Goal: Task Accomplishment & Management: Manage account settings

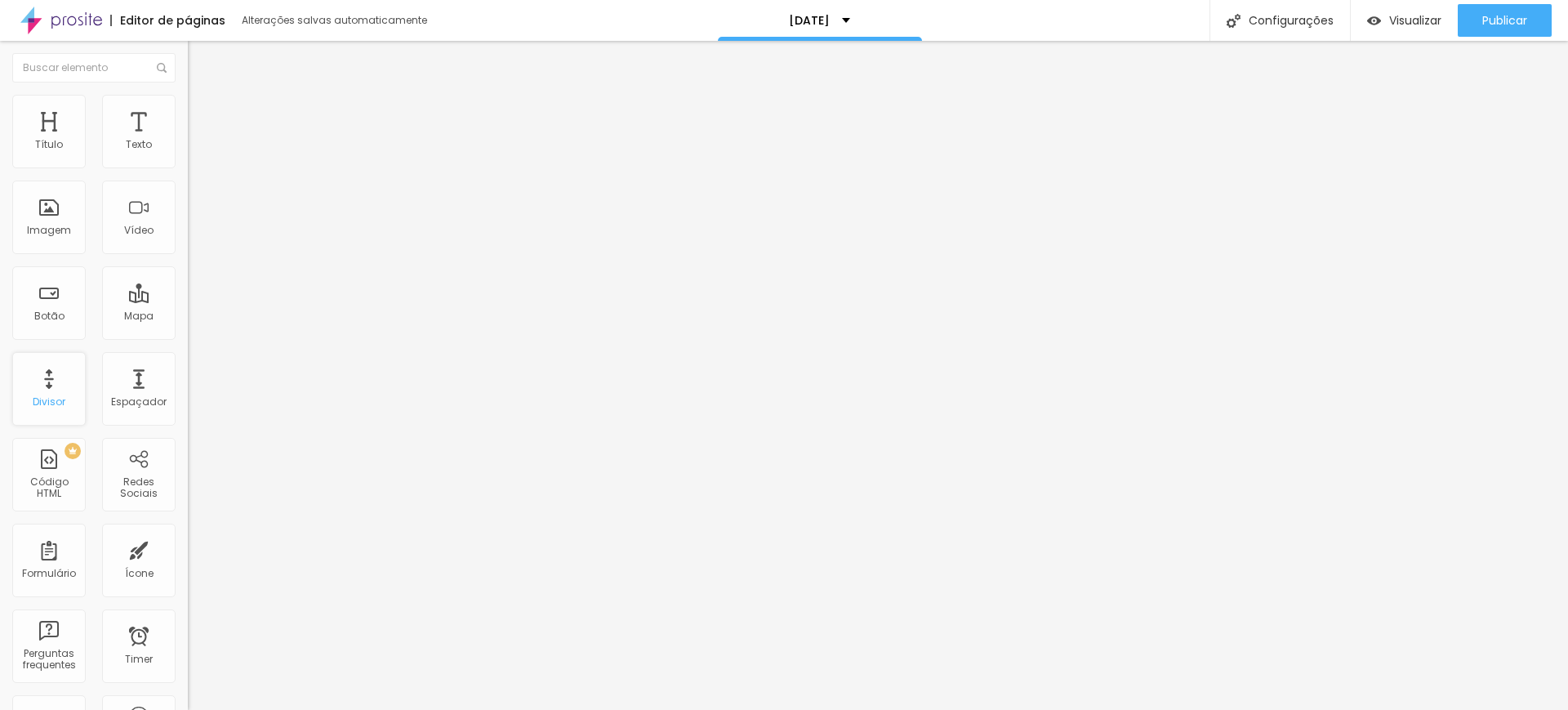
click at [46, 382] on div "Divisor" at bounding box center [49, 389] width 74 height 74
click at [56, 305] on div "Botão" at bounding box center [49, 303] width 74 height 74
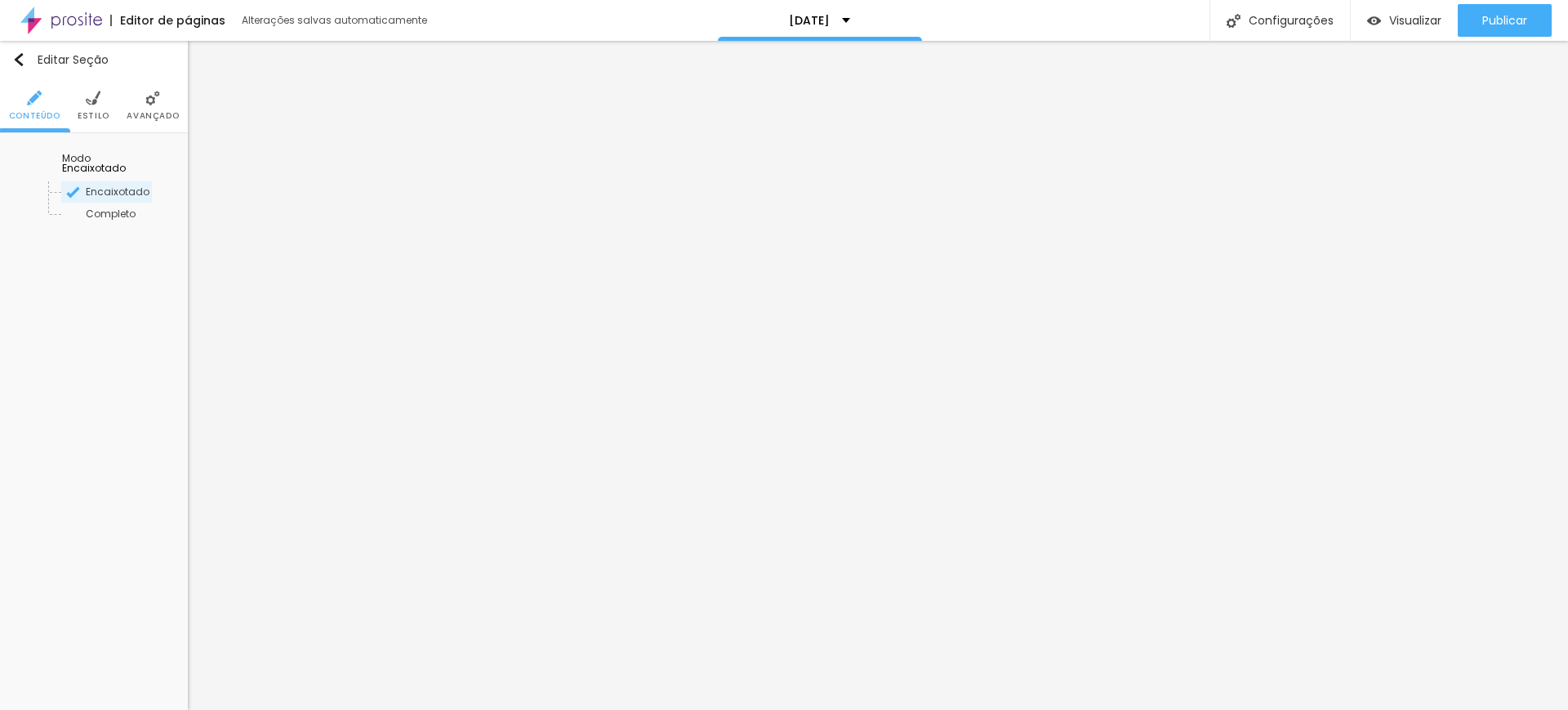
click at [126, 161] on span "Encaixotado" at bounding box center [94, 168] width 64 height 14
click at [87, 207] on span "Completo" at bounding box center [87, 213] width 50 height 14
click at [90, 184] on span "Encaixotado" at bounding box center [94, 191] width 64 height 14
click at [93, 207] on span "Completo" at bounding box center [87, 213] width 50 height 14
click at [116, 184] on span "Encaixotado" at bounding box center [94, 191] width 64 height 14
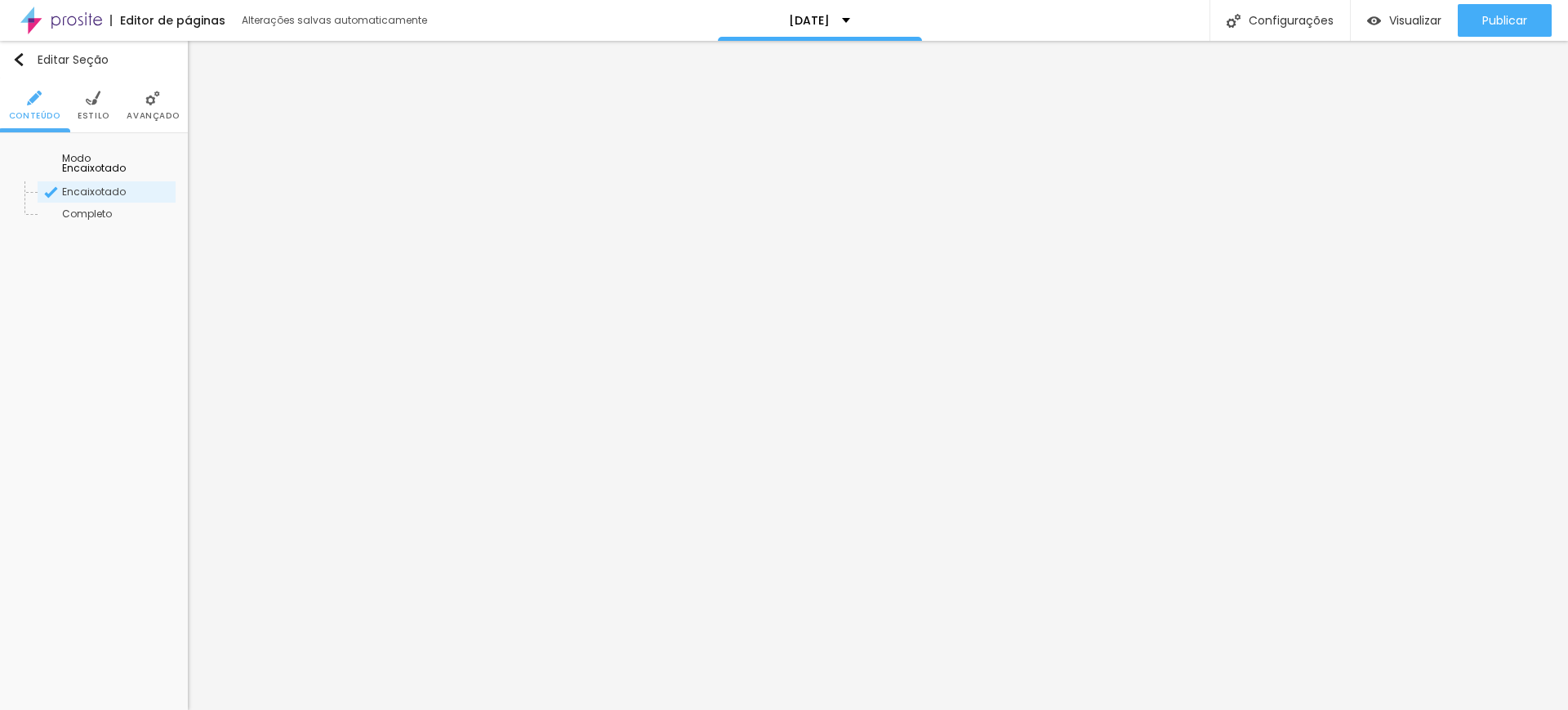
click at [140, 91] on li "Avançado" at bounding box center [152, 105] width 52 height 54
click at [90, 102] on img at bounding box center [93, 98] width 15 height 15
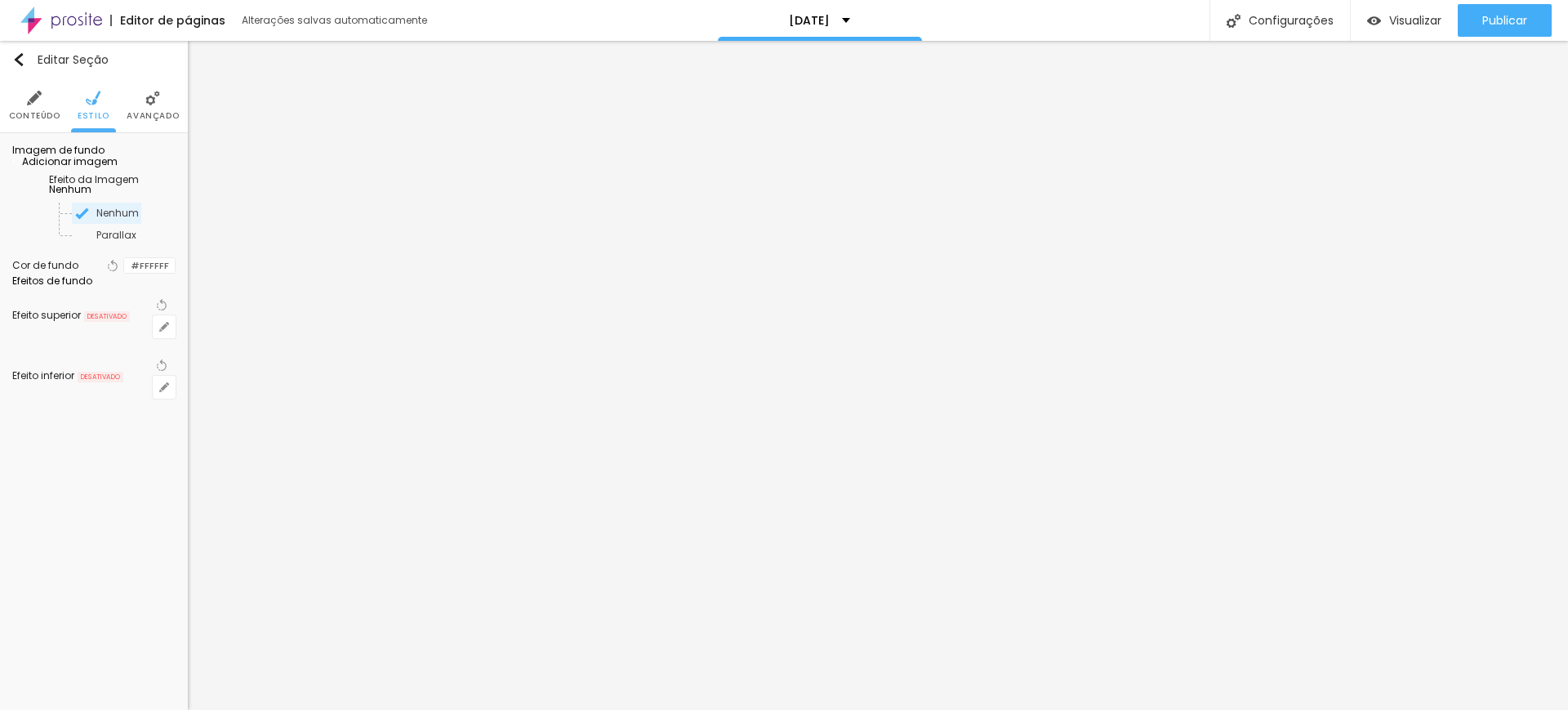
click at [91, 286] on div "Efeitos de fundo" at bounding box center [94, 282] width 164 height 10
click at [164, 390] on icon "button" at bounding box center [164, 387] width 7 height 7
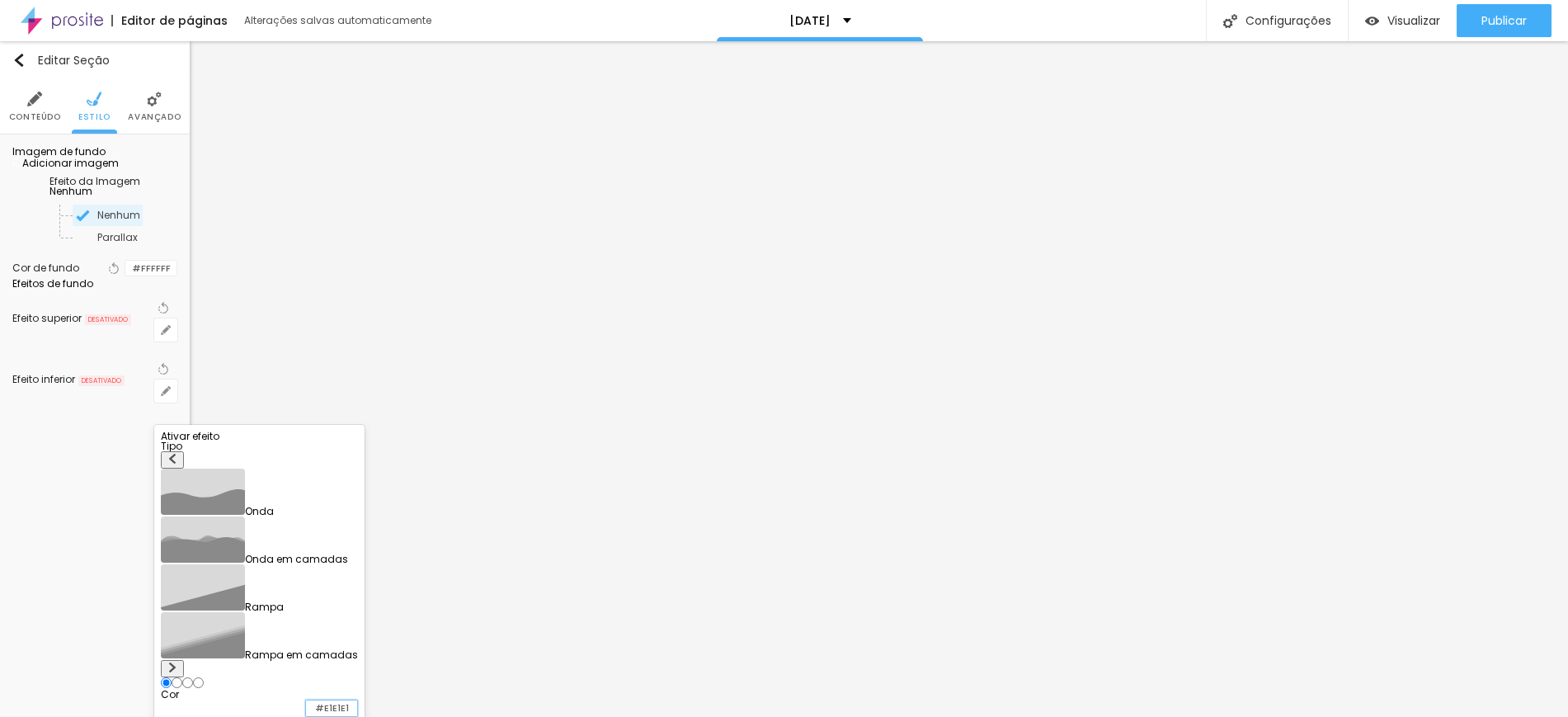
drag, startPoint x: 320, startPoint y: 580, endPoint x: 390, endPoint y: 580, distance: 70.0
click at [390, 580] on body "Editor de páginas Alterações salvas automaticamente Natal 2025 Configurações Co…" at bounding box center [784, 358] width 1568 height 717
type input "#FFFFF"
click at [178, 662] on img at bounding box center [173, 668] width 10 height 10
radio input "false"
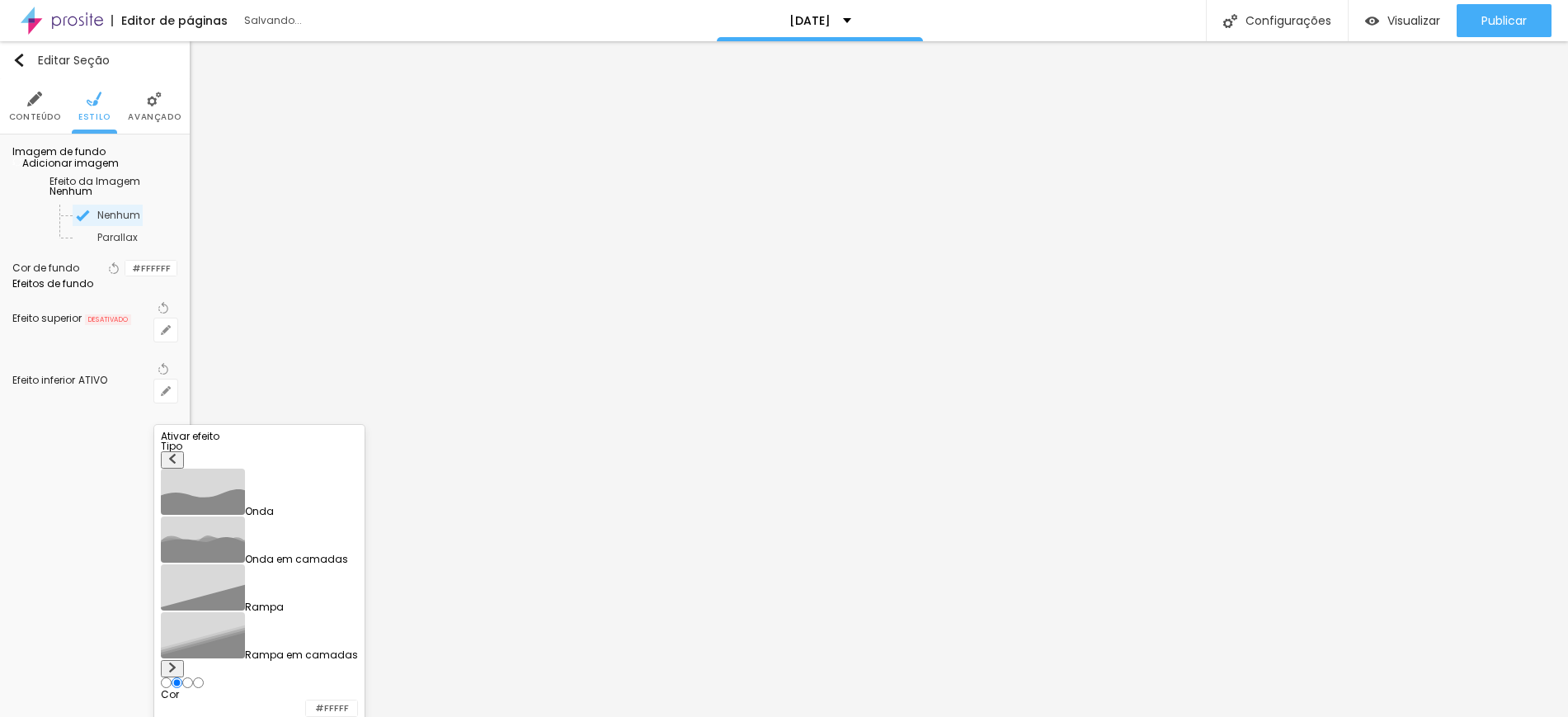
click at [178, 662] on img at bounding box center [173, 668] width 10 height 10
radio input "false"
click at [178, 662] on img at bounding box center [173, 668] width 10 height 10
radio input "false"
radio input "true"
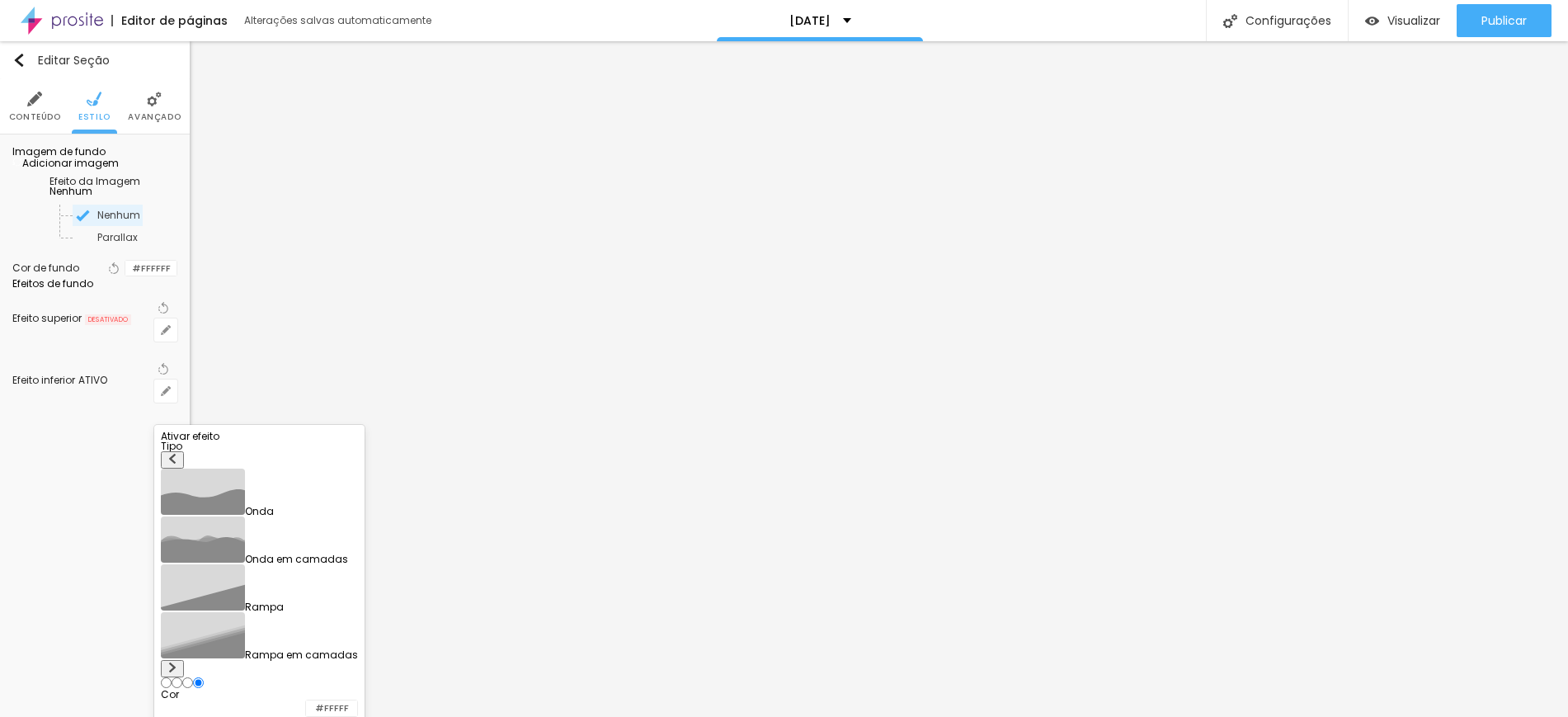
click at [178, 662] on img at bounding box center [173, 668] width 10 height 10
radio input "true"
radio input "false"
click at [178, 662] on img at bounding box center [173, 668] width 10 height 10
radio input "false"
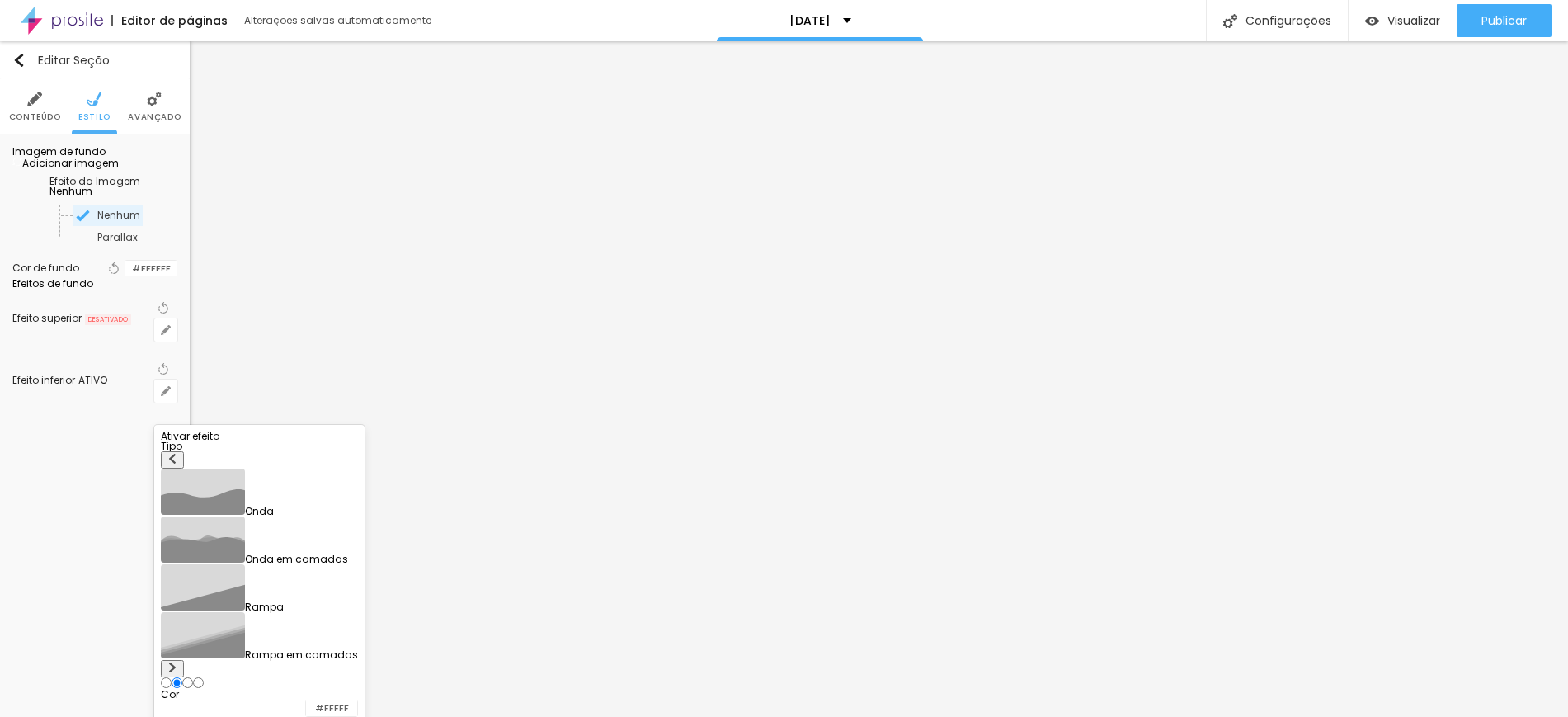
click at [178, 662] on img at bounding box center [173, 668] width 10 height 10
radio input "false"
click at [178, 662] on img at bounding box center [173, 668] width 10 height 10
radio input "false"
radio input "true"
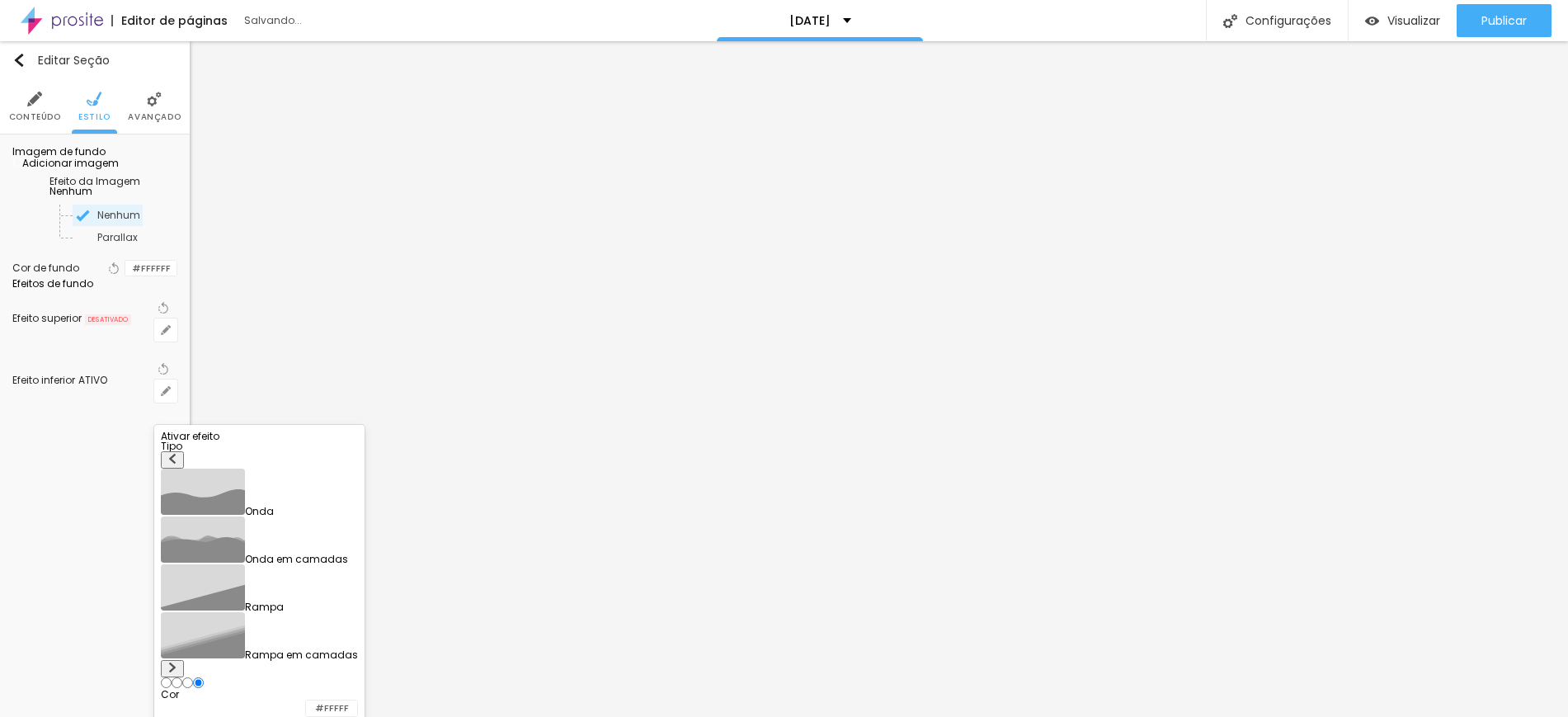
click at [178, 662] on img at bounding box center [173, 668] width 10 height 10
radio input "true"
radio input "false"
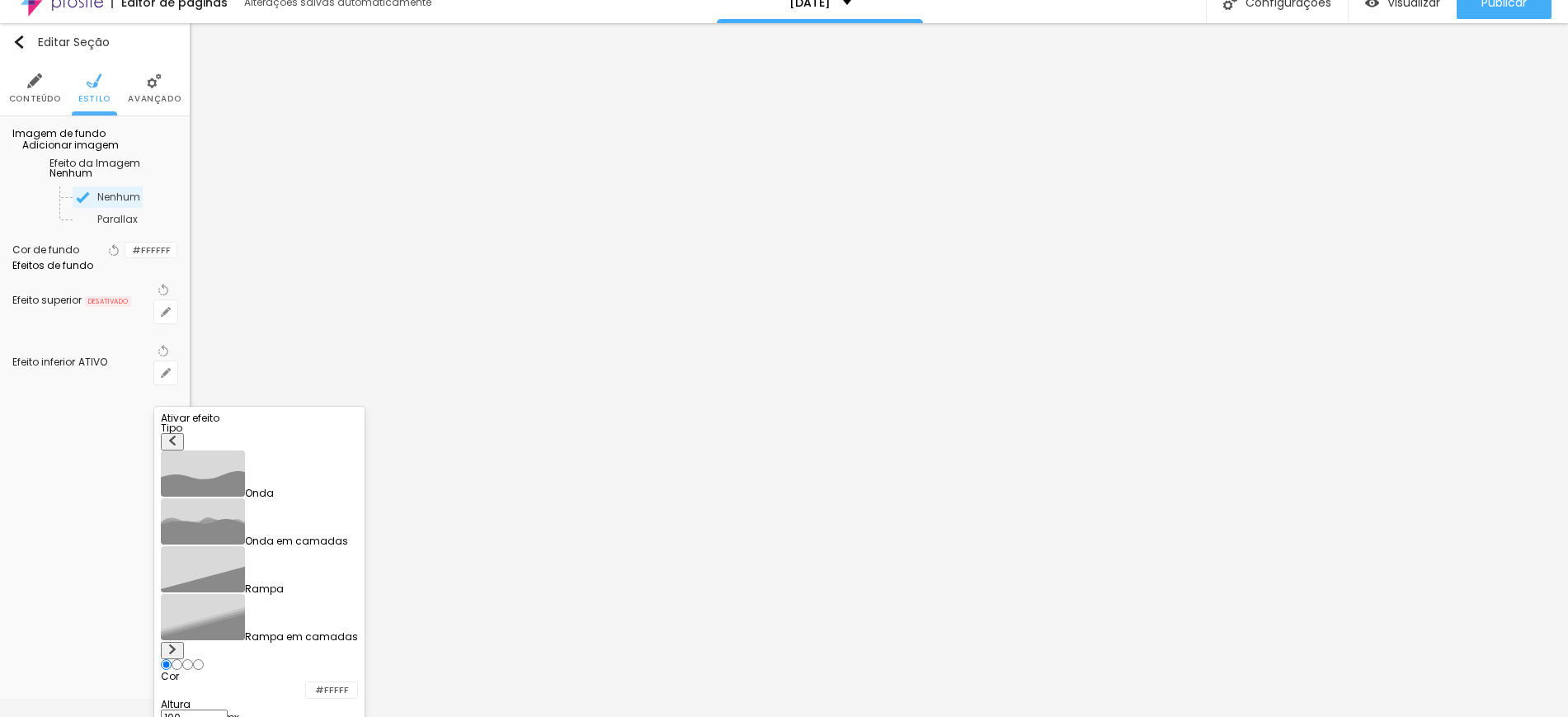
click at [358, 423] on div at bounding box center [259, 423] width 197 height 0
click at [158, 350] on div at bounding box center [784, 358] width 1568 height 717
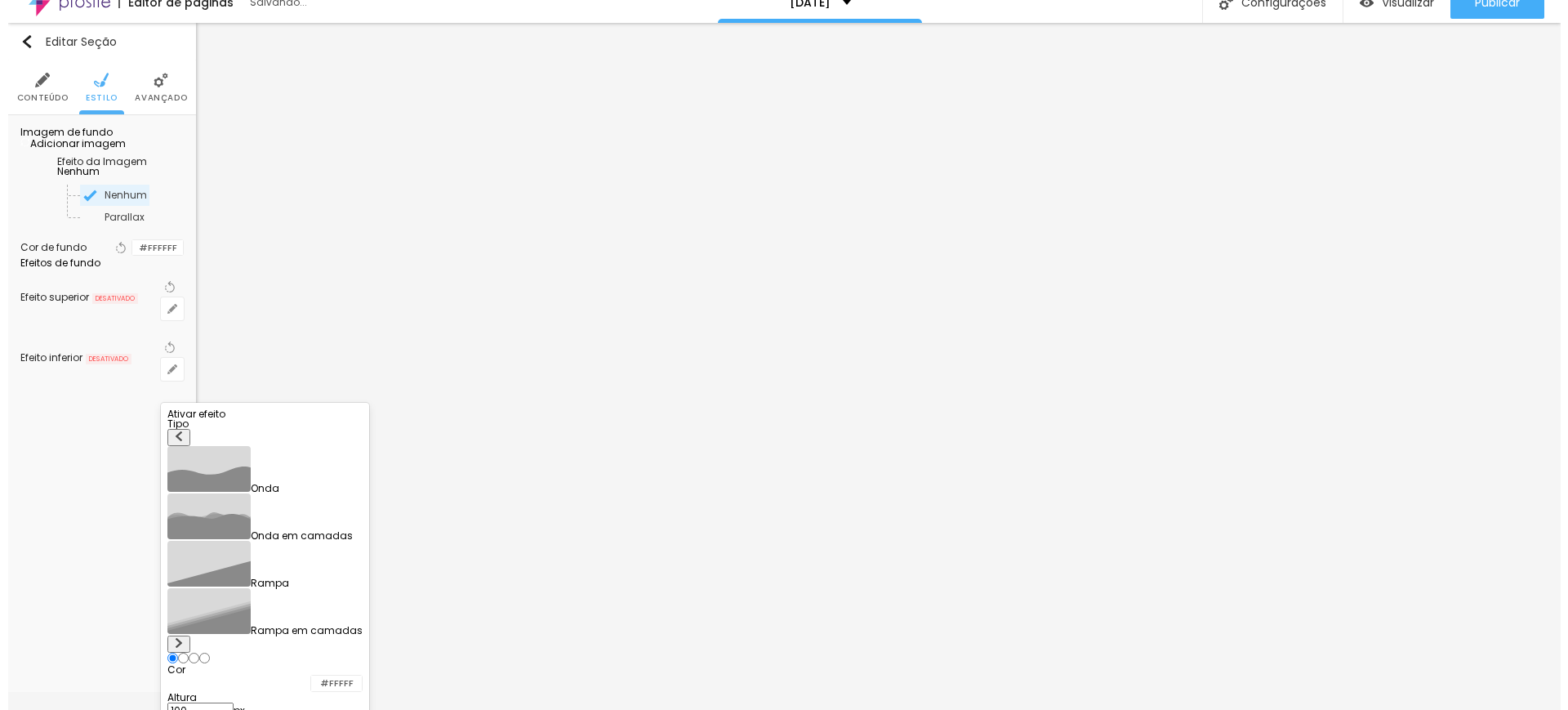
scroll to position [0, 0]
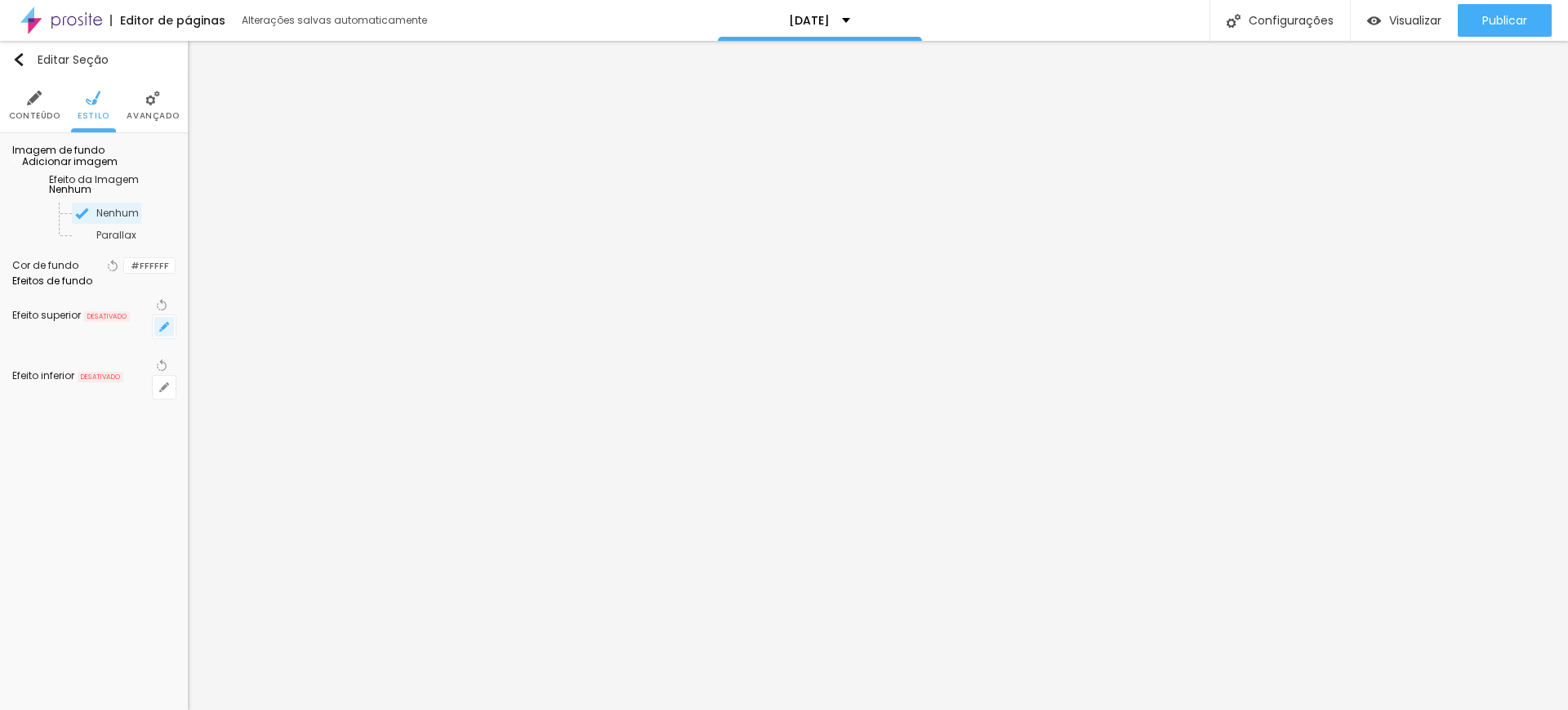
click at [163, 331] on icon "button" at bounding box center [164, 327] width 10 height 10
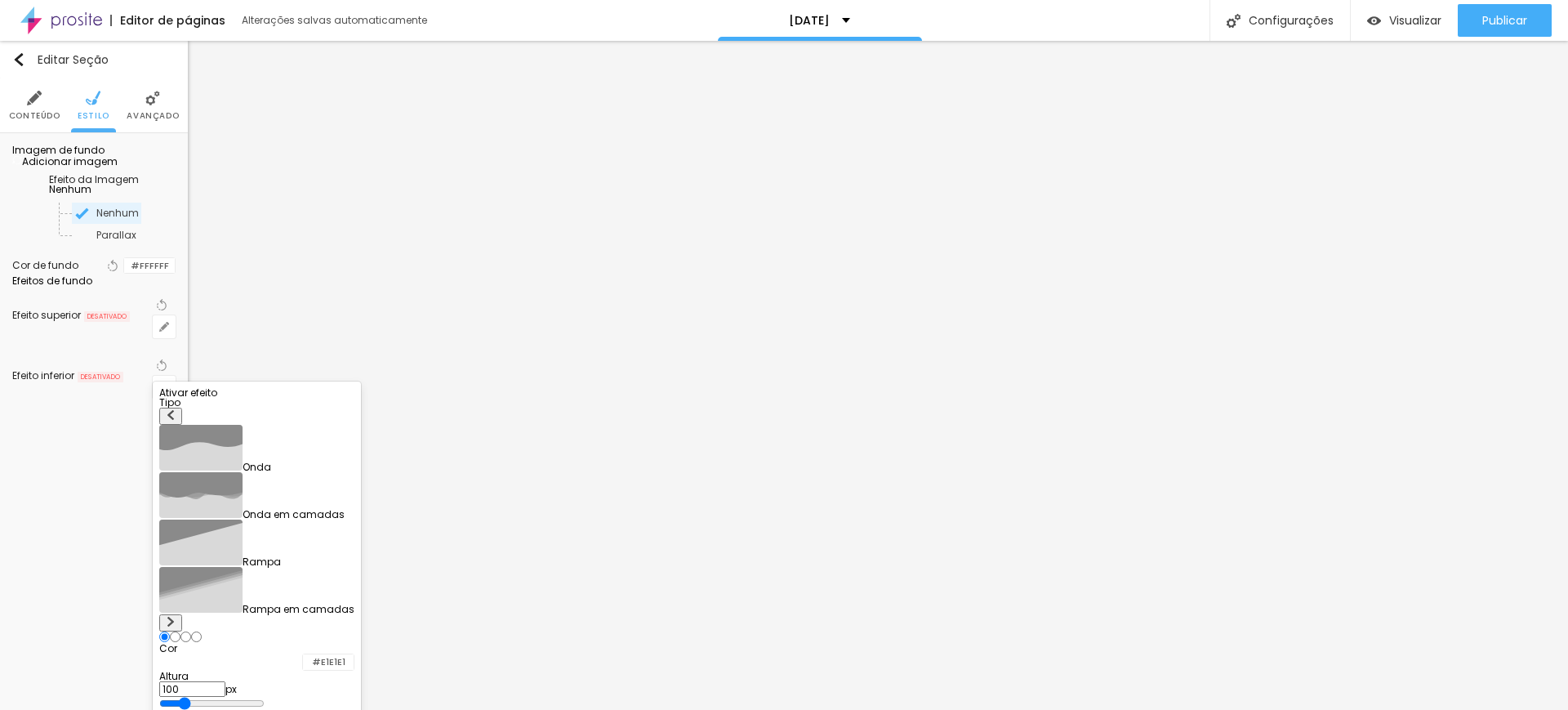
click at [345, 398] on div at bounding box center [256, 398] width 195 height 0
click at [90, 438] on div at bounding box center [784, 355] width 1568 height 710
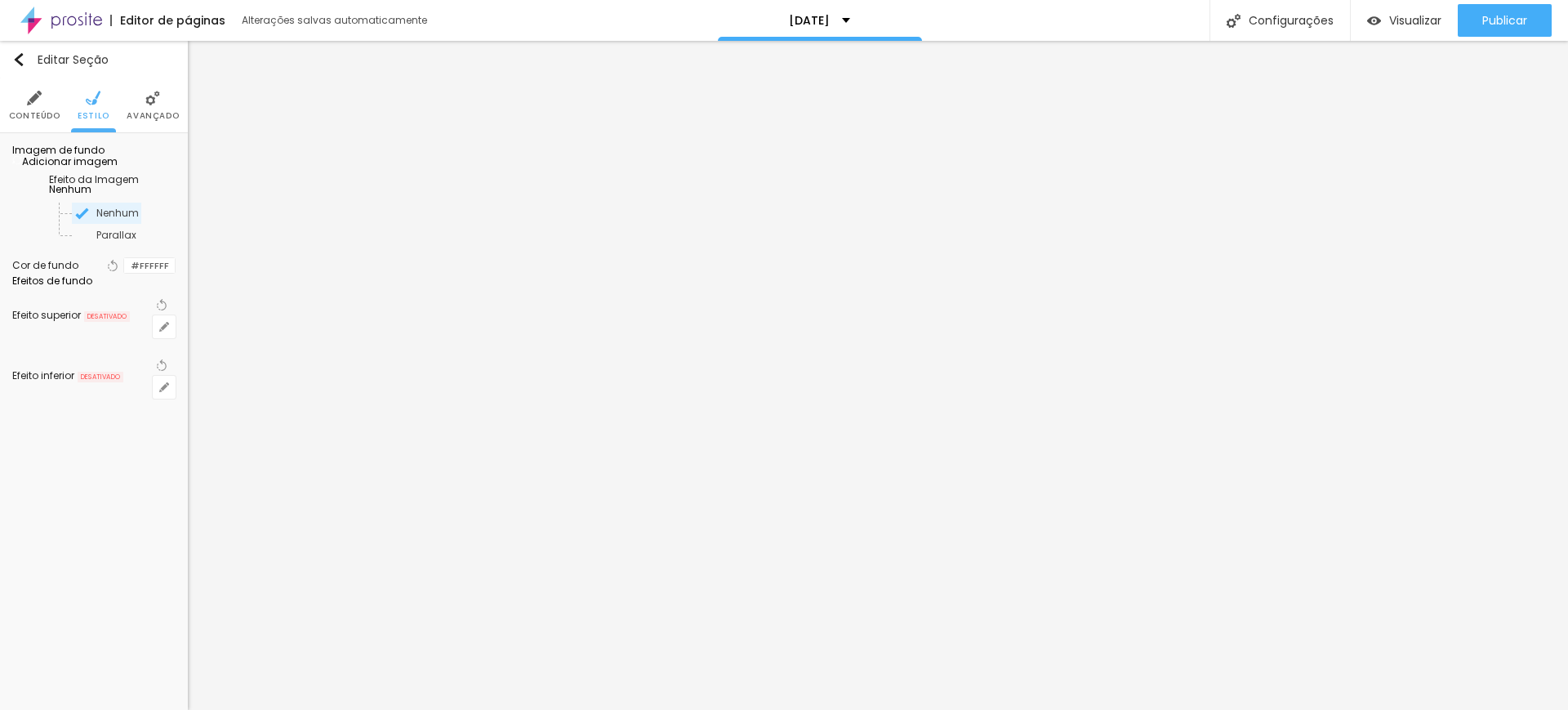
click at [91, 196] on span "Nenhum" at bounding box center [70, 189] width 42 height 14
click at [91, 242] on span "Parallax" at bounding box center [82, 234] width 40 height 14
click at [91, 220] on span "Nenhum" at bounding box center [83, 213] width 42 height 14
click at [100, 169] on span "Adicionar imagem" at bounding box center [65, 161] width 105 height 14
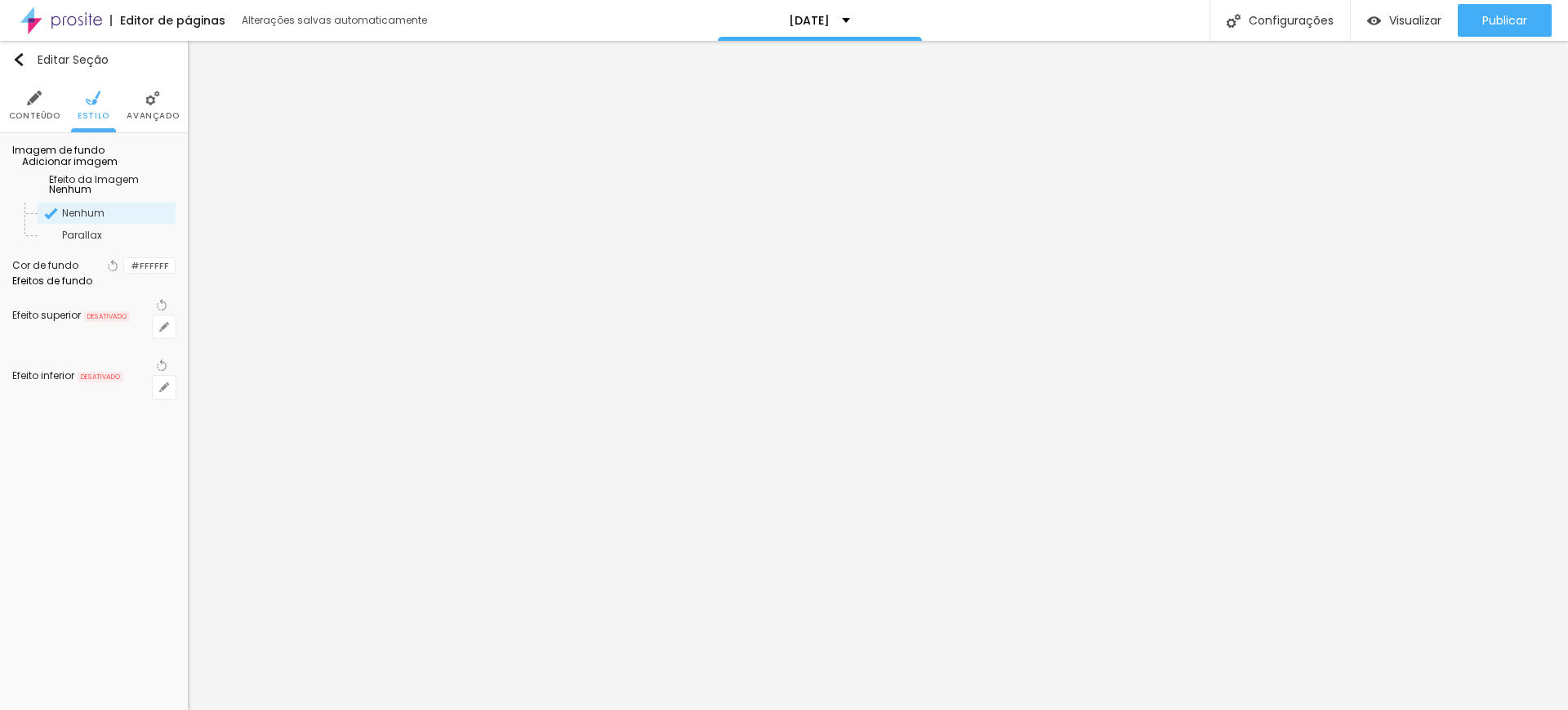
click at [101, 169] on span "Trocar imagem" at bounding box center [56, 161] width 89 height 14
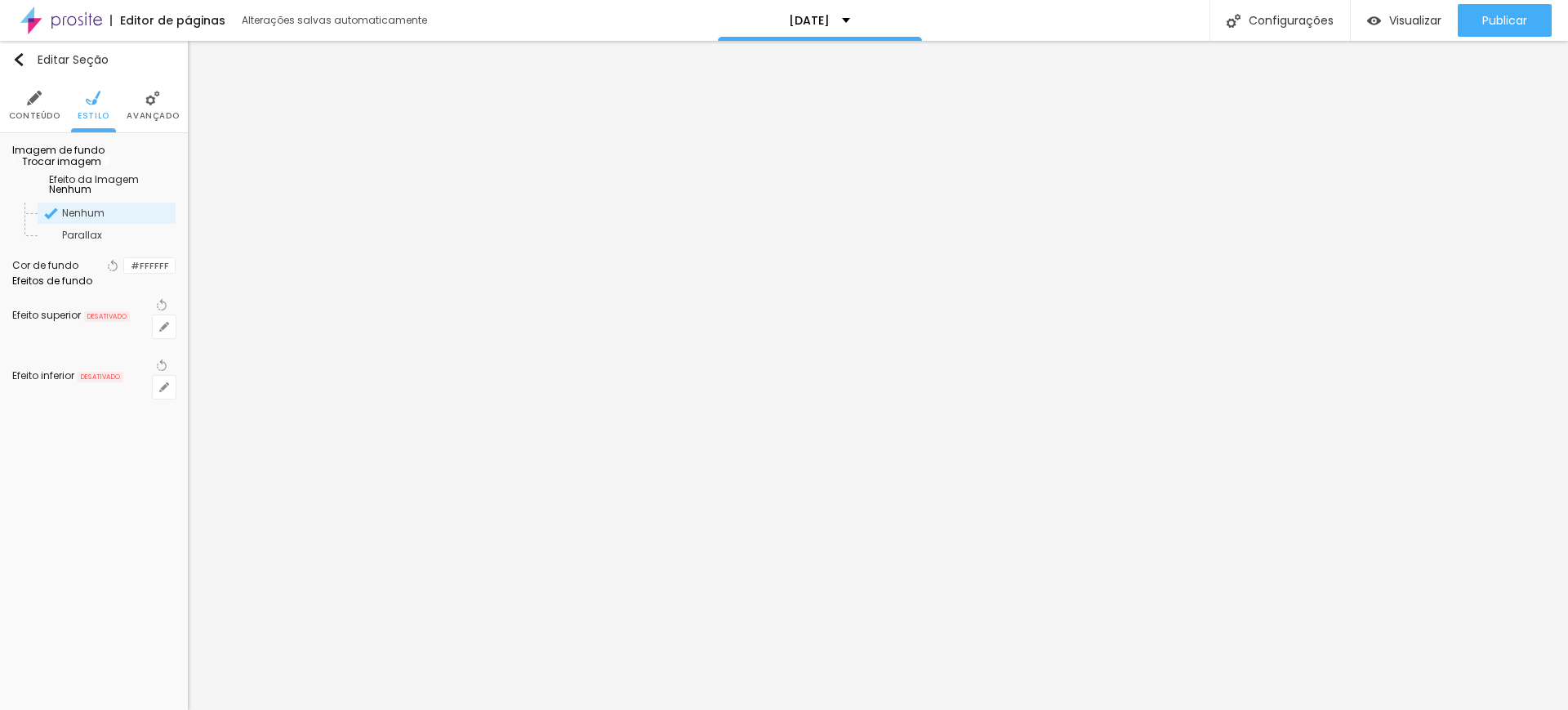
scroll to position [719, 0]
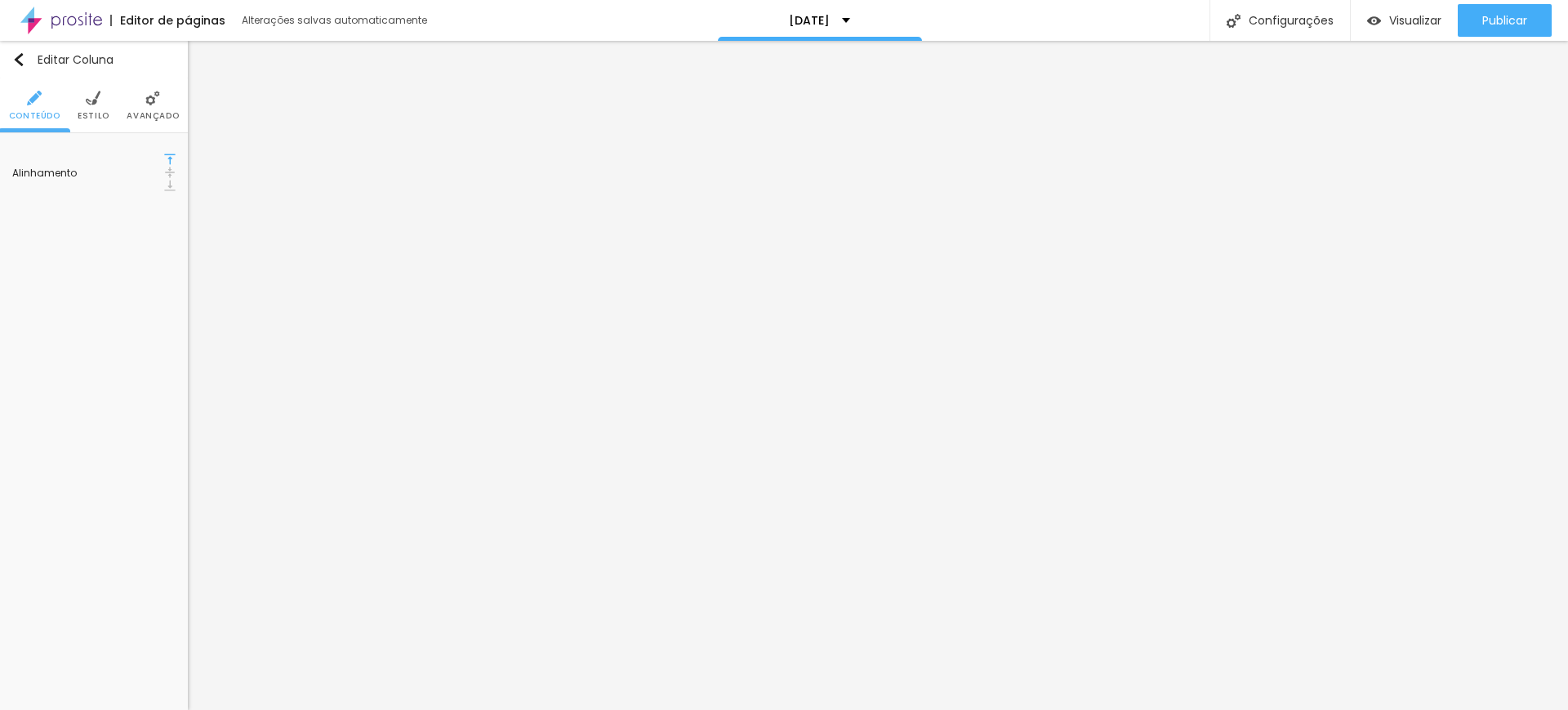
click at [86, 100] on img at bounding box center [93, 98] width 15 height 15
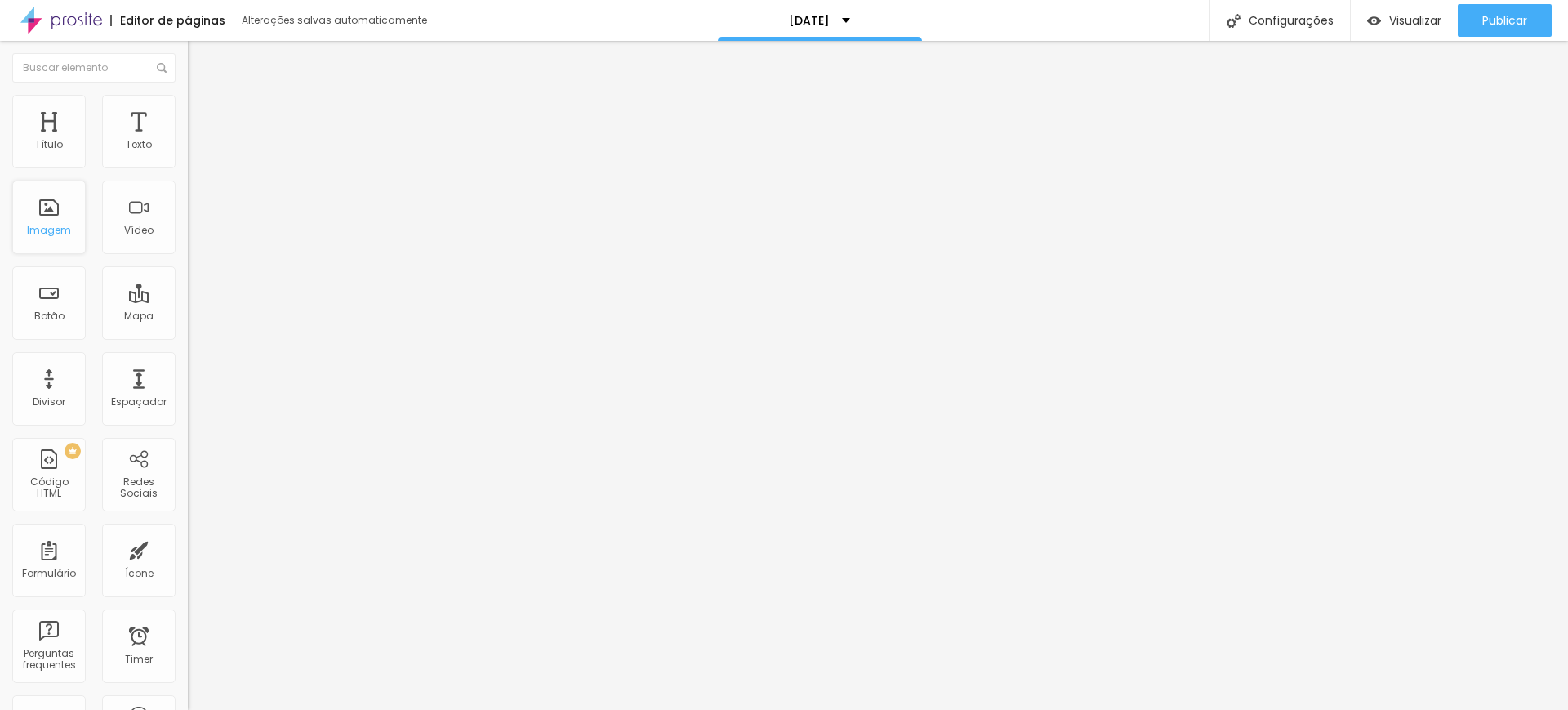
click at [39, 237] on div "Imagem" at bounding box center [49, 217] width 74 height 74
click at [51, 217] on div "Imagem" at bounding box center [49, 217] width 74 height 74
click at [126, 139] on div "Texto" at bounding box center [139, 144] width 26 height 12
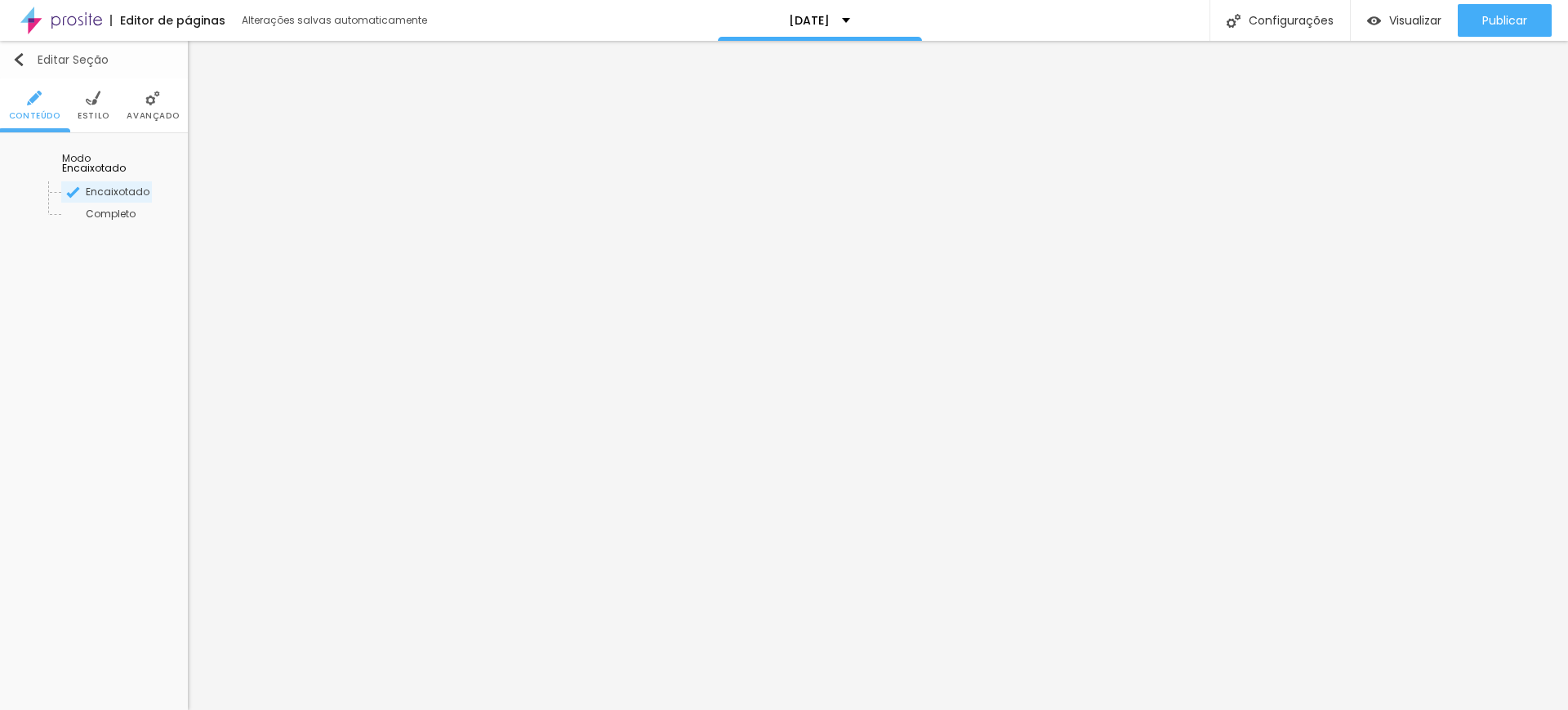
click at [22, 66] on img "button" at bounding box center [19, 60] width 13 height 13
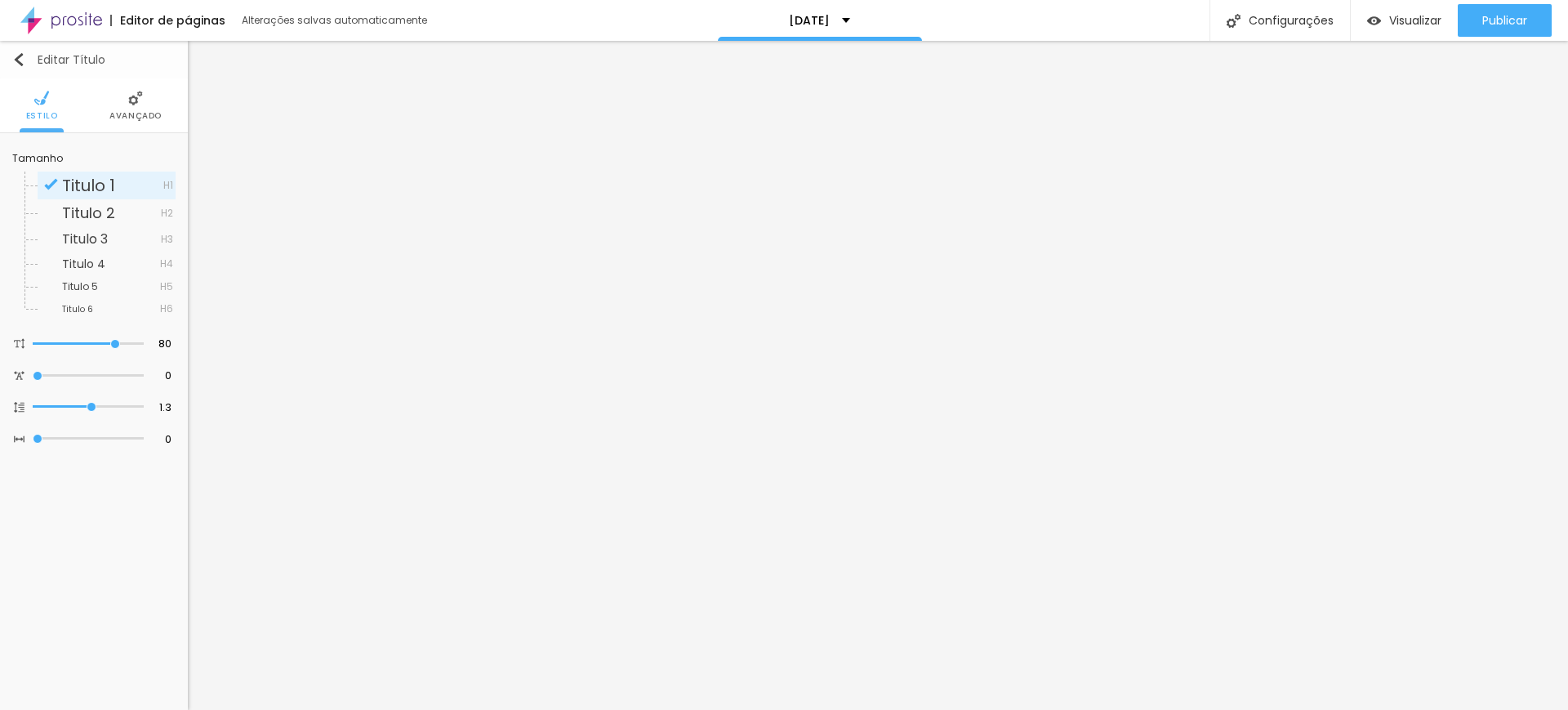
click at [13, 60] on img "button" at bounding box center [19, 60] width 13 height 13
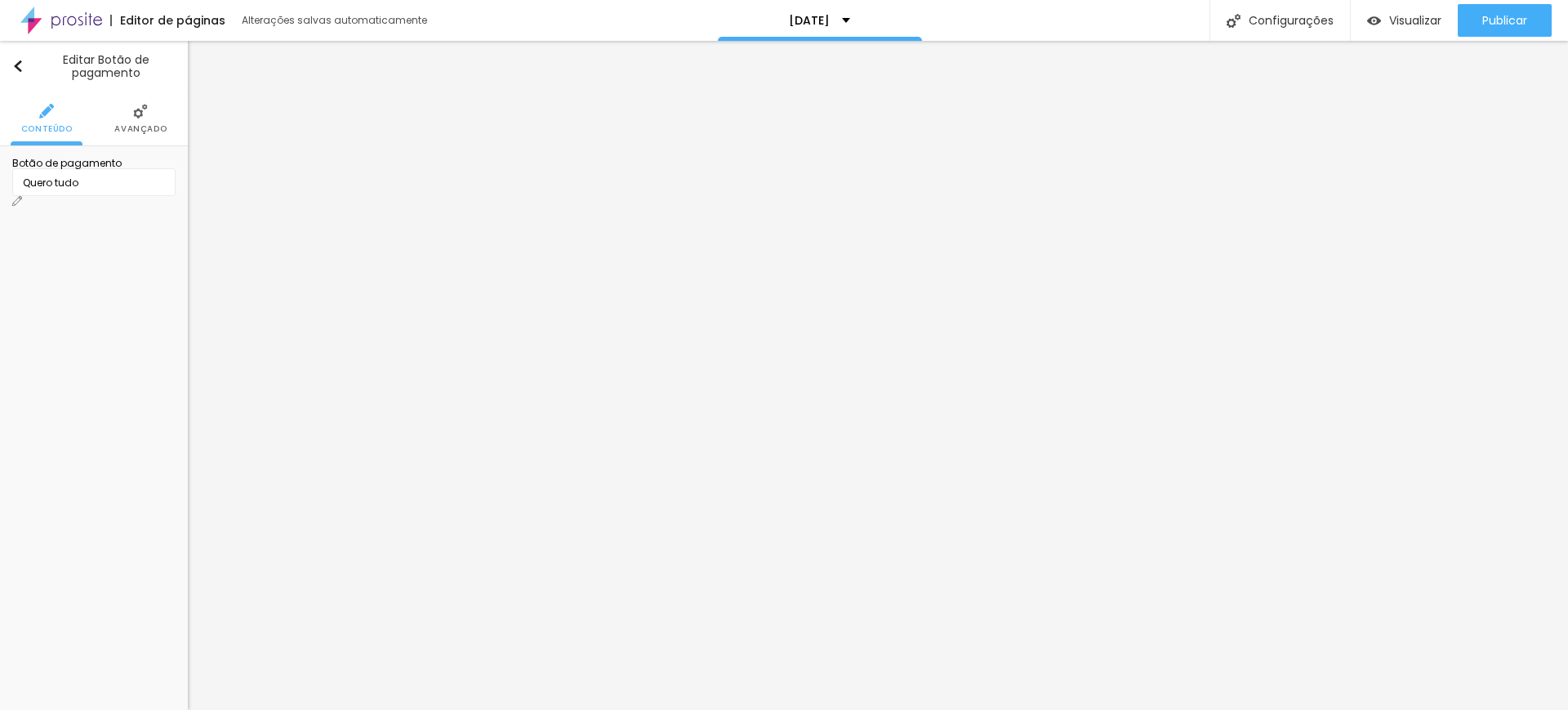
scroll to position [0, 0]
click at [17, 65] on img "button" at bounding box center [18, 66] width 12 height 13
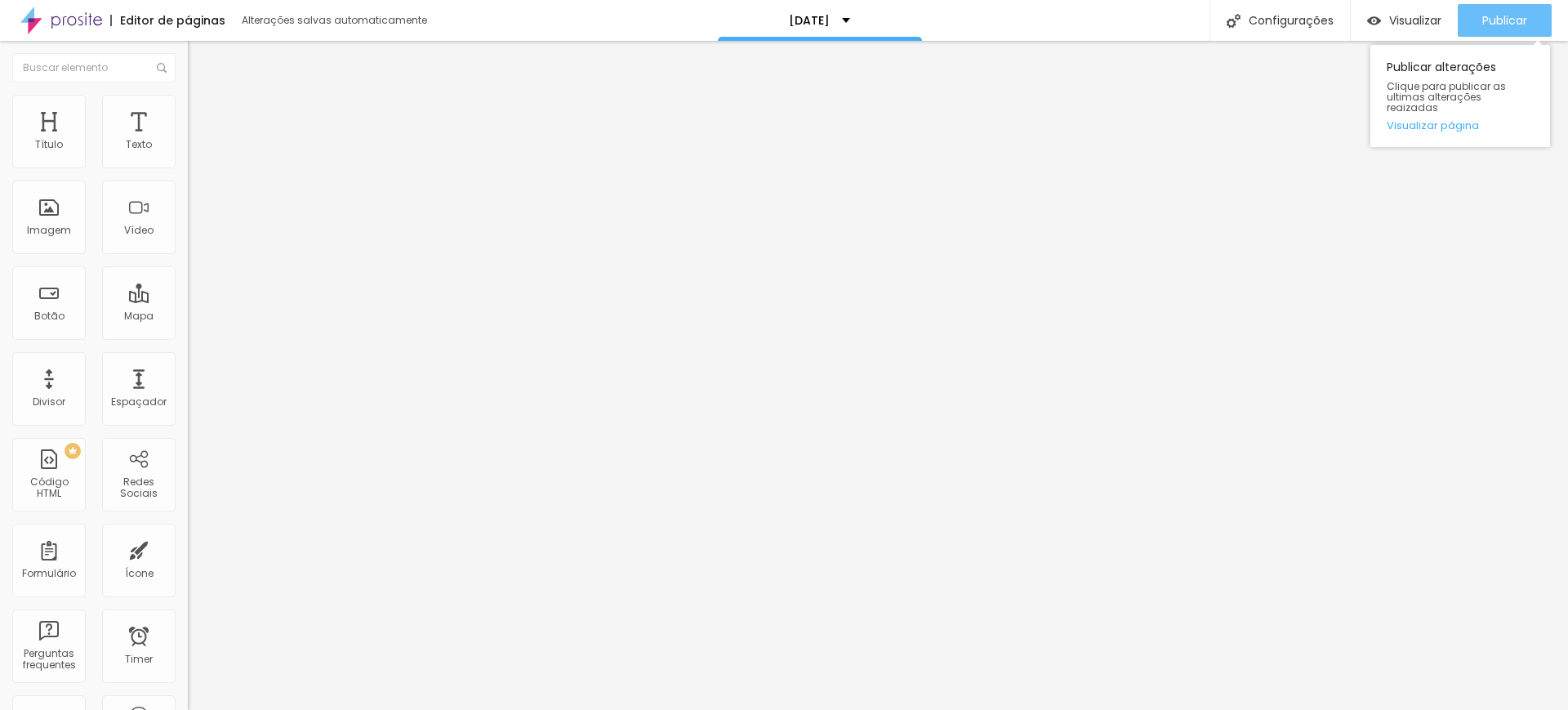
click at [1492, 22] on span "Publicar" at bounding box center [1505, 21] width 45 height 13
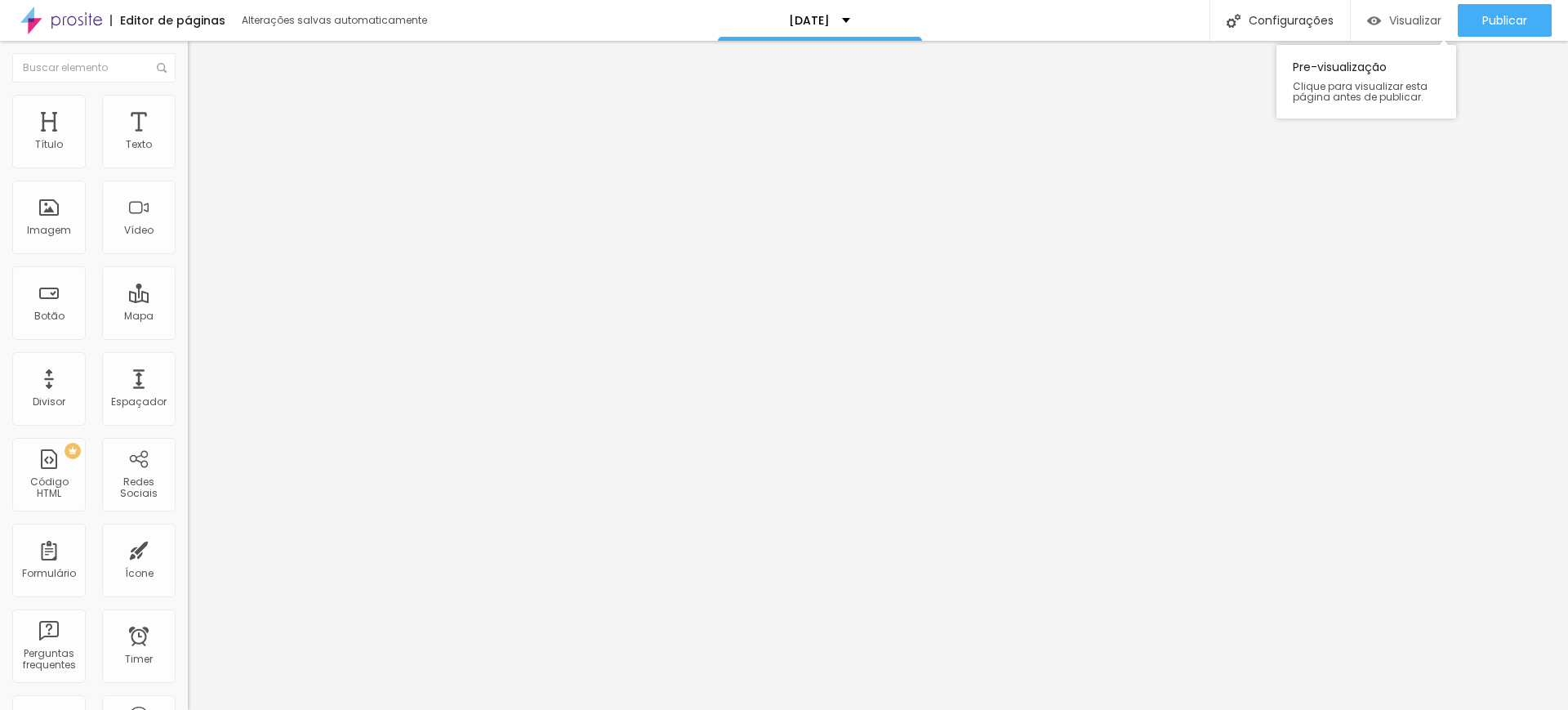
click at [1396, 16] on span "Visualizar" at bounding box center [1415, 21] width 52 height 13
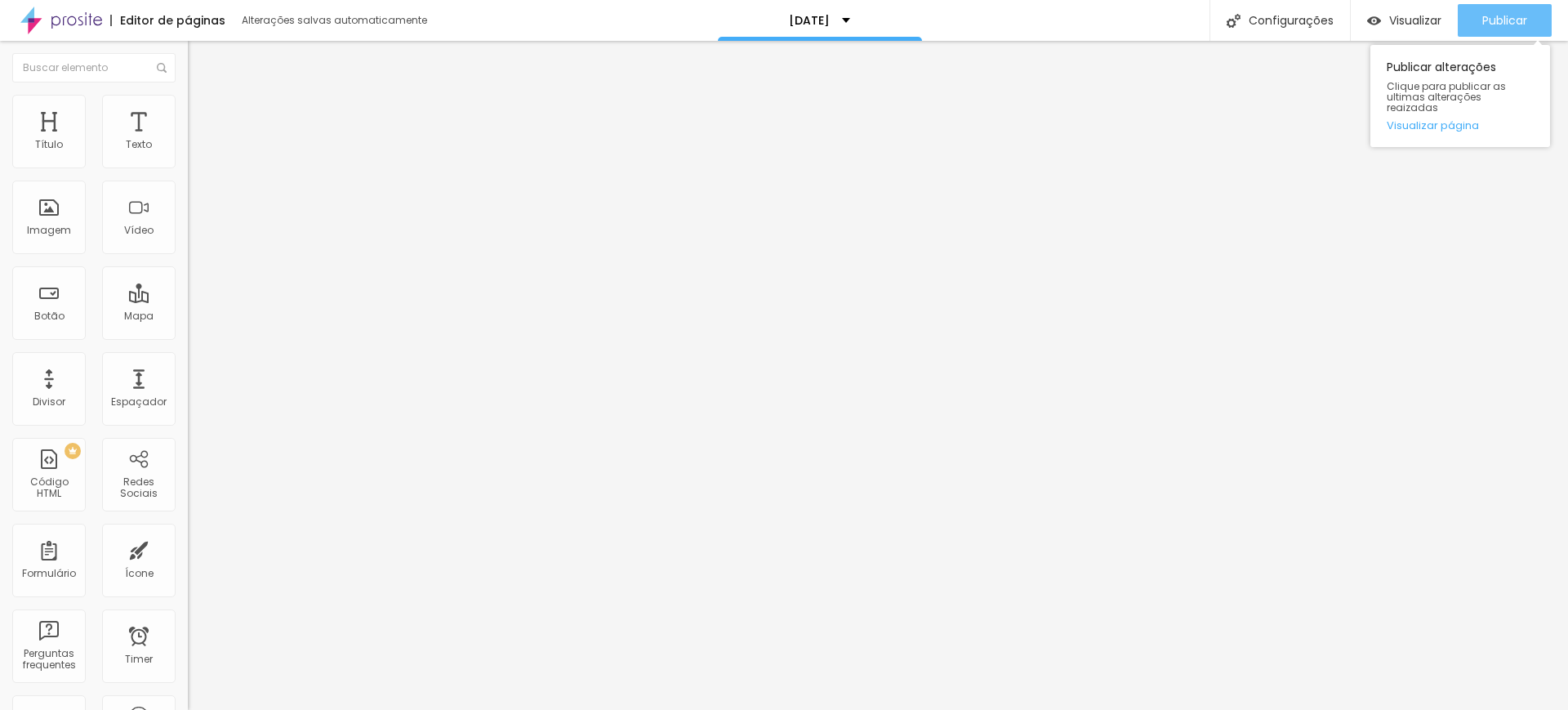
click at [1502, 17] on span "Publicar" at bounding box center [1505, 21] width 45 height 13
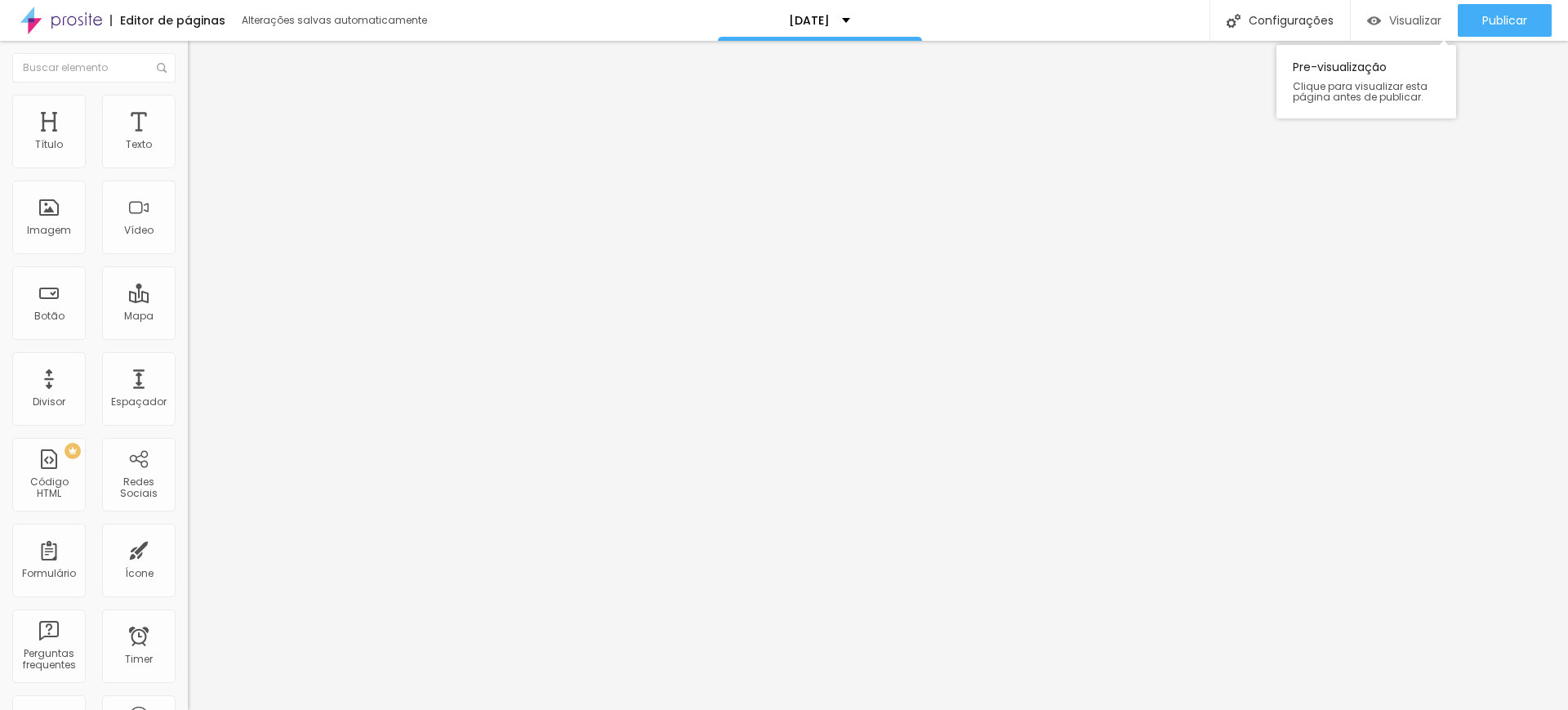
click at [1397, 19] on span "Visualizar" at bounding box center [1415, 21] width 52 height 13
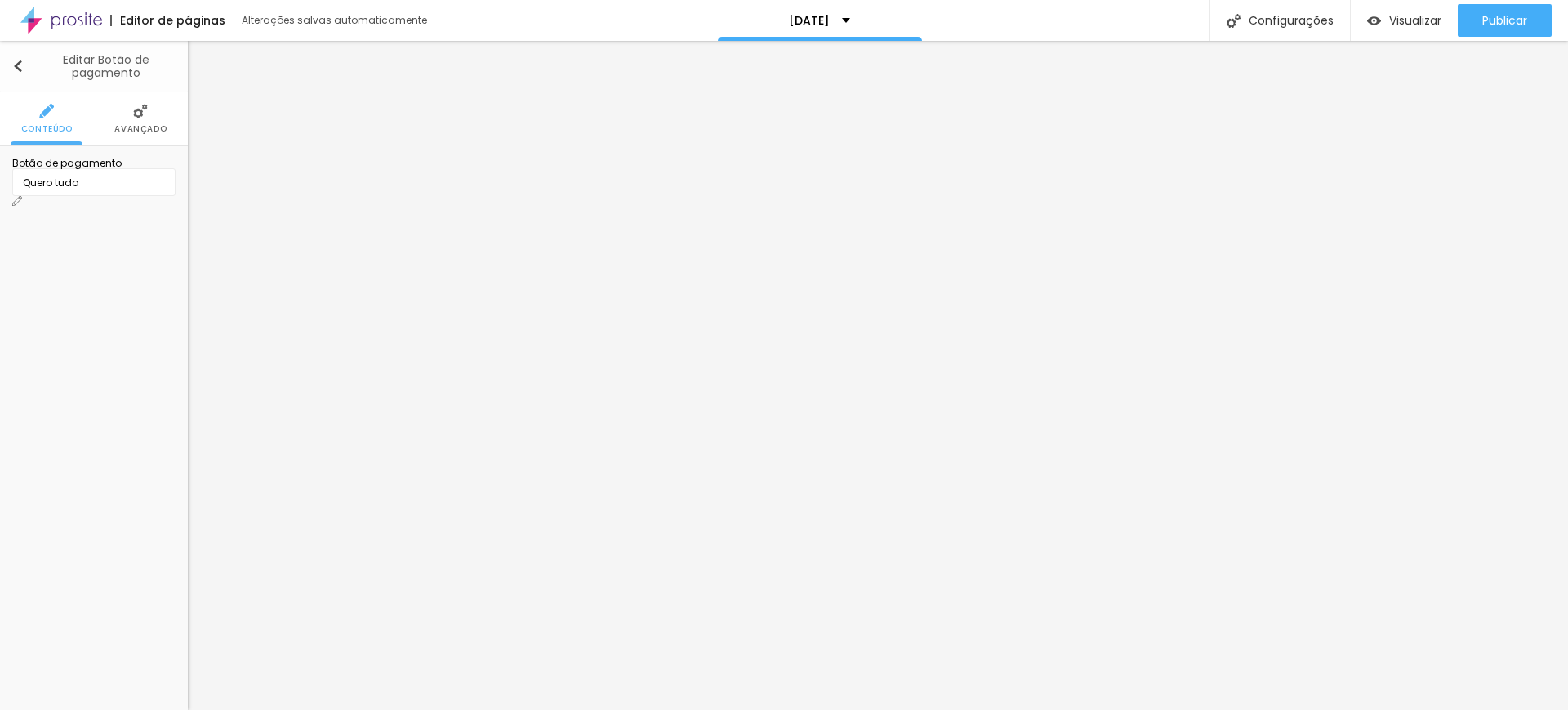
click at [21, 61] on img "button" at bounding box center [18, 66] width 12 height 13
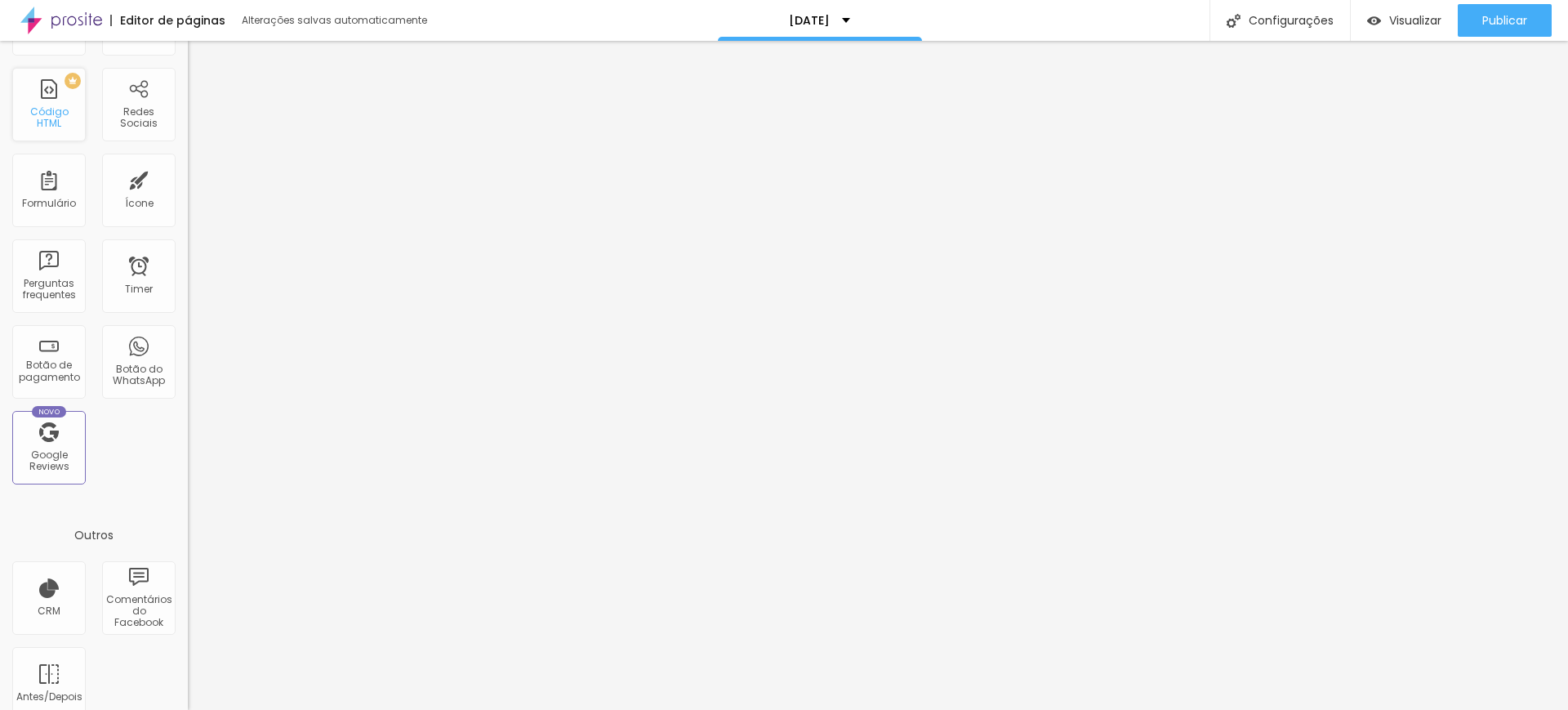
scroll to position [393, 0]
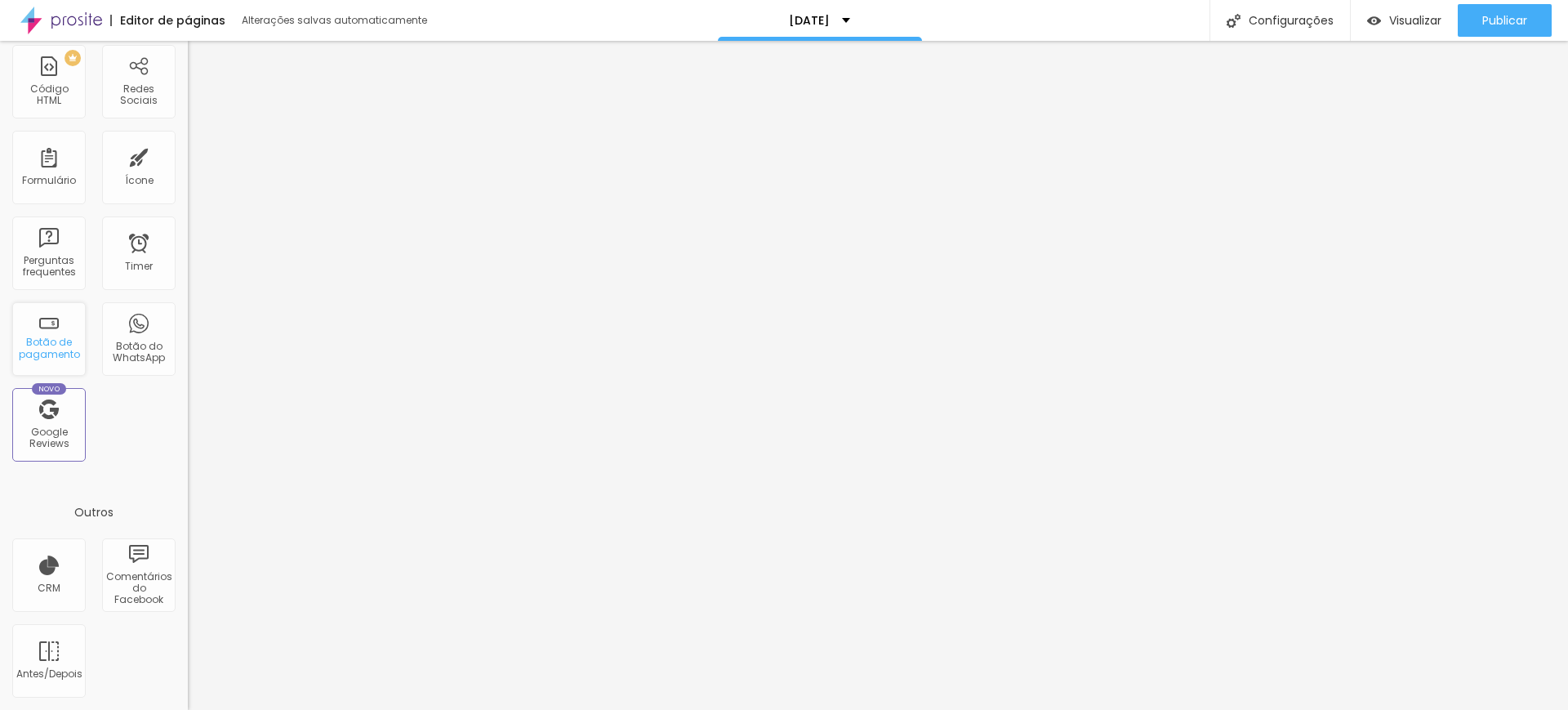
click at [58, 336] on div "Botão de pagamento" at bounding box center [49, 348] width 65 height 24
drag, startPoint x: 58, startPoint y: 335, endPoint x: 38, endPoint y: 329, distance: 20.9
click at [38, 329] on div "Botão de pagamento" at bounding box center [49, 339] width 74 height 74
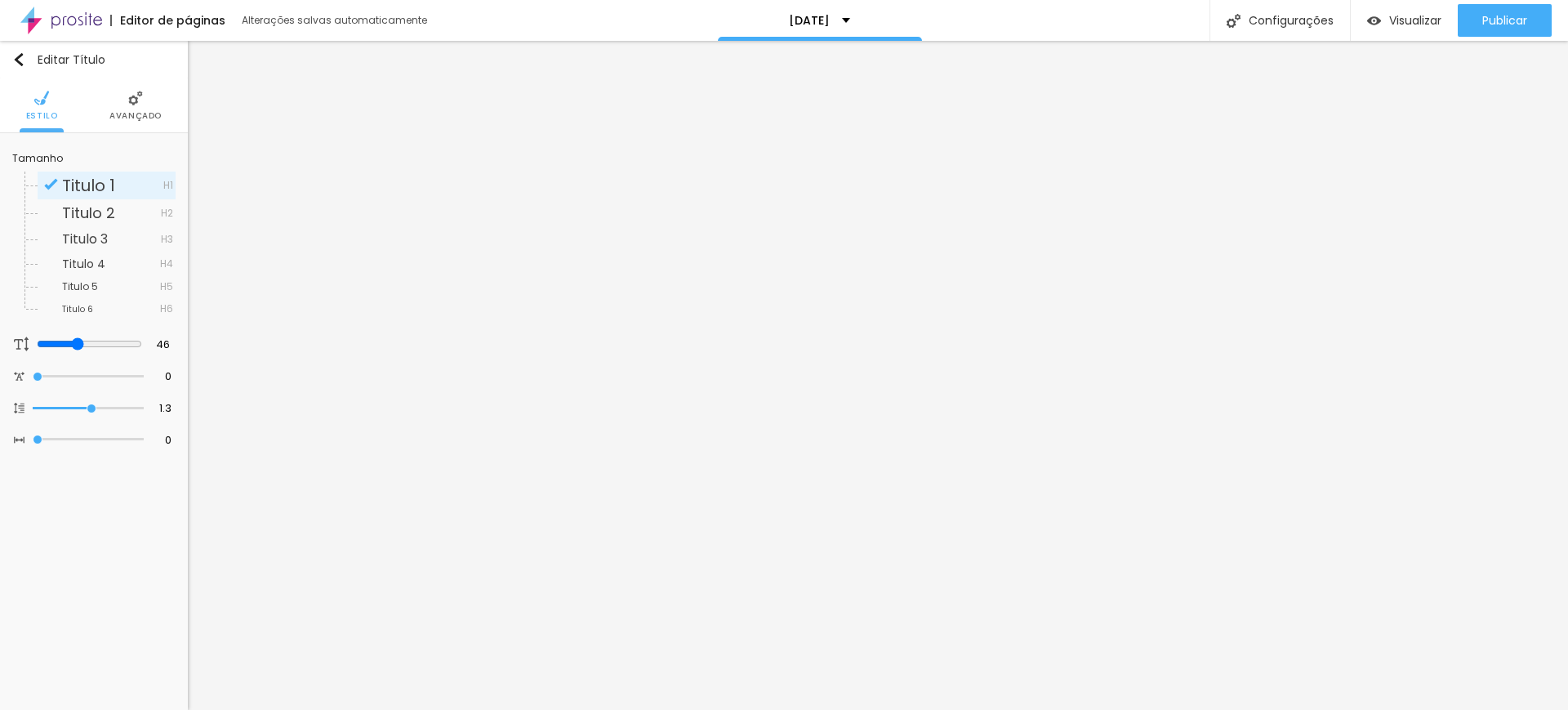
scroll to position [0, 0]
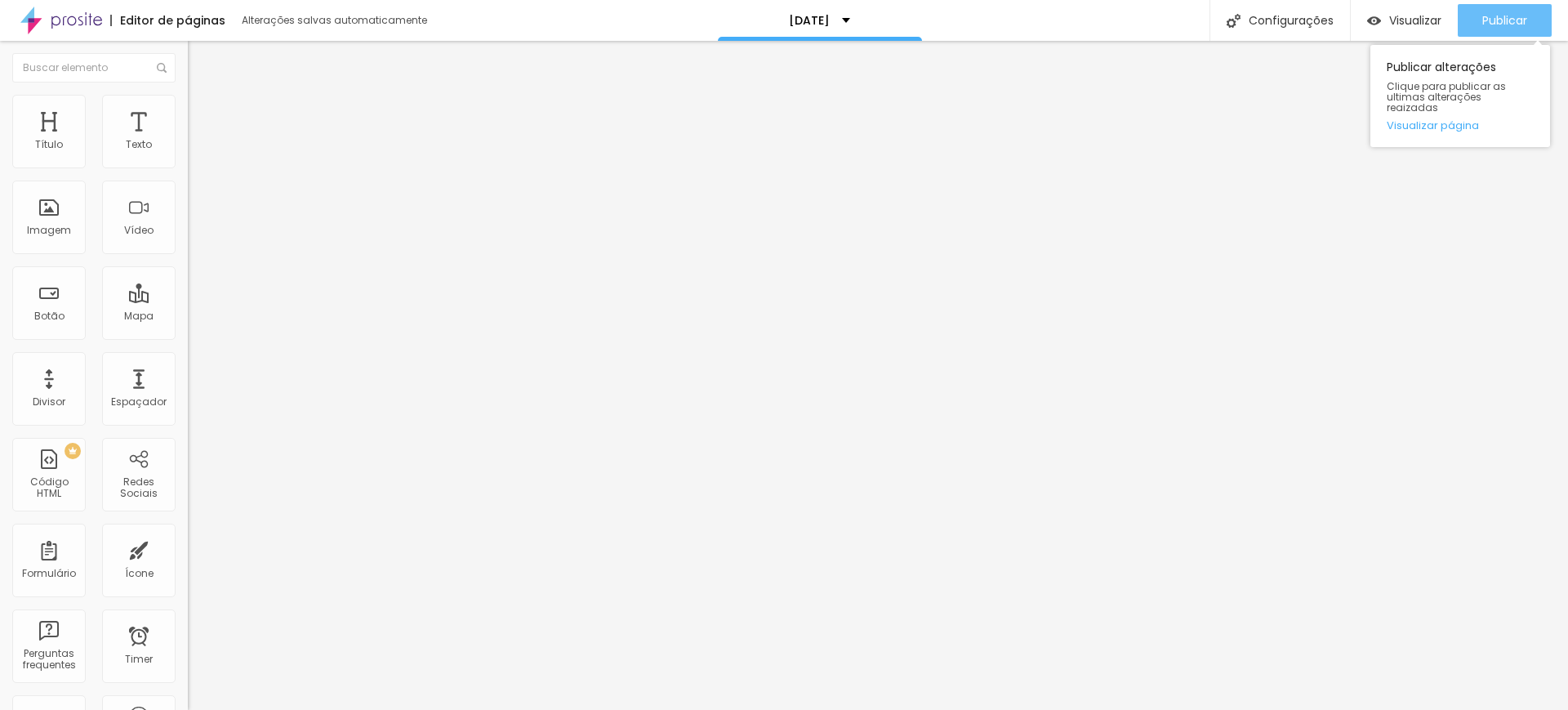
click at [1500, 17] on span "Publicar" at bounding box center [1505, 21] width 45 height 13
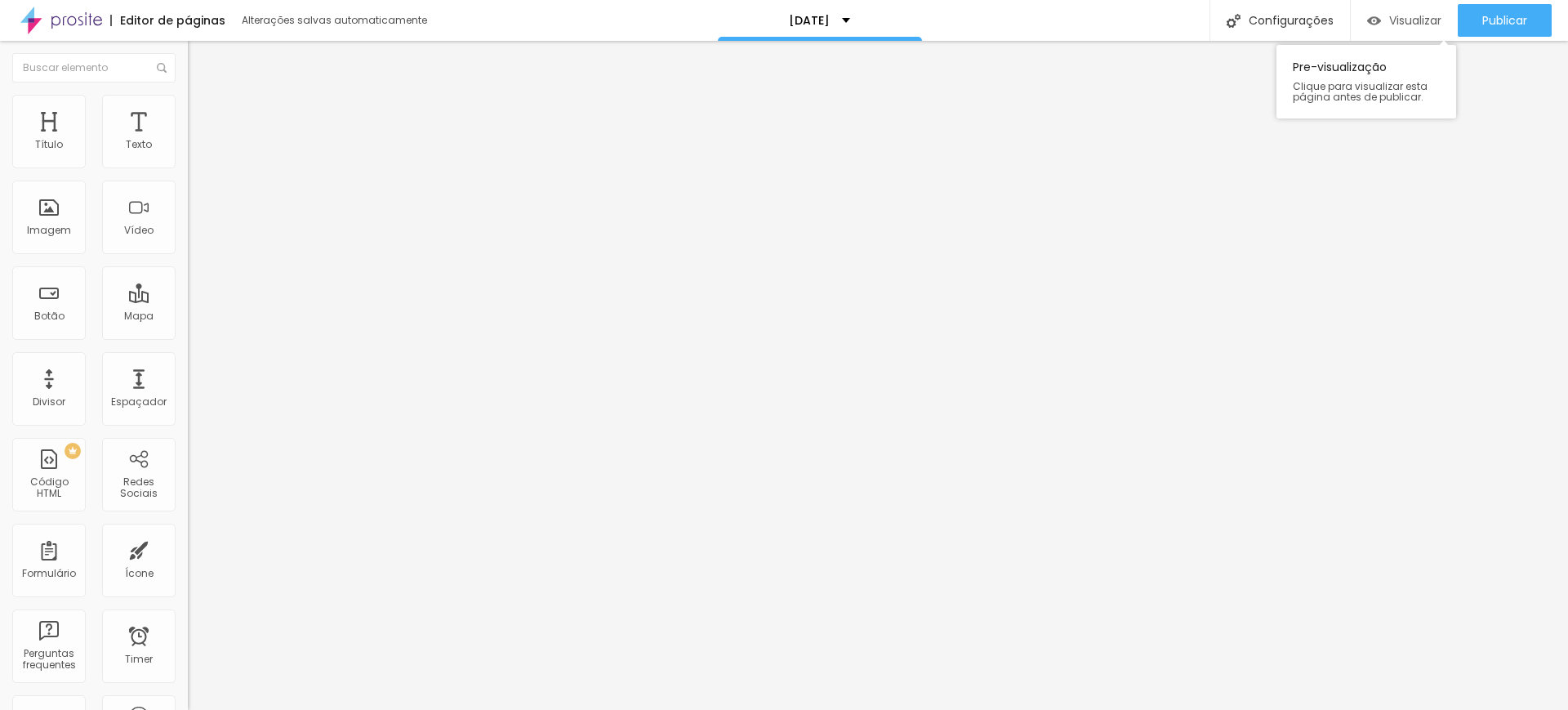
click at [1413, 16] on span "Visualizar" at bounding box center [1415, 21] width 52 height 13
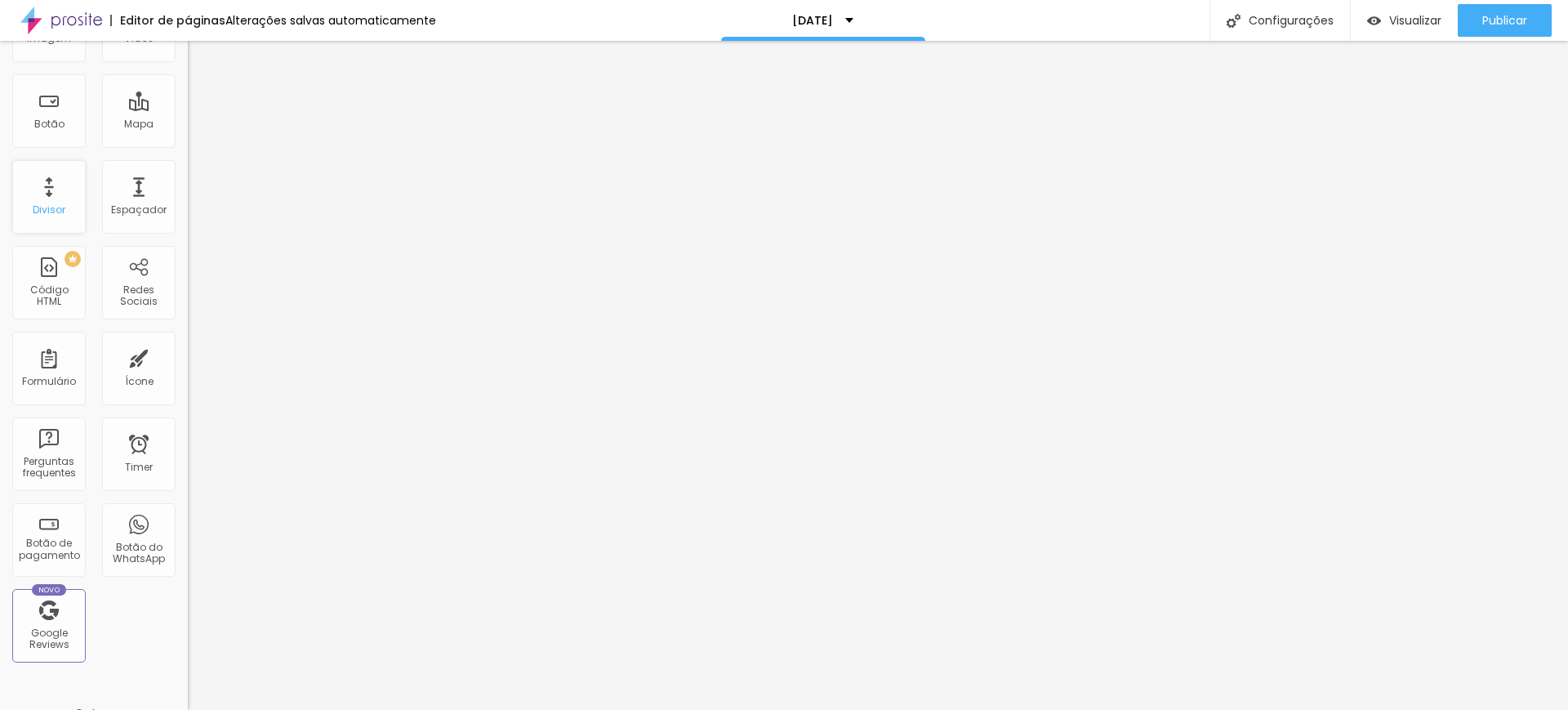
scroll to position [235, 0]
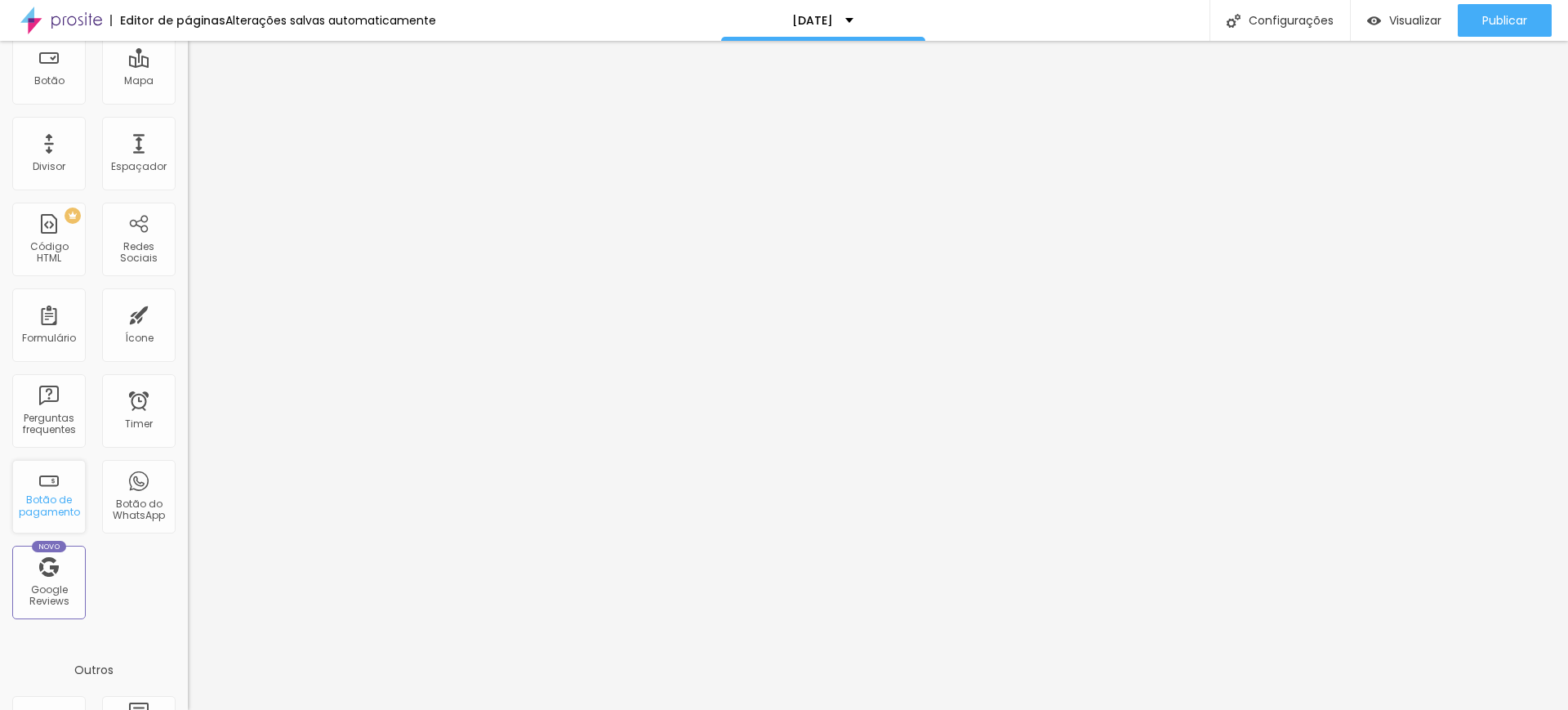
click at [47, 504] on div "Botão de pagamento" at bounding box center [49, 506] width 65 height 24
click at [54, 485] on div "Botão de pagamento" at bounding box center [49, 497] width 74 height 74
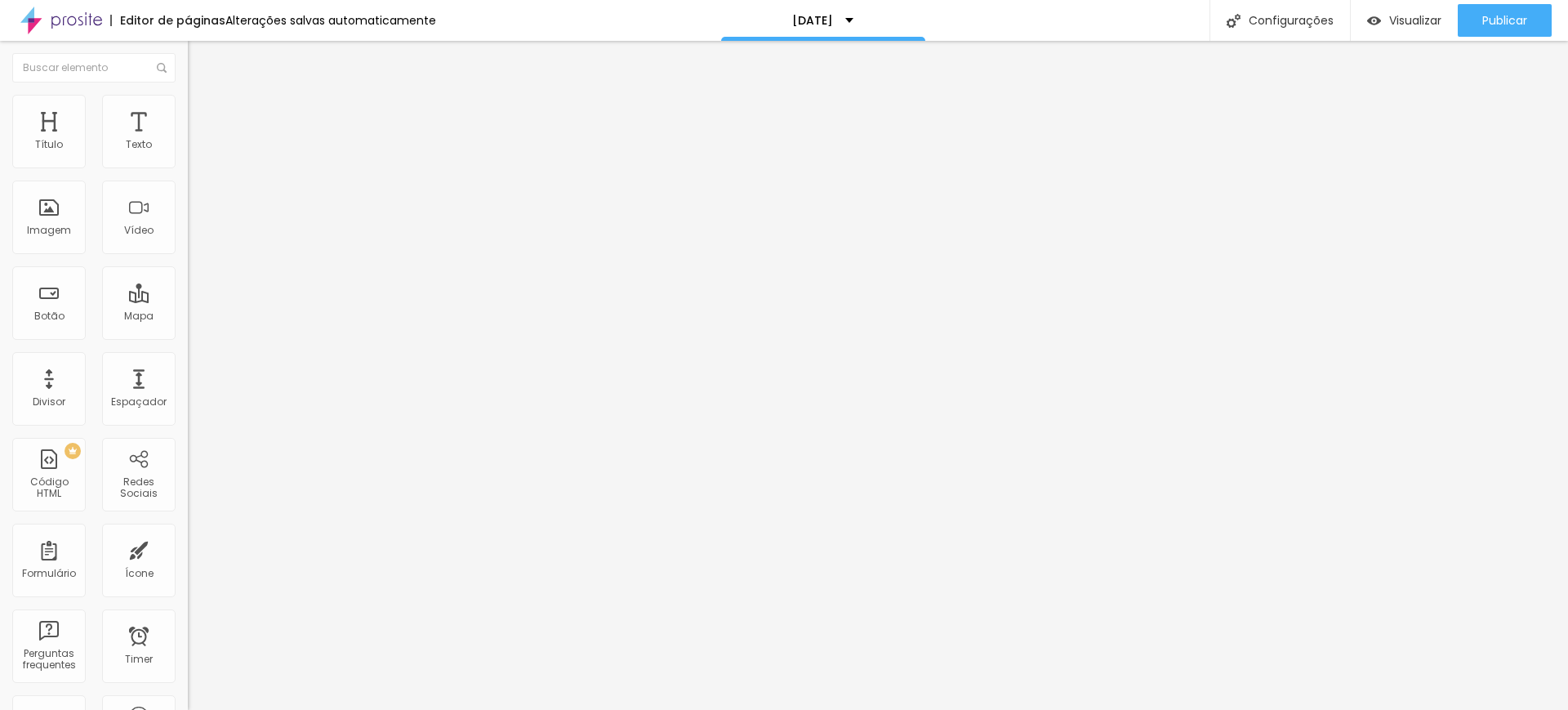
click at [188, 107] on li "Avançado" at bounding box center [281, 103] width 188 height 17
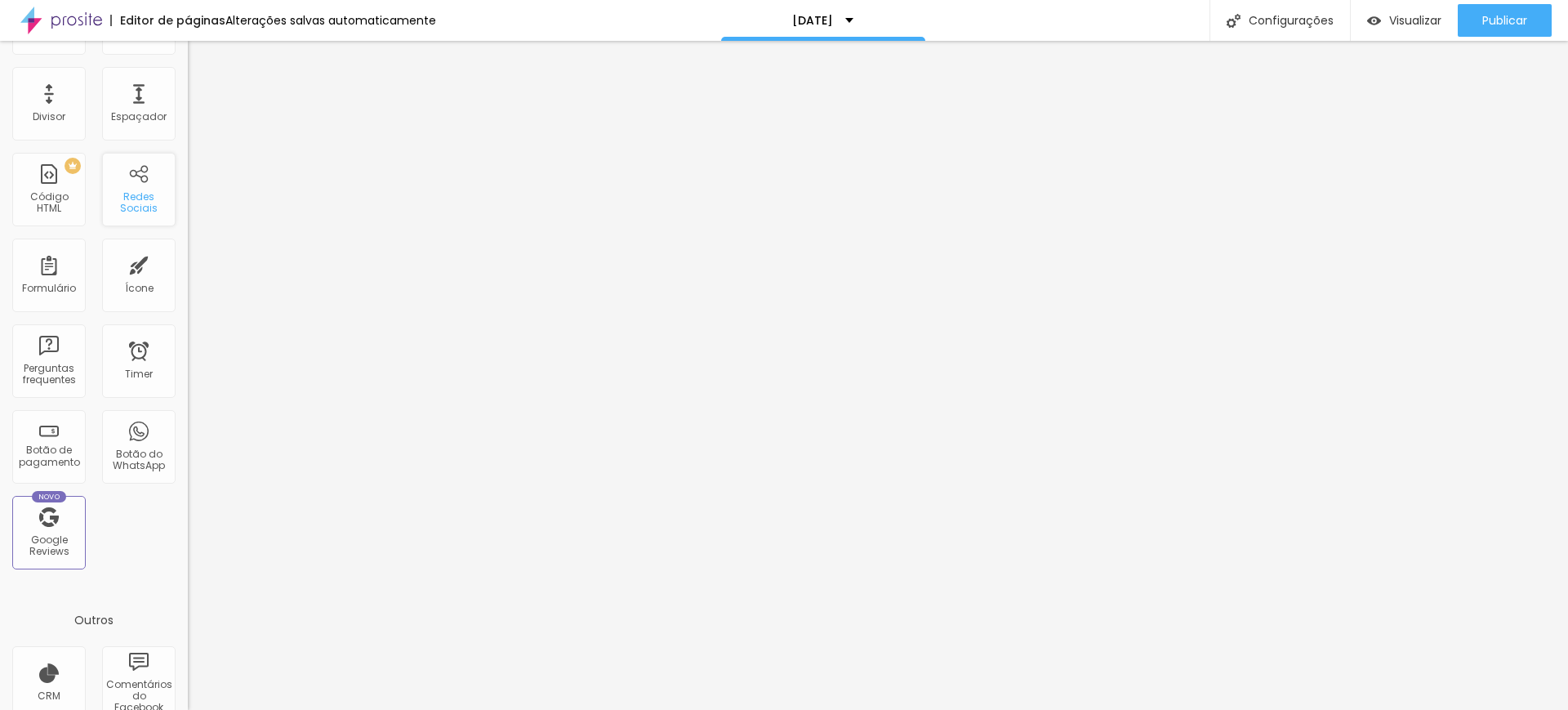
scroll to position [384, 0]
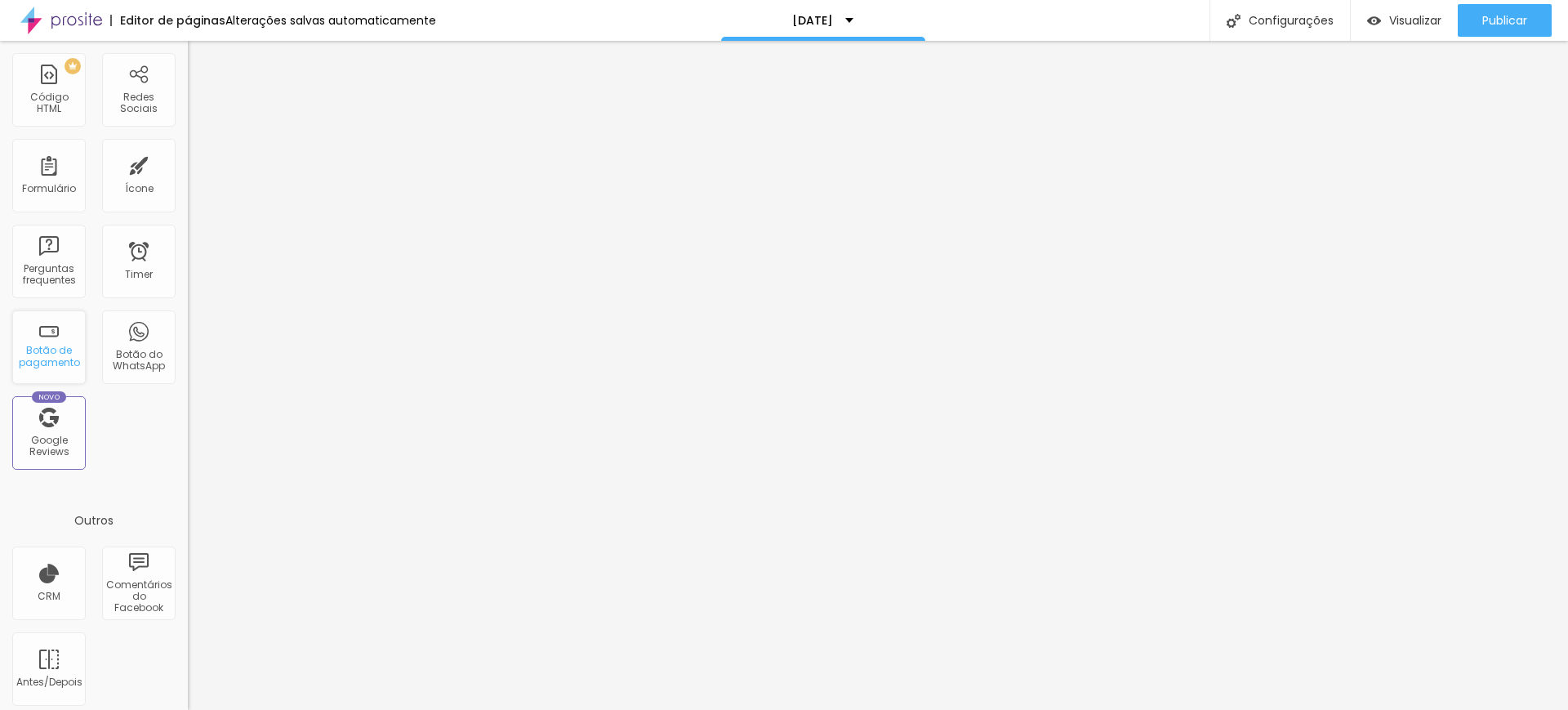
click at [56, 355] on div "Botão de pagamento" at bounding box center [49, 356] width 65 height 24
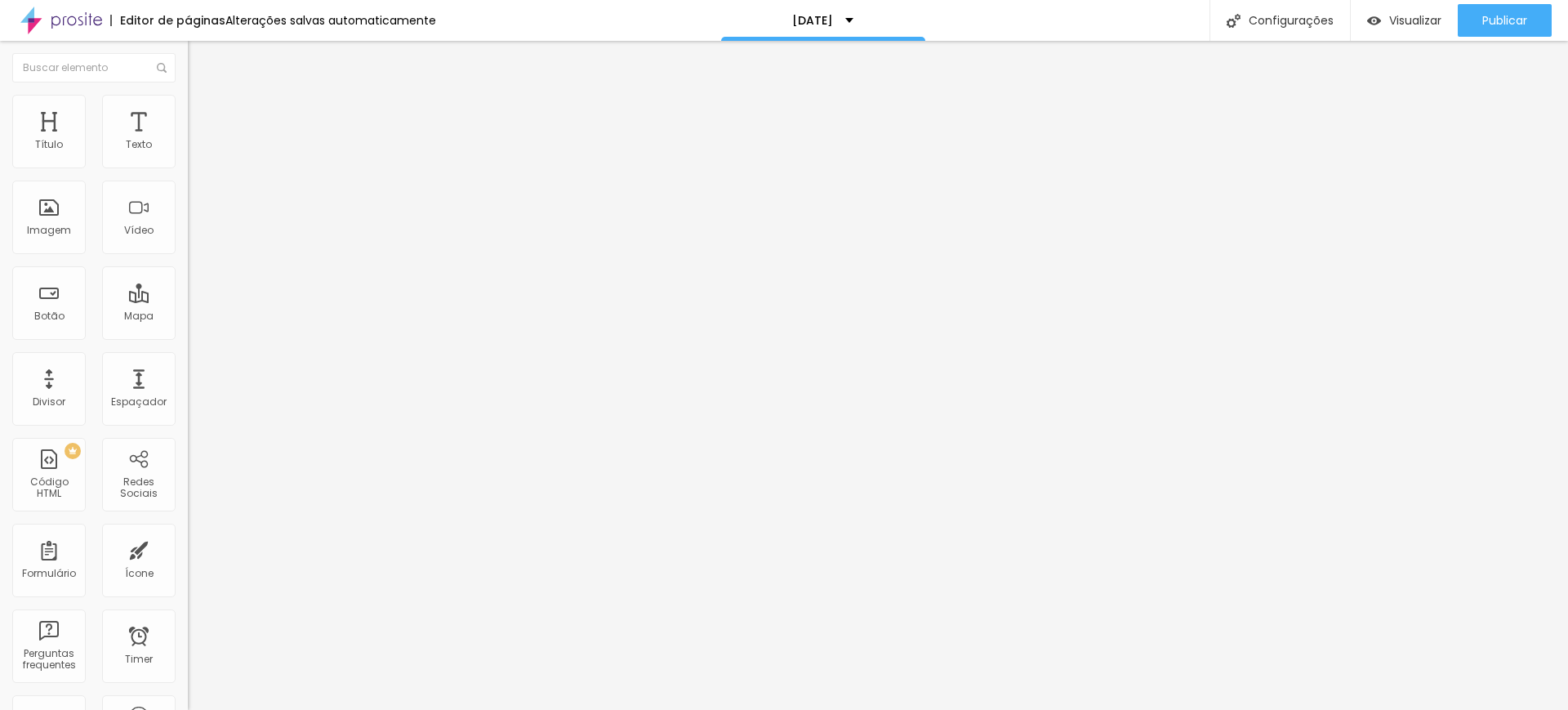
click at [188, 113] on img at bounding box center [195, 115] width 15 height 15
click at [188, 108] on li "Conteúdo" at bounding box center [281, 100] width 188 height 17
click at [198, 156] on div "Plano 1" at bounding box center [281, 149] width 167 height 15
click at [200, 71] on img "button" at bounding box center [206, 66] width 12 height 13
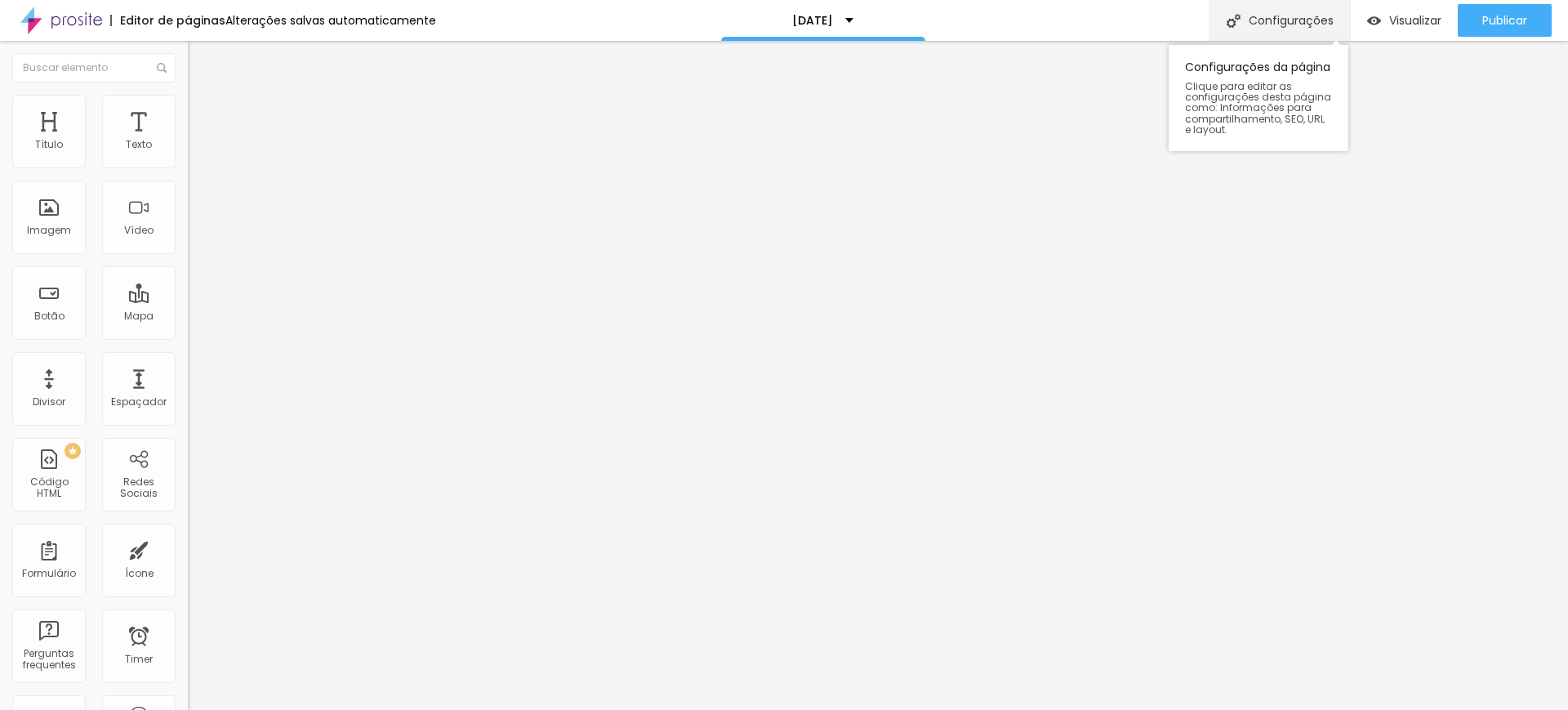
click at [1273, 21] on div "Configurações" at bounding box center [1279, 20] width 140 height 41
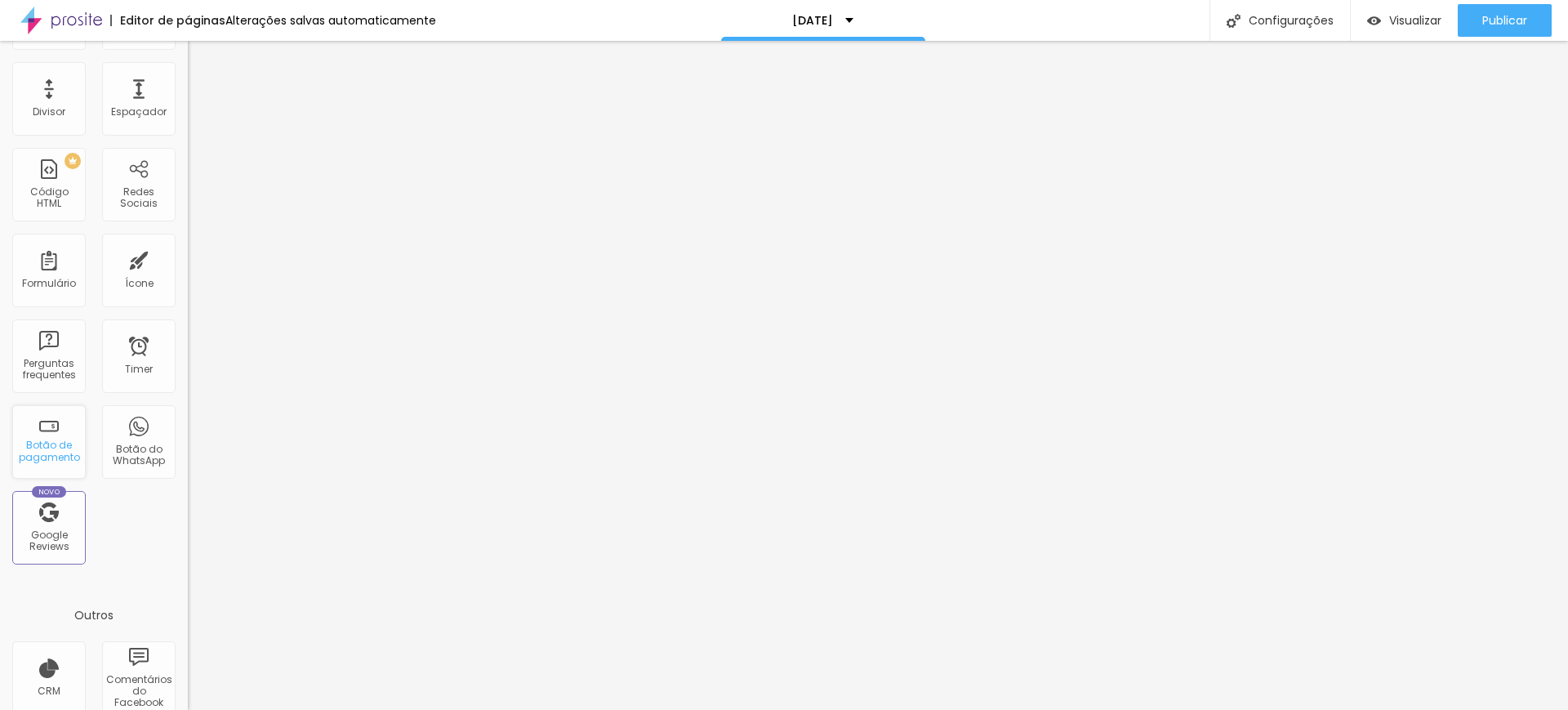
scroll to position [393, 0]
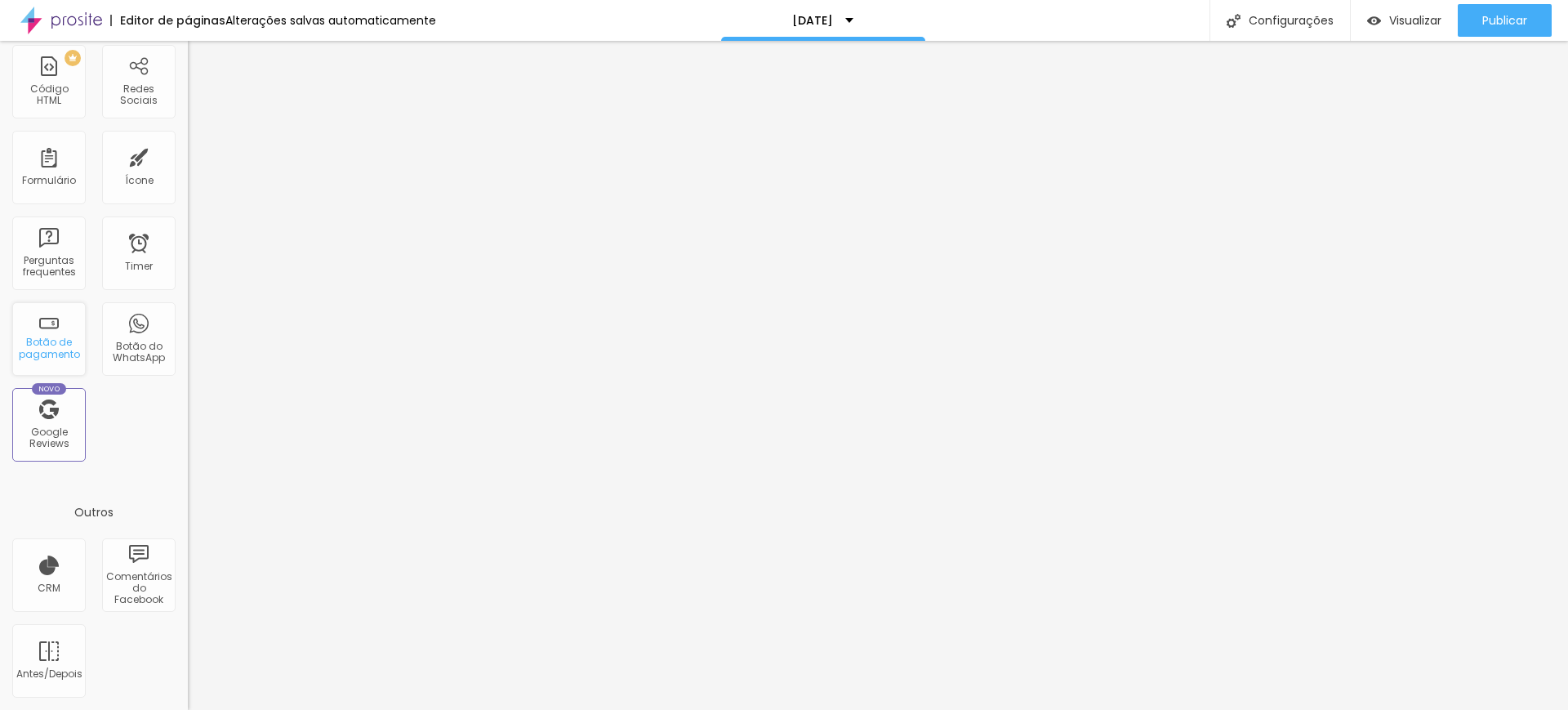
click at [57, 369] on div "Botão de pagamento" at bounding box center [49, 339] width 74 height 74
click at [58, 336] on div "Botão de pagamento" at bounding box center [49, 348] width 65 height 24
drag, startPoint x: 58, startPoint y: 335, endPoint x: 42, endPoint y: 335, distance: 16.0
click at [42, 336] on div "Botão de pagamento" at bounding box center [49, 348] width 65 height 24
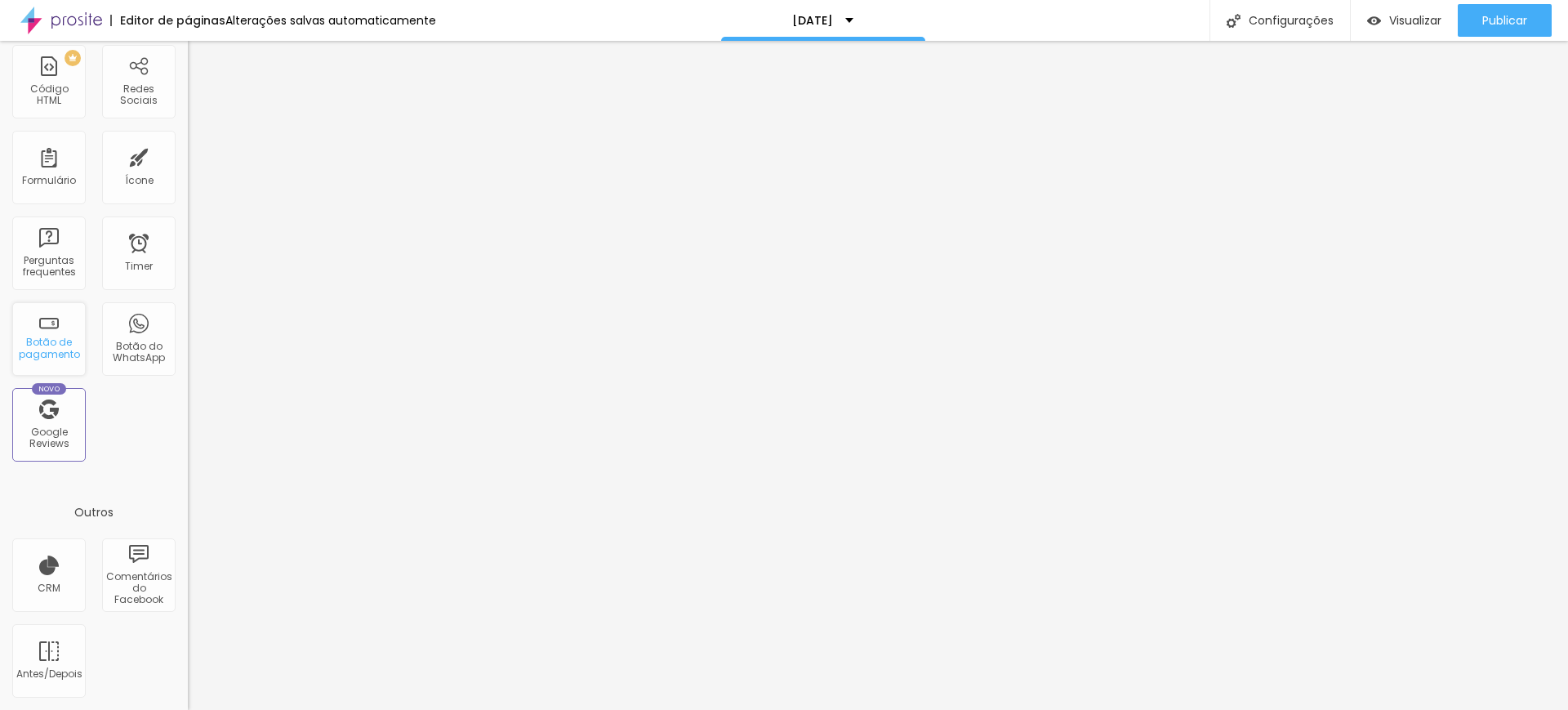
click at [42, 336] on div "Botão de pagamento" at bounding box center [49, 348] width 65 height 24
click at [51, 336] on div "Botão de pagamento" at bounding box center [49, 348] width 65 height 24
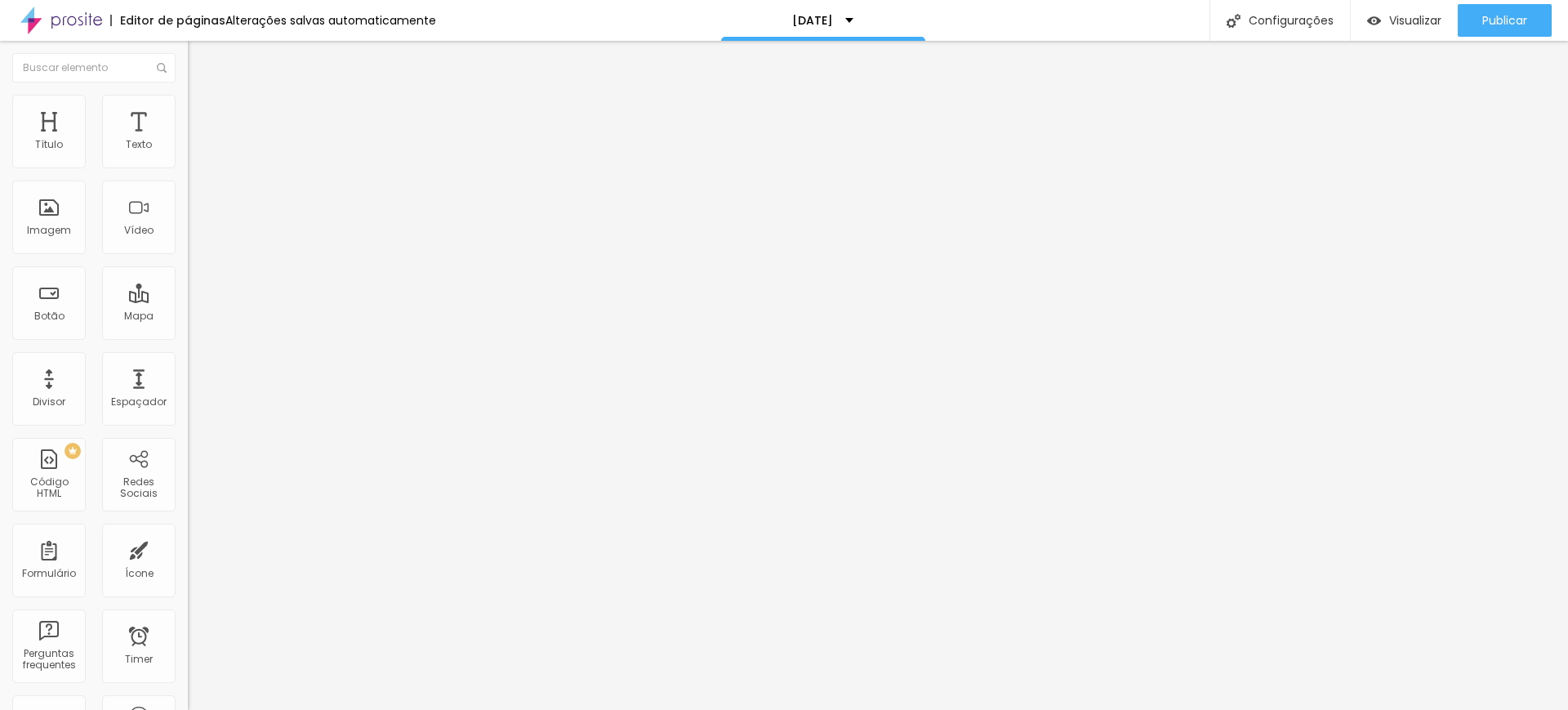
click at [203, 126] on span "Avançado" at bounding box center [229, 119] width 54 height 14
click at [188, 106] on img at bounding box center [195, 99] width 15 height 15
click at [198, 156] on div "Quero tudo" at bounding box center [281, 149] width 167 height 15
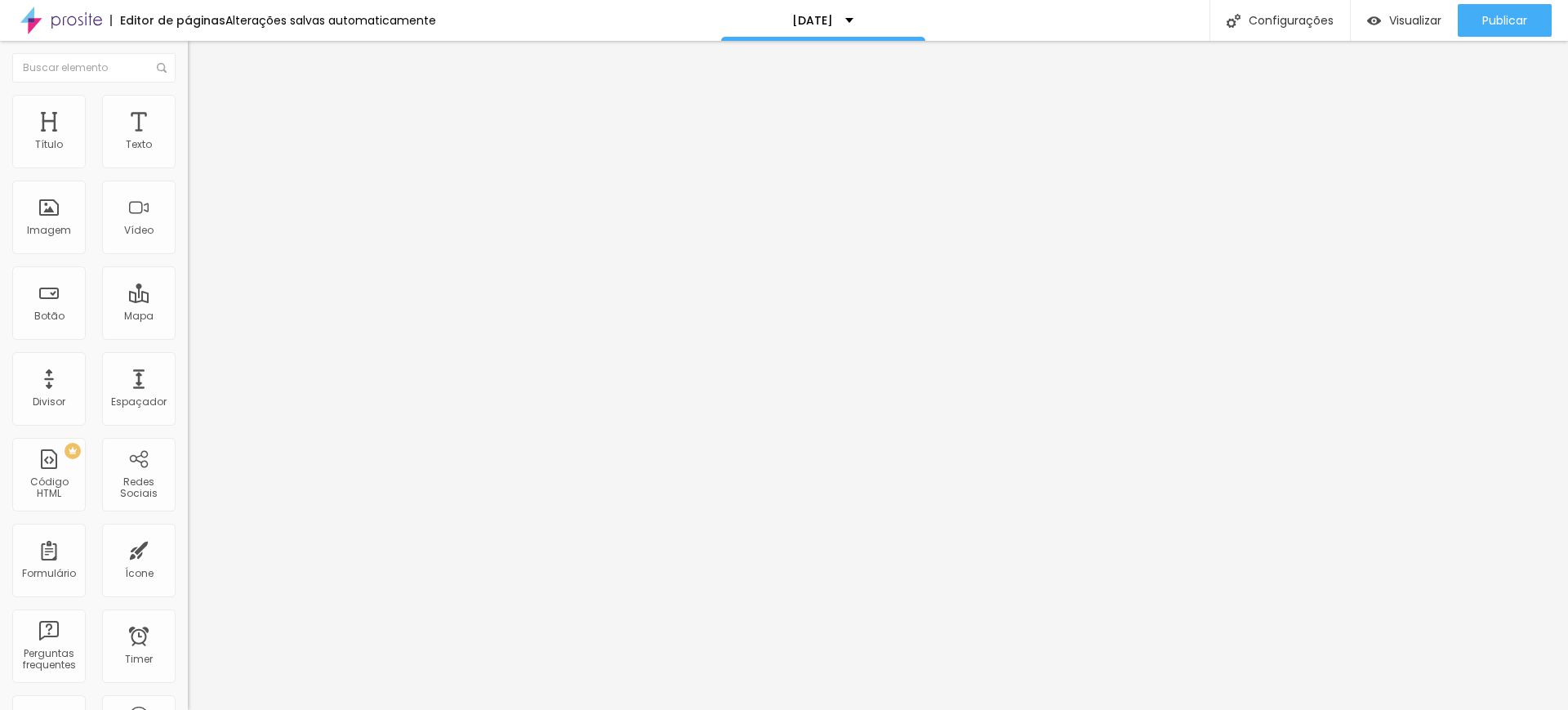
click at [1490, 18] on span "Publicar" at bounding box center [1505, 21] width 45 height 13
click at [1493, 17] on span "Publicar" at bounding box center [1505, 21] width 45 height 13
click at [1409, 24] on span "Visualizar" at bounding box center [1400, 21] width 52 height 13
click at [198, 156] on div "Quero tudo" at bounding box center [281, 149] width 167 height 15
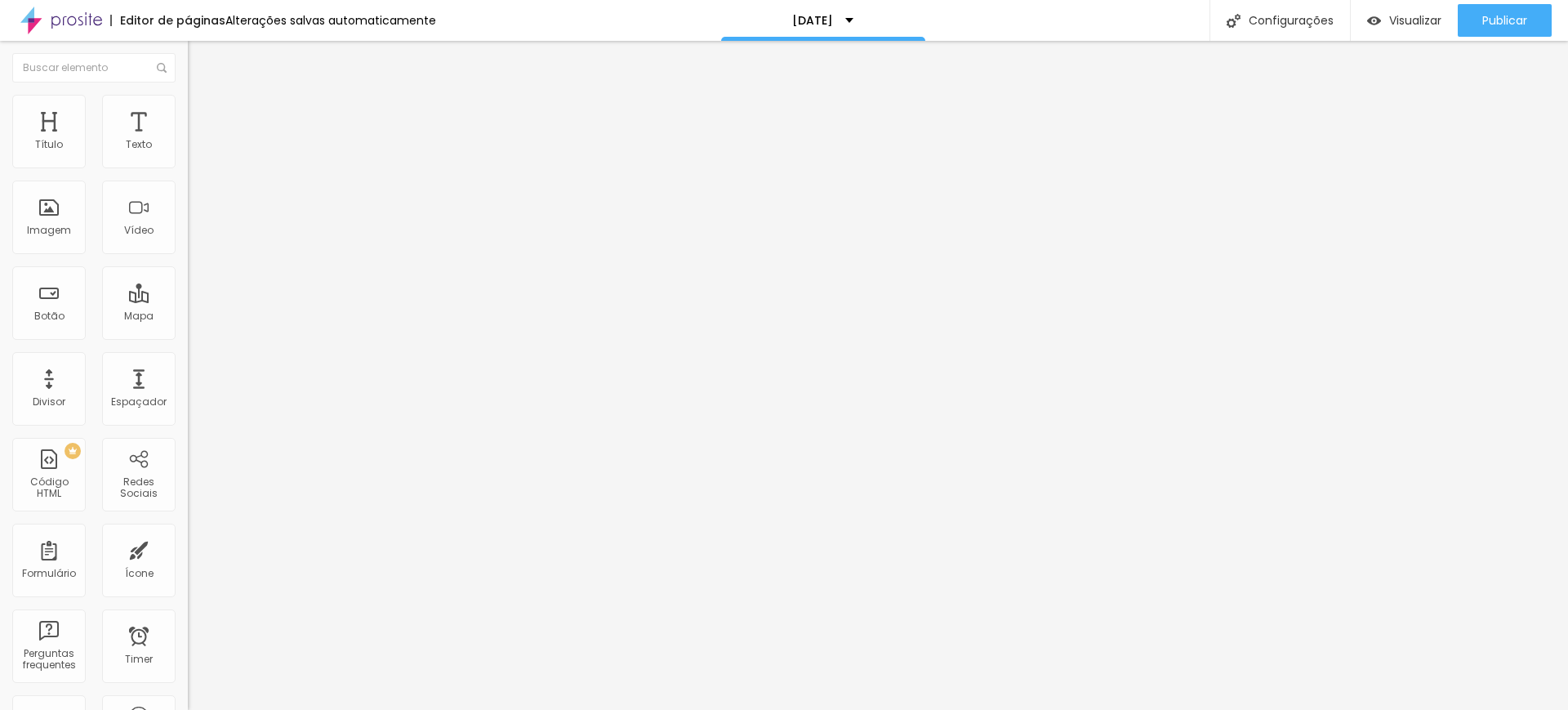
drag, startPoint x: 54, startPoint y: 288, endPoint x: 503, endPoint y: 537, distance: 513.4
click at [188, 135] on span "Botão de pagamento" at bounding box center [242, 129] width 110 height 14
click at [198, 156] on div "Quero tudo" at bounding box center [281, 149] width 167 height 15
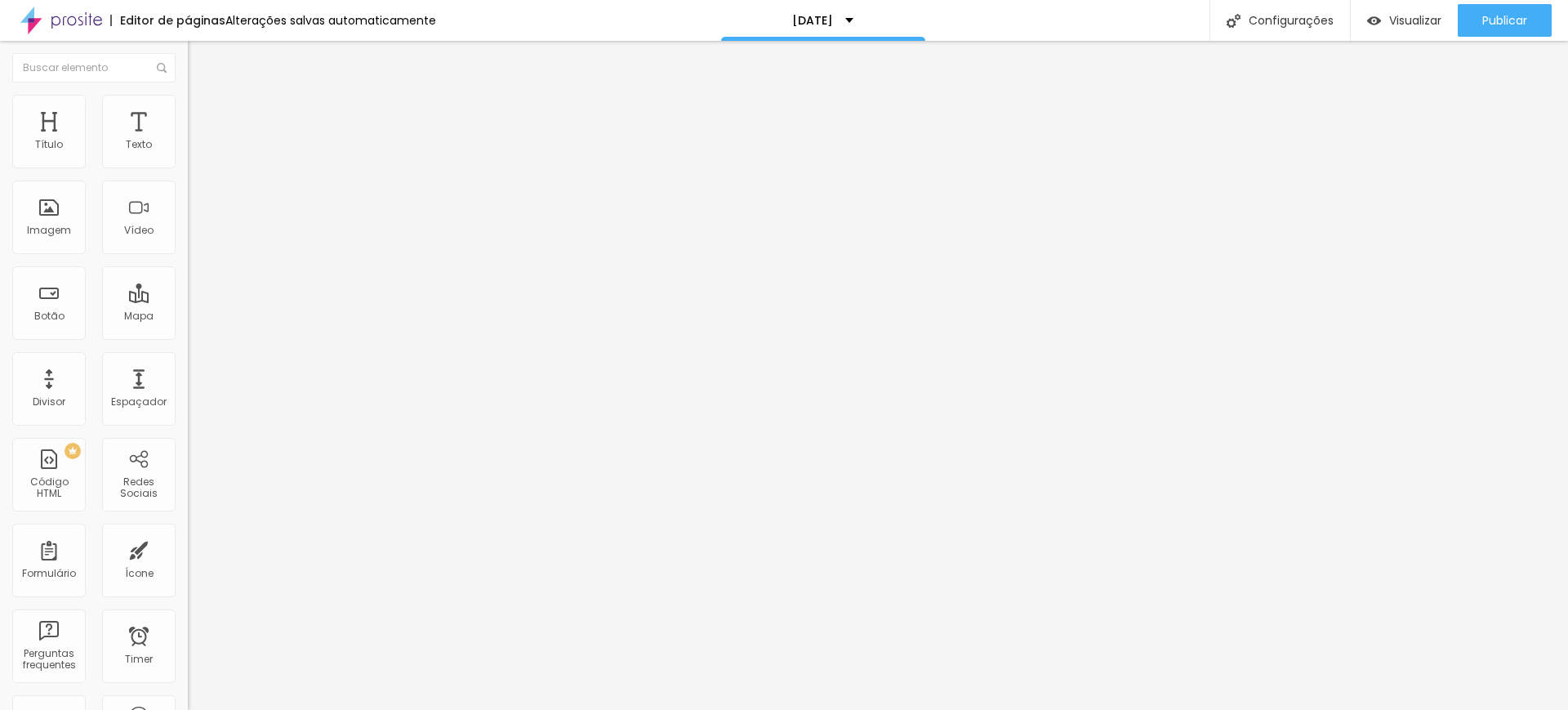
click at [188, 113] on li "Avançado" at bounding box center [281, 116] width 188 height 17
click at [188, 99] on li "Conteúdo" at bounding box center [281, 100] width 188 height 17
click at [200, 60] on img "button" at bounding box center [206, 66] width 12 height 13
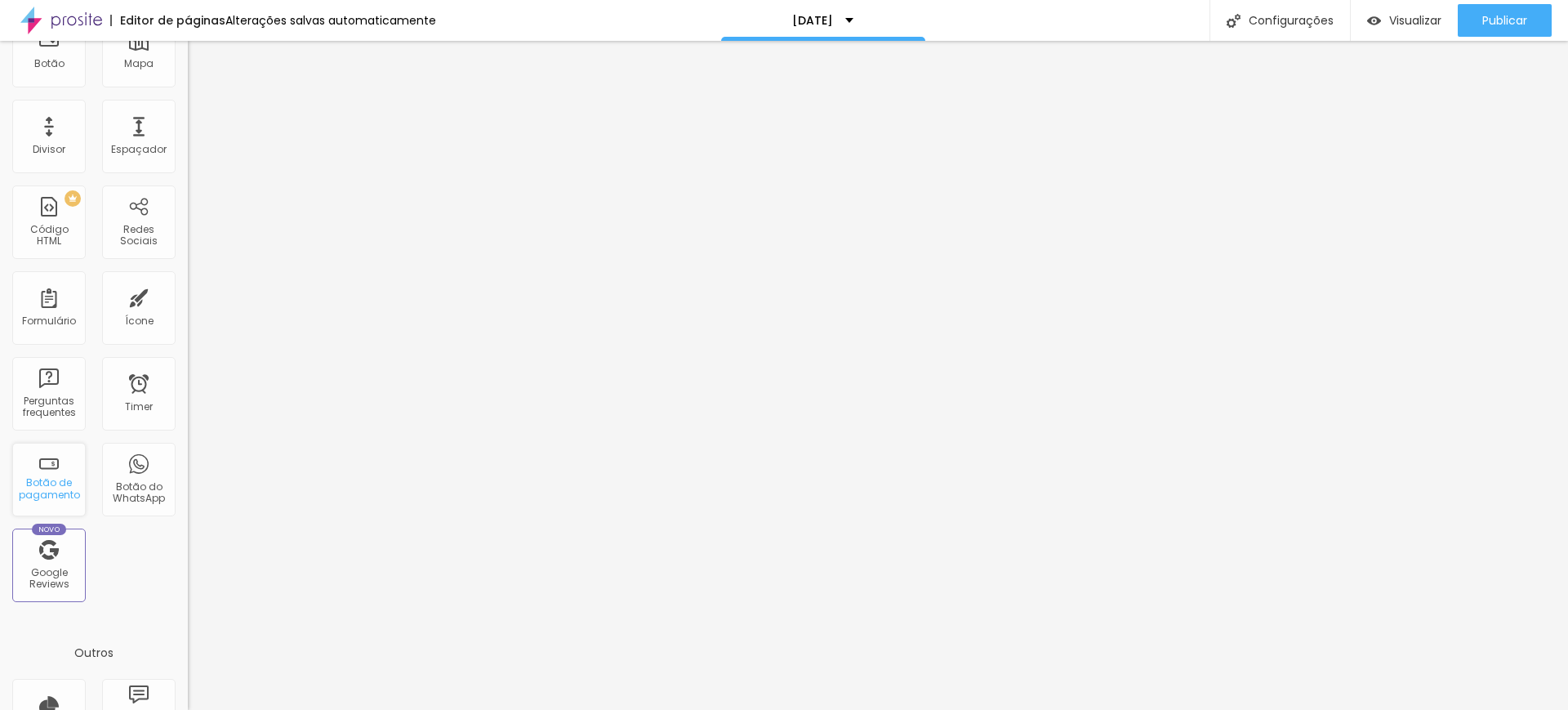
scroll to position [253, 0]
click at [1497, 24] on span "Publicar" at bounding box center [1505, 21] width 45 height 13
click at [1409, 14] on span "Visualizar" at bounding box center [1400, 21] width 52 height 13
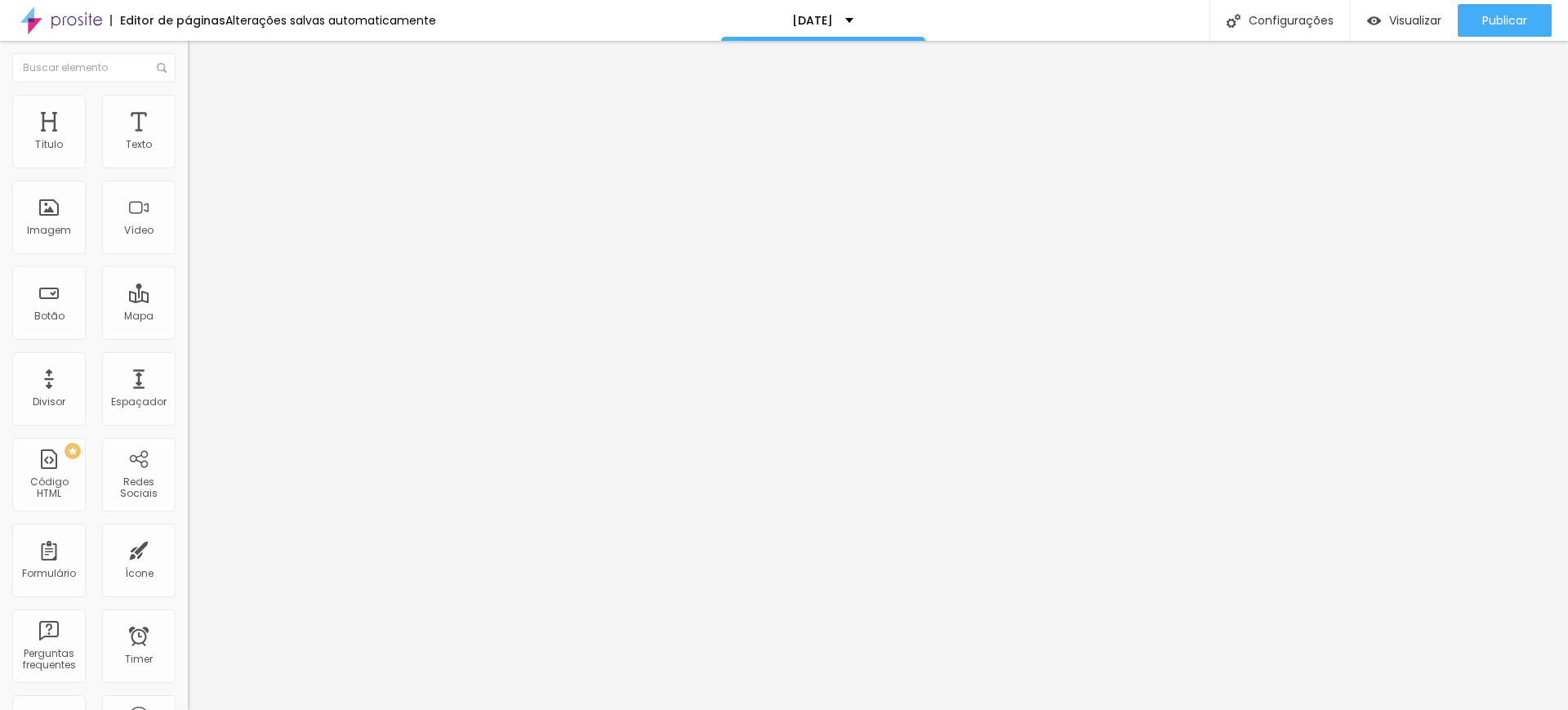
click at [198, 156] on div "Quero tudo" at bounding box center [281, 149] width 167 height 15
click at [1509, 17] on span "Publicar" at bounding box center [1505, 21] width 45 height 13
click at [198, 156] on div "Plano 1" at bounding box center [281, 149] width 167 height 15
click at [82, 709] on div "Quero tudo" at bounding box center [81, 722] width 155 height 10
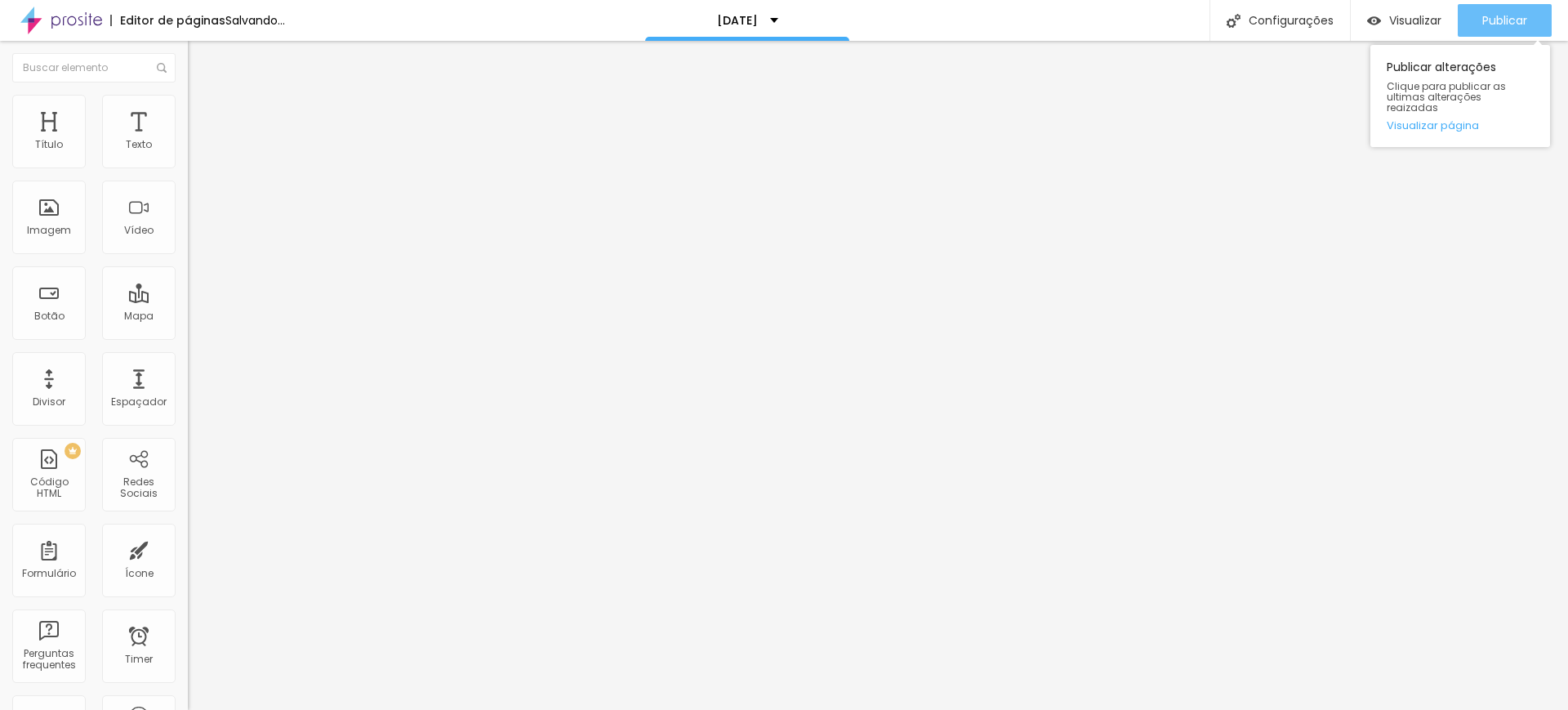
click at [1504, 21] on span "Publicar" at bounding box center [1505, 21] width 45 height 13
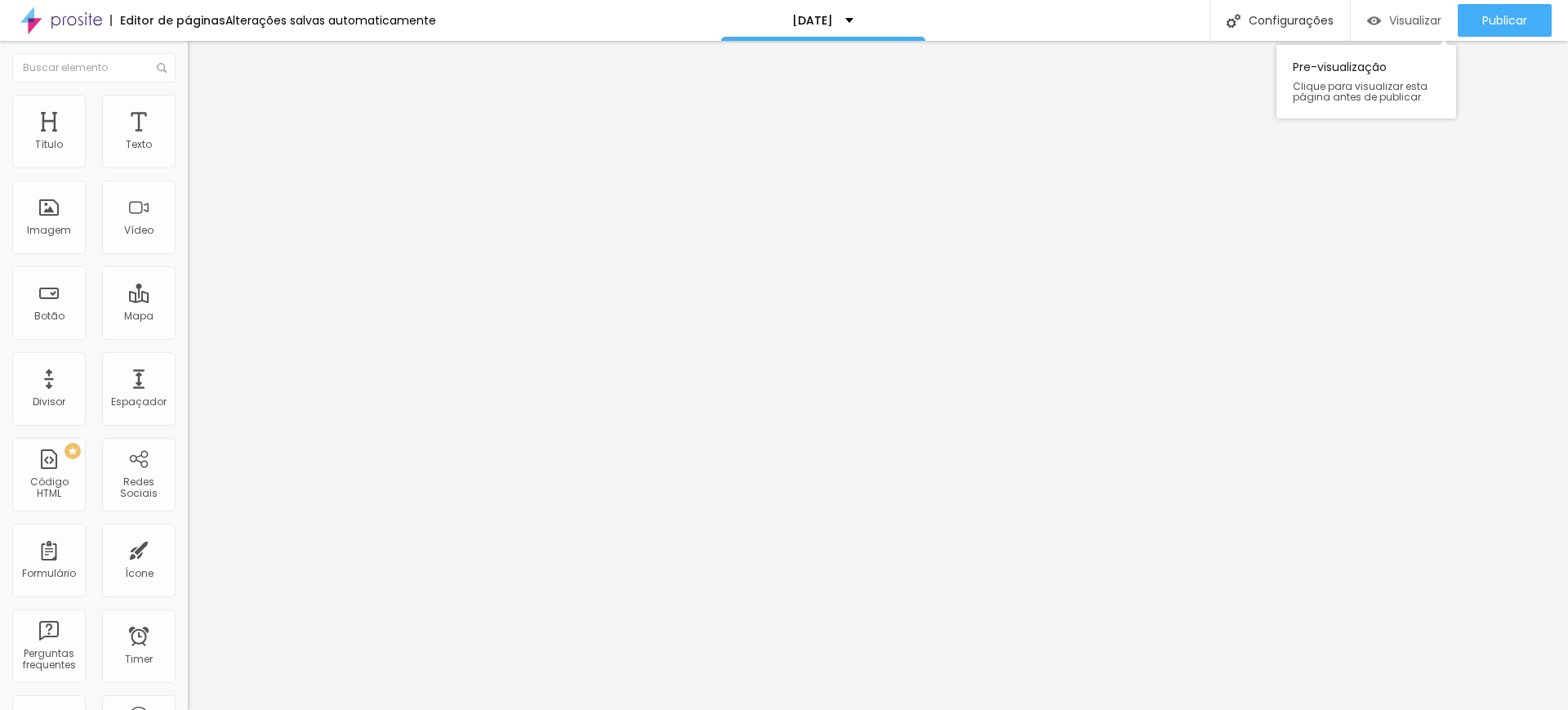
click at [1429, 6] on div "Visualizar" at bounding box center [1404, 20] width 75 height 32
click at [200, 68] on img "button" at bounding box center [206, 66] width 12 height 13
click at [1262, 15] on div "Configurações" at bounding box center [1279, 20] width 140 height 41
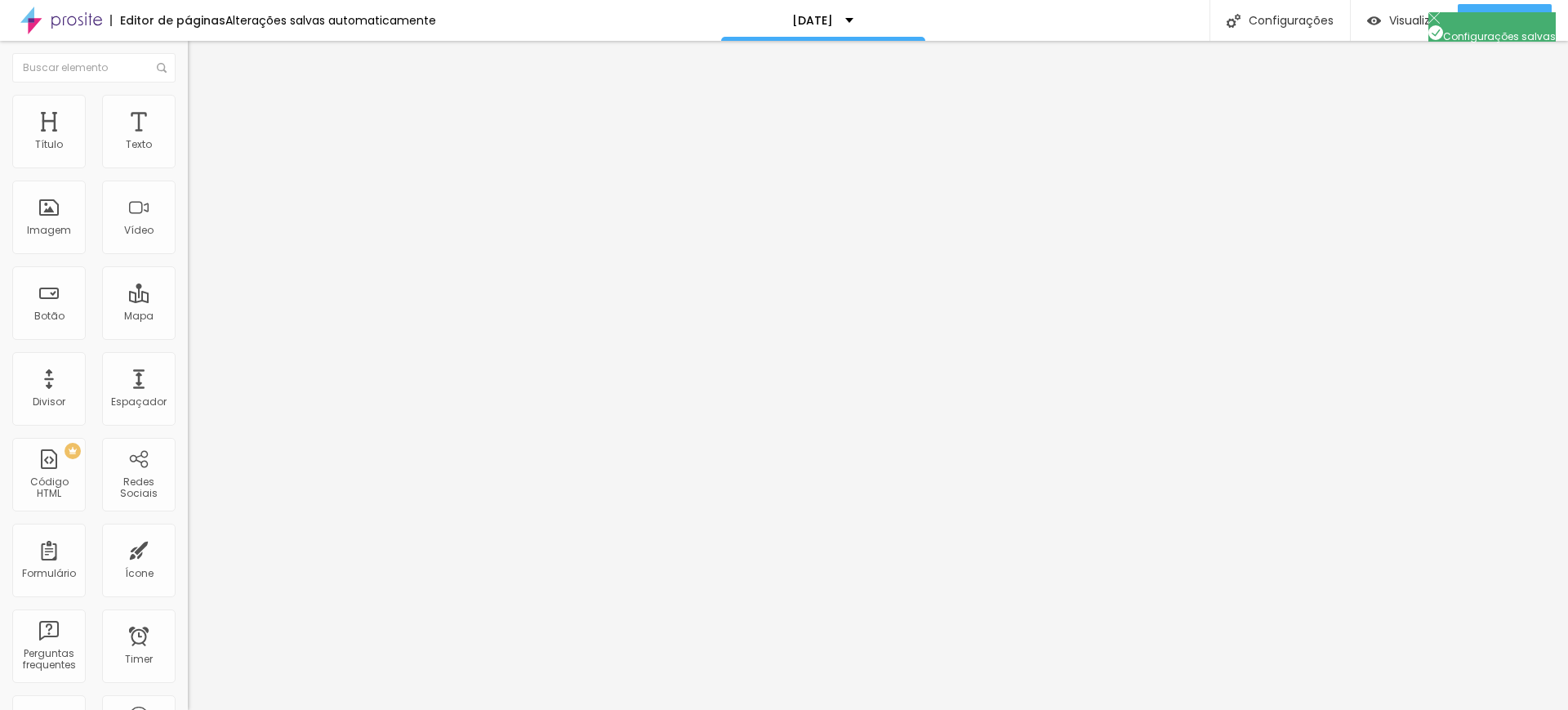
click at [843, 22] on div "[DATE]" at bounding box center [823, 21] width 61 height 12
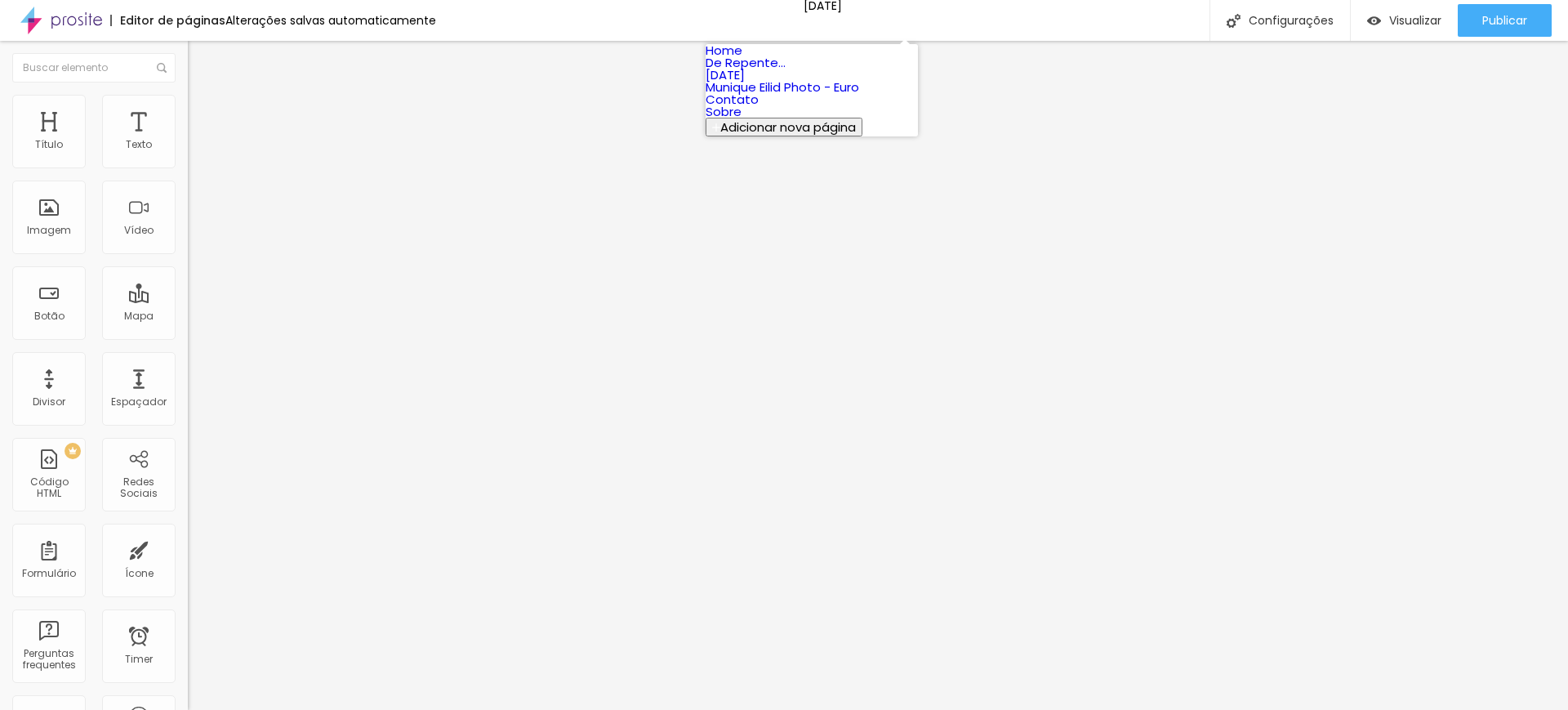
click at [745, 83] on link "[DATE]" at bounding box center [725, 75] width 39 height 17
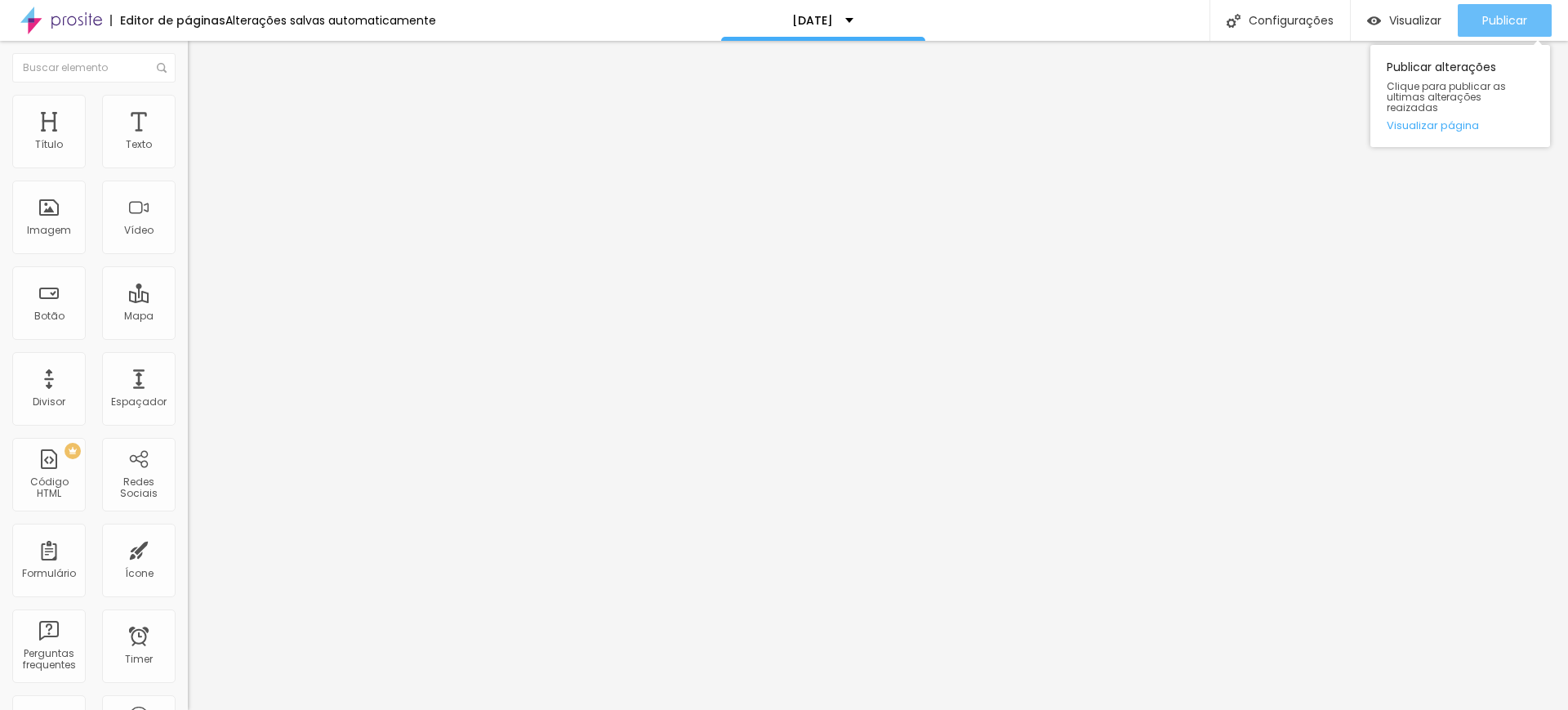
click at [1483, 24] on span "Publicar" at bounding box center [1505, 21] width 45 height 13
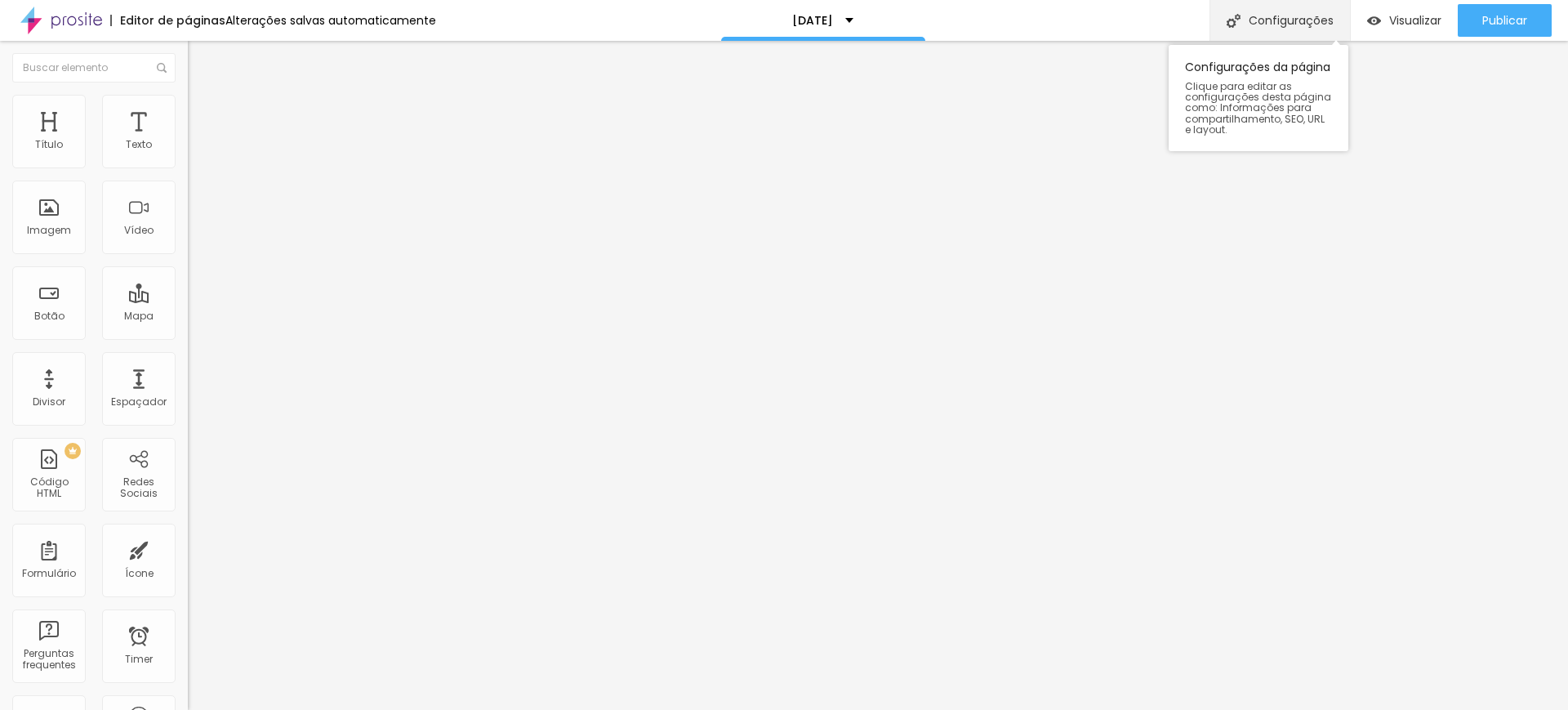
click at [1302, 22] on div "Configurações" at bounding box center [1279, 20] width 140 height 41
drag, startPoint x: 838, startPoint y: 281, endPoint x: 848, endPoint y: 315, distance: 35.4
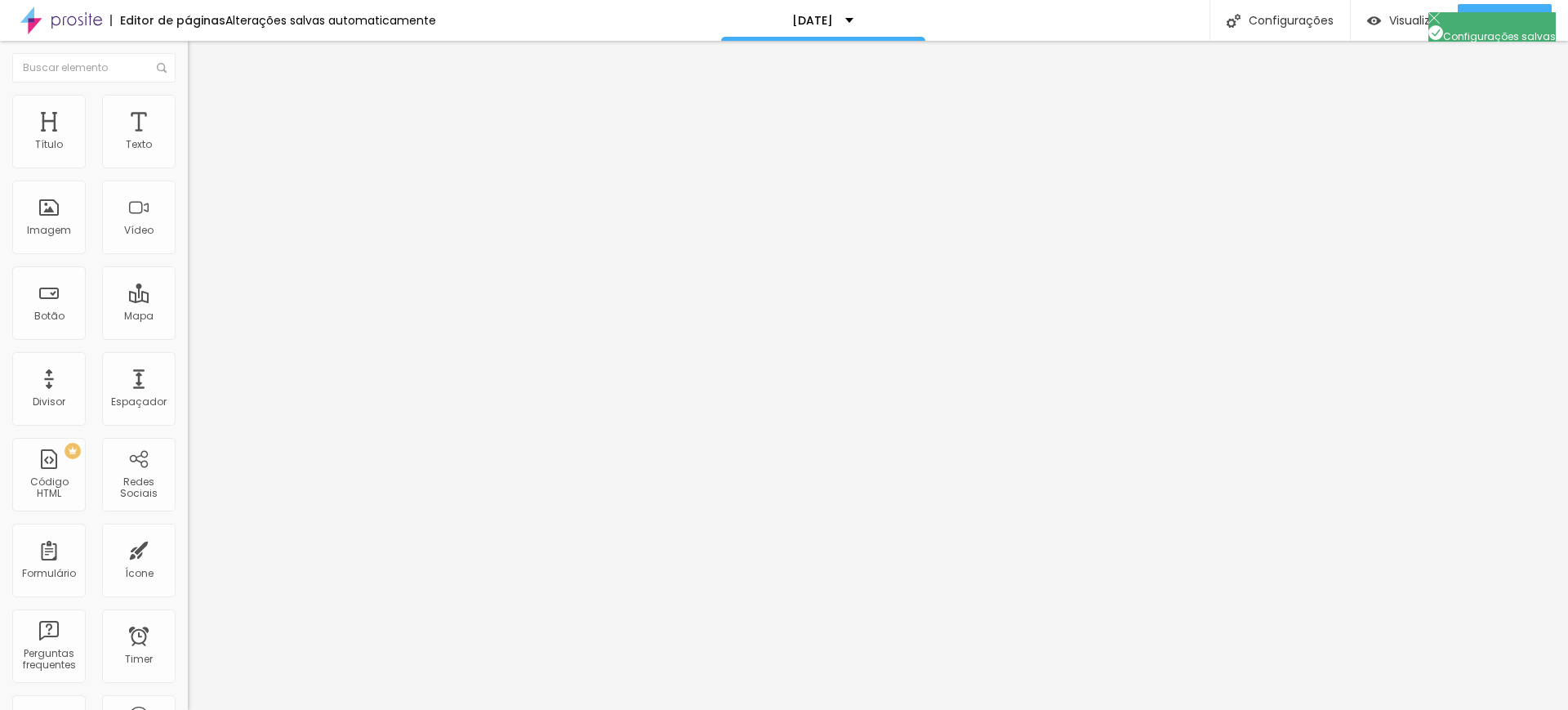
click at [53, 468] on div "PREMIUM Código HTML" at bounding box center [49, 474] width 74 height 74
click at [55, 479] on div "PREMIUM Código HTML" at bounding box center [49, 474] width 74 height 74
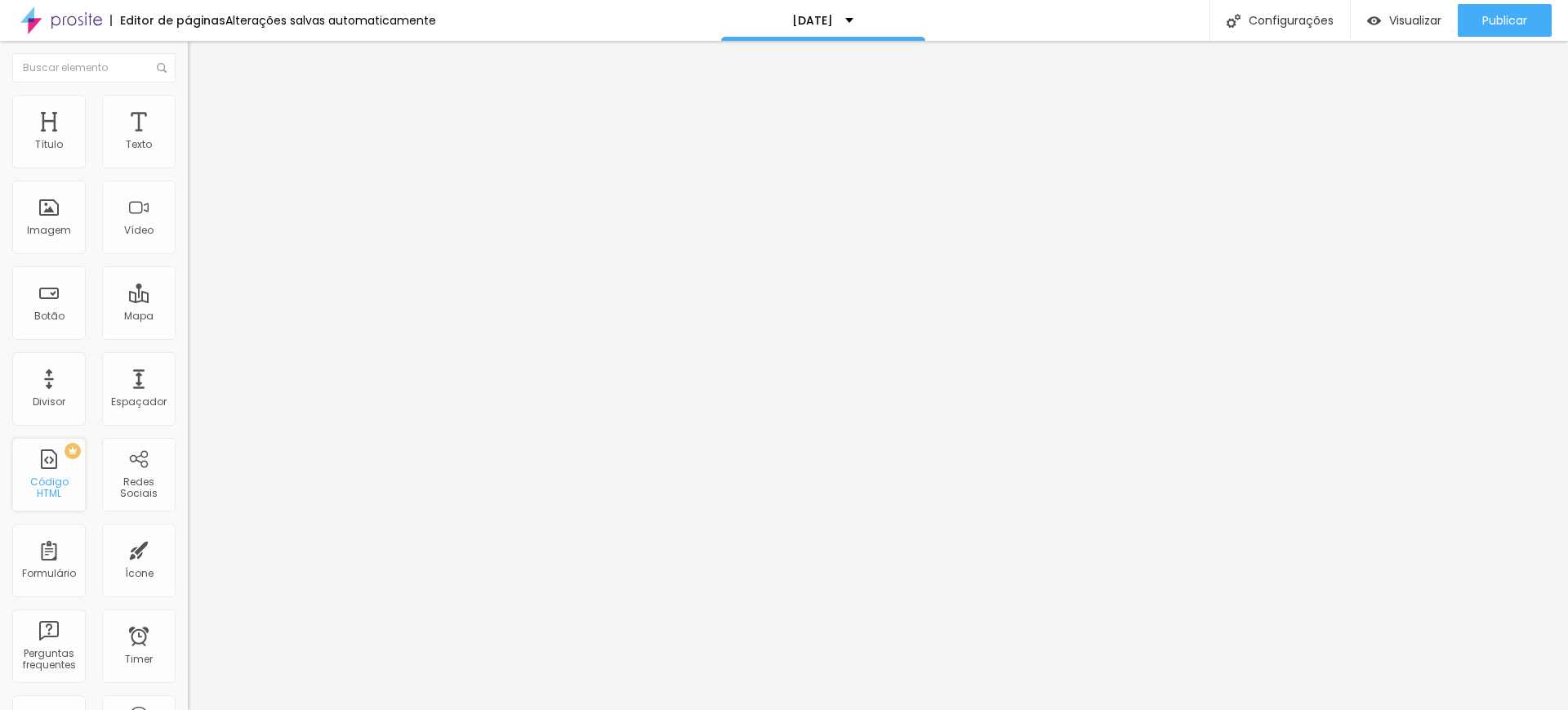
click at [55, 479] on div "PREMIUM Código HTML" at bounding box center [49, 474] width 74 height 74
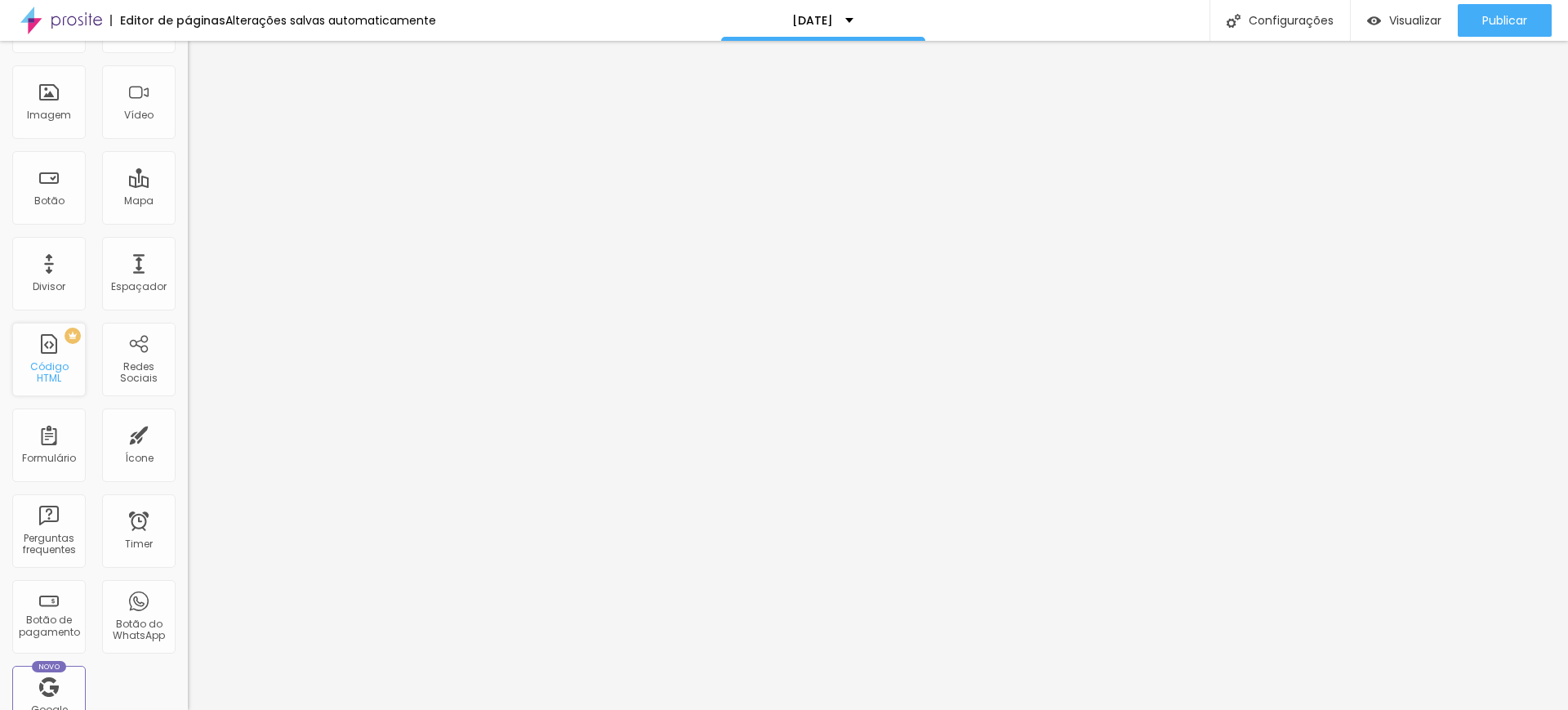
scroll to position [110, 0]
click at [45, 379] on div "Código HTML" at bounding box center [49, 379] width 65 height 24
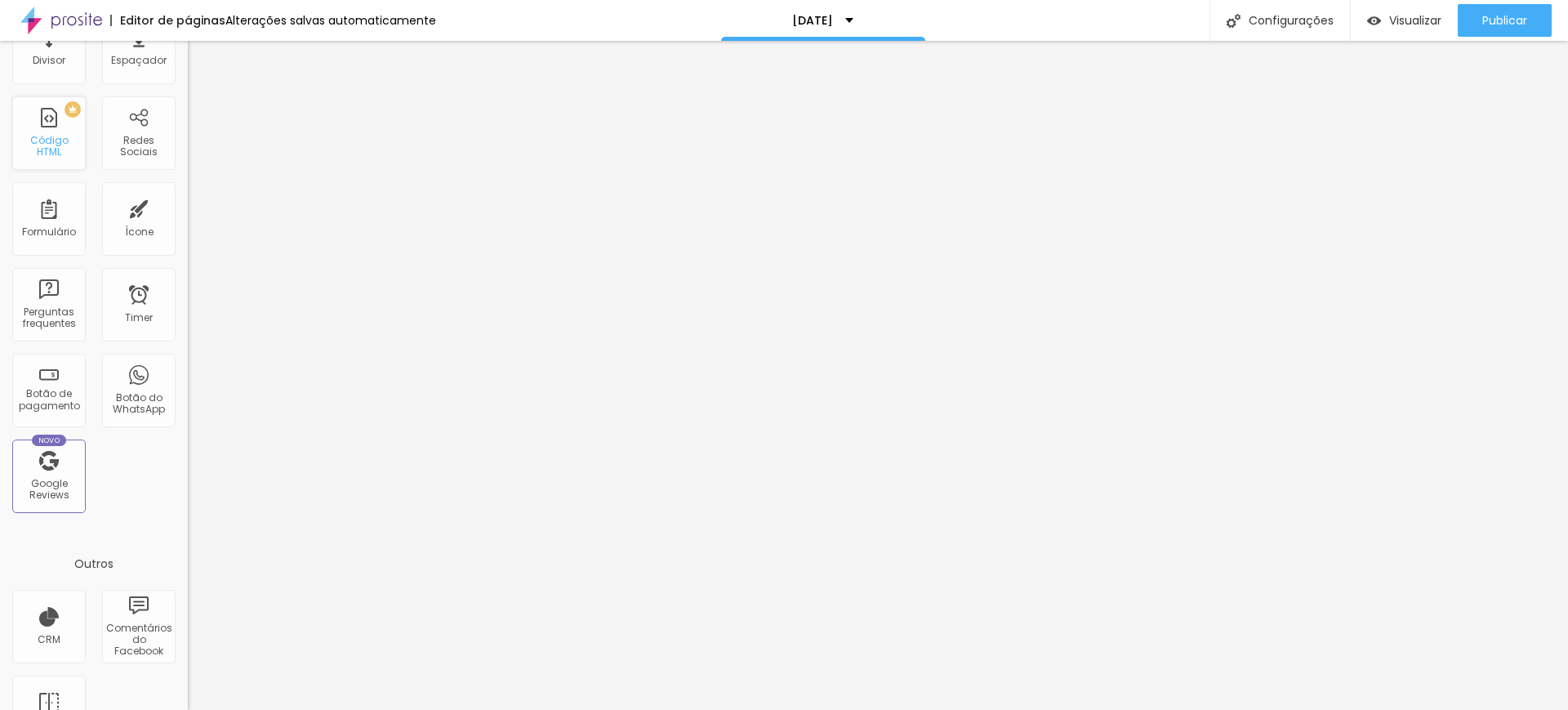
scroll to position [393, 0]
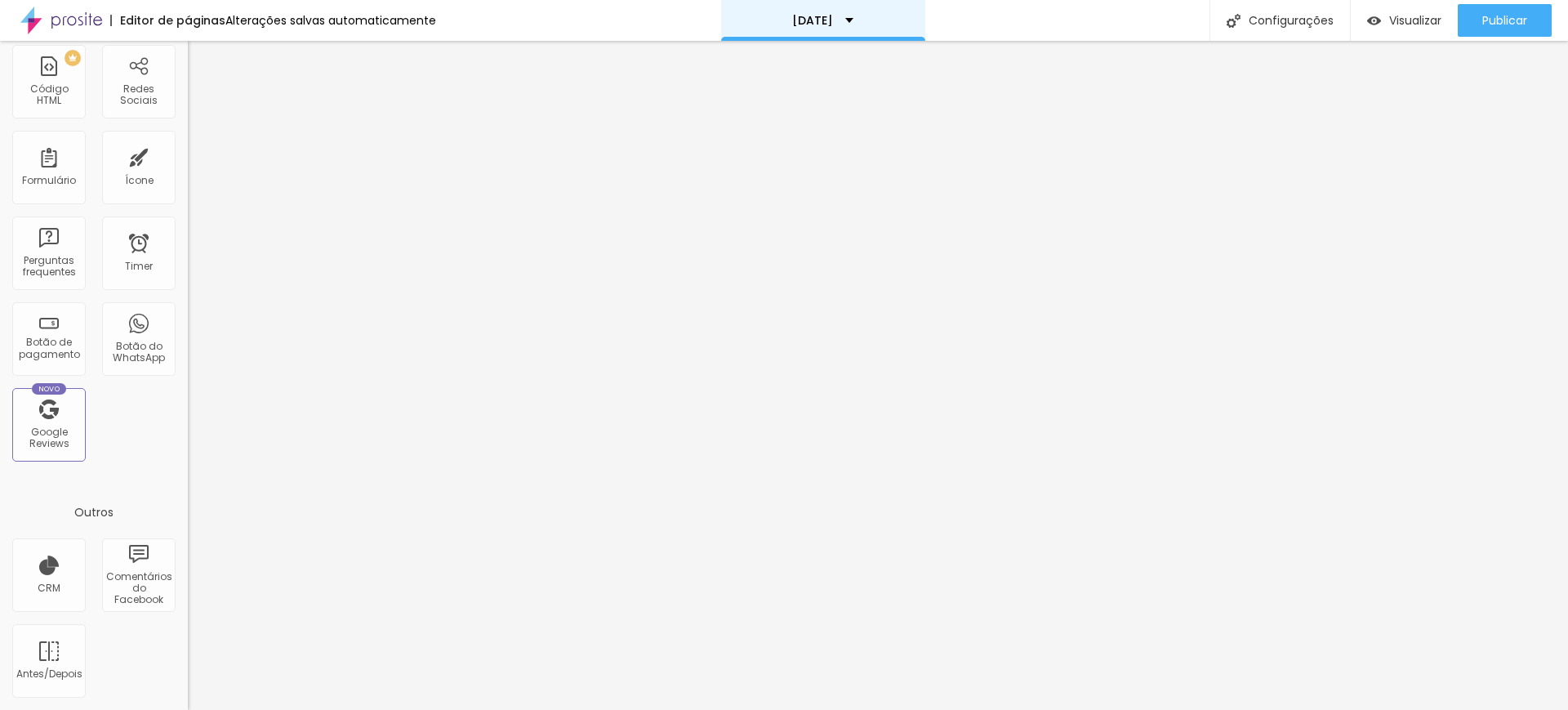
click at [848, 12] on div "[DATE]" at bounding box center [823, 20] width 204 height 41
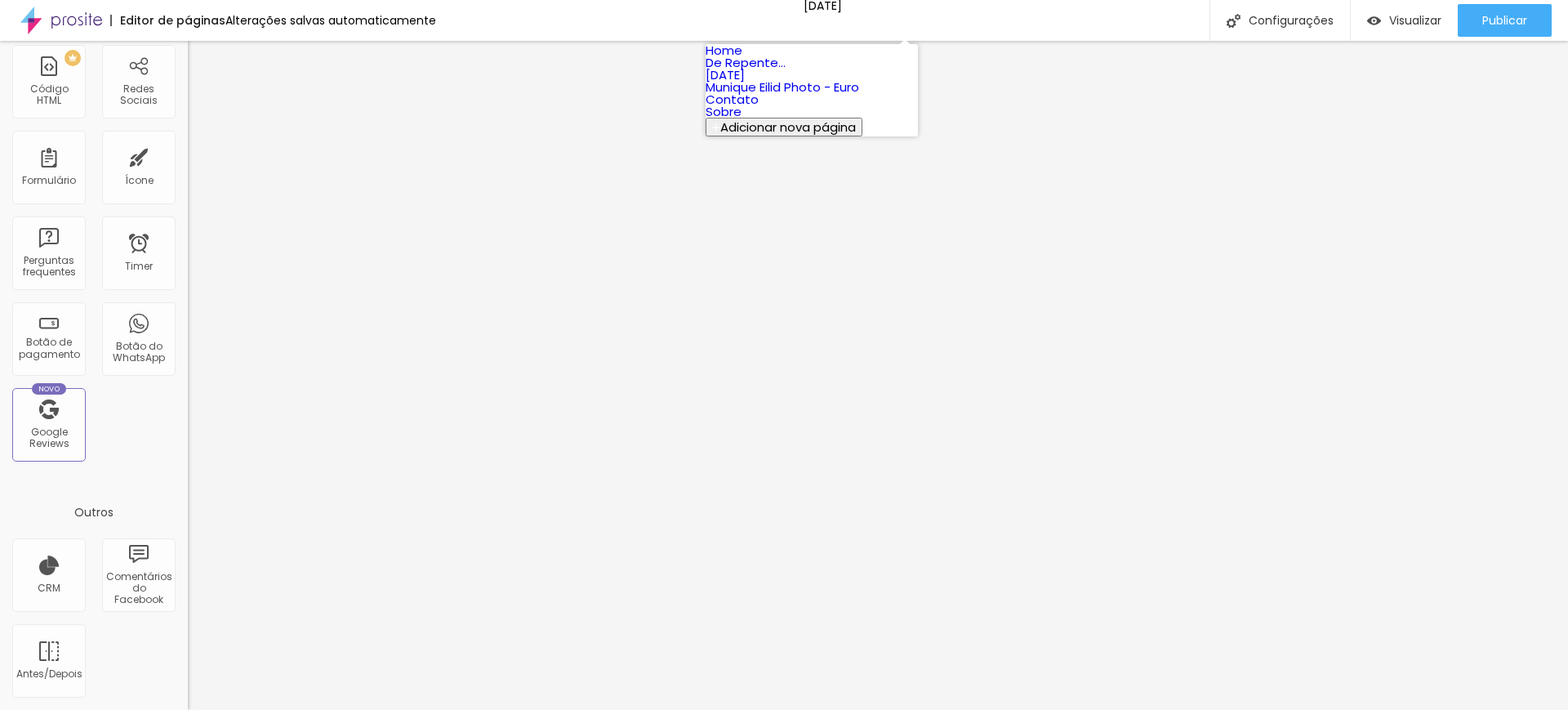
click at [745, 83] on link "[DATE]" at bounding box center [725, 75] width 39 height 17
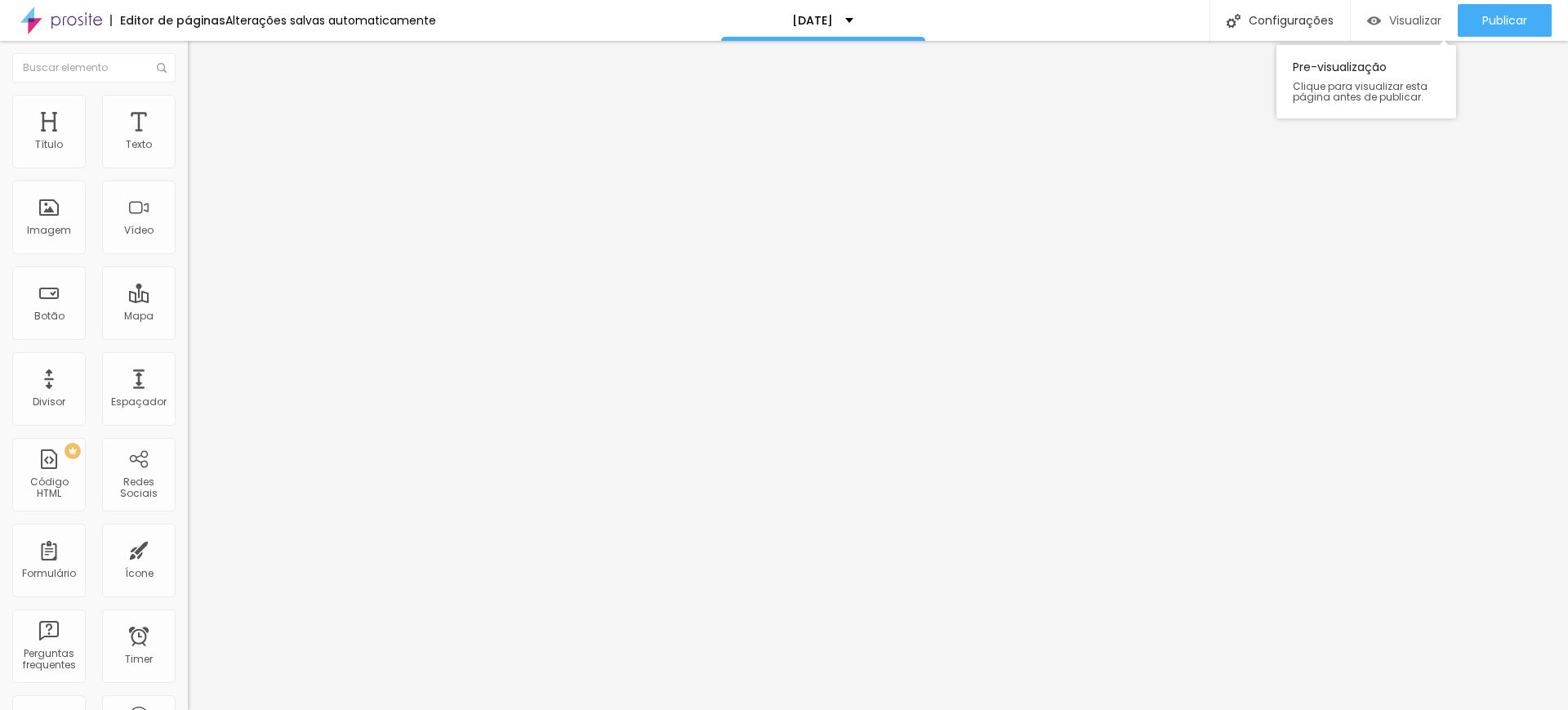
click at [1392, 27] on span "Visualizar" at bounding box center [1415, 21] width 52 height 13
click at [59, 20] on img at bounding box center [61, 20] width 81 height 41
click at [198, 156] on div "Quero tudo" at bounding box center [281, 149] width 167 height 15
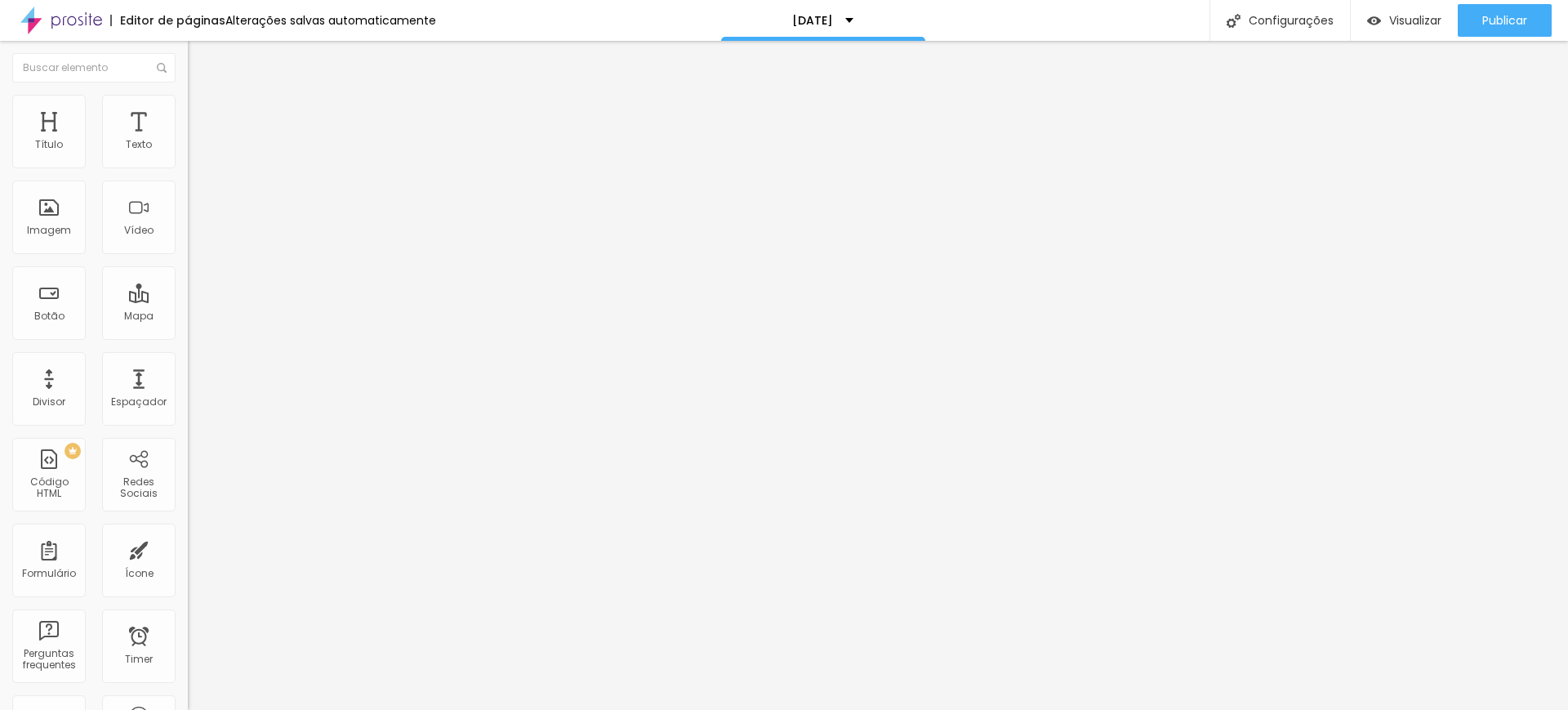
click at [1522, 14] on span "Publicar" at bounding box center [1505, 21] width 45 height 13
click at [1394, 16] on span "Visualizar" at bounding box center [1415, 21] width 52 height 13
click at [1411, 22] on span "Visualizar" at bounding box center [1415, 21] width 52 height 13
click at [1411, 8] on div "Visualizar" at bounding box center [1404, 20] width 75 height 32
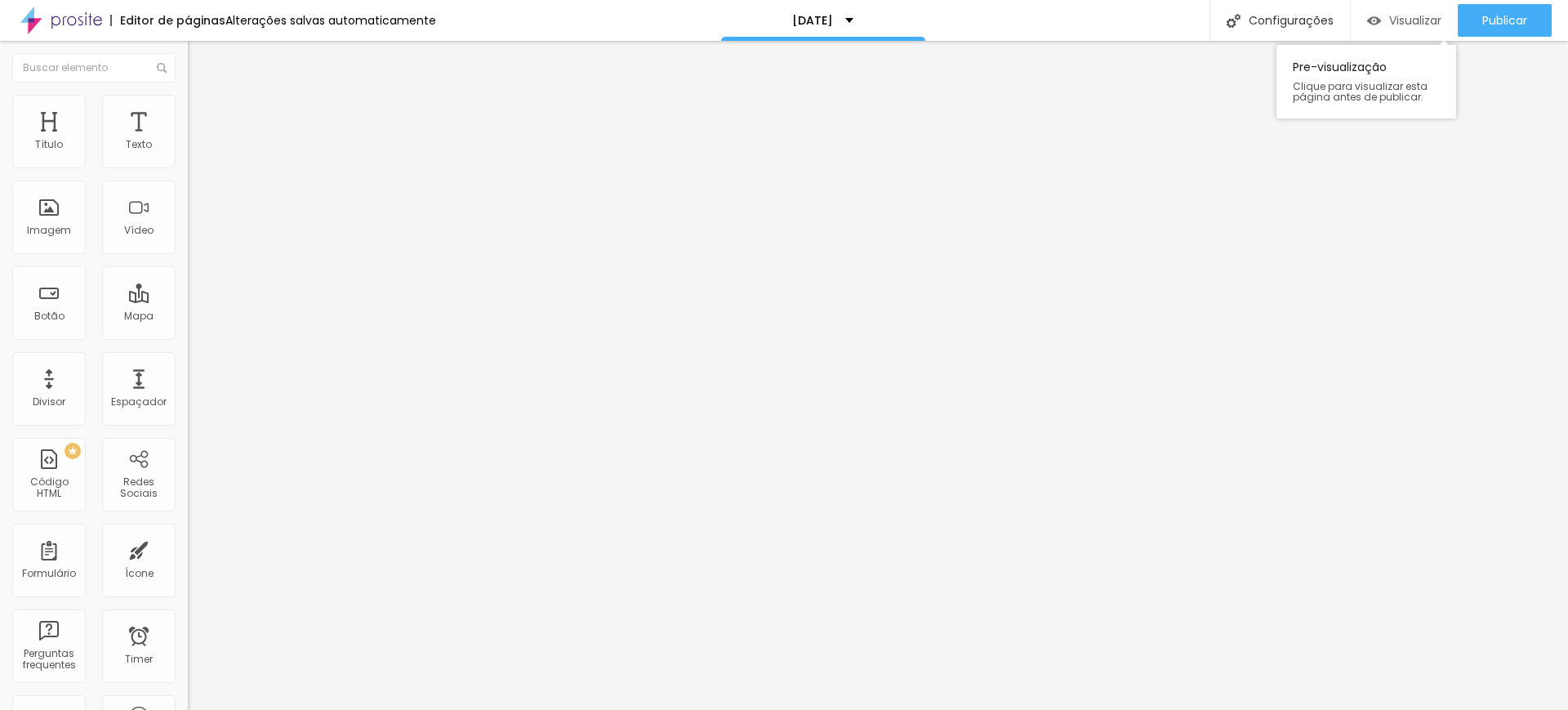
click at [1415, 23] on span "Visualizar" at bounding box center [1415, 21] width 52 height 13
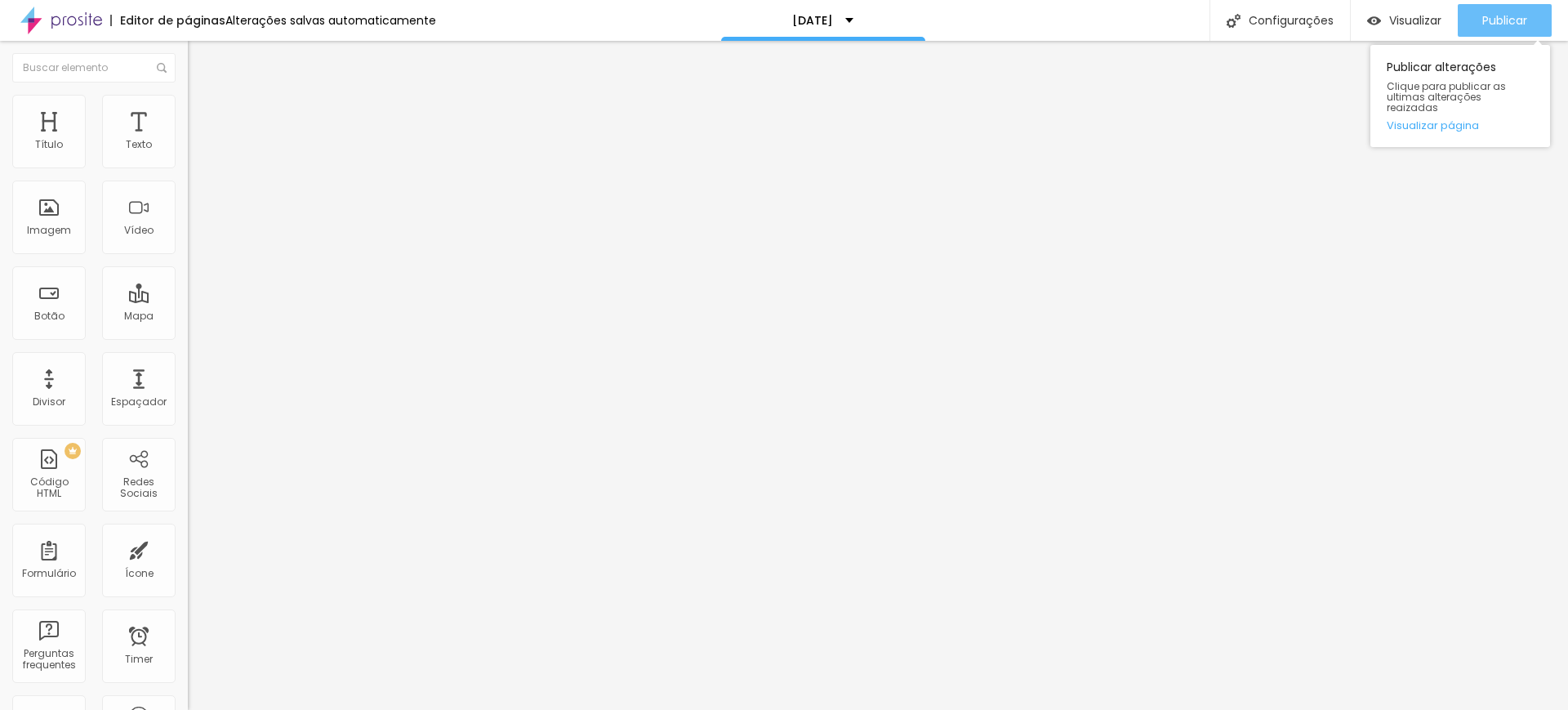
click at [1515, 22] on span "Publicar" at bounding box center [1505, 21] width 45 height 13
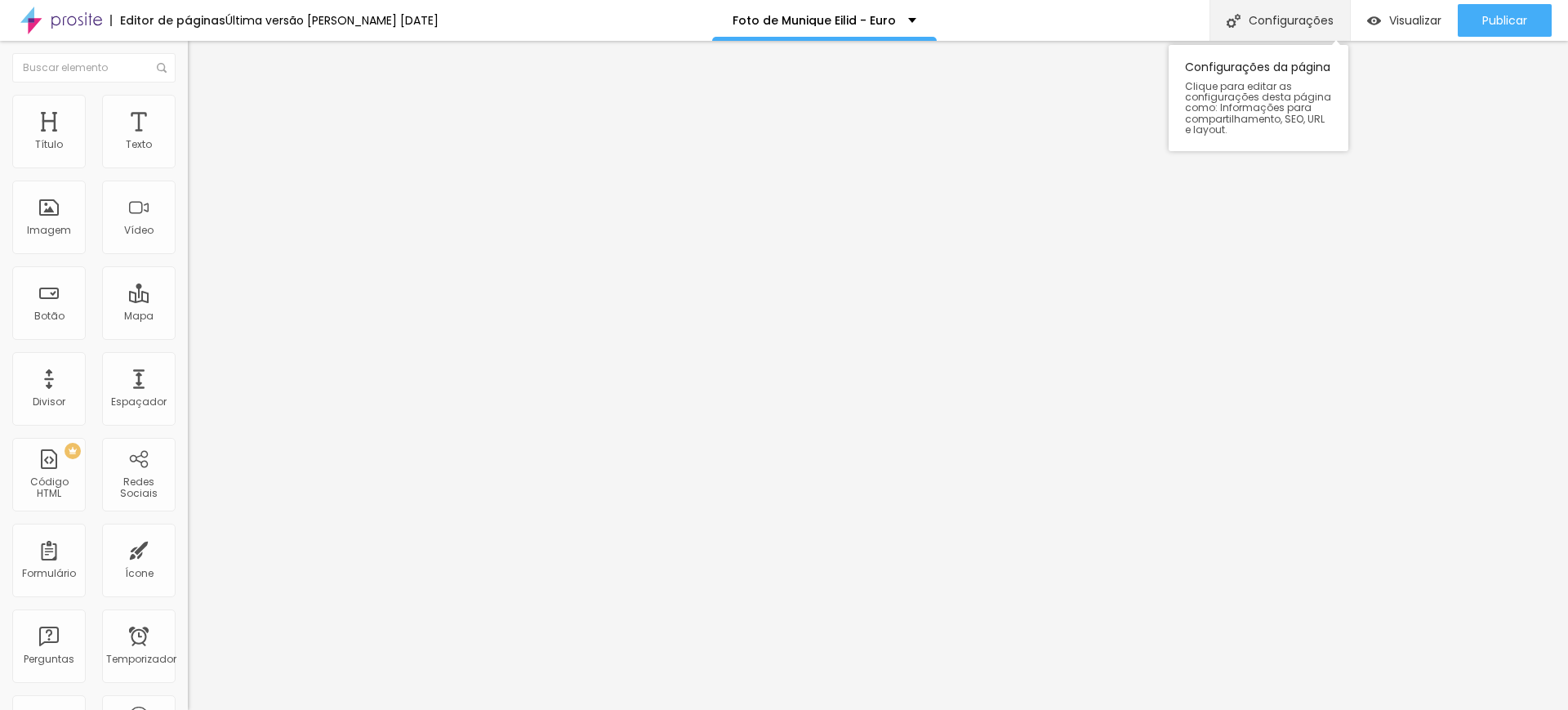
click at [1304, 12] on font "Configurações" at bounding box center [1291, 21] width 85 height 17
type input "Munique Eilid Photo - [GEOGRAPHIC_DATA]"
type input "/munique-eilid-photo-[GEOGRAPHIC_DATA]"
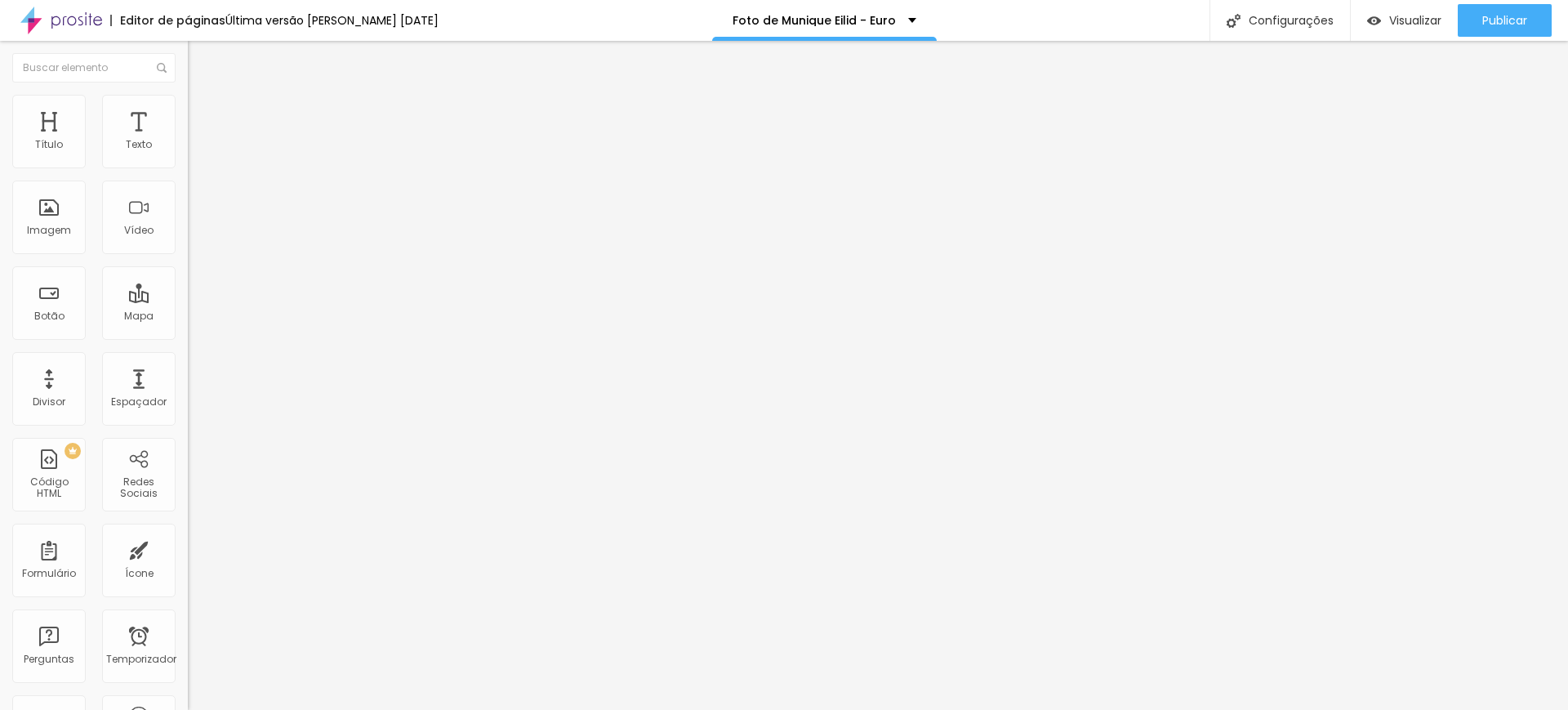
type input "Family Session"
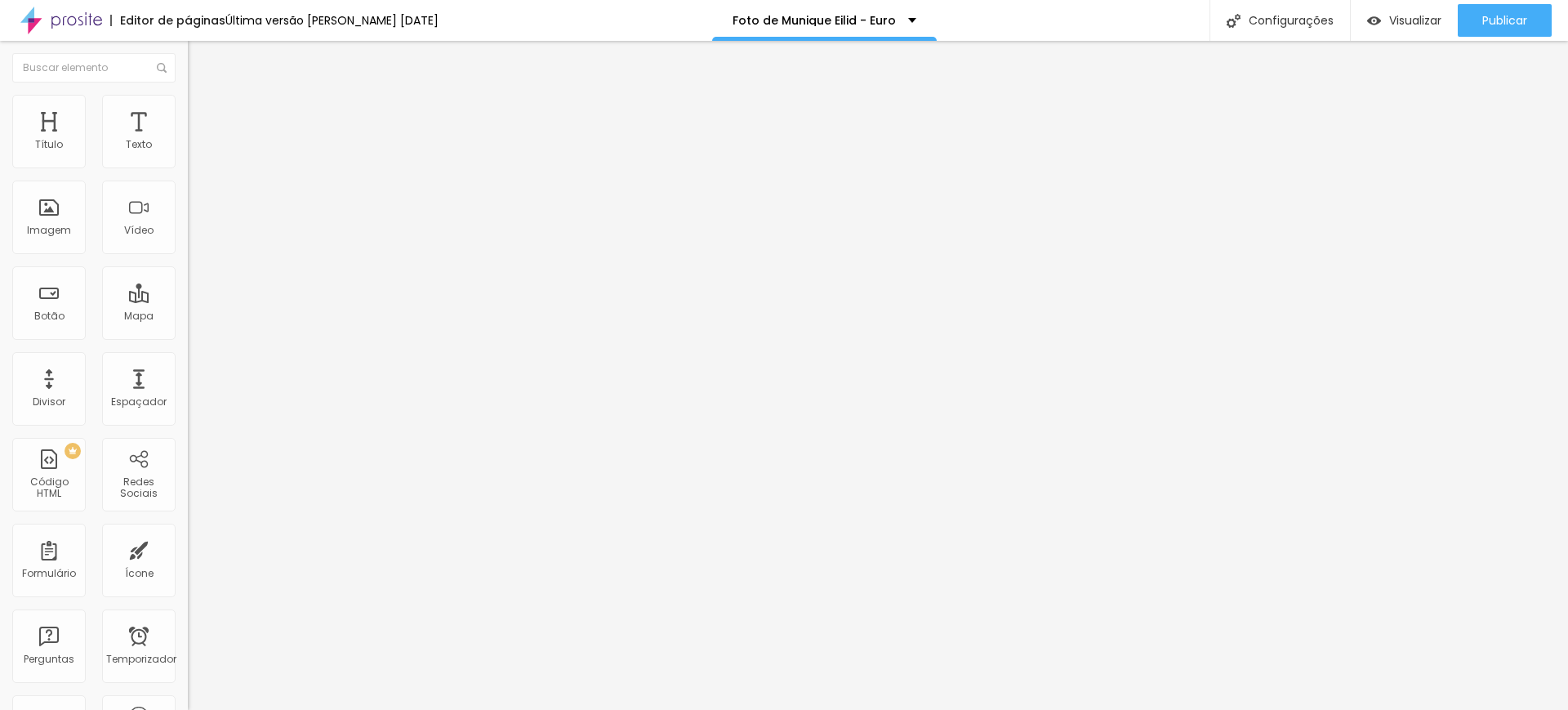
scroll to position [0, 0]
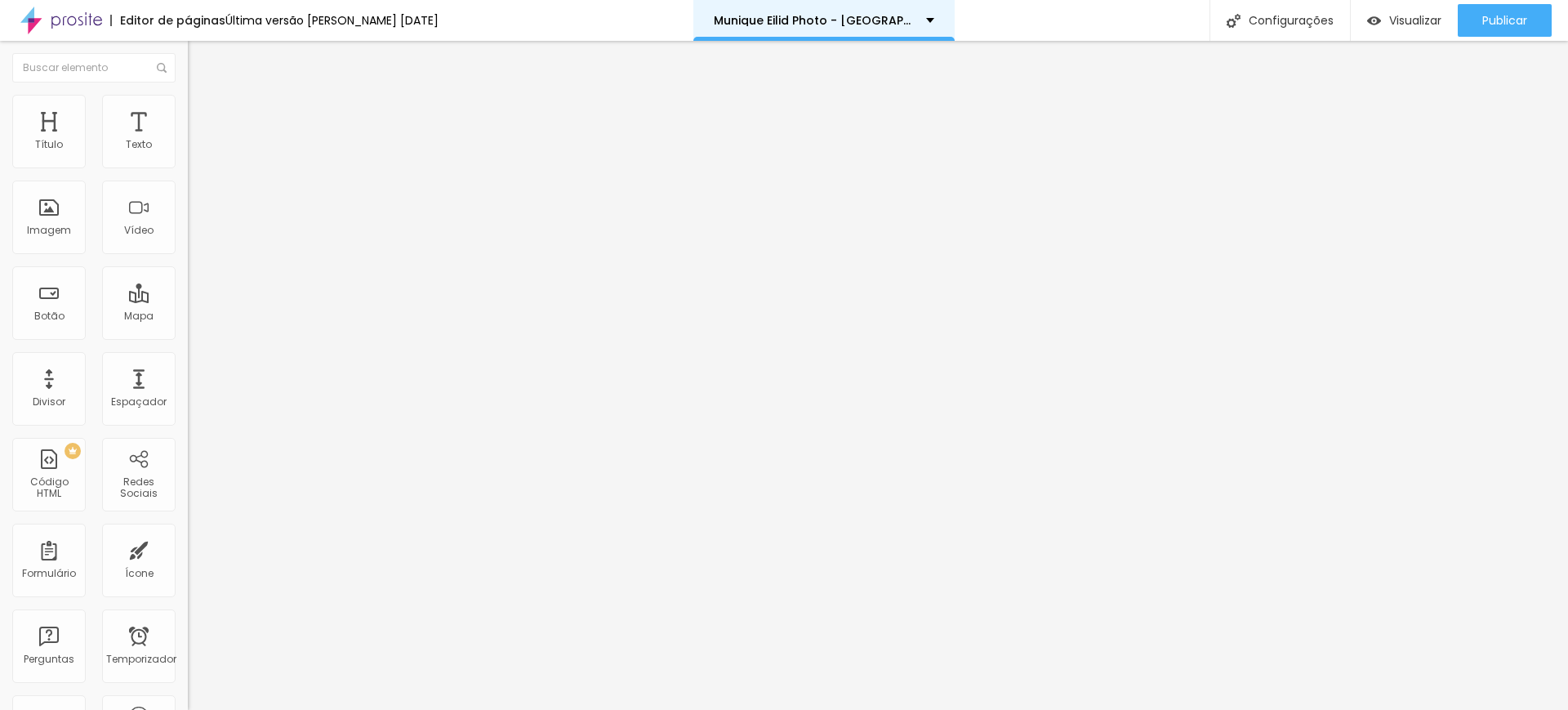
click at [899, 20] on div "Munique Eilid Photo - Europa" at bounding box center [824, 21] width 221 height 12
click at [133, 304] on div "Mapa" at bounding box center [139, 303] width 74 height 74
click at [120, 306] on div "Mapa" at bounding box center [139, 303] width 74 height 74
click at [125, 224] on font "Vídeo" at bounding box center [139, 230] width 29 height 14
click at [56, 215] on div "Imagem" at bounding box center [49, 217] width 74 height 74
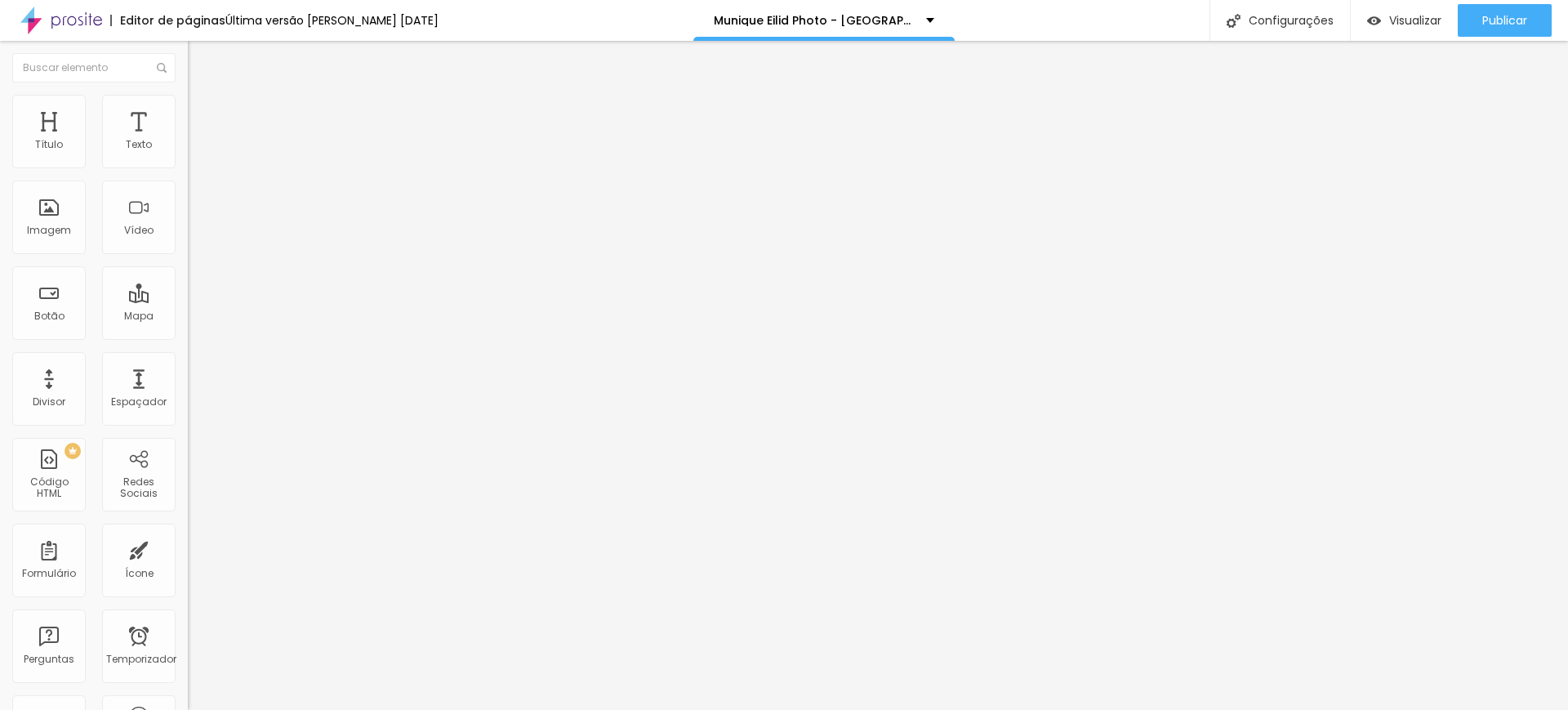
click at [188, 105] on li "Estilo" at bounding box center [281, 103] width 188 height 17
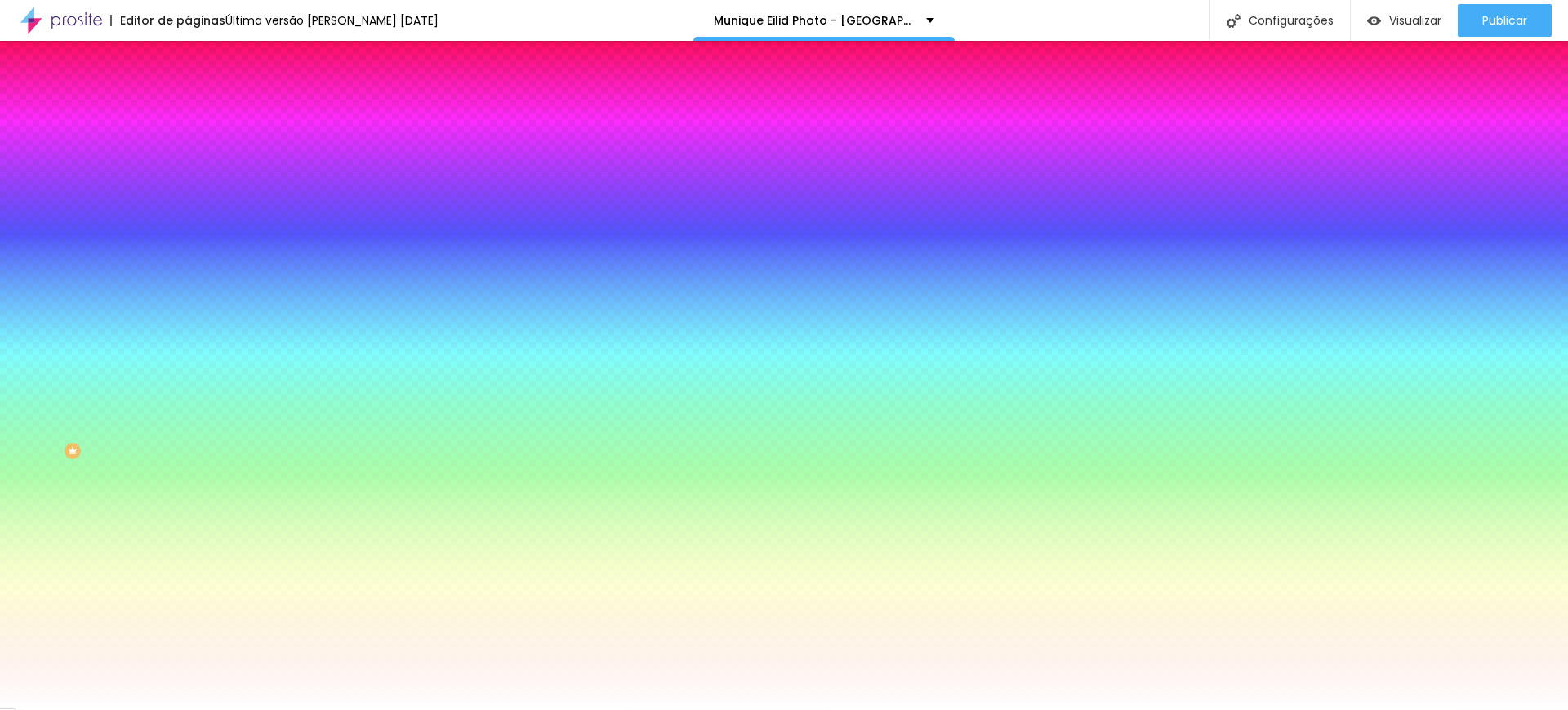
type input "31"
type input "41"
type input "53"
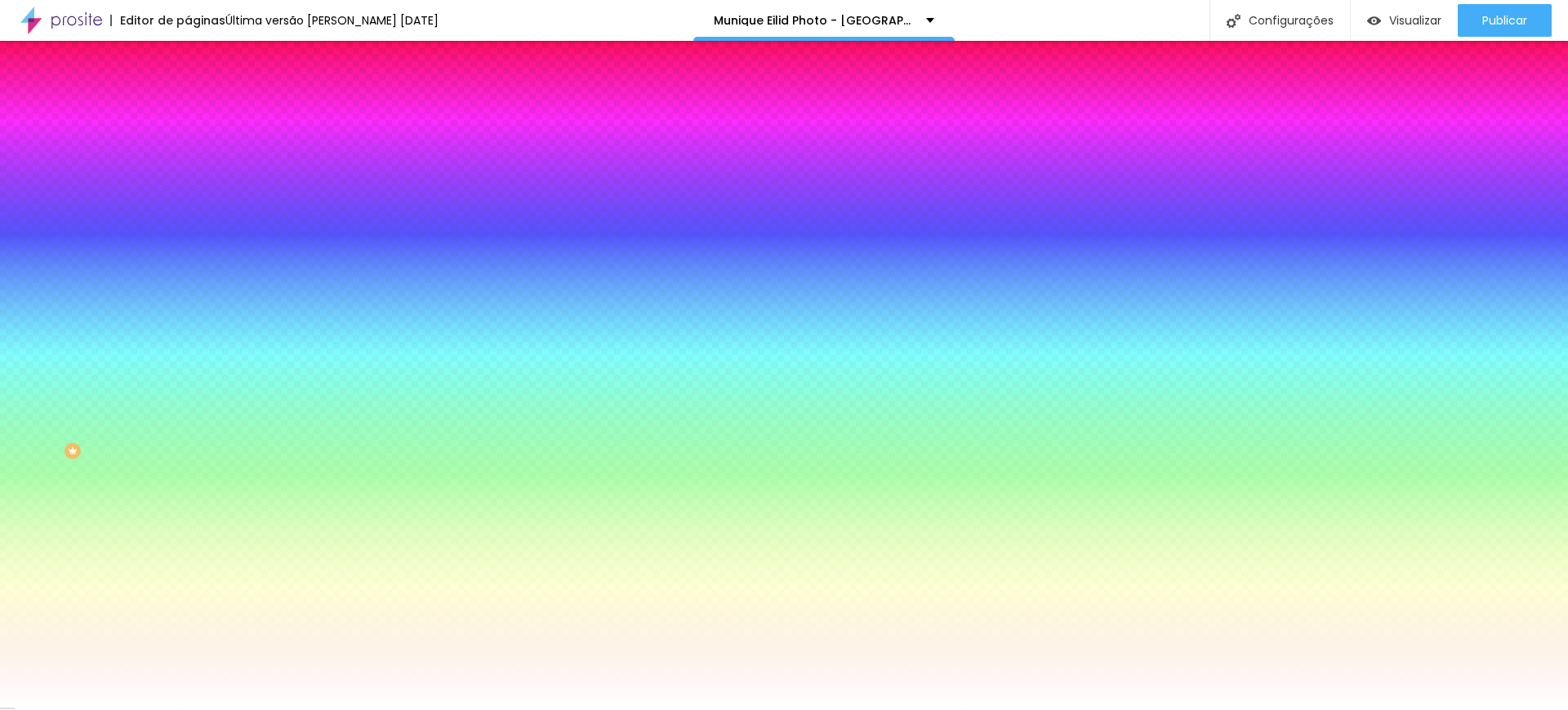
type input "53"
type input "61"
type input "63"
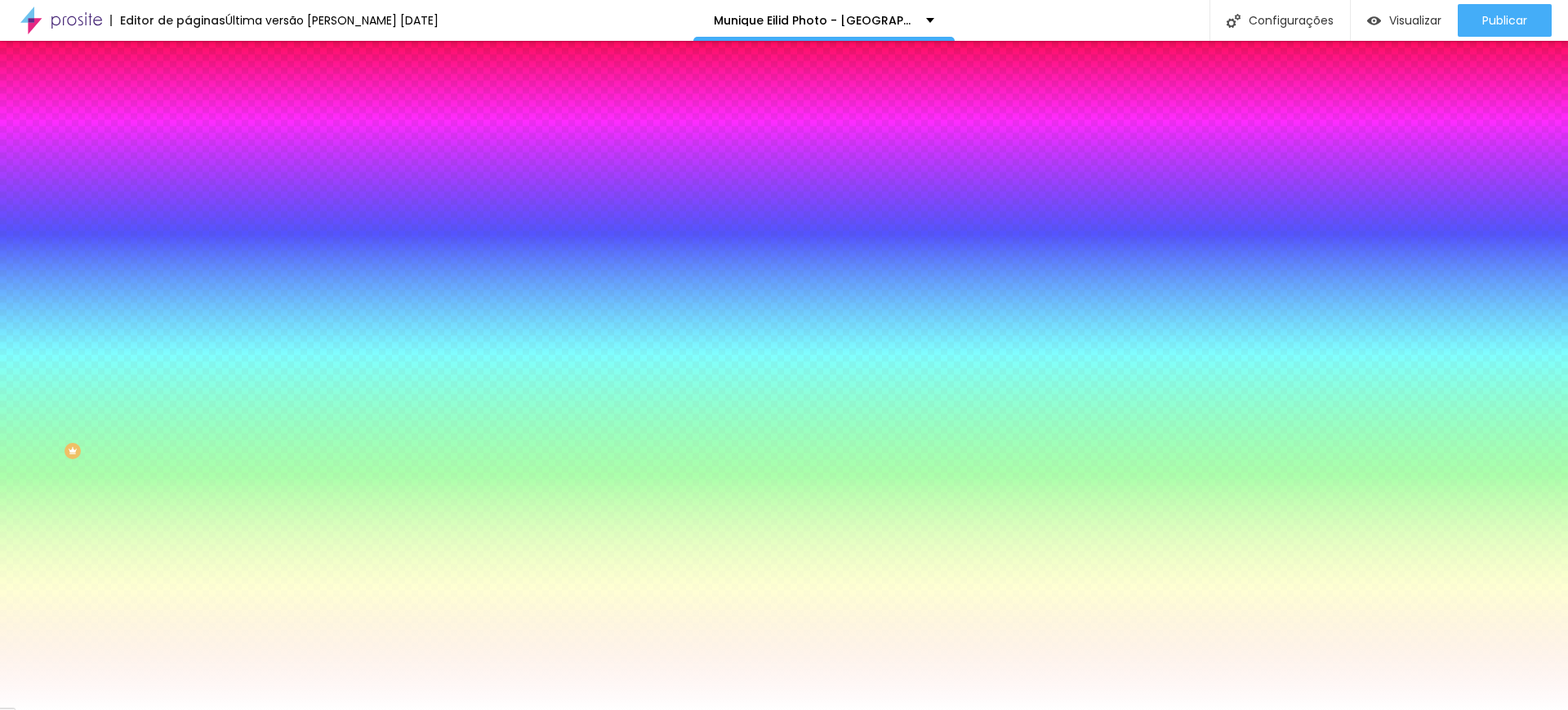
type input "64"
type input "74"
type input "94"
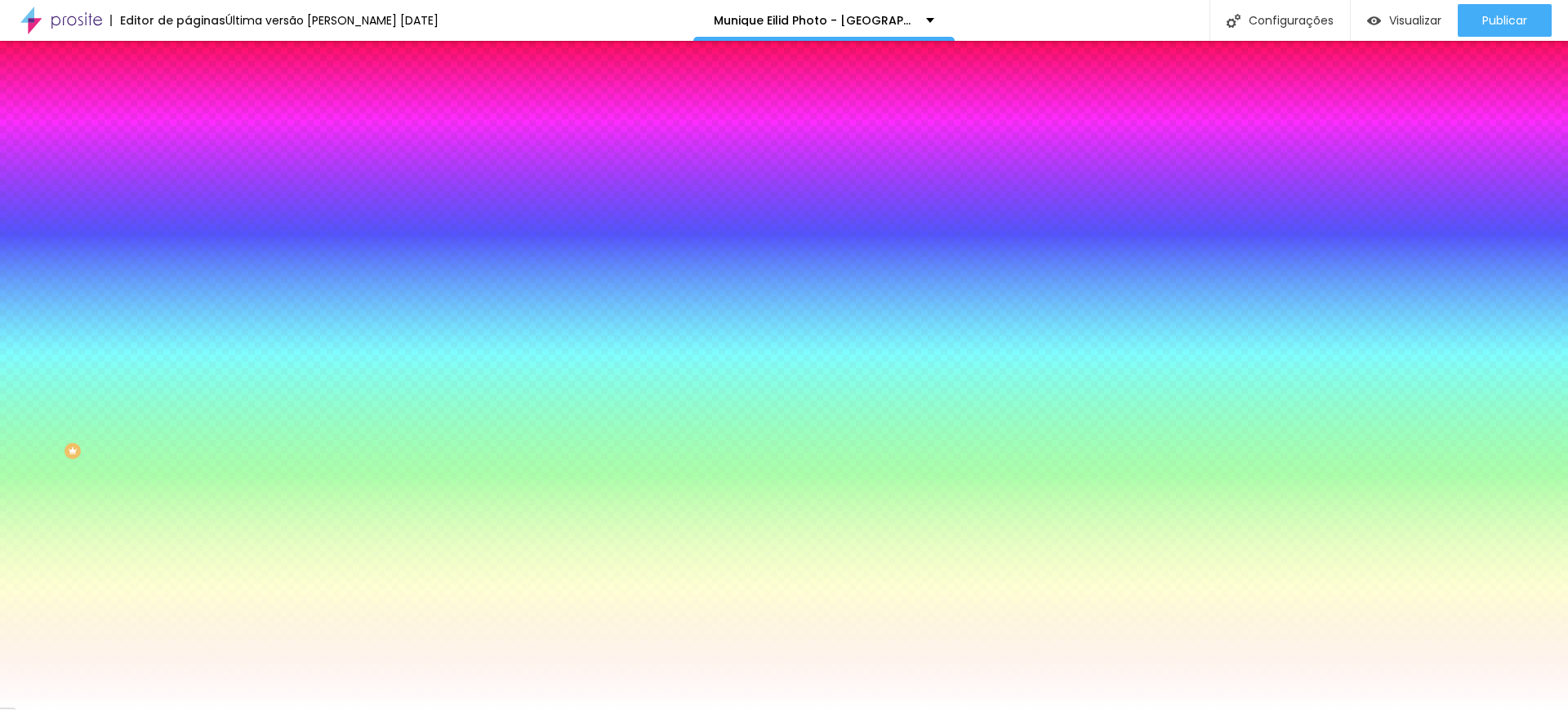
type input "94"
type input "107"
type input "109"
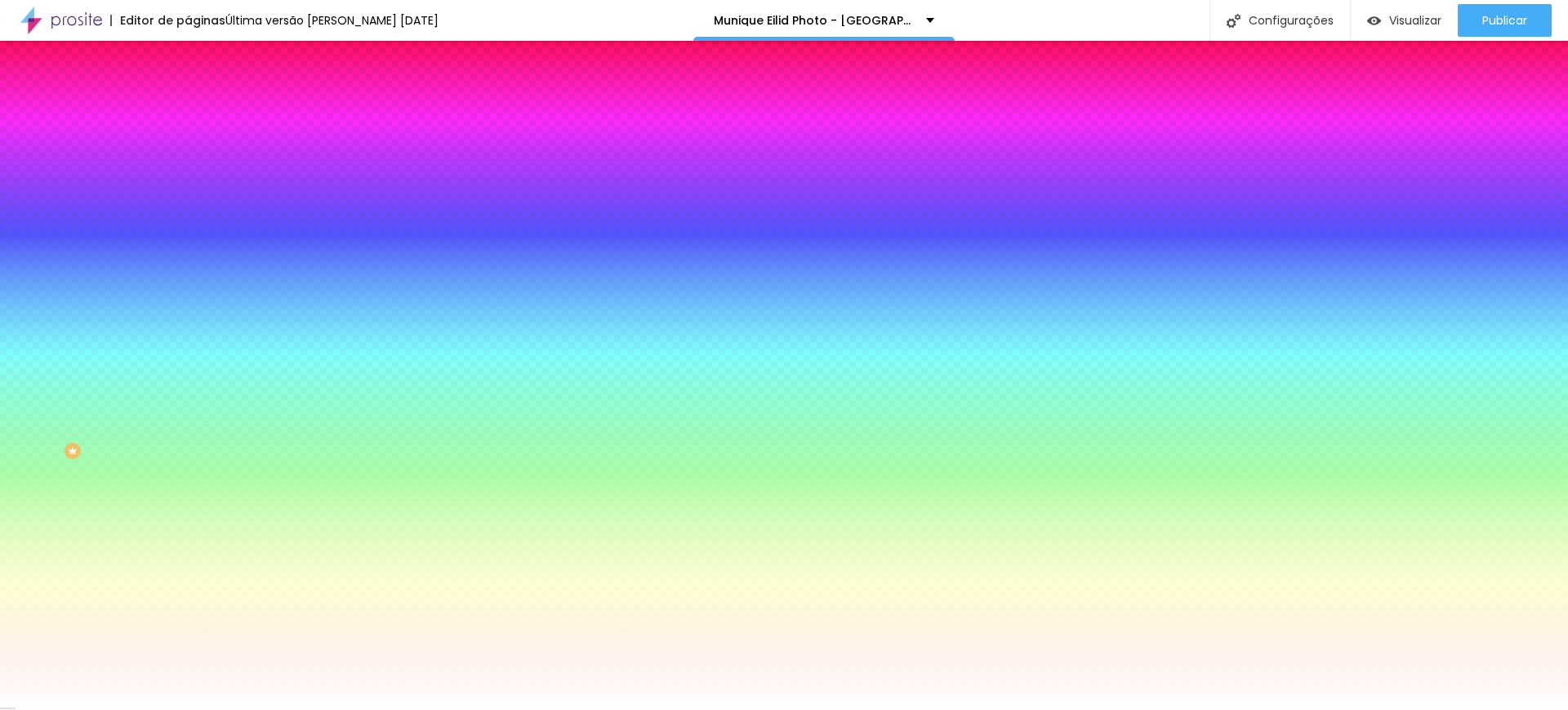
type input "112"
type input "114"
type input "115"
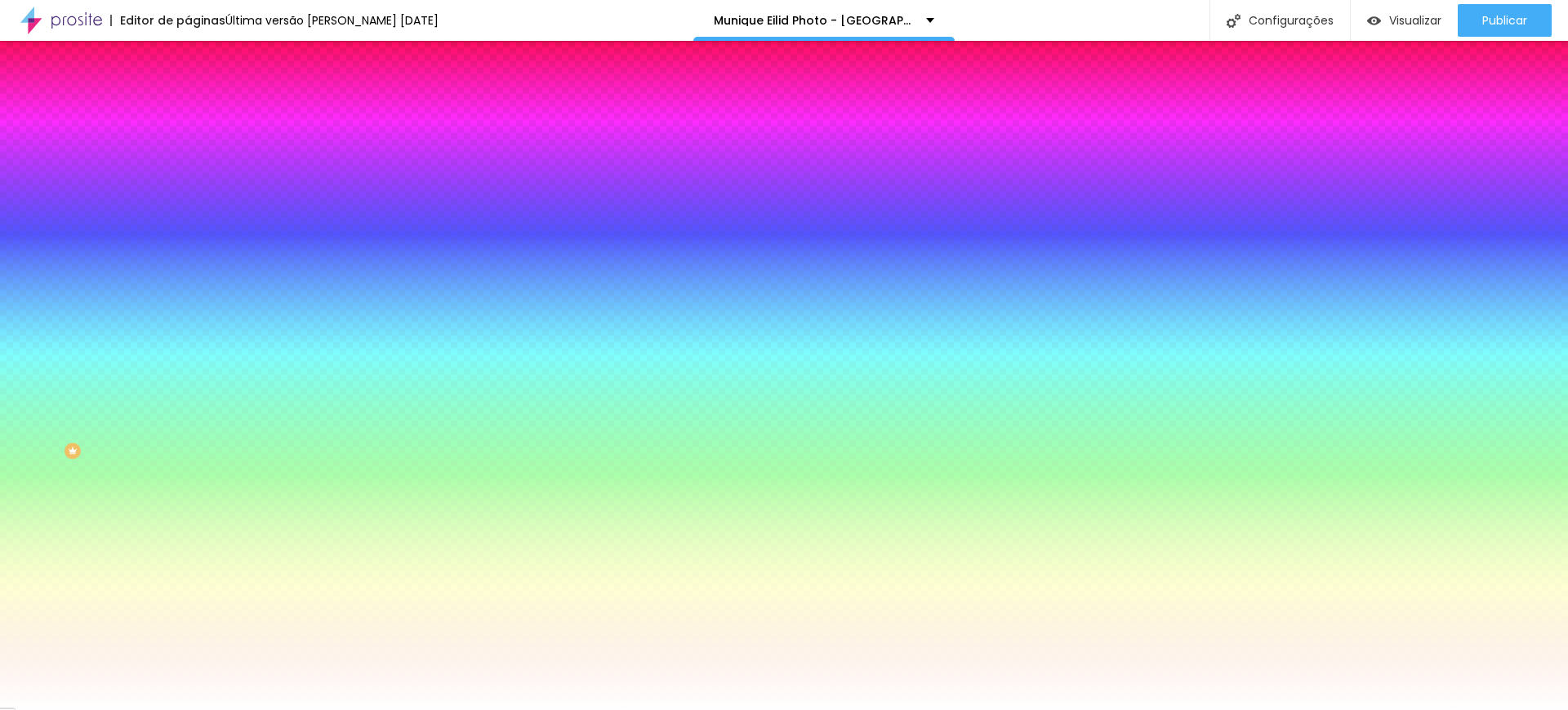
type input "115"
type input "114"
type input "109"
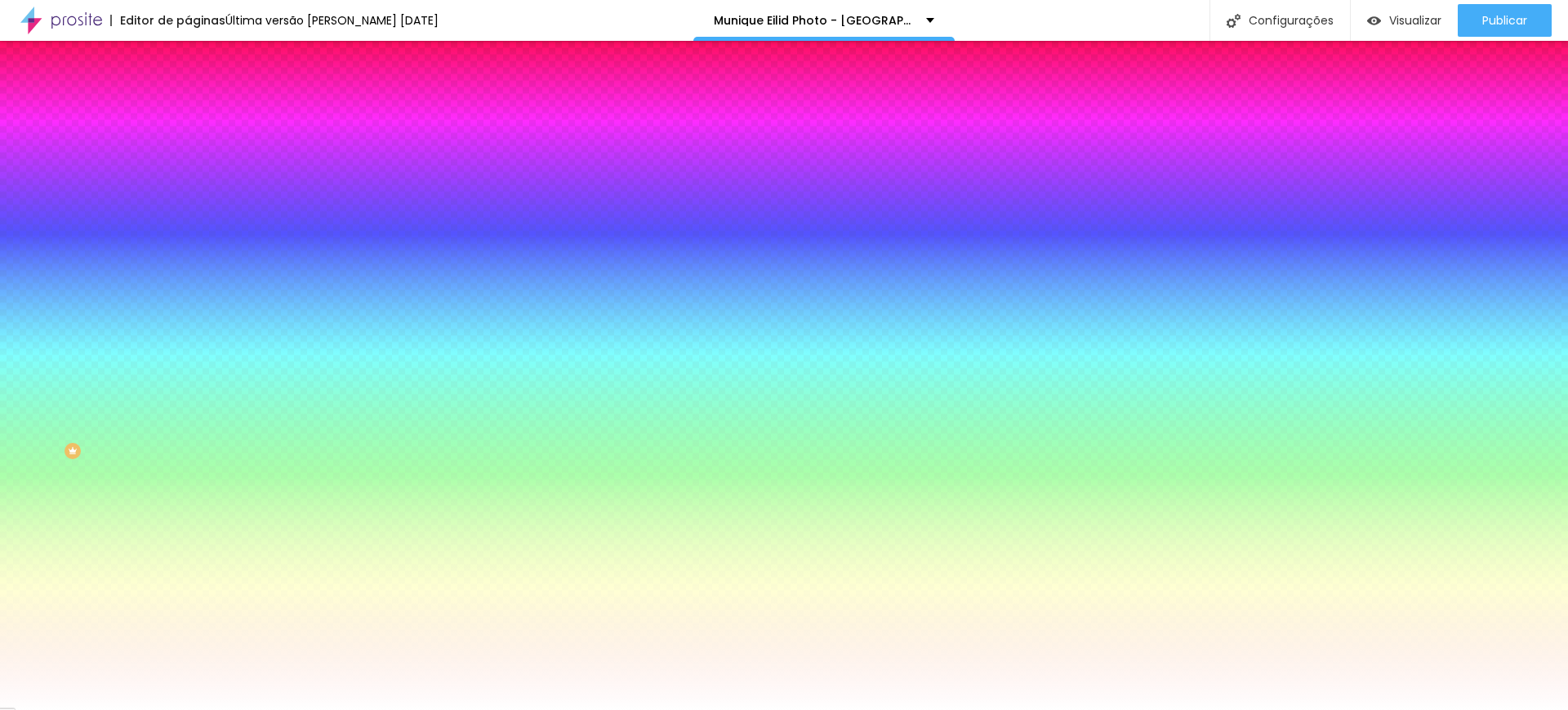
type input "105"
type input "95"
type input "91"
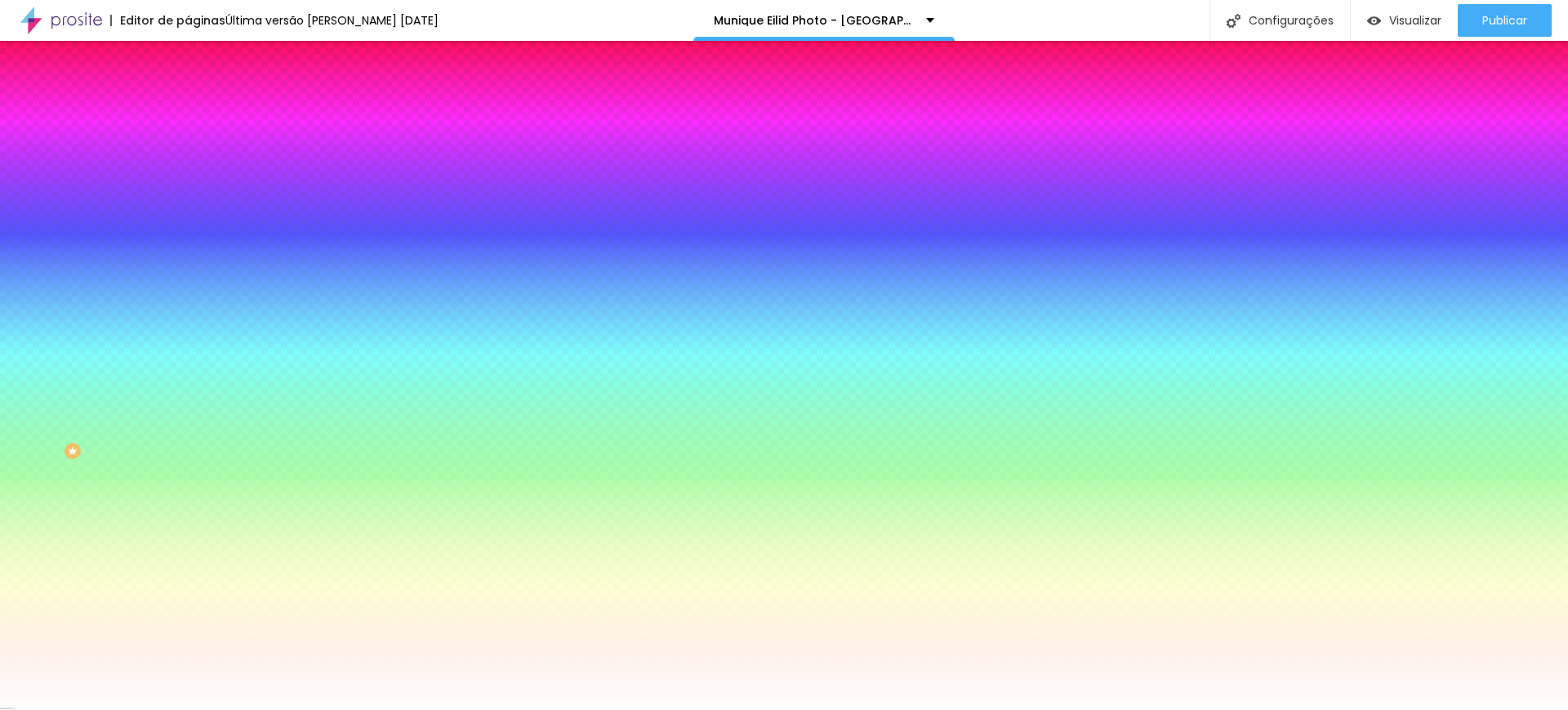
type input "91"
type input "86"
type input "79"
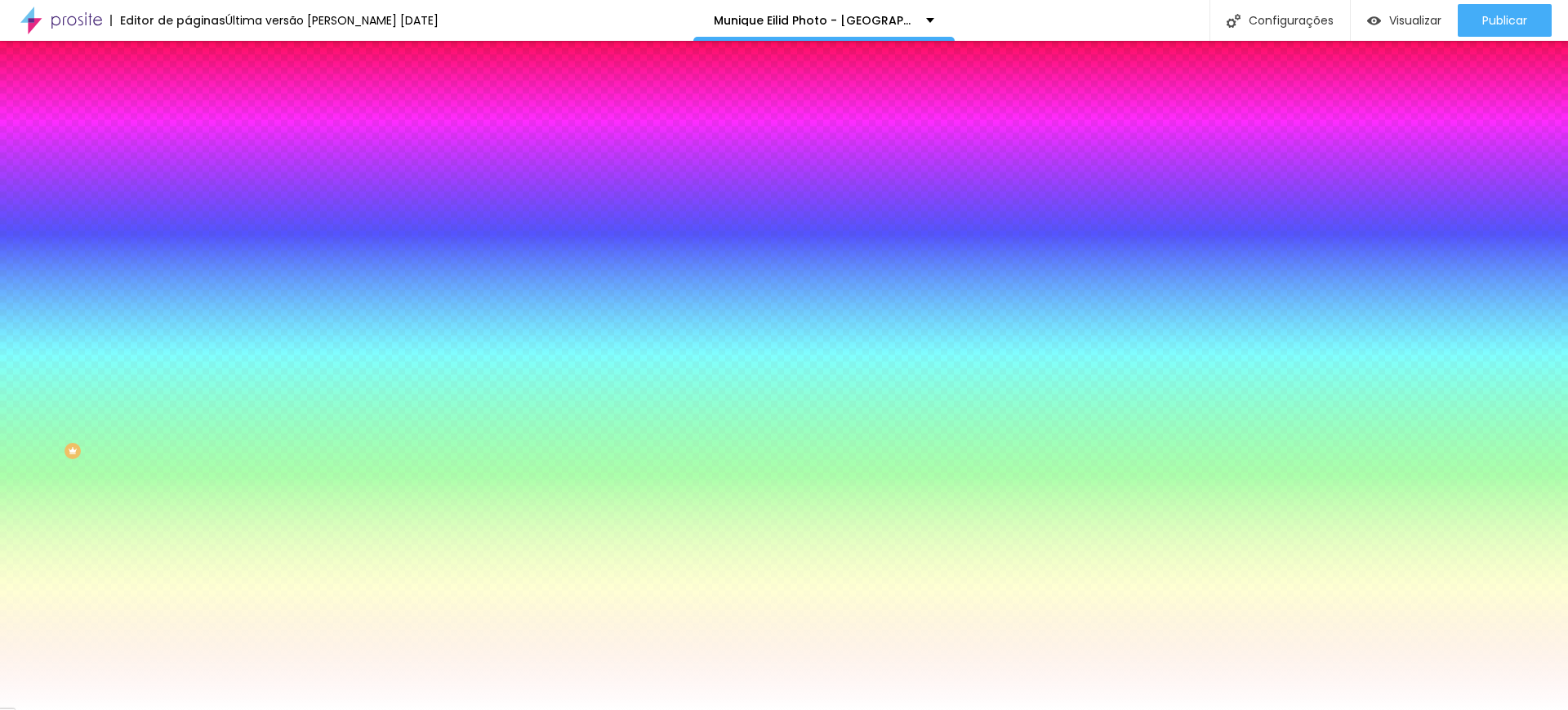
type input "72"
type input "64"
type input "61"
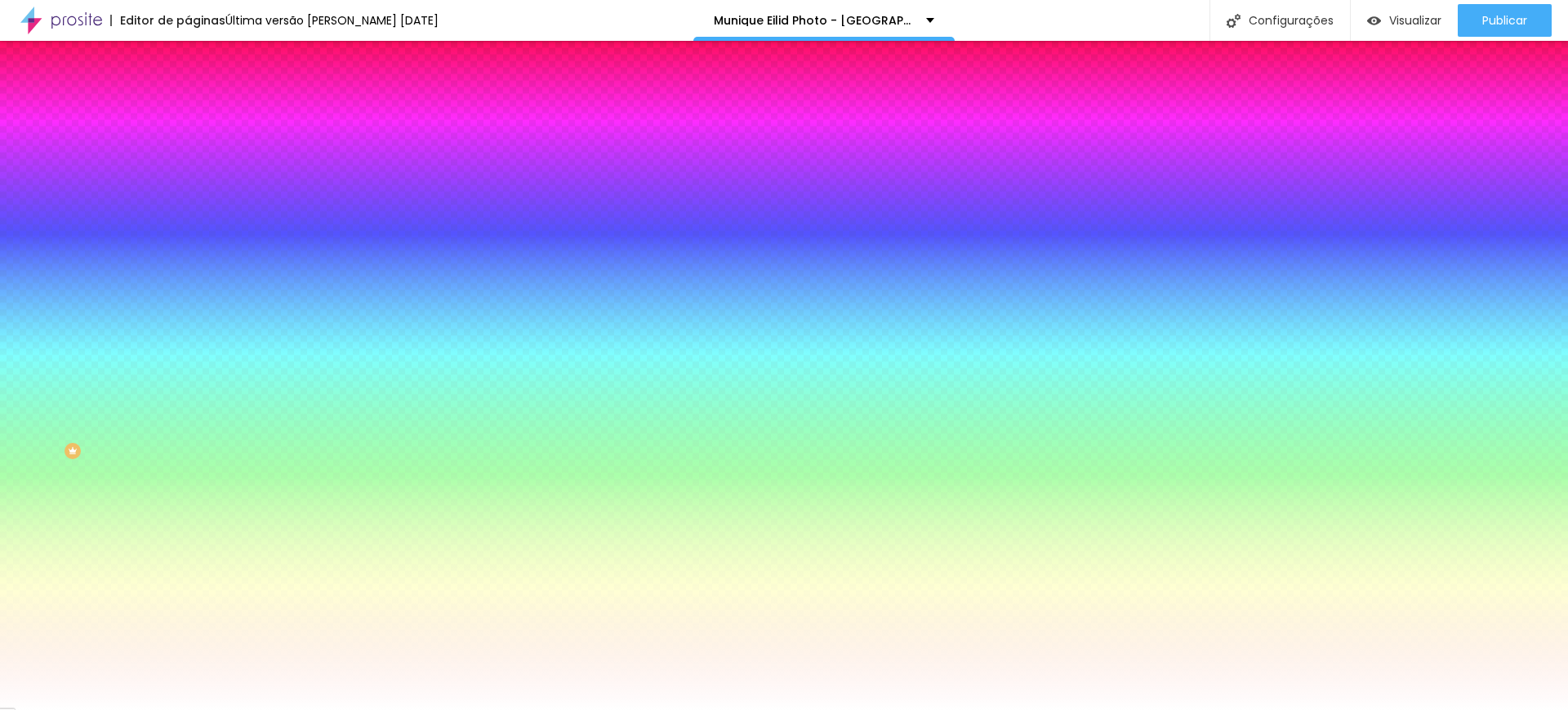
type input "61"
type input "53"
type input "51"
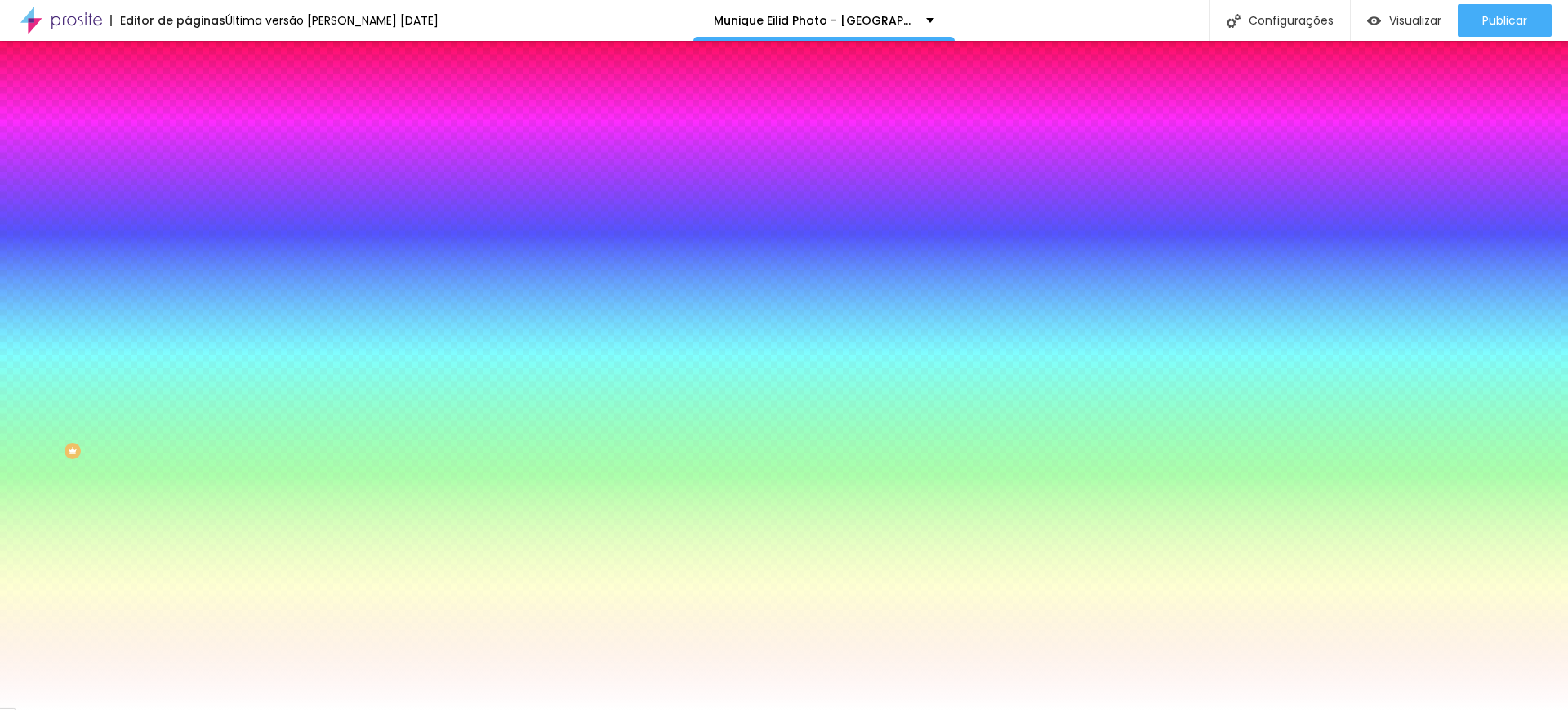
type input "46"
type input "41"
type input "36"
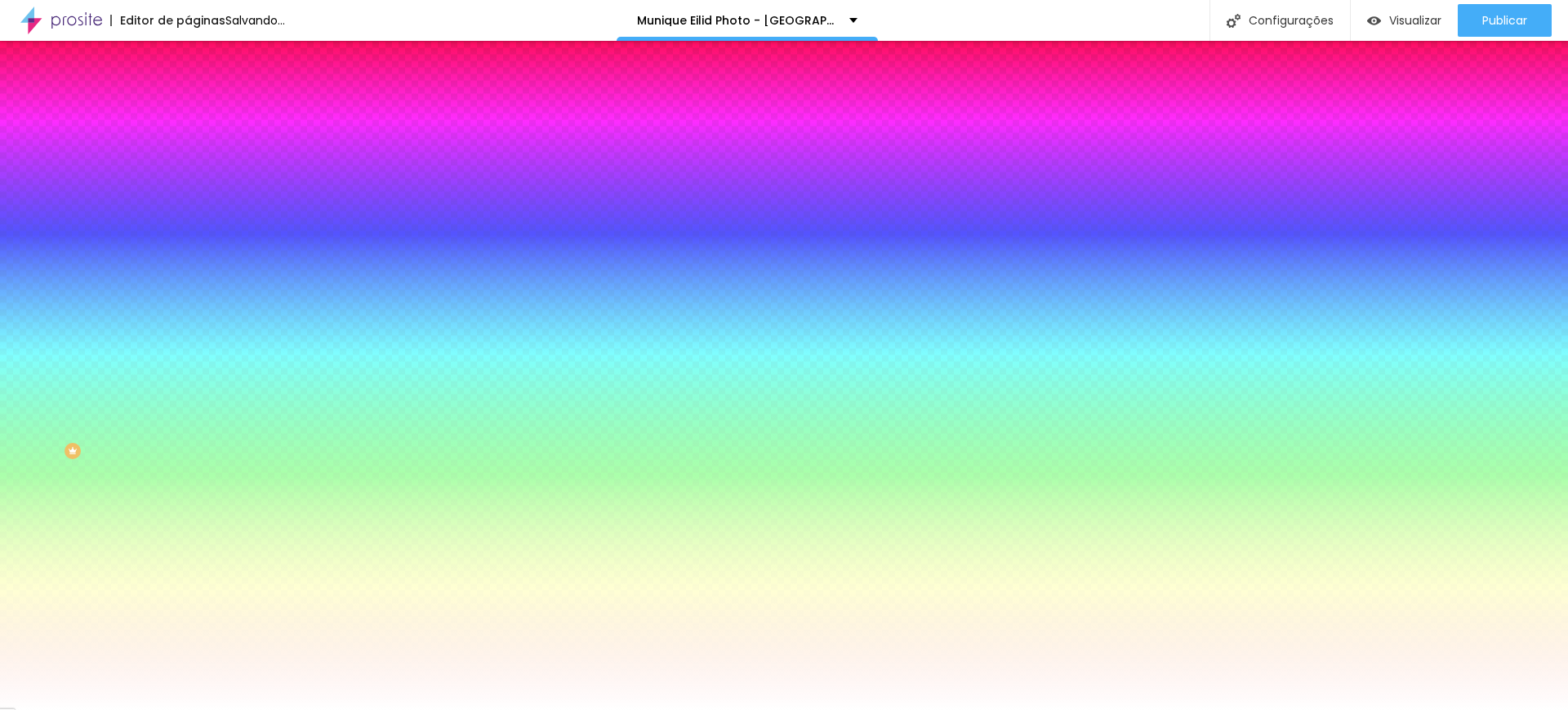
type input "36"
type input "35"
type input "30"
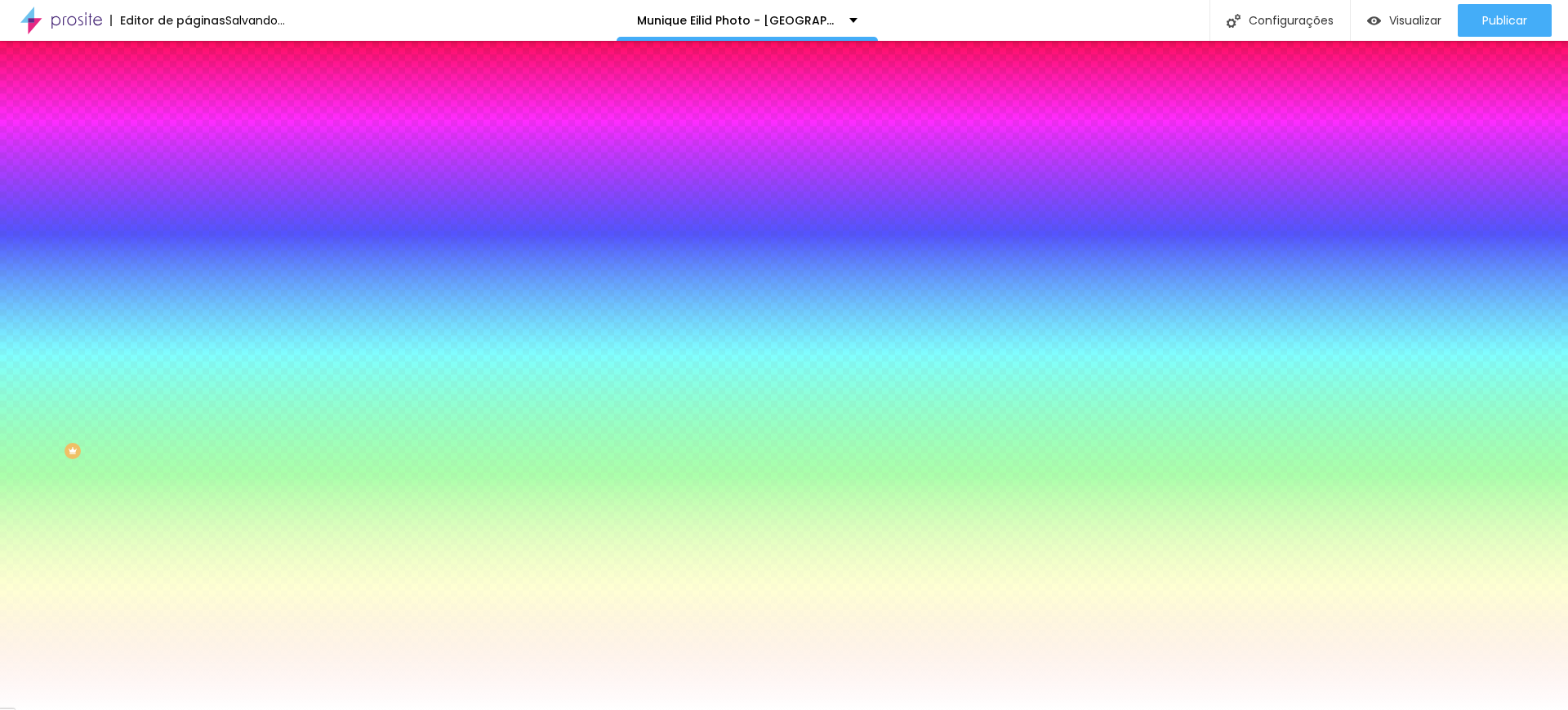
type input "26"
type input "23"
type input "20"
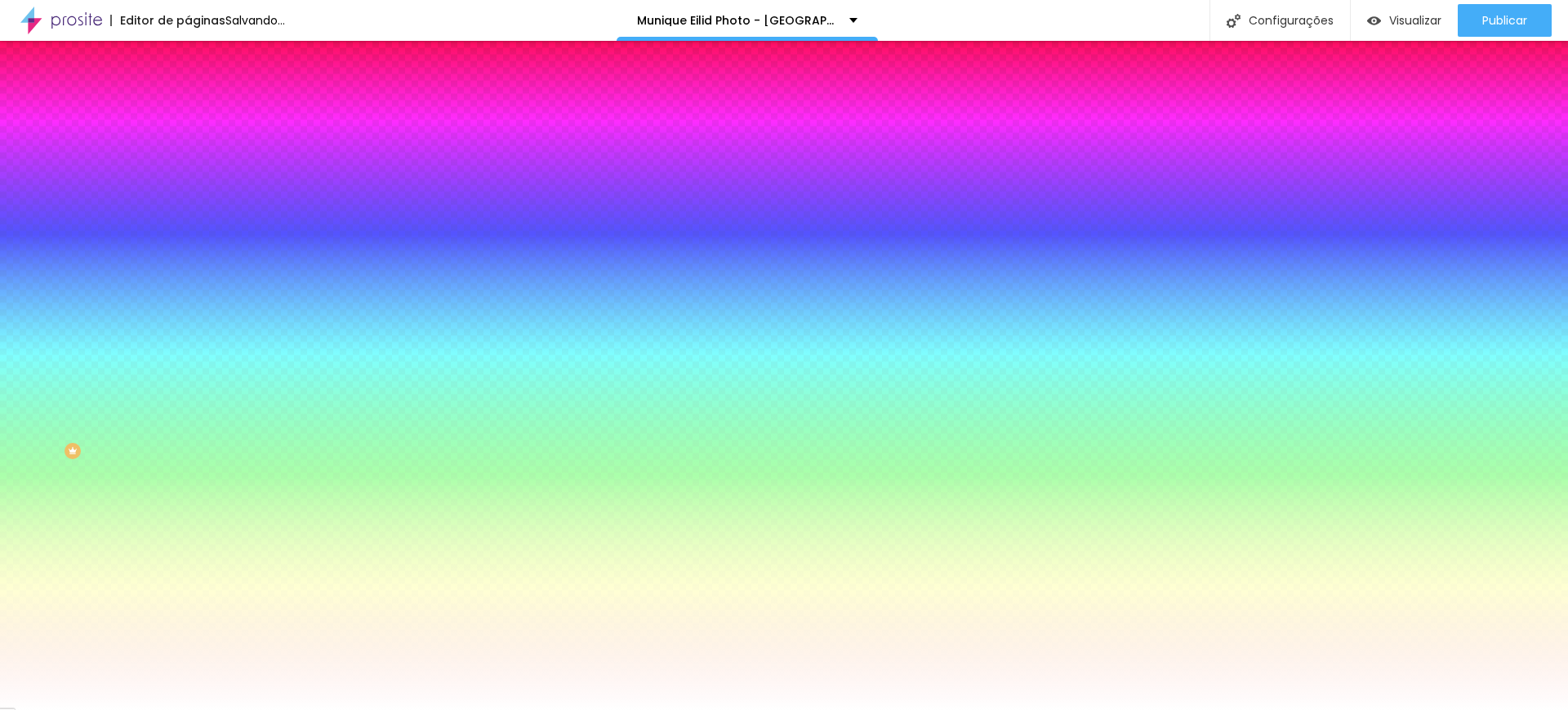
type input "20"
type input "18"
type input "15"
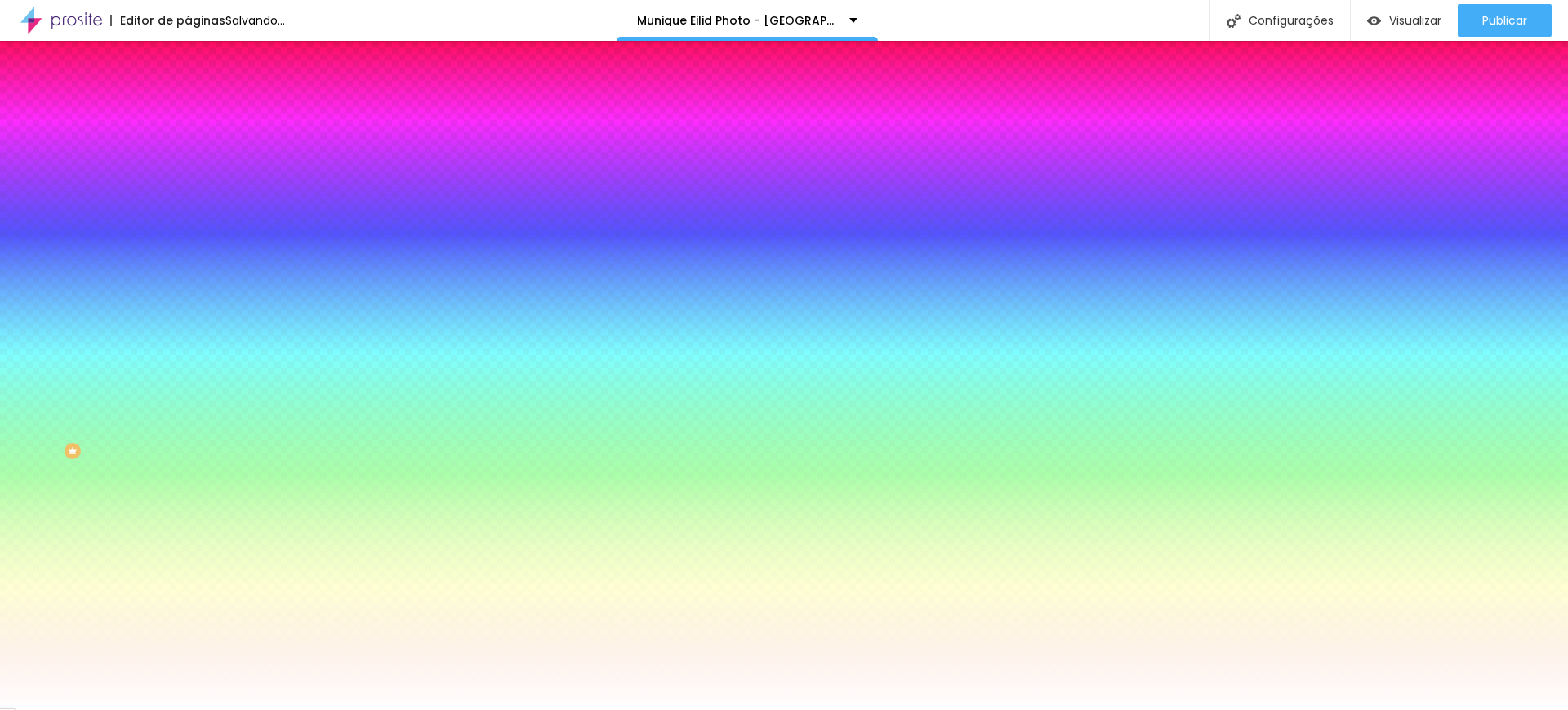
type input "11"
type input "10"
type input "7"
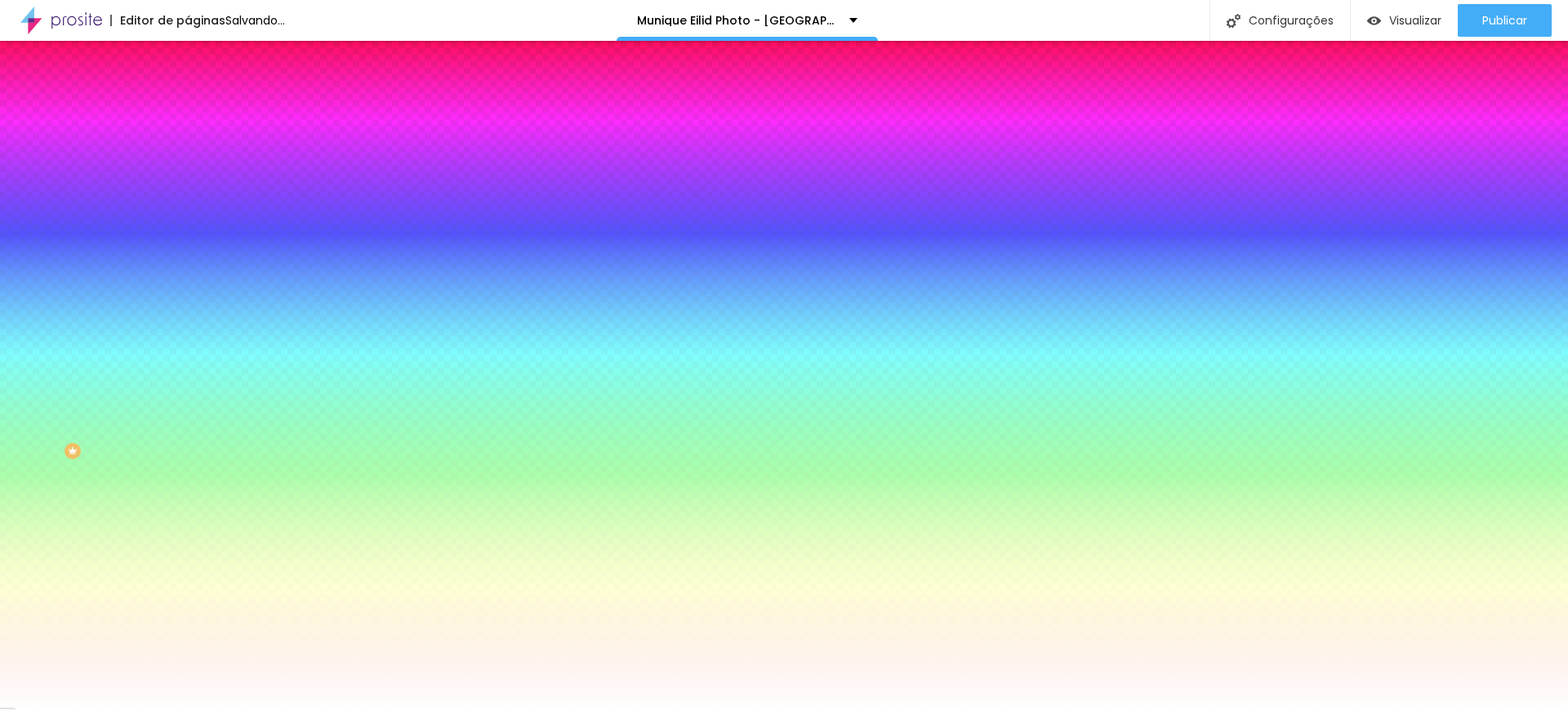
type input "7"
type input "3"
type input "2"
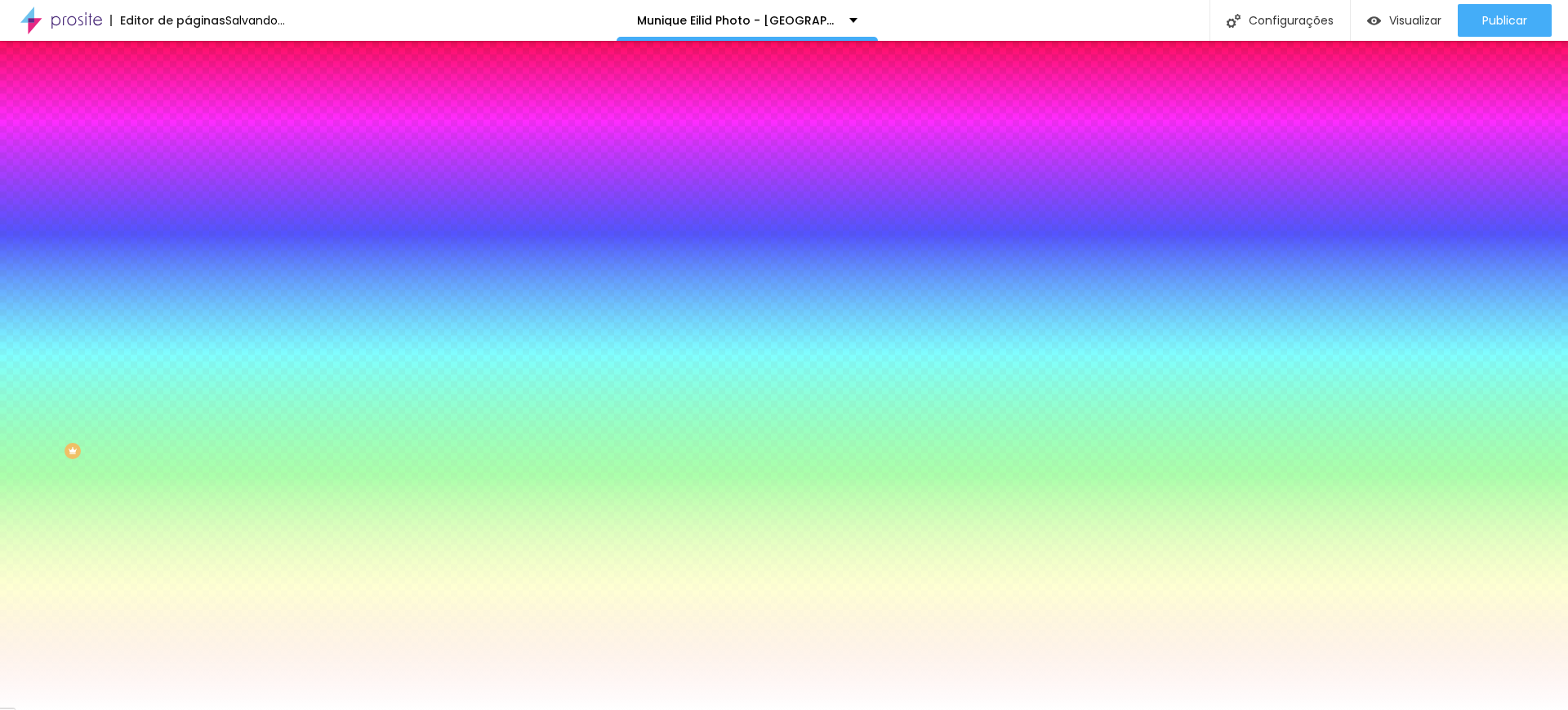
type input "0"
click at [188, 362] on input "range" at bounding box center [240, 369] width 105 height 13
click at [188, 111] on li "Avançado" at bounding box center [281, 120] width 188 height 17
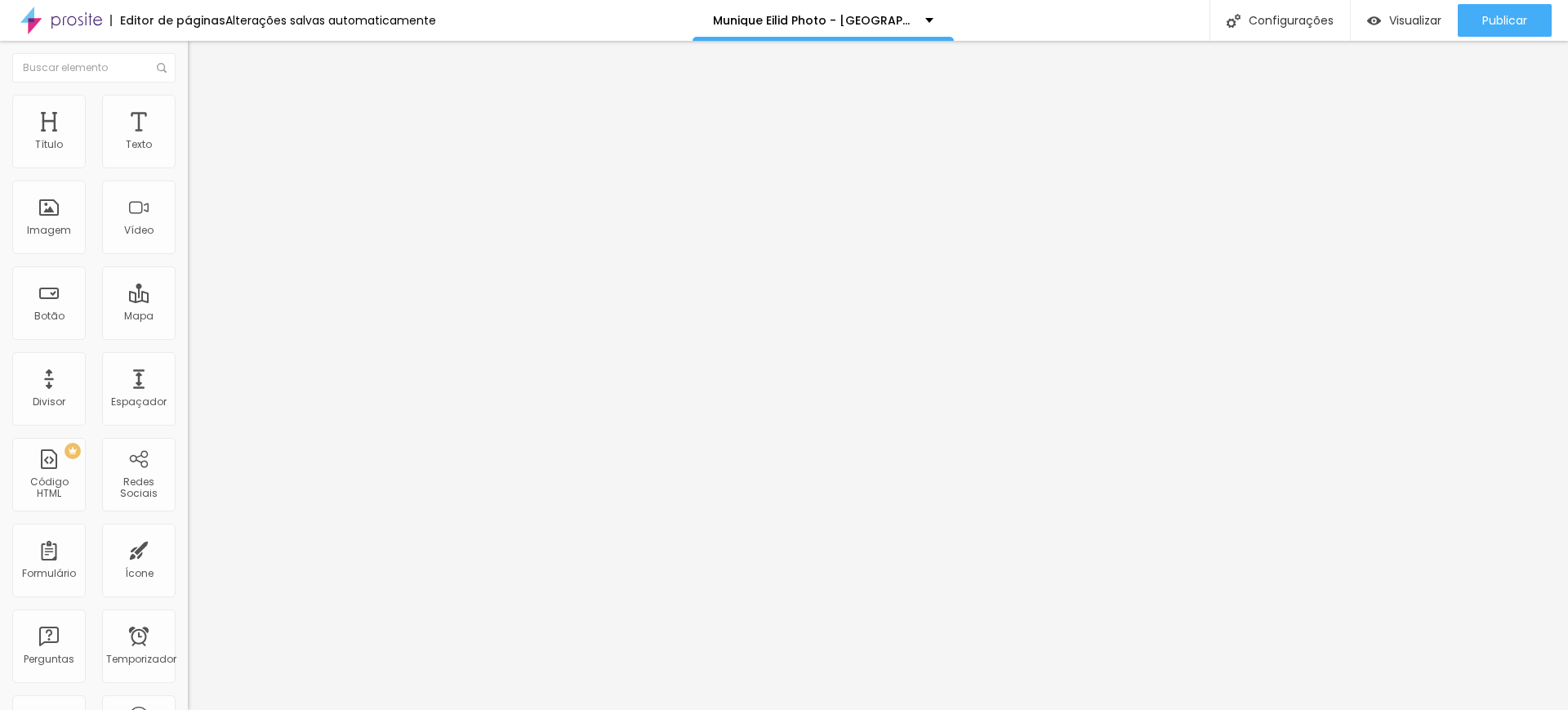
click at [188, 93] on img at bounding box center [195, 86] width 15 height 15
click at [1307, 25] on font "Configurações" at bounding box center [1291, 21] width 85 height 17
click at [1419, 18] on font "Visualizar" at bounding box center [1415, 21] width 52 height 17
click at [200, 60] on img "button" at bounding box center [207, 60] width 13 height 13
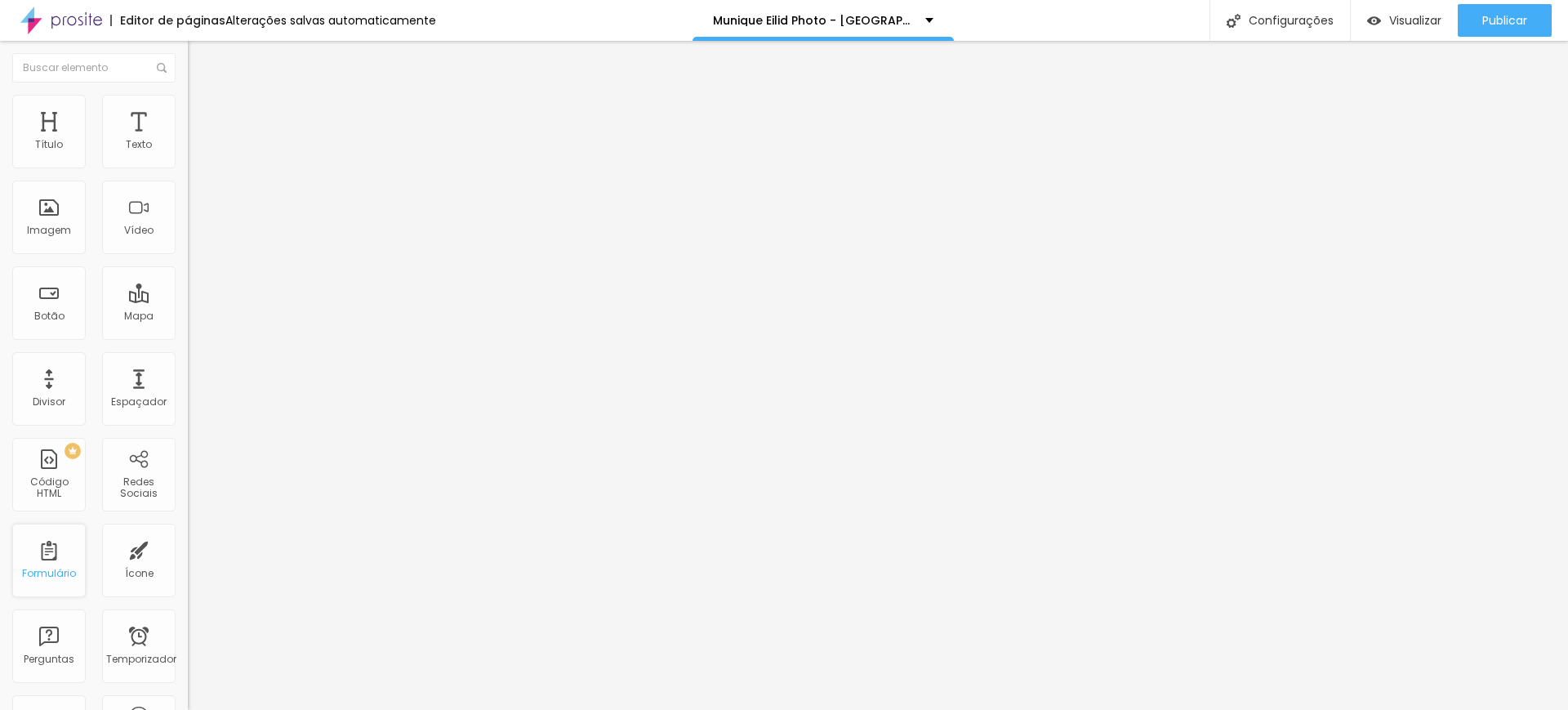
click at [57, 572] on font "Formulário" at bounding box center [49, 573] width 54 height 14
click at [203, 113] on span "Estilo" at bounding box center [215, 105] width 25 height 14
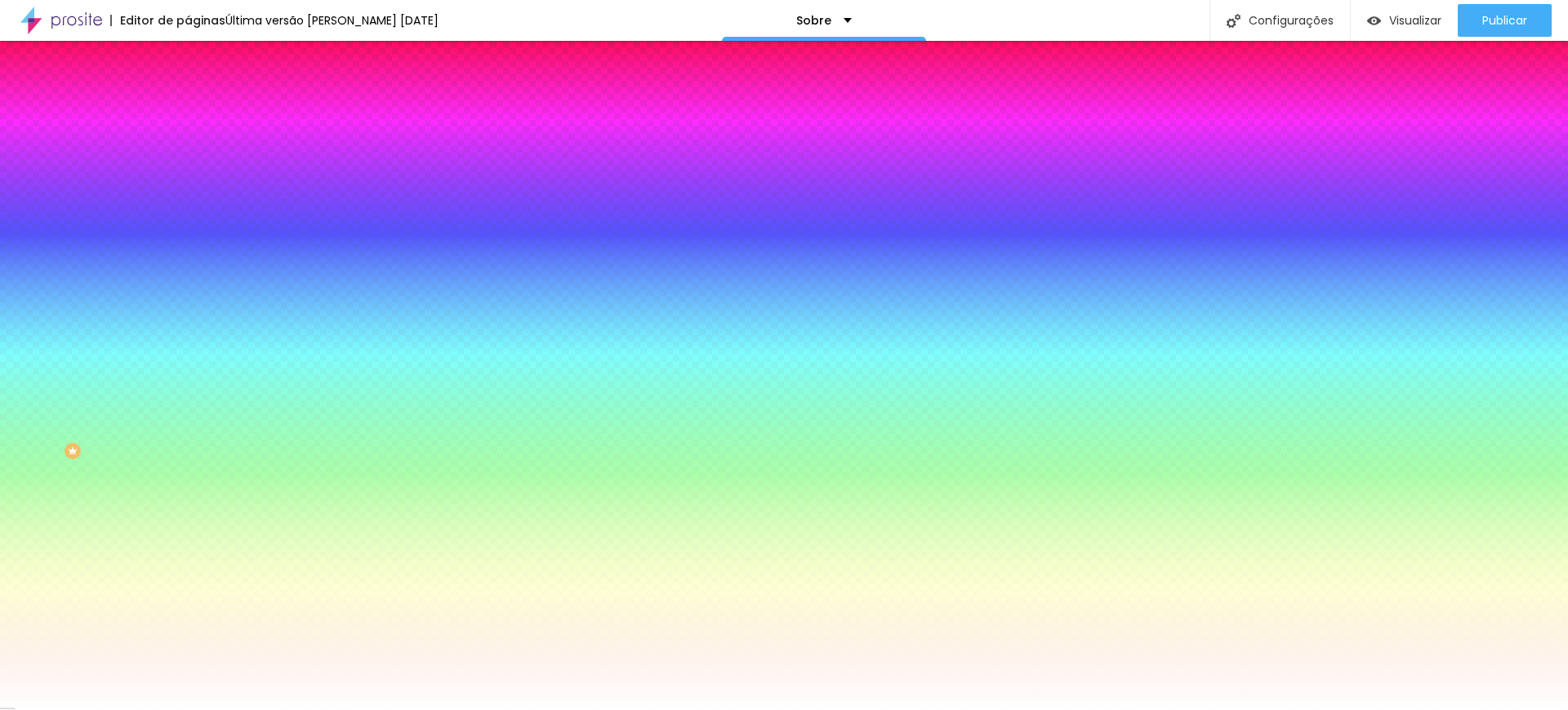
click at [188, 149] on div "Adicionar imagem" at bounding box center [281, 143] width 188 height 12
click at [188, 150] on span "Adicionar imagem" at bounding box center [240, 143] width 105 height 14
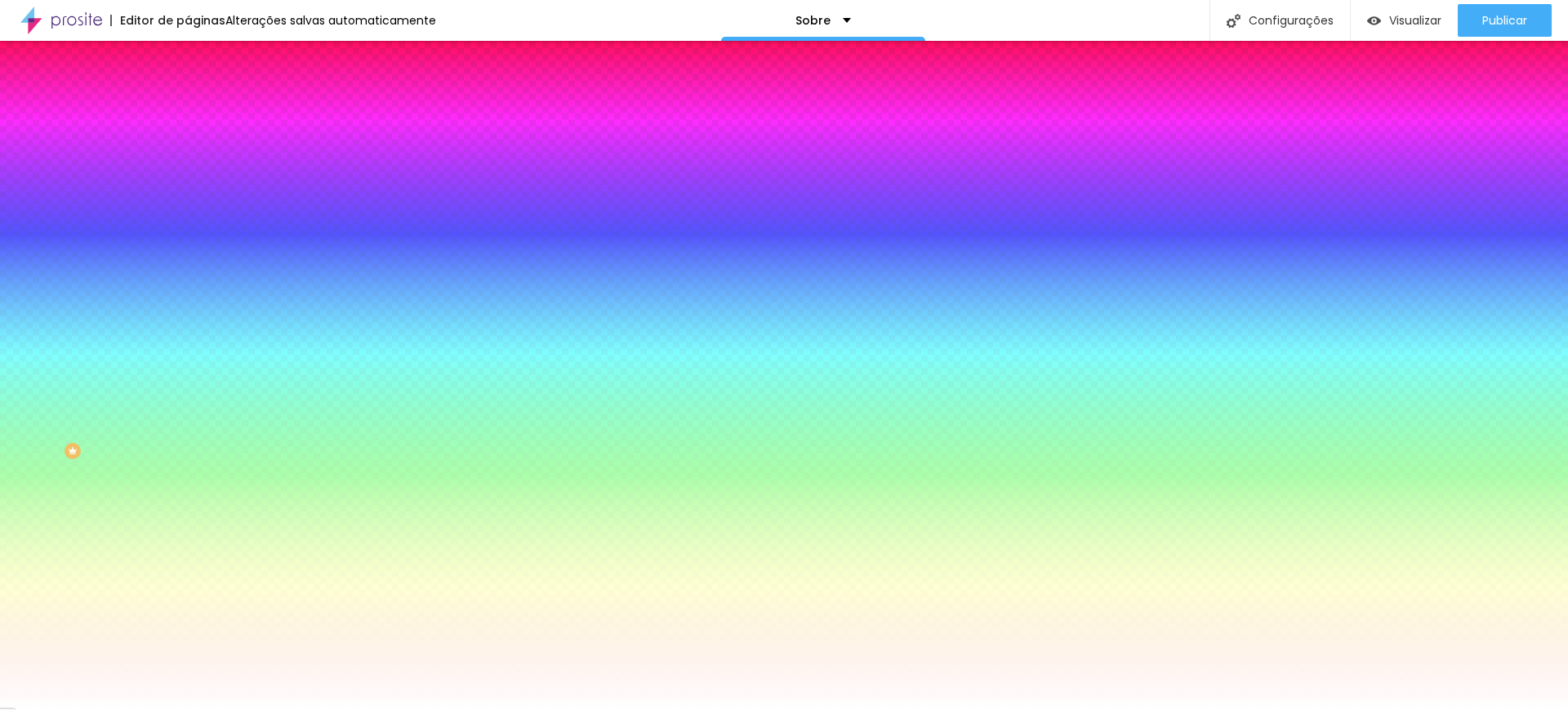
click at [188, 111] on img at bounding box center [195, 119] width 15 height 15
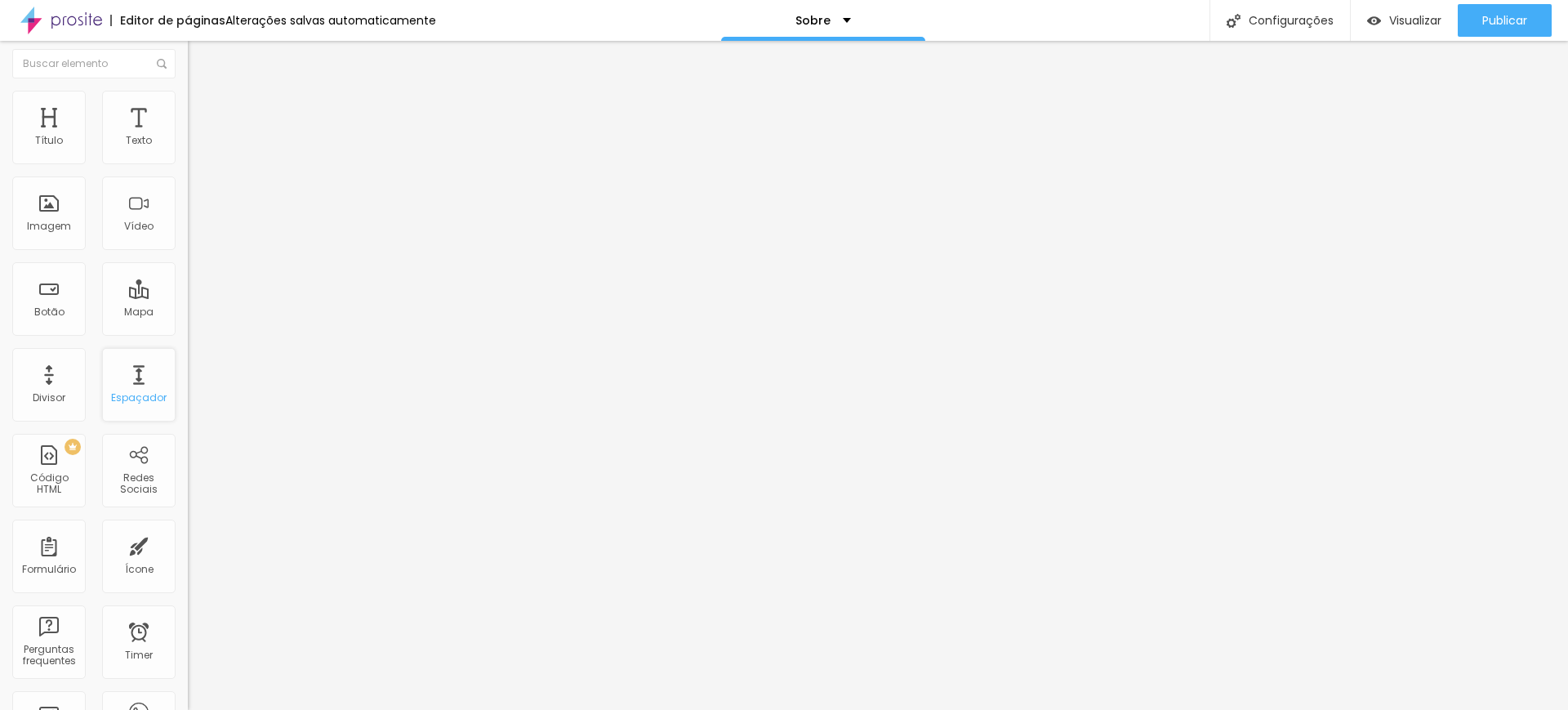
scroll to position [0, 0]
click at [54, 233] on div "Imagem" at bounding box center [48, 231] width 44 height 12
click at [53, 221] on div "Imagem" at bounding box center [49, 217] width 74 height 74
click at [159, 23] on div "Editor de páginas" at bounding box center [168, 21] width 115 height 12
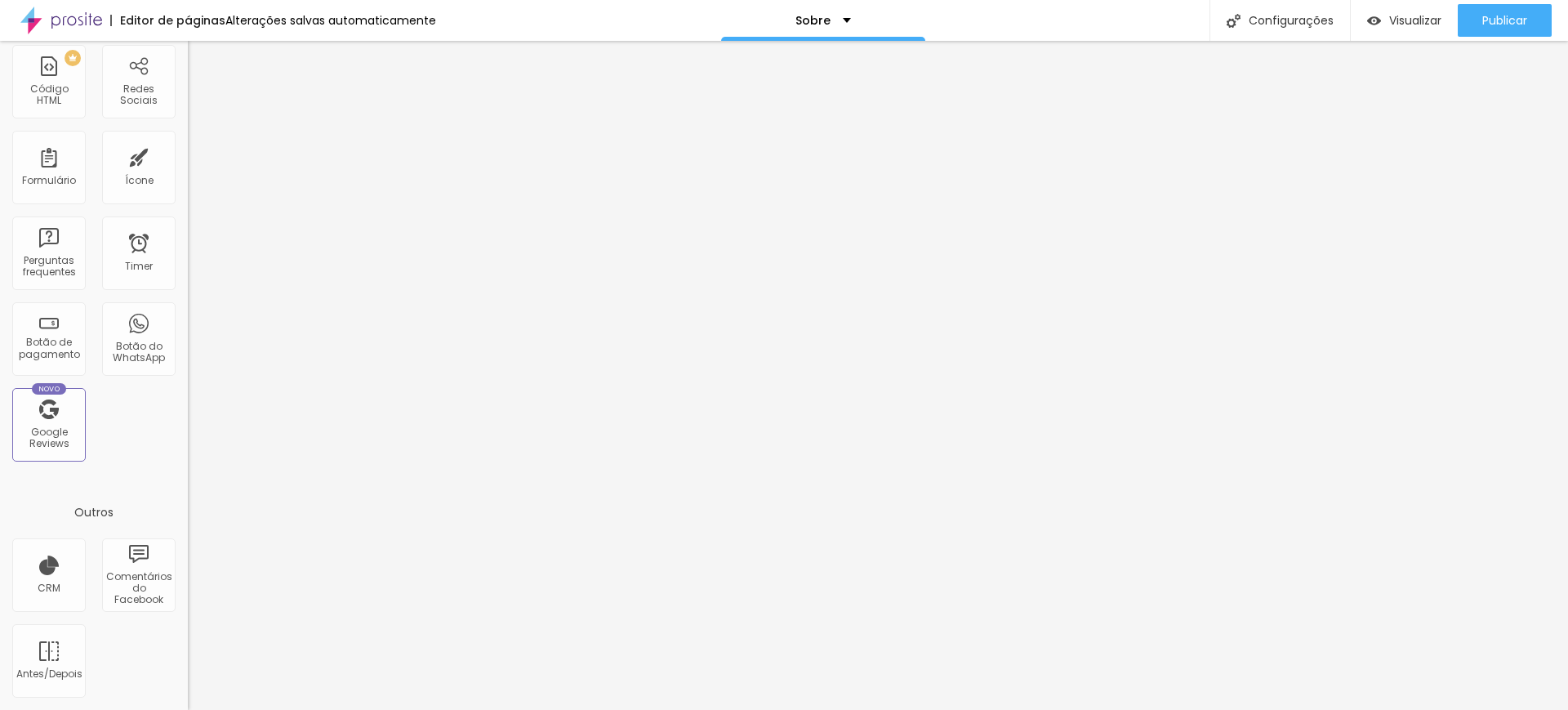
scroll to position [352, 0]
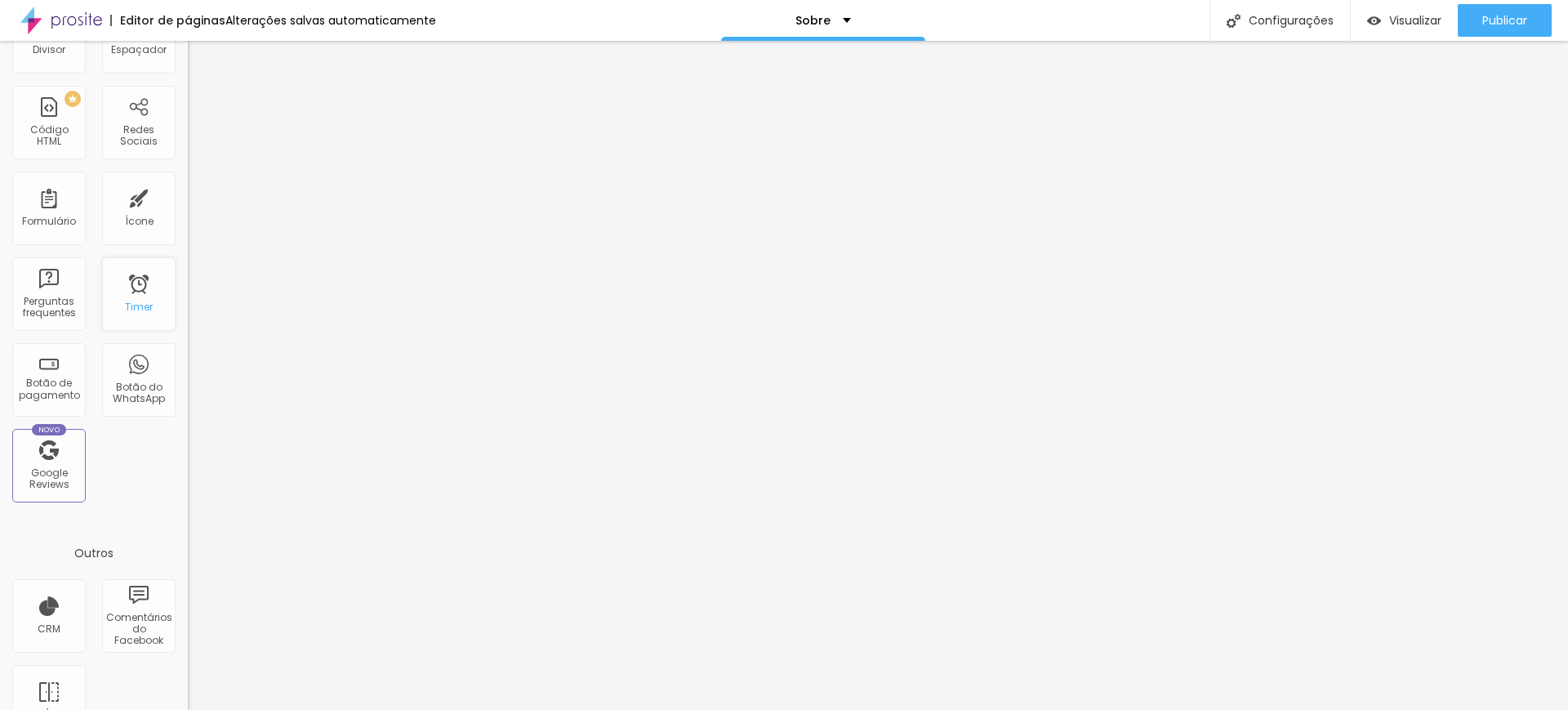
click at [125, 302] on div "Timer" at bounding box center [139, 307] width 27 height 12
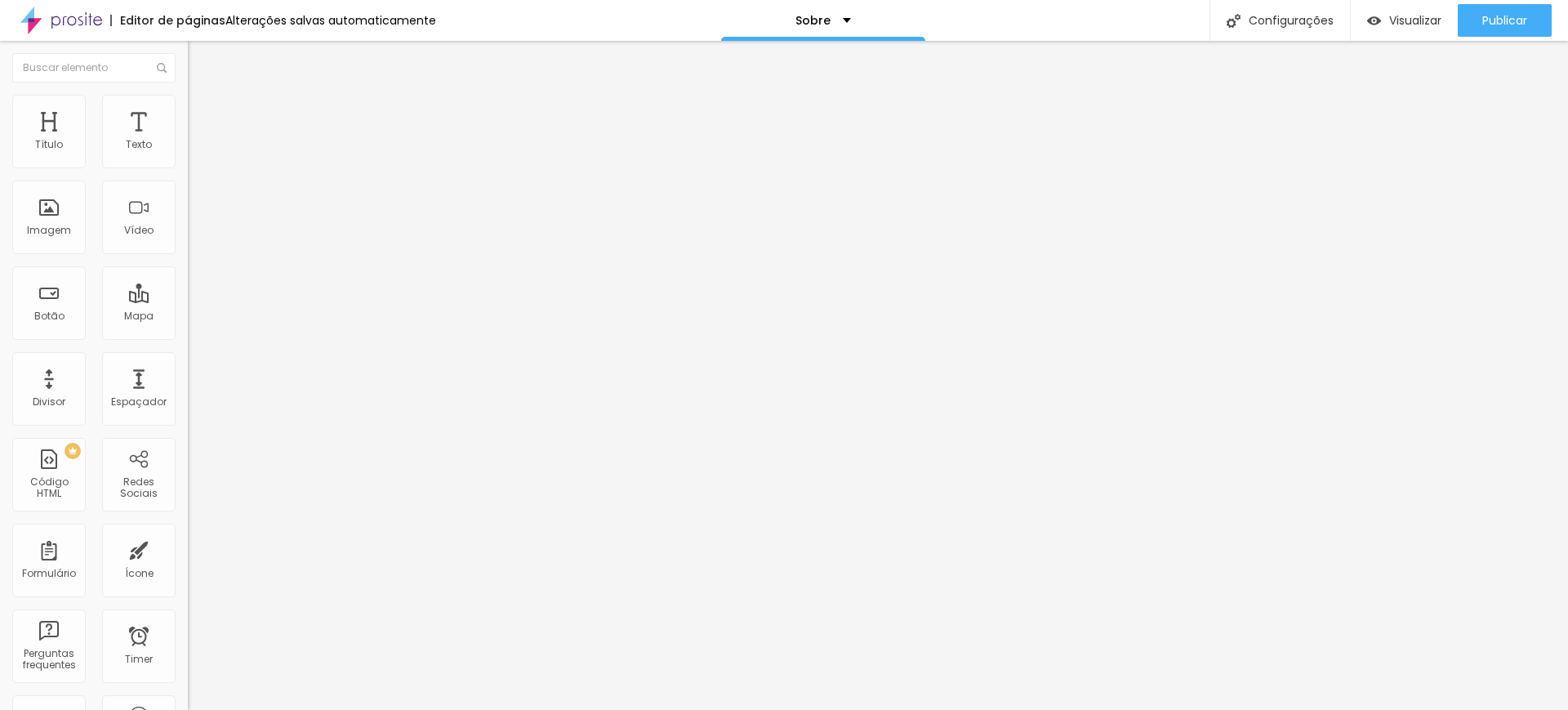
click at [203, 113] on span "Estilo" at bounding box center [215, 105] width 25 height 14
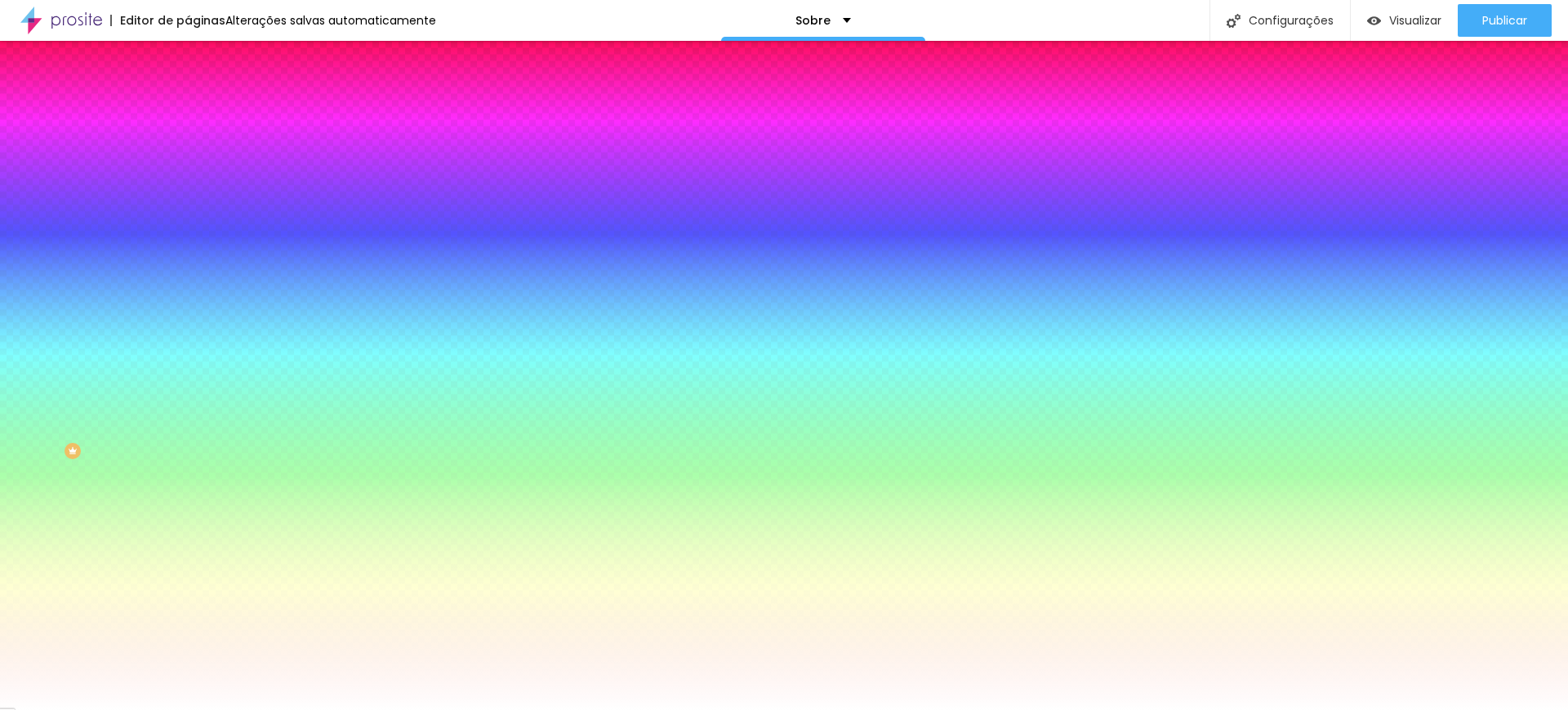
type input "8"
type input "54"
type input "63"
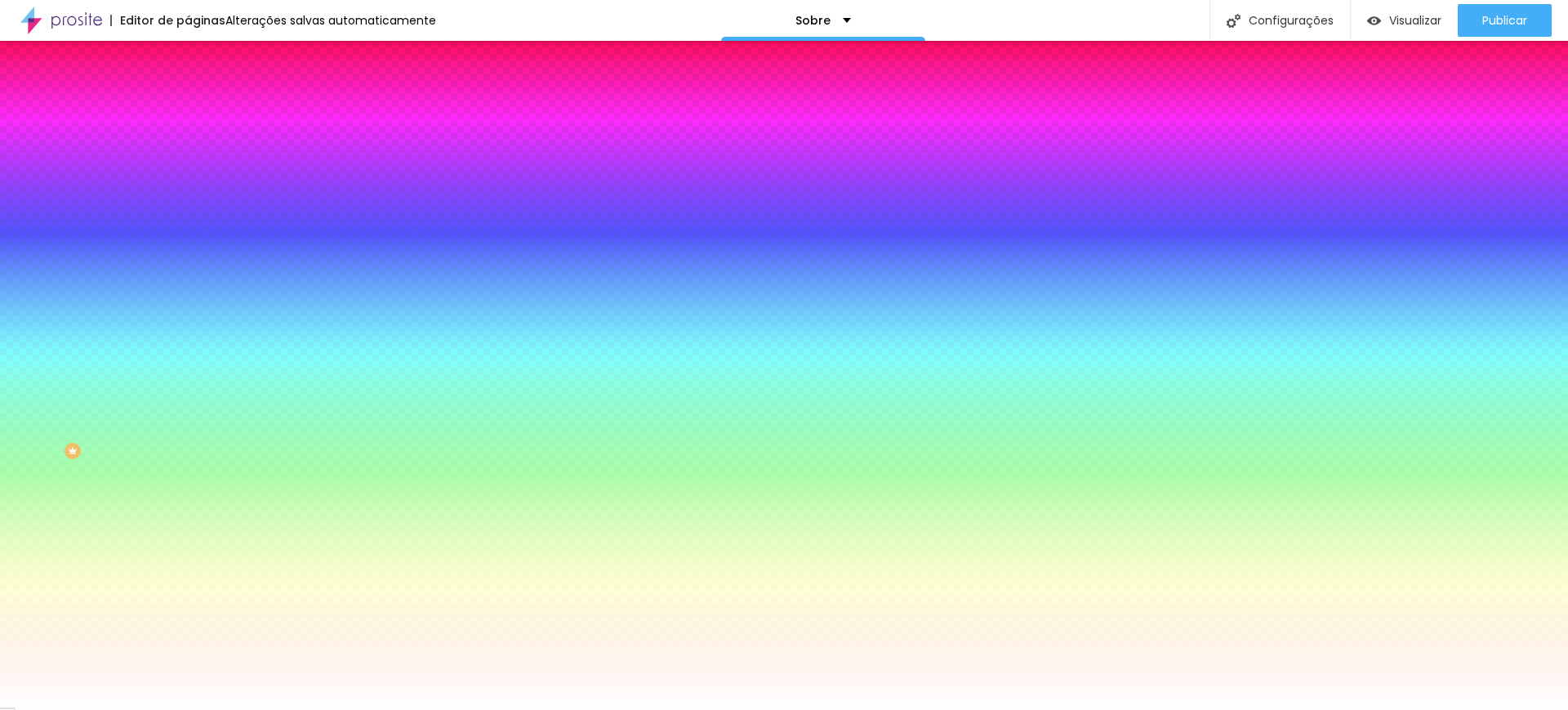
type input "63"
type input "67"
type input "77"
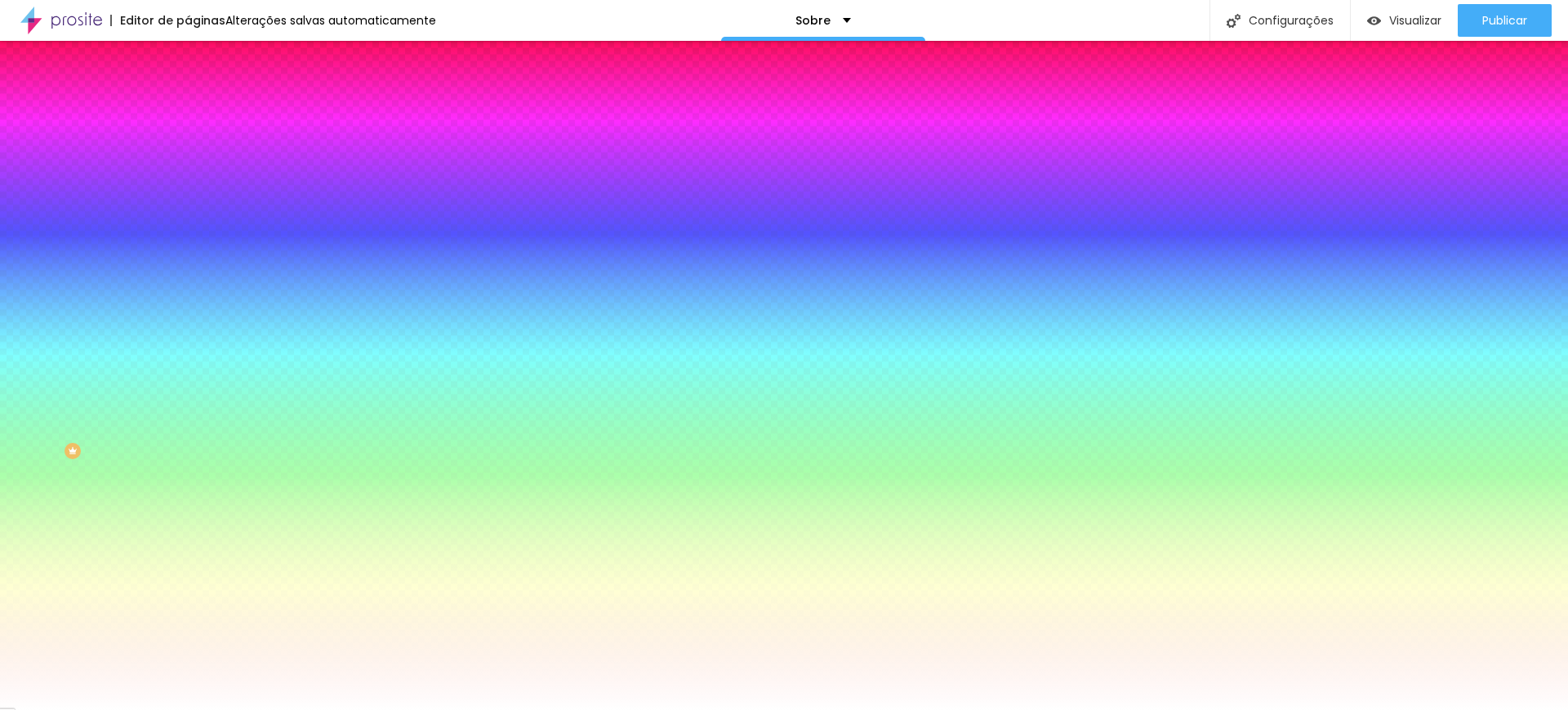
type input "82"
type input "86"
type input "89"
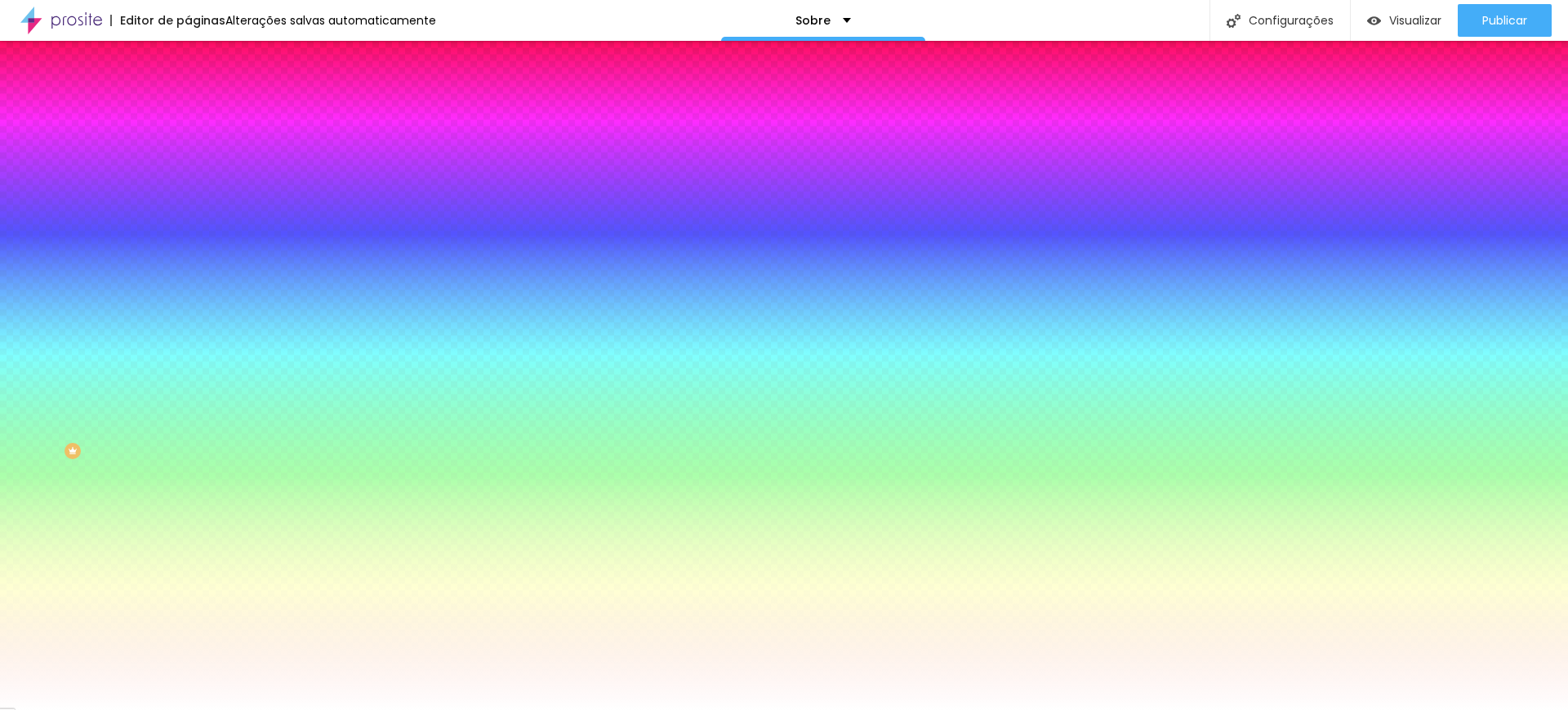
type input "89"
type input "92"
type input "94"
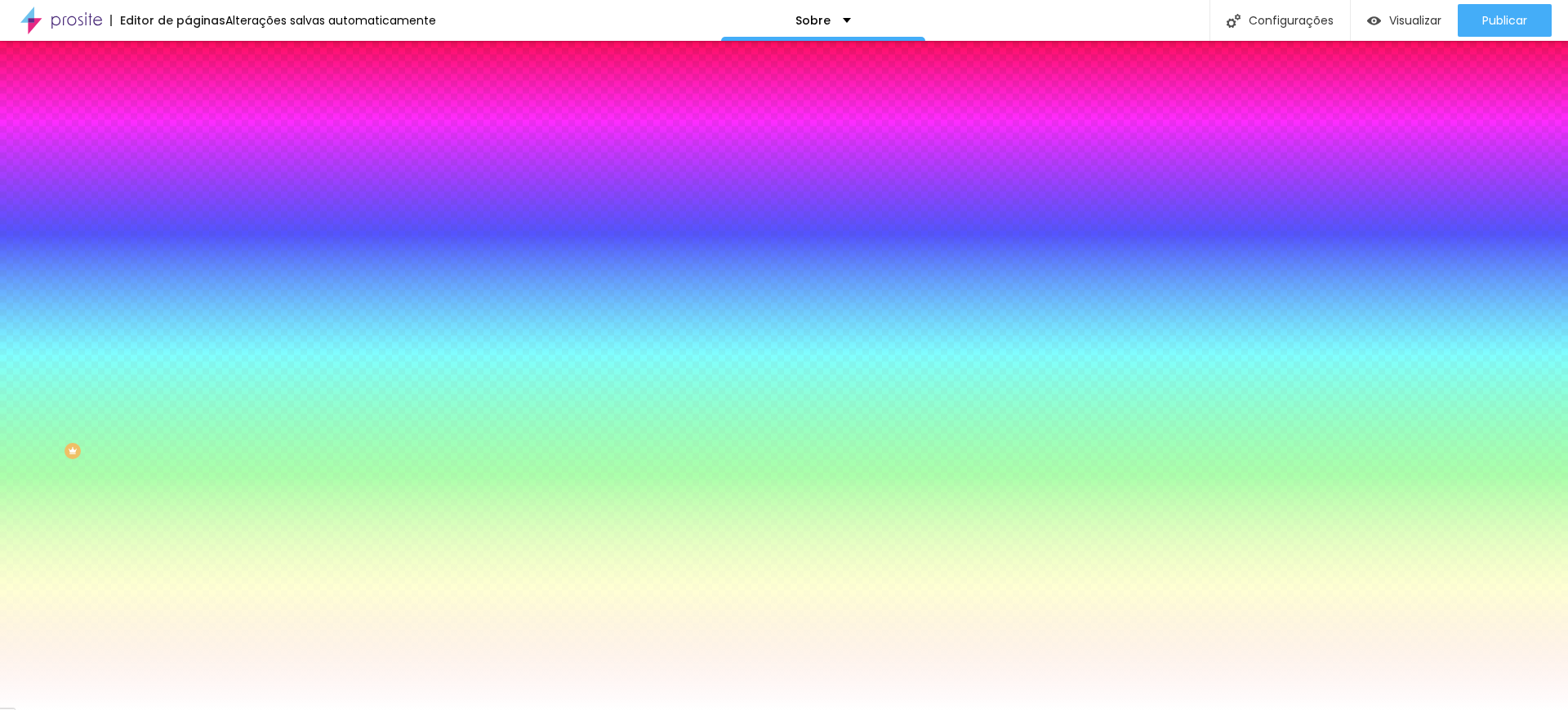
type input "95"
type input "100"
type input "104"
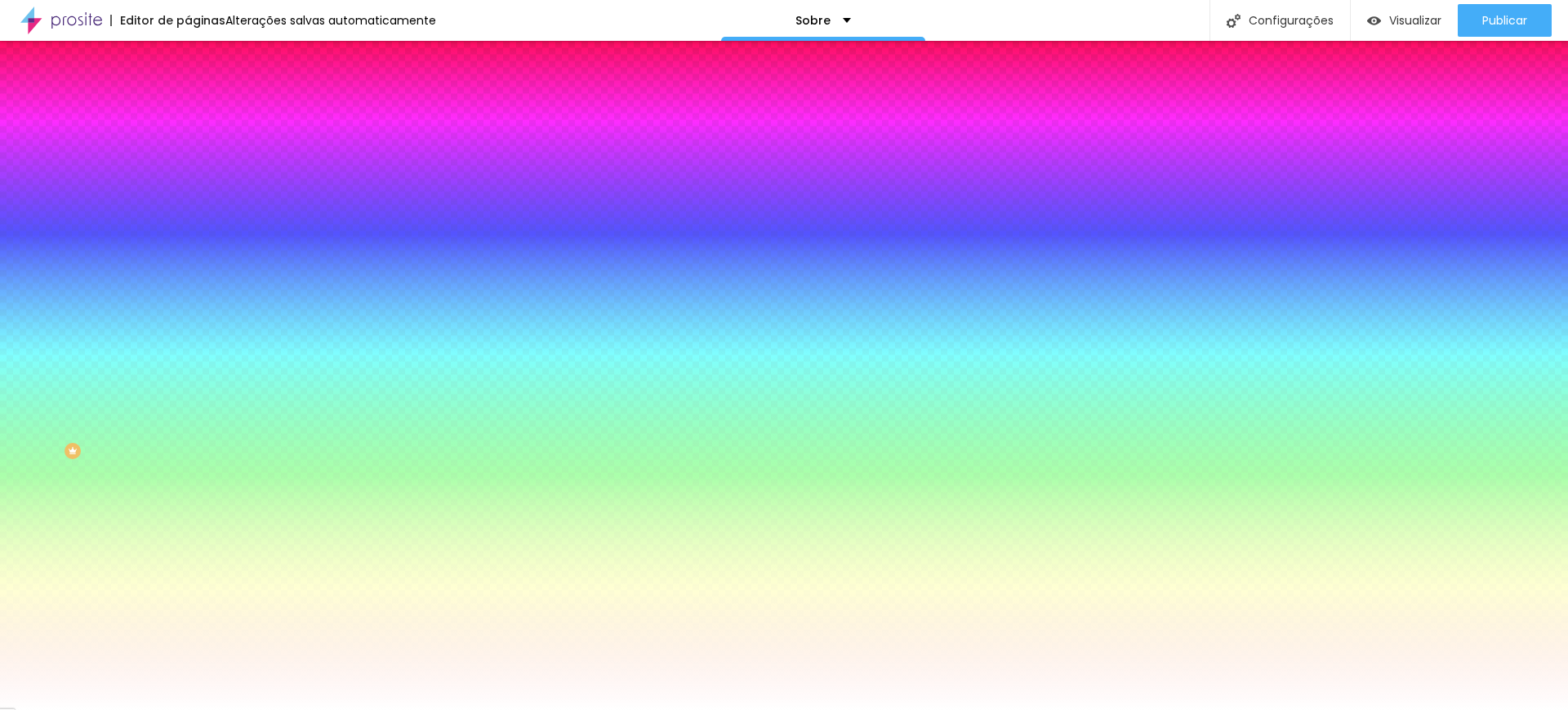
type input "104"
type input "109"
type input "112"
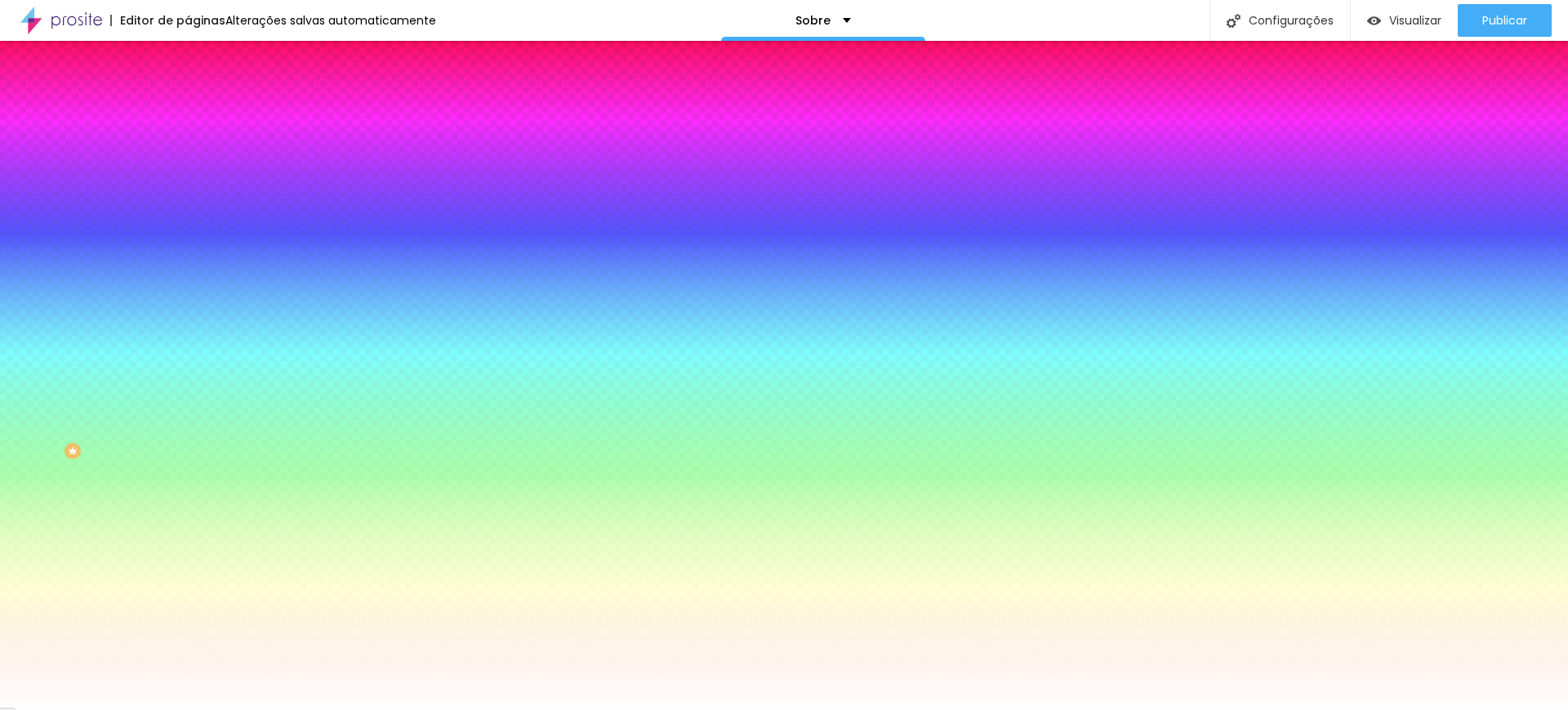
type input "115"
type input "117"
type input "120"
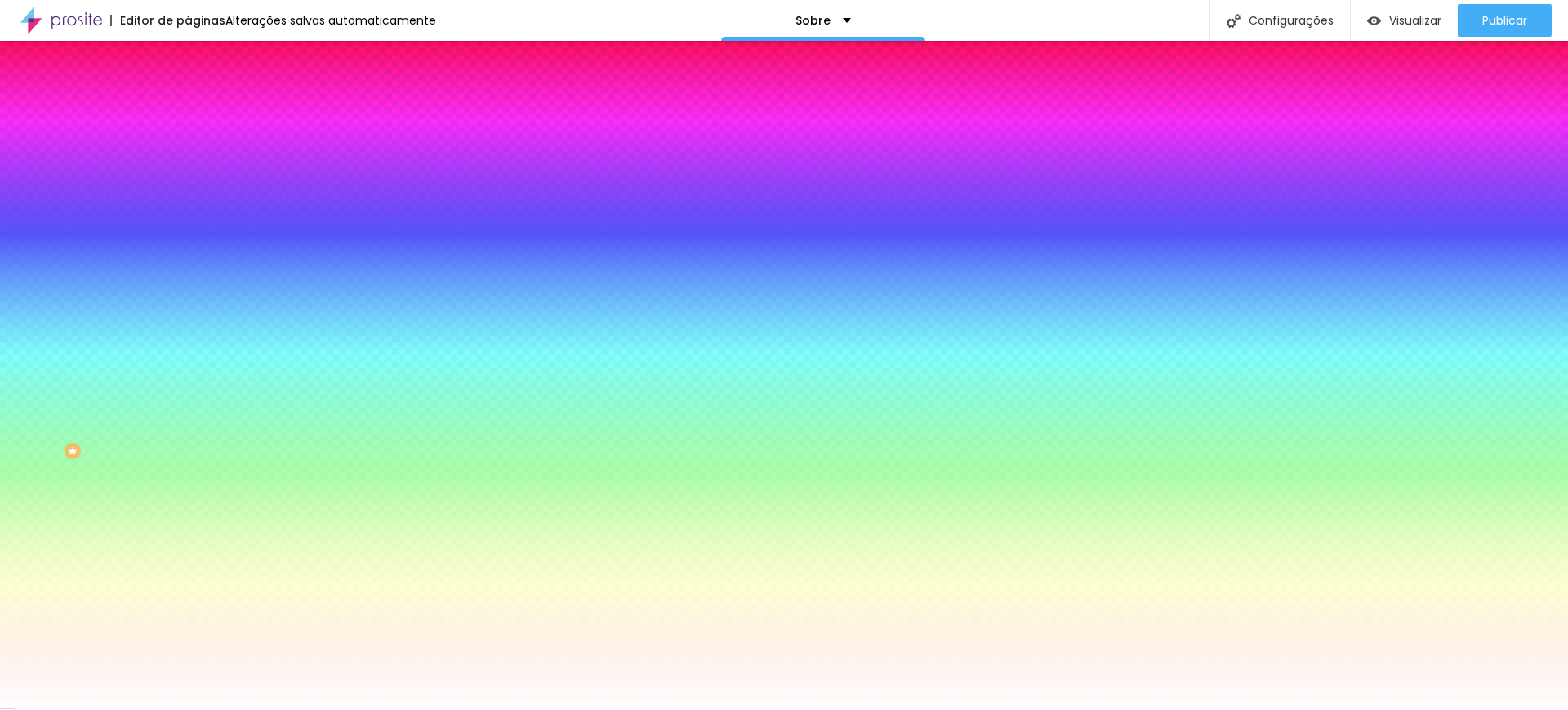
type input "120"
type input "125"
type input "130"
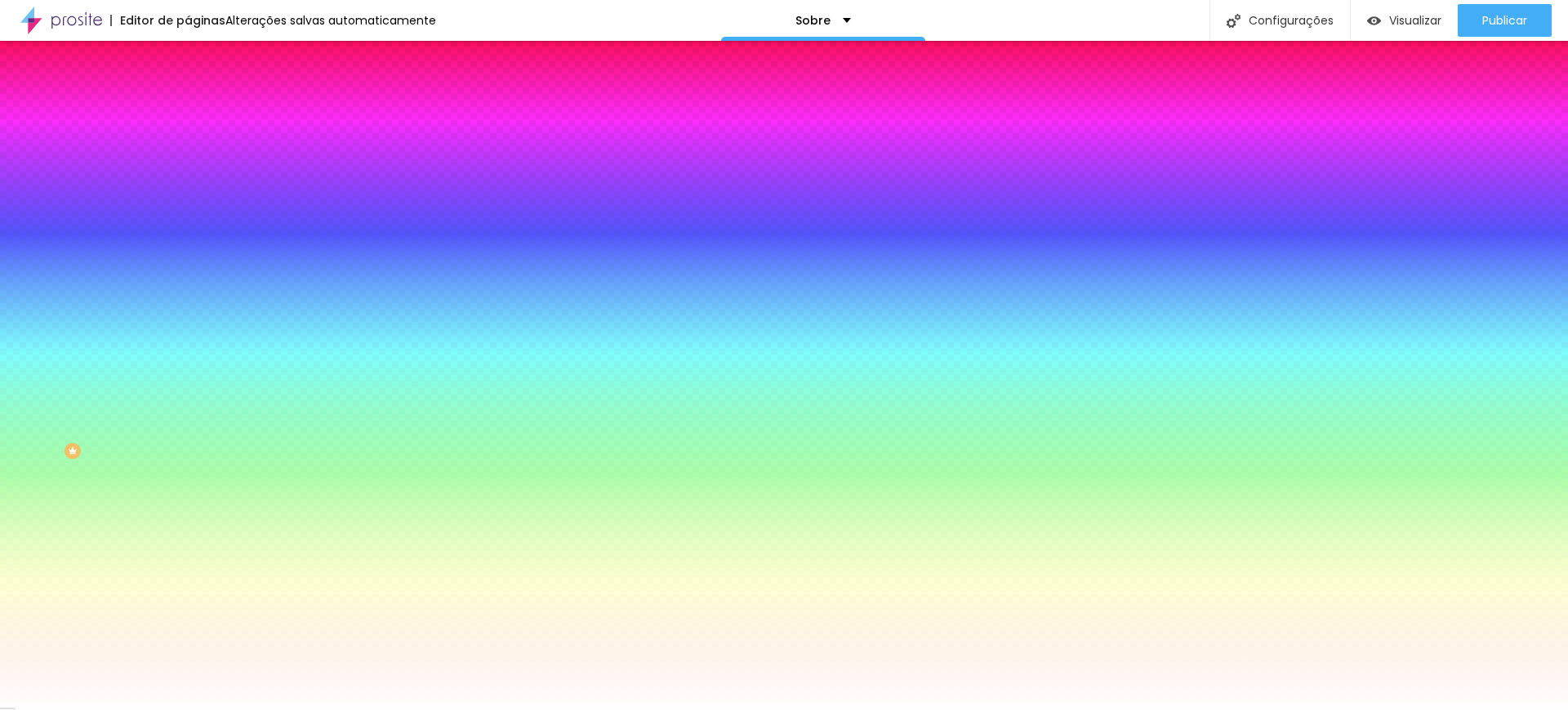
type input "135"
type input "143"
type input "148"
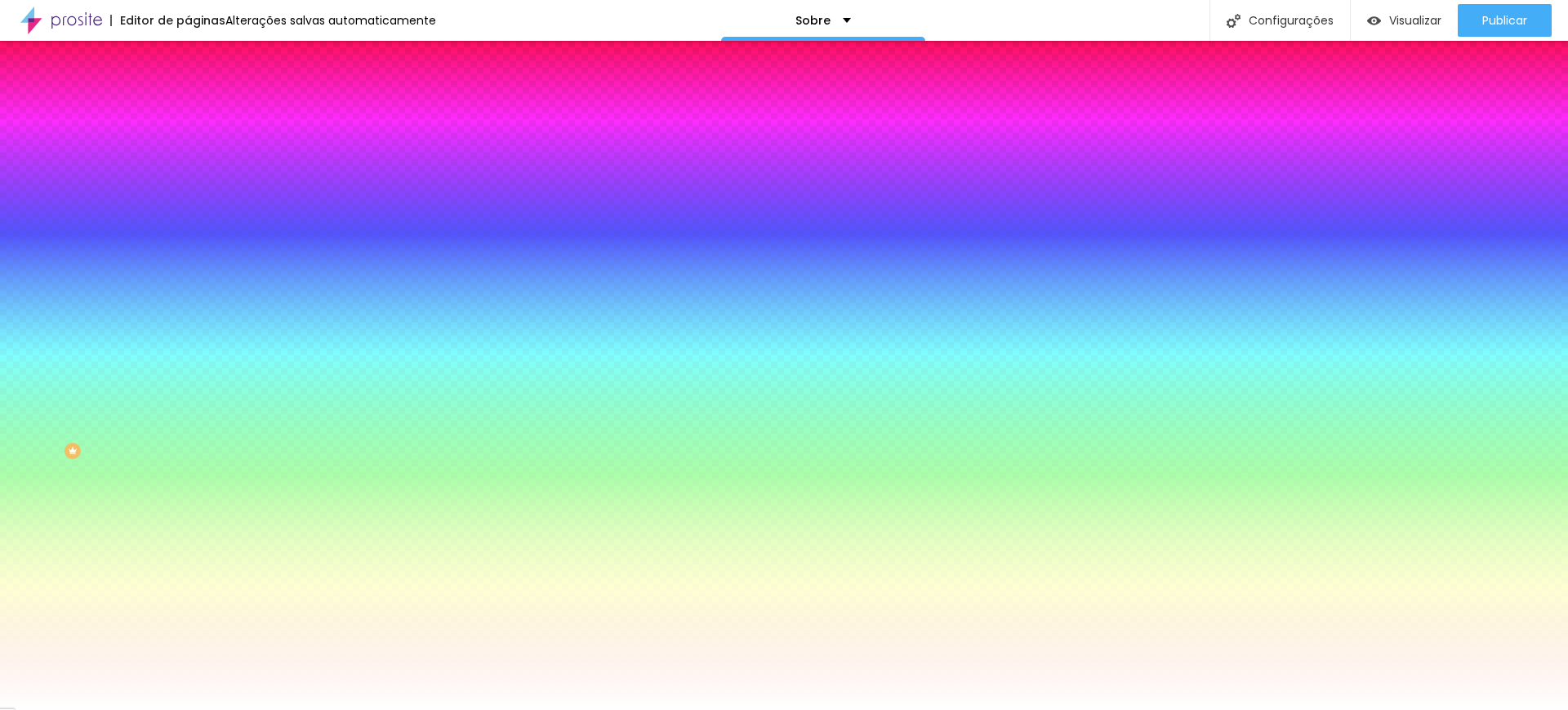
type input "148"
type input "153"
type input "158"
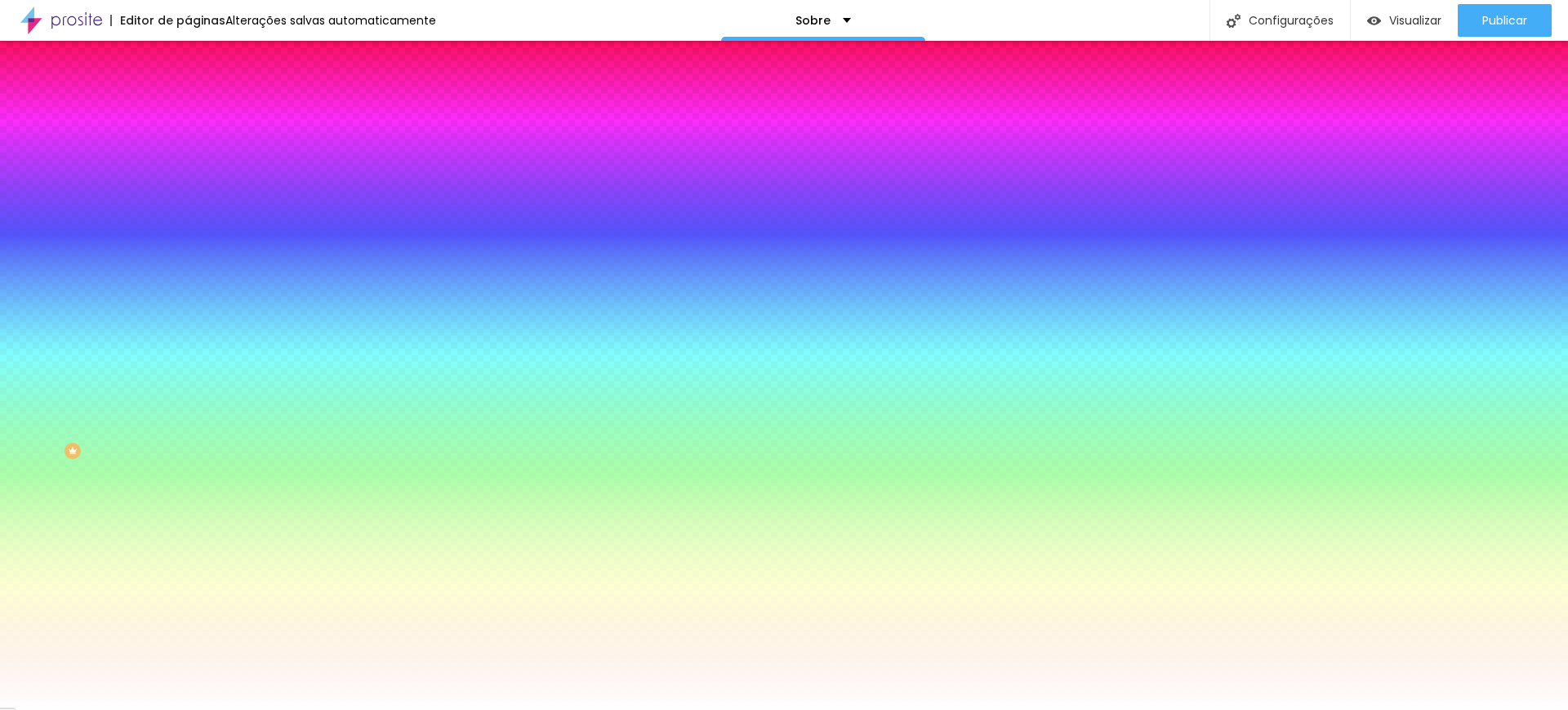
type input "166"
type input "170"
type input "173"
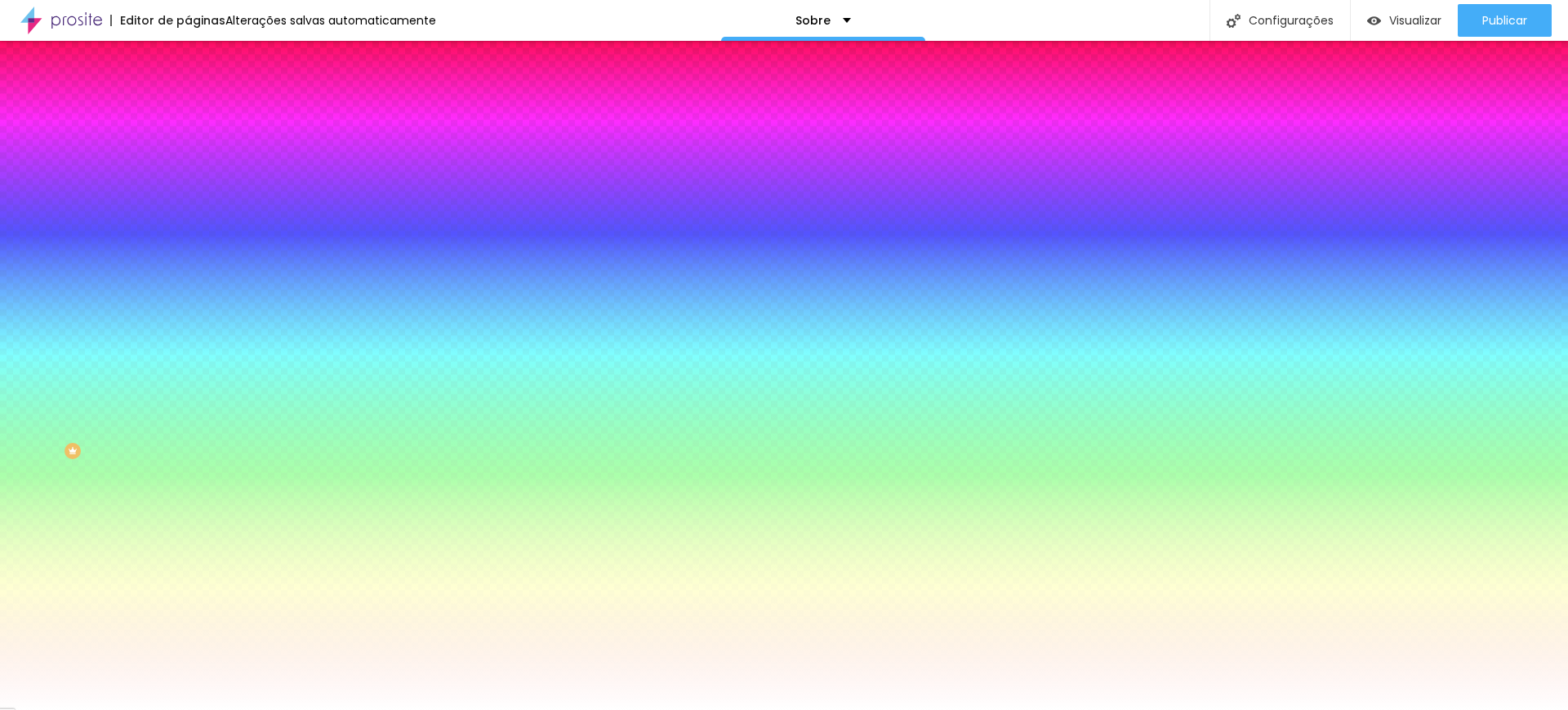
type input "173"
type input "178"
type input "183"
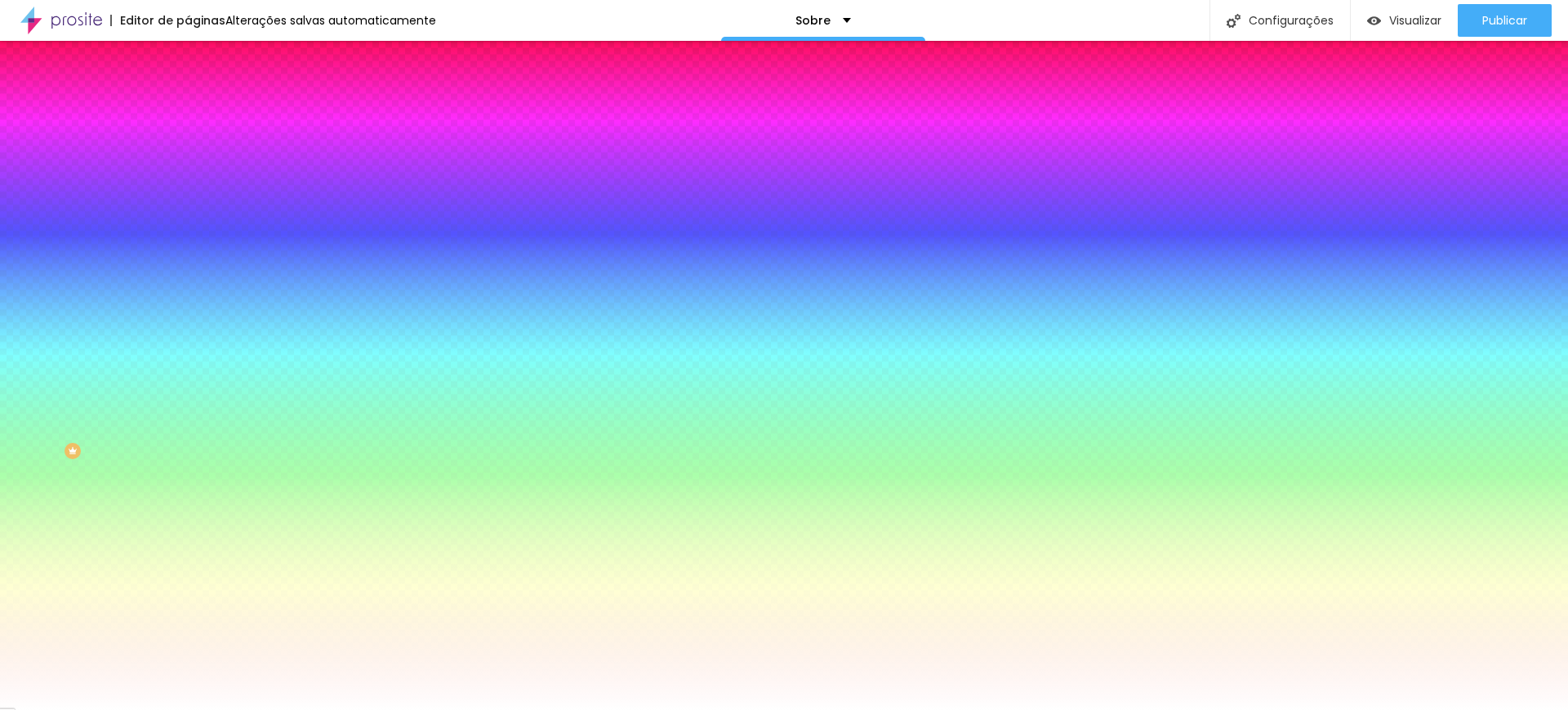
type input "184"
type input "189"
type input "194"
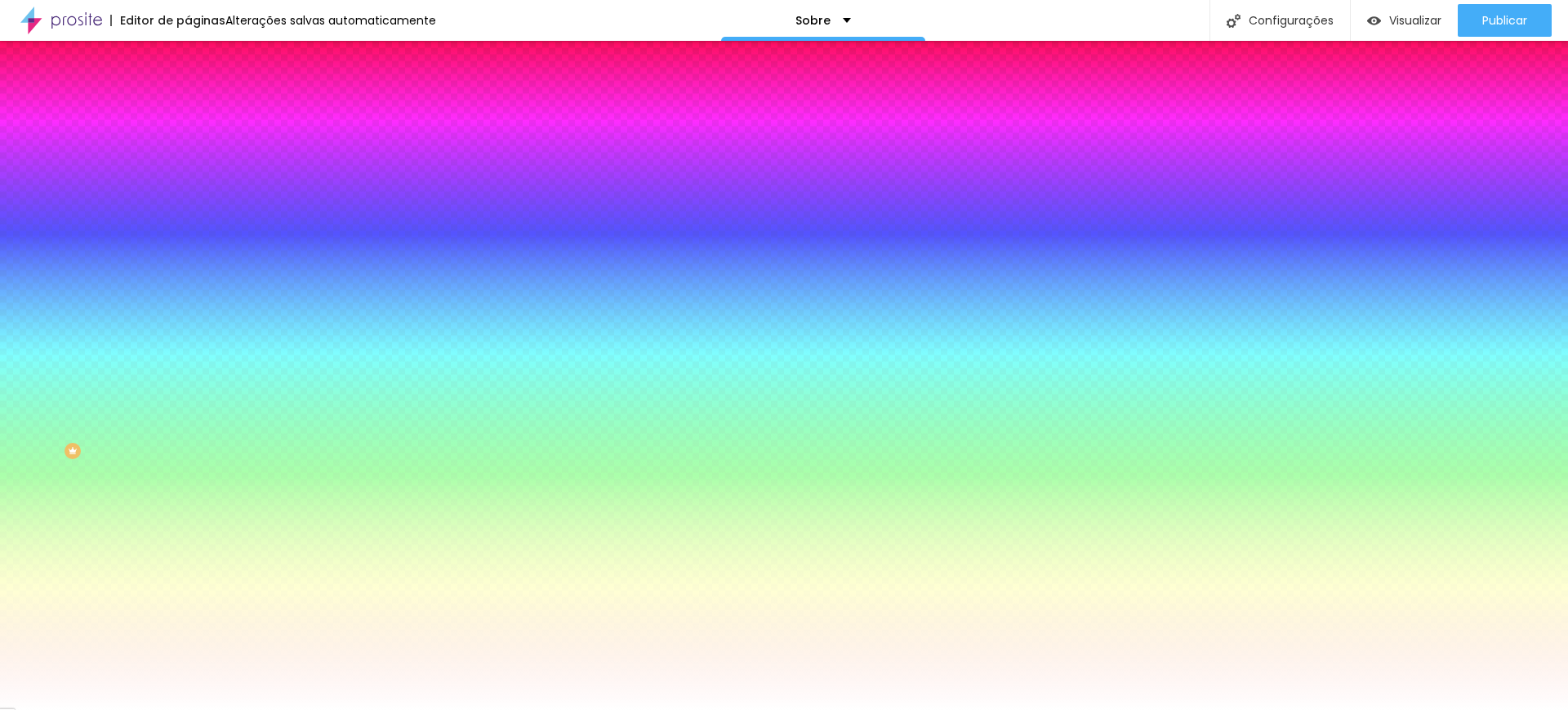
type input "194"
type input "198"
type input "199"
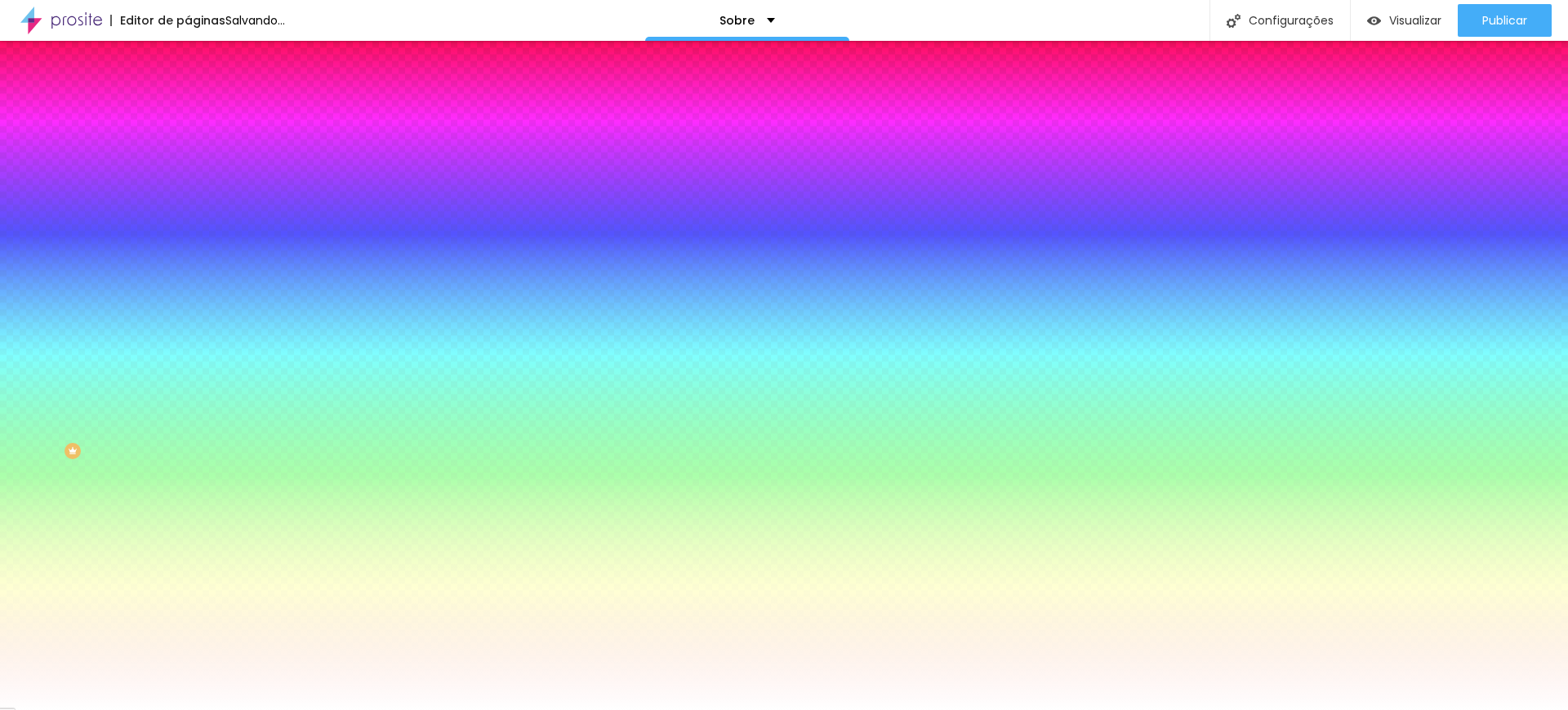
type input "200"
drag, startPoint x: 39, startPoint y: 198, endPoint x: 139, endPoint y: 199, distance: 100.0
click at [188, 362] on input "range" at bounding box center [240, 369] width 105 height 13
type input "183"
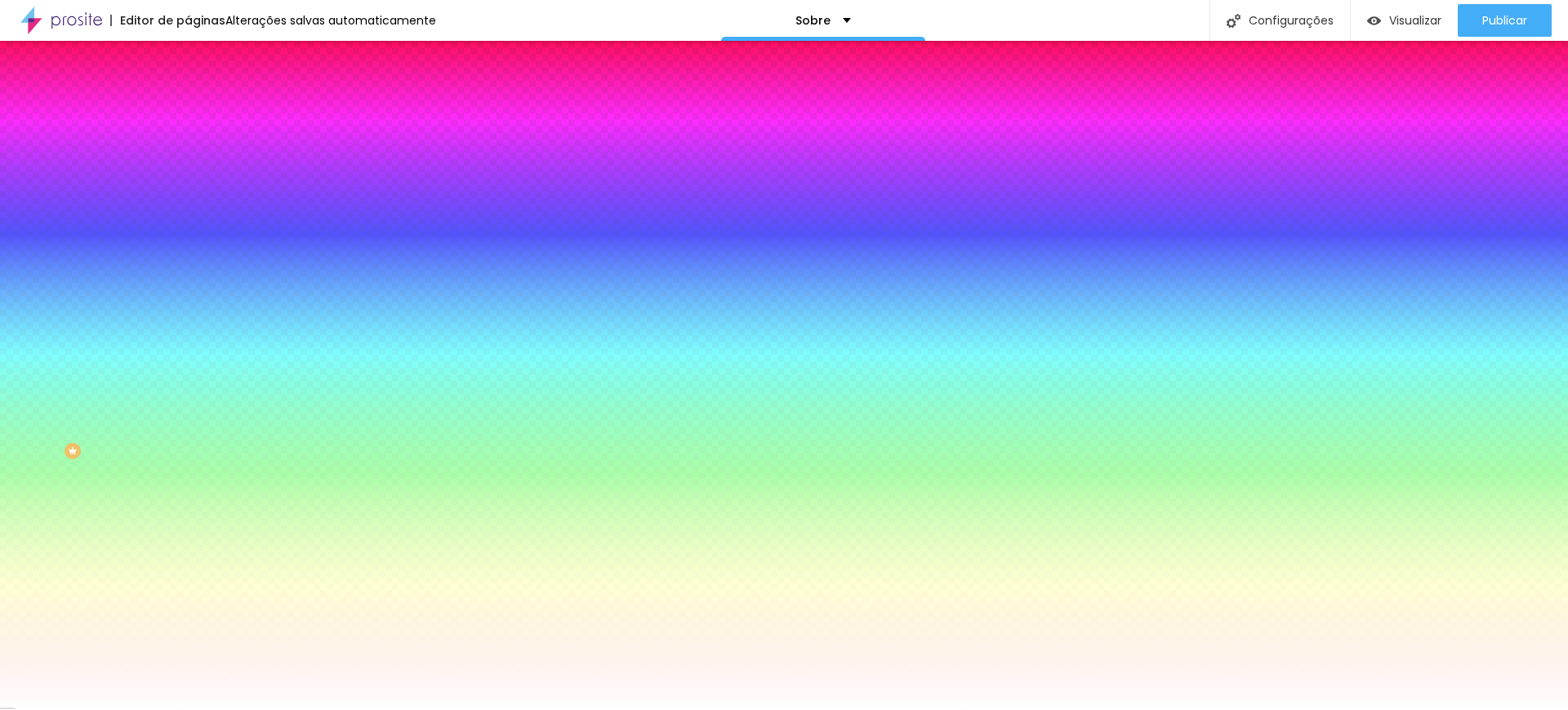
type input "183"
type input "176"
type input "143"
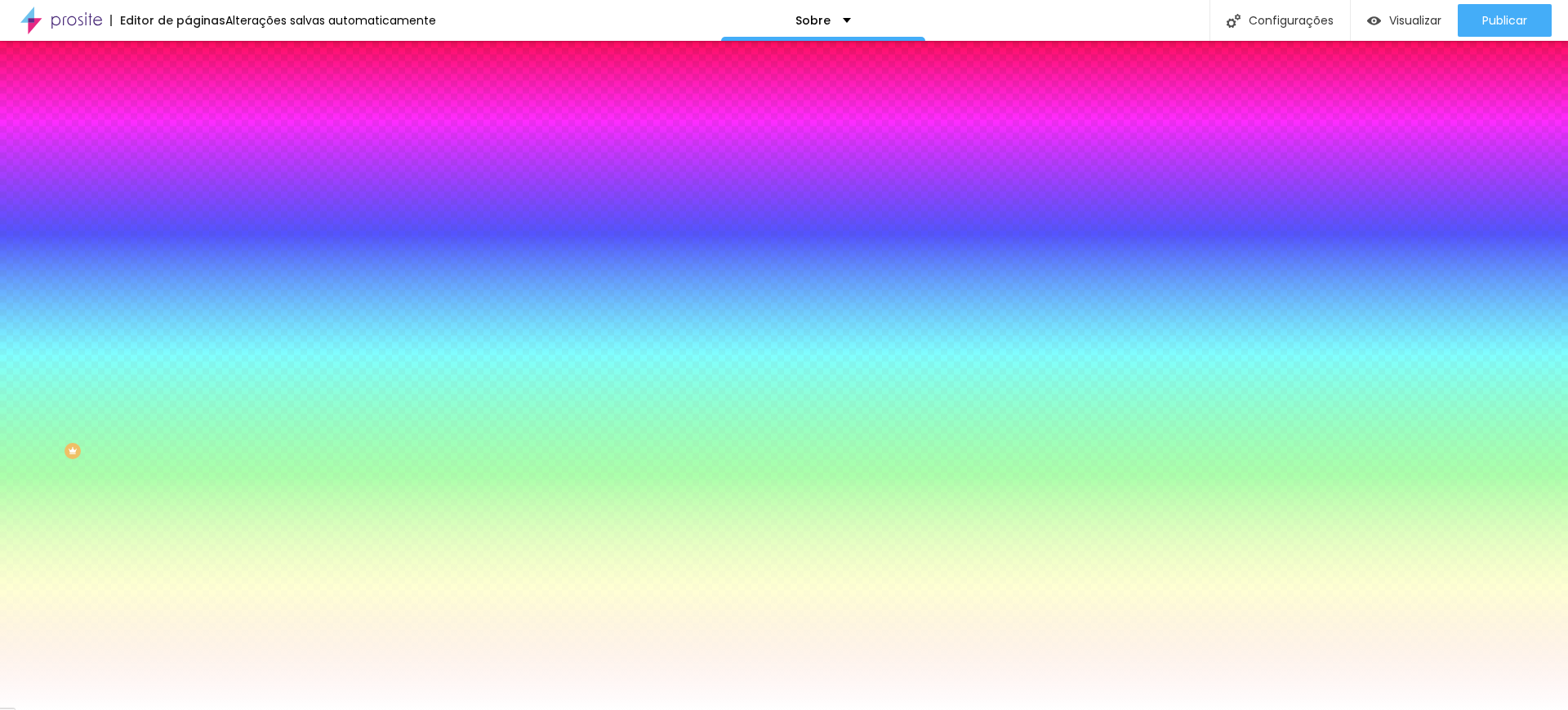
type input "105"
type input "69"
type input "26"
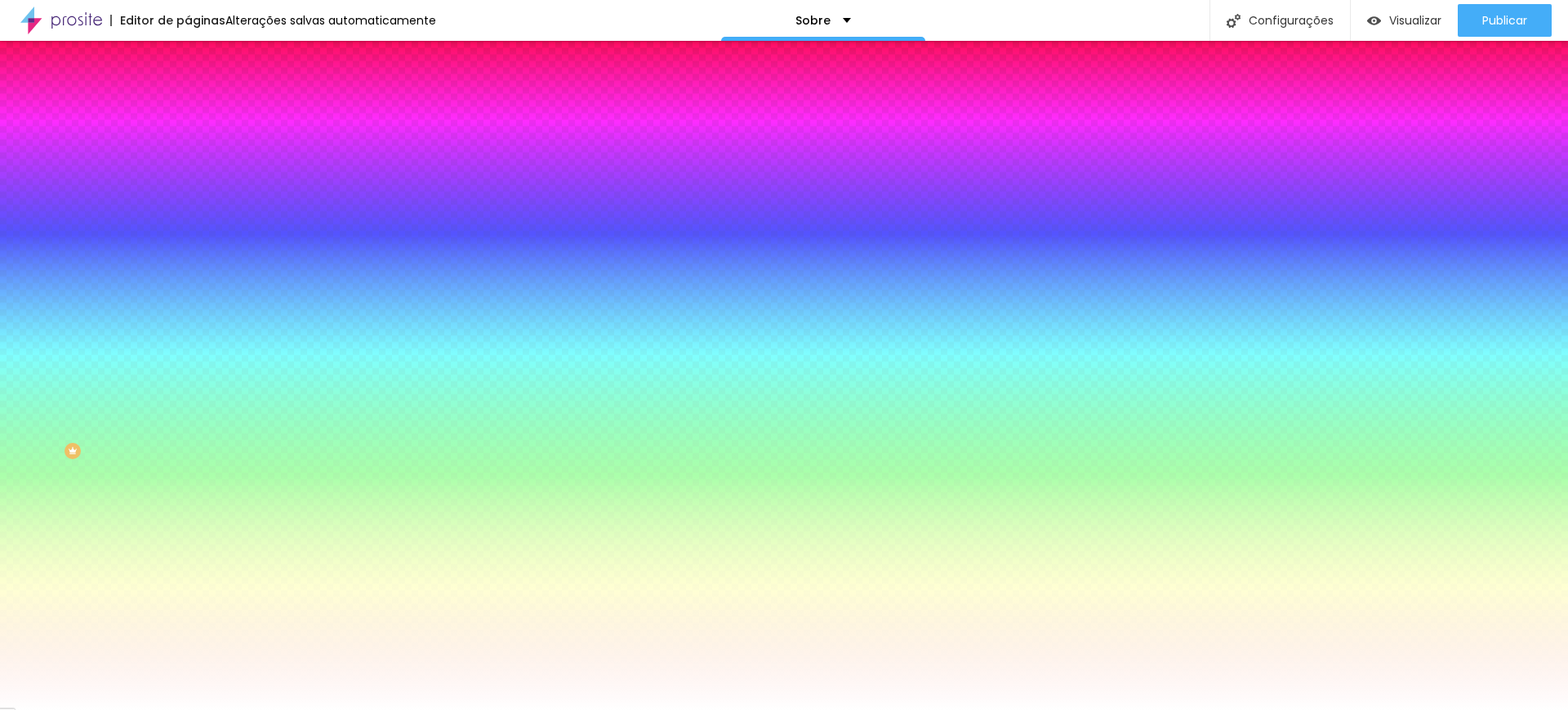
type input "26"
type input "0"
drag, startPoint x: 139, startPoint y: 199, endPoint x: 0, endPoint y: 198, distance: 139.0
type input "0"
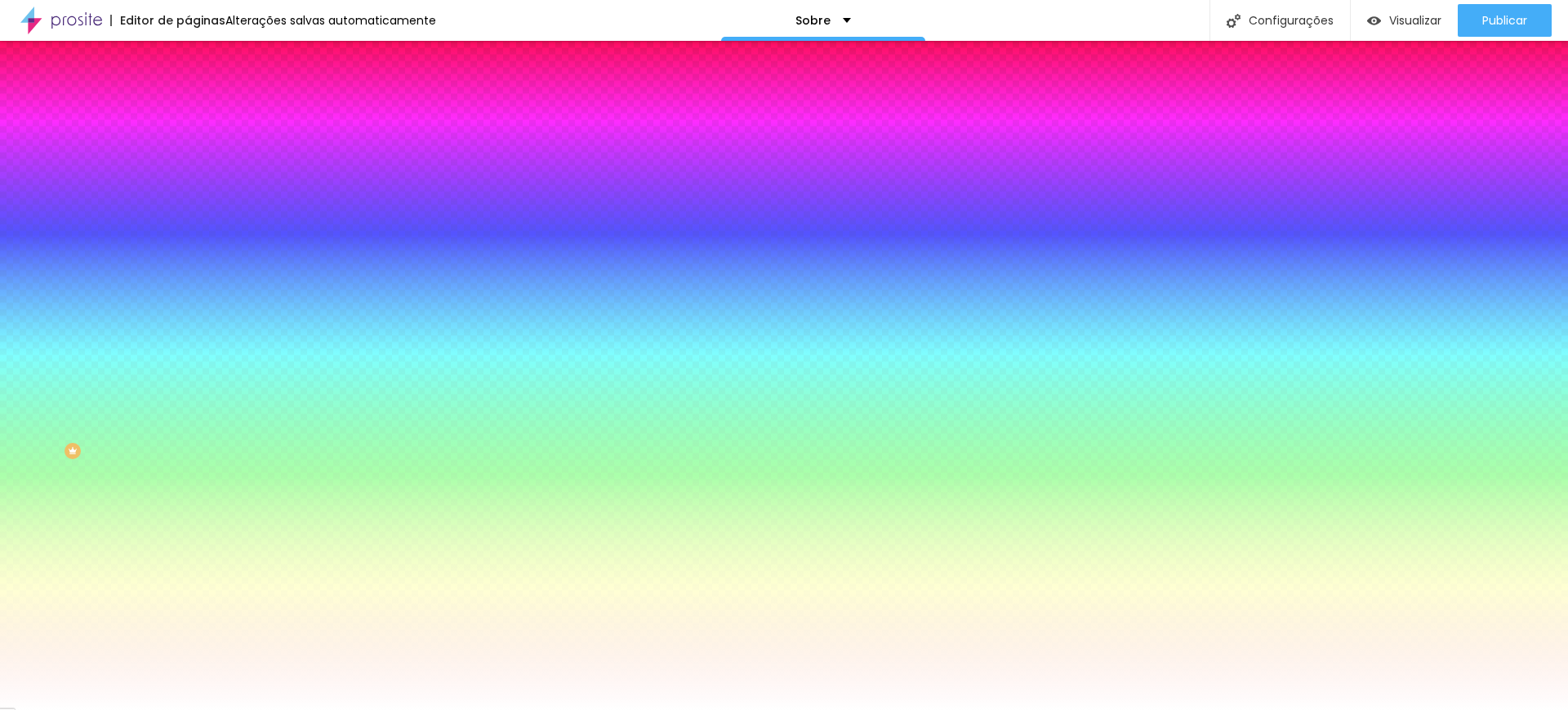
click at [188, 362] on input "range" at bounding box center [240, 369] width 105 height 13
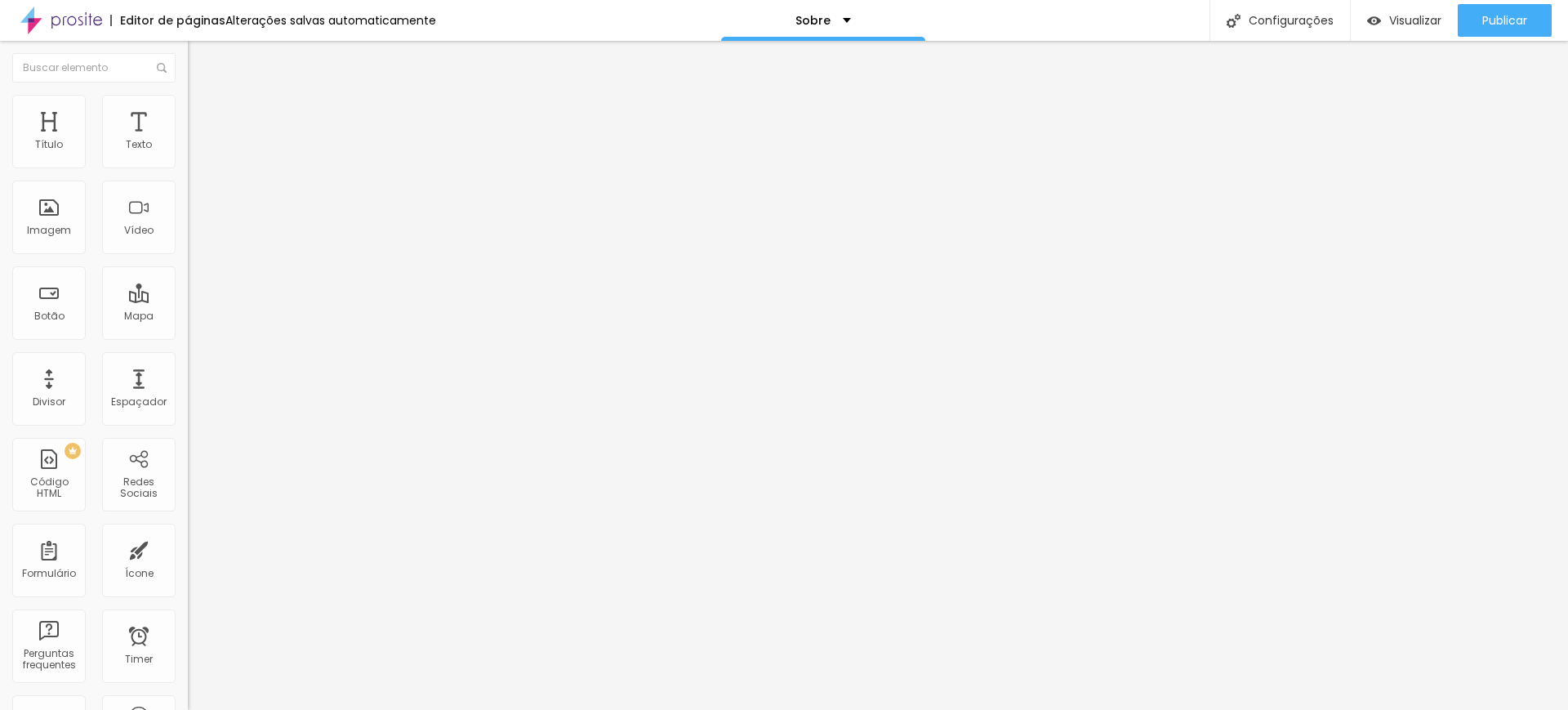
type input "17"
type input "18"
type input "19"
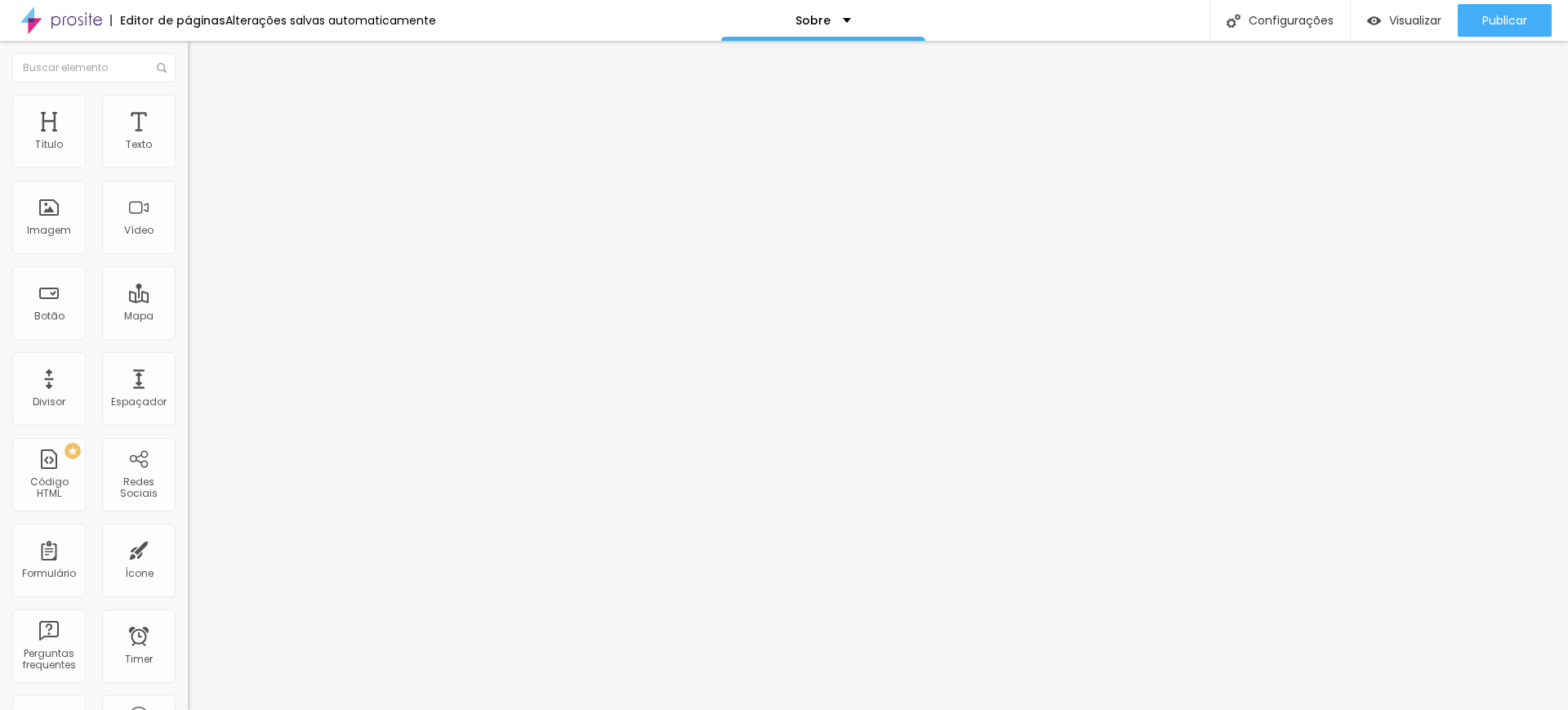
type input "19"
type input "20"
type input "21"
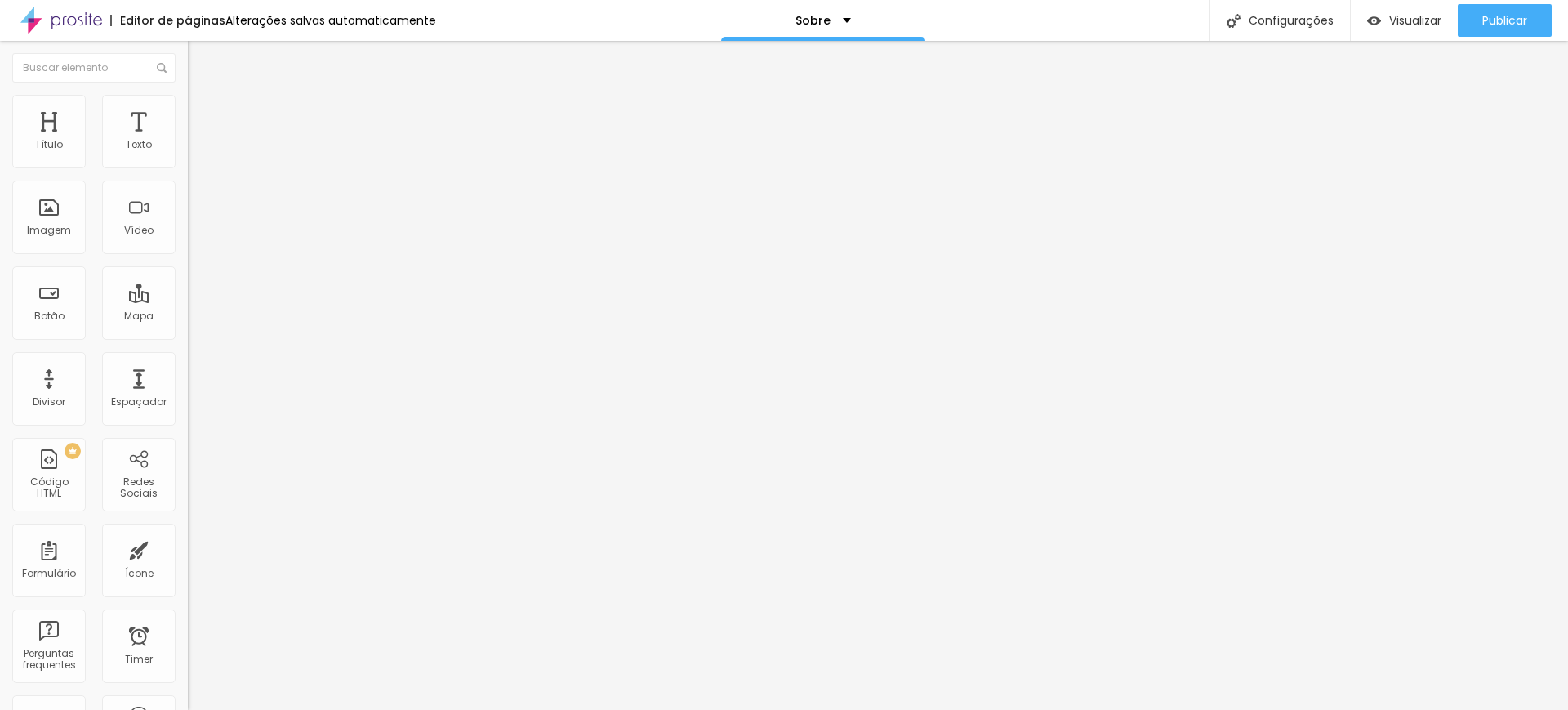
type input "22"
type input "21"
type input "20"
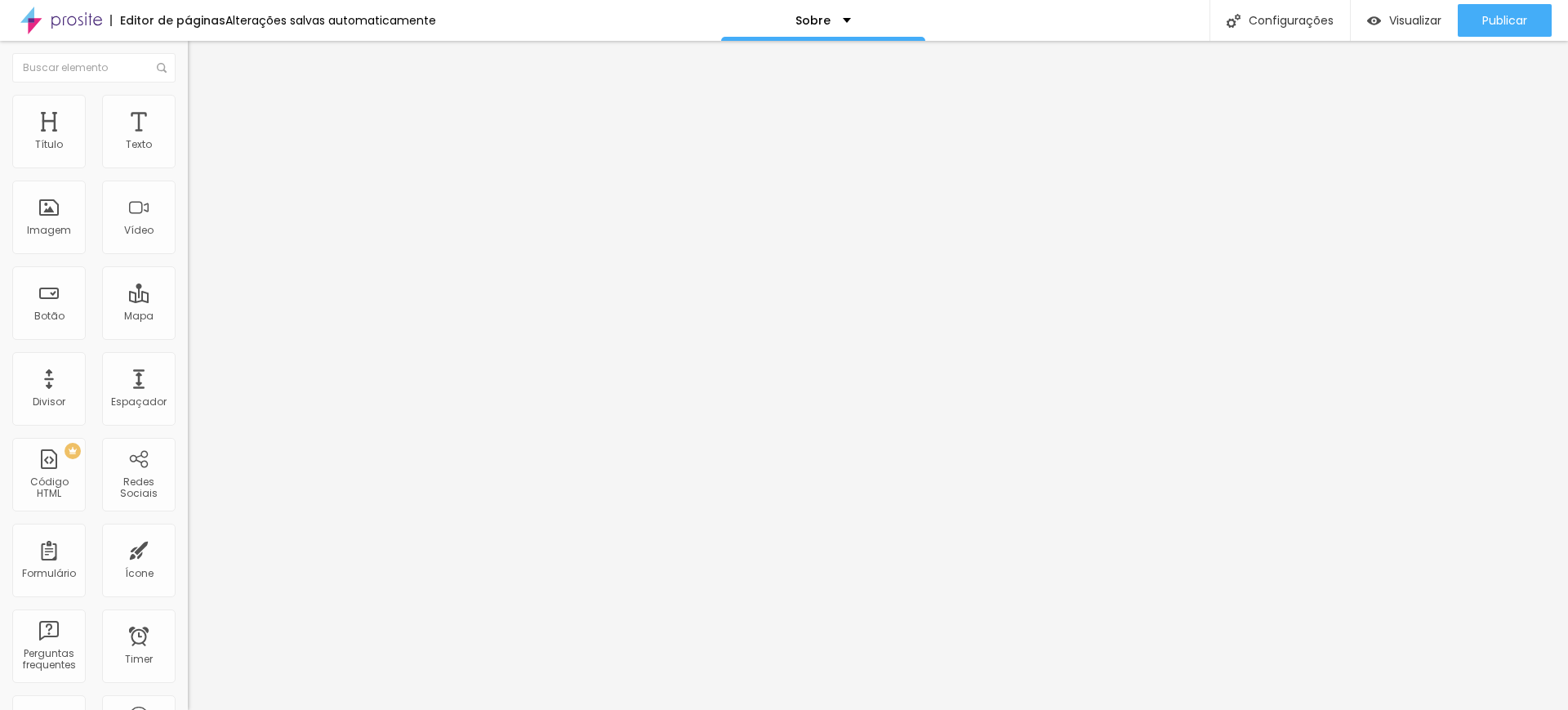
type input "20"
type input "21"
type input "22"
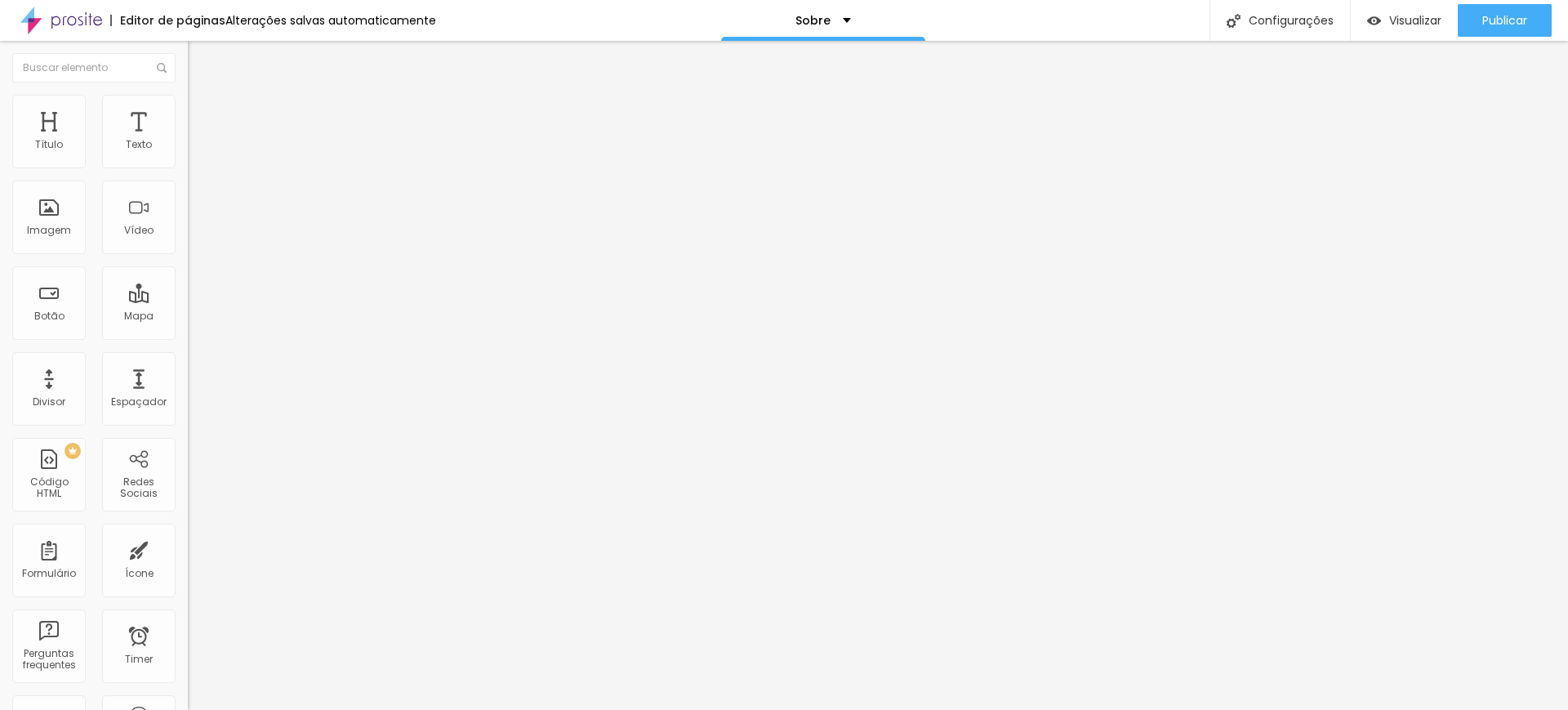
type input "23"
type input "24"
type input "25"
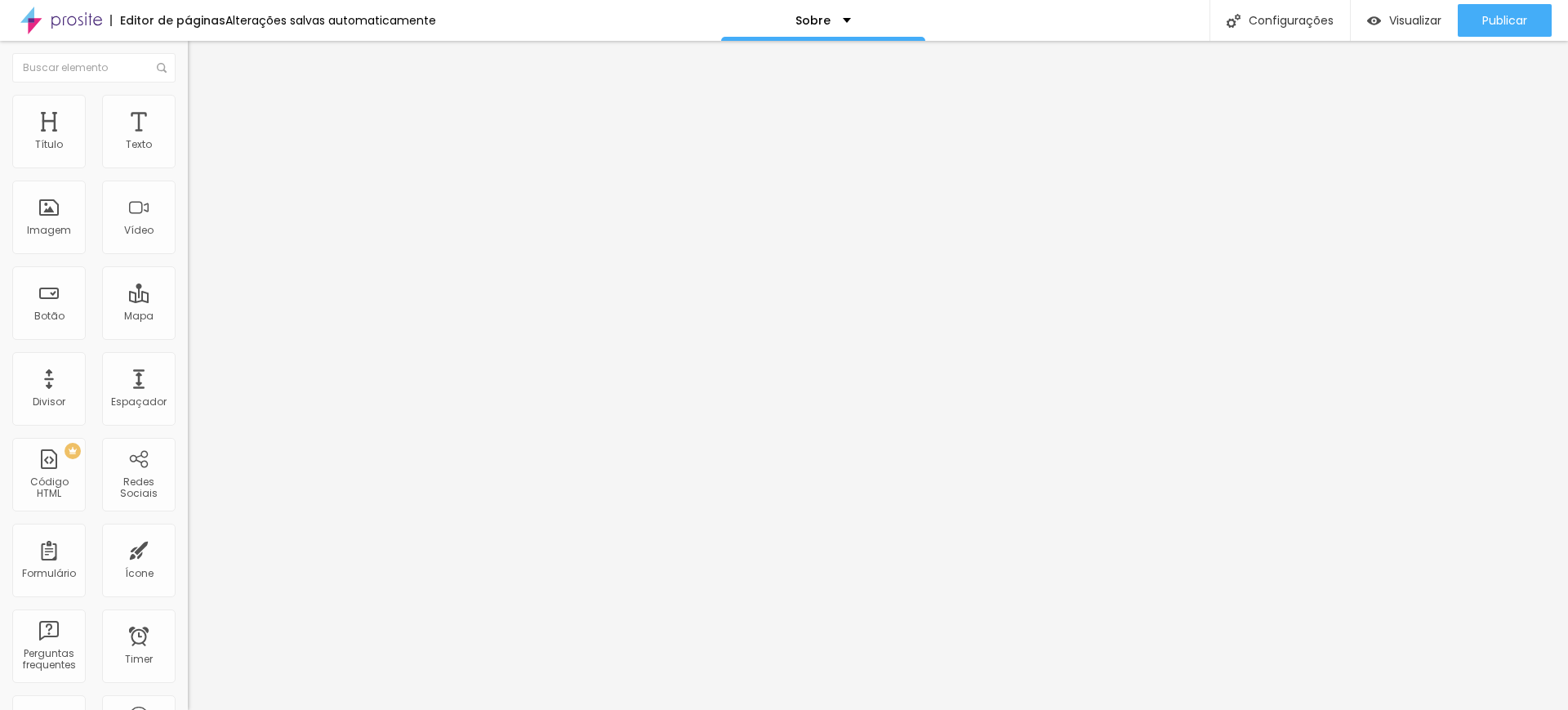
type input "25"
type input "26"
type input "27"
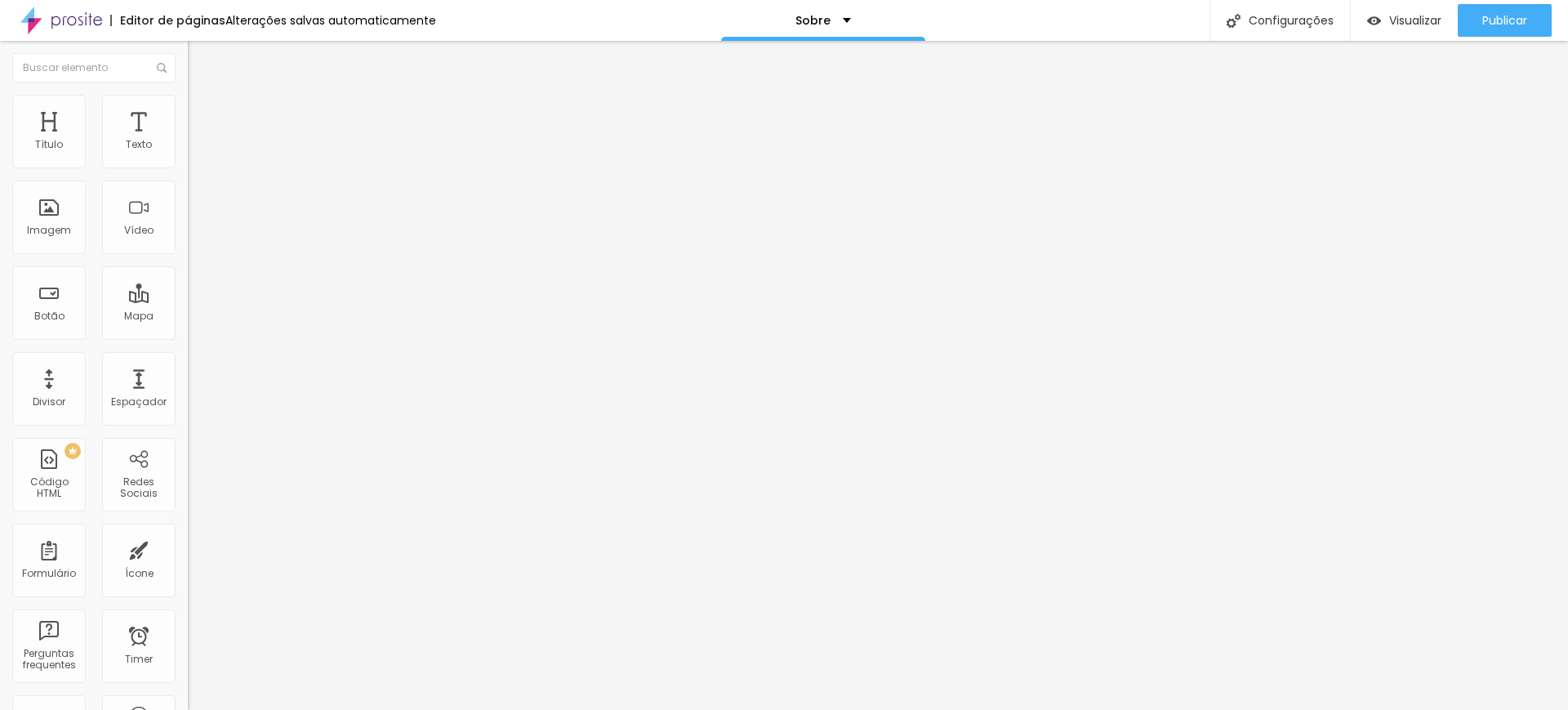
type input "26"
type input "25"
type input "24"
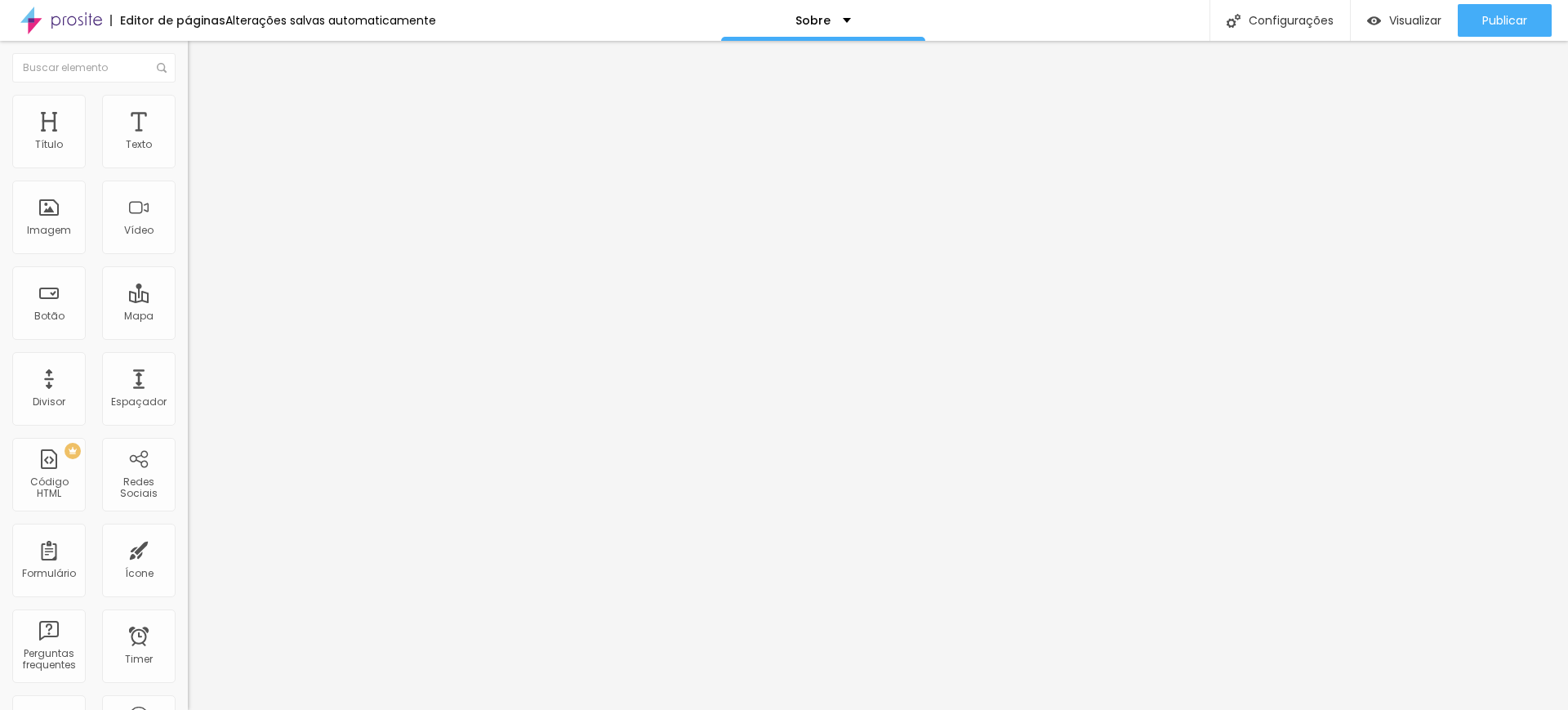
type input "24"
type input "23"
type input "22"
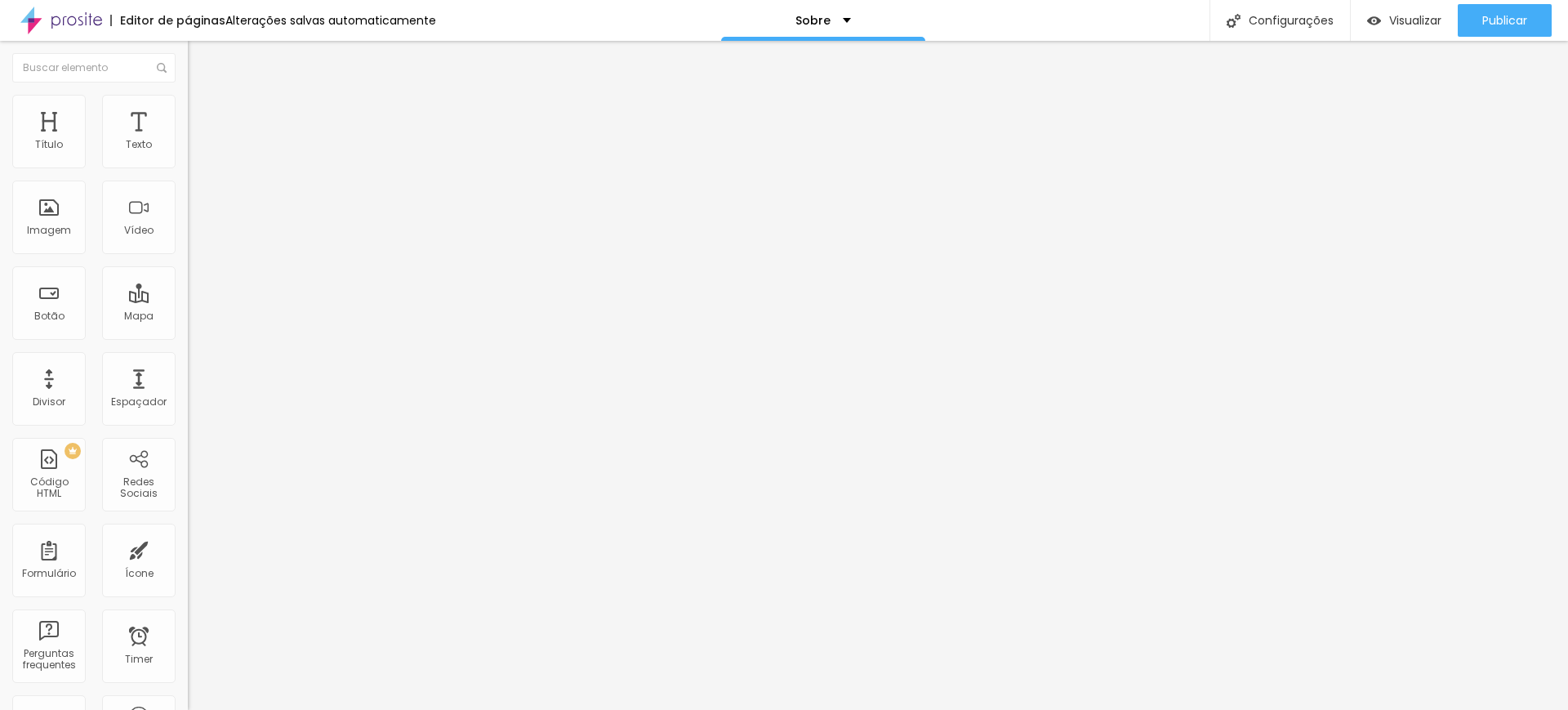
type input "21"
type input "20"
type input "19"
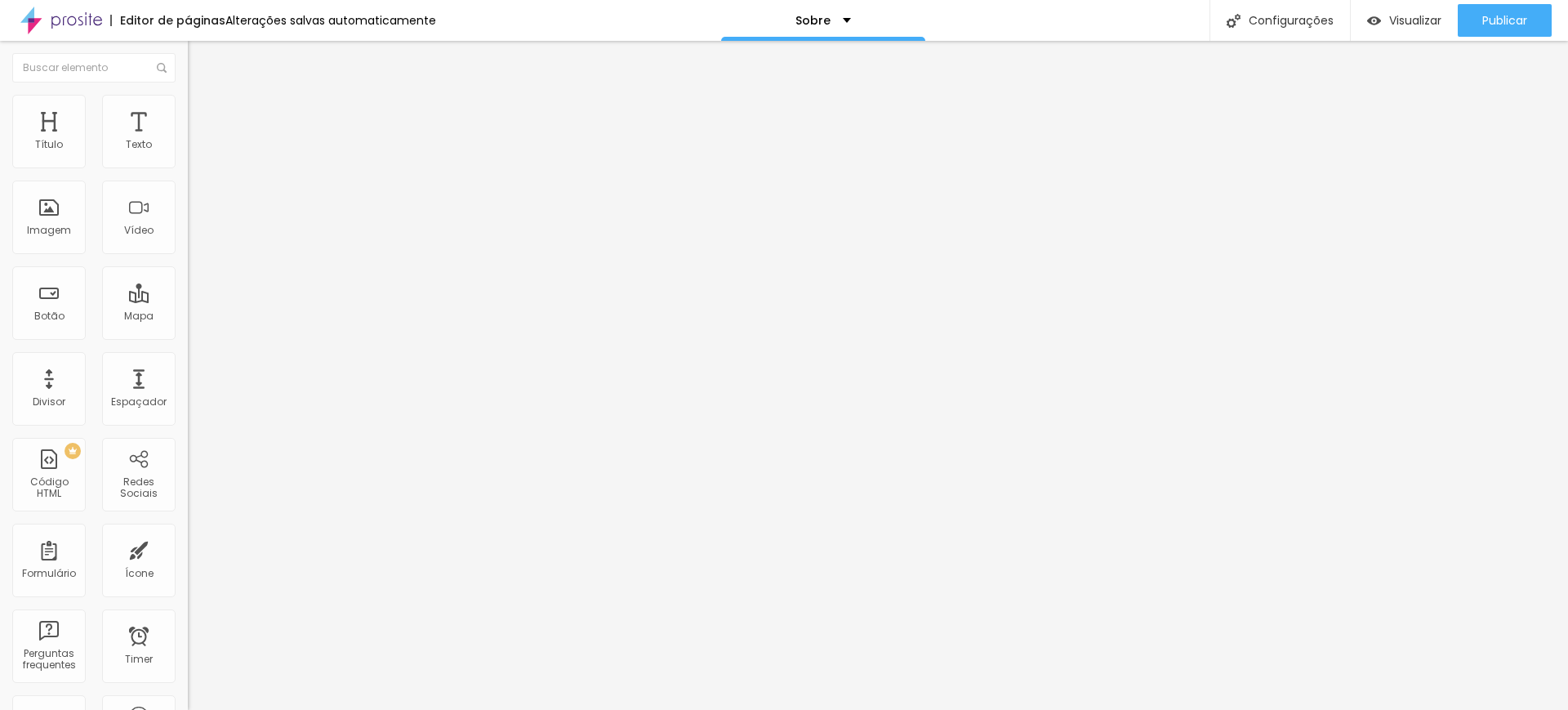
type input "19"
type input "18"
drag, startPoint x: 76, startPoint y: 160, endPoint x: 84, endPoint y: 150, distance: 12.8
click at [188, 301] on input "range" at bounding box center [240, 307] width 105 height 13
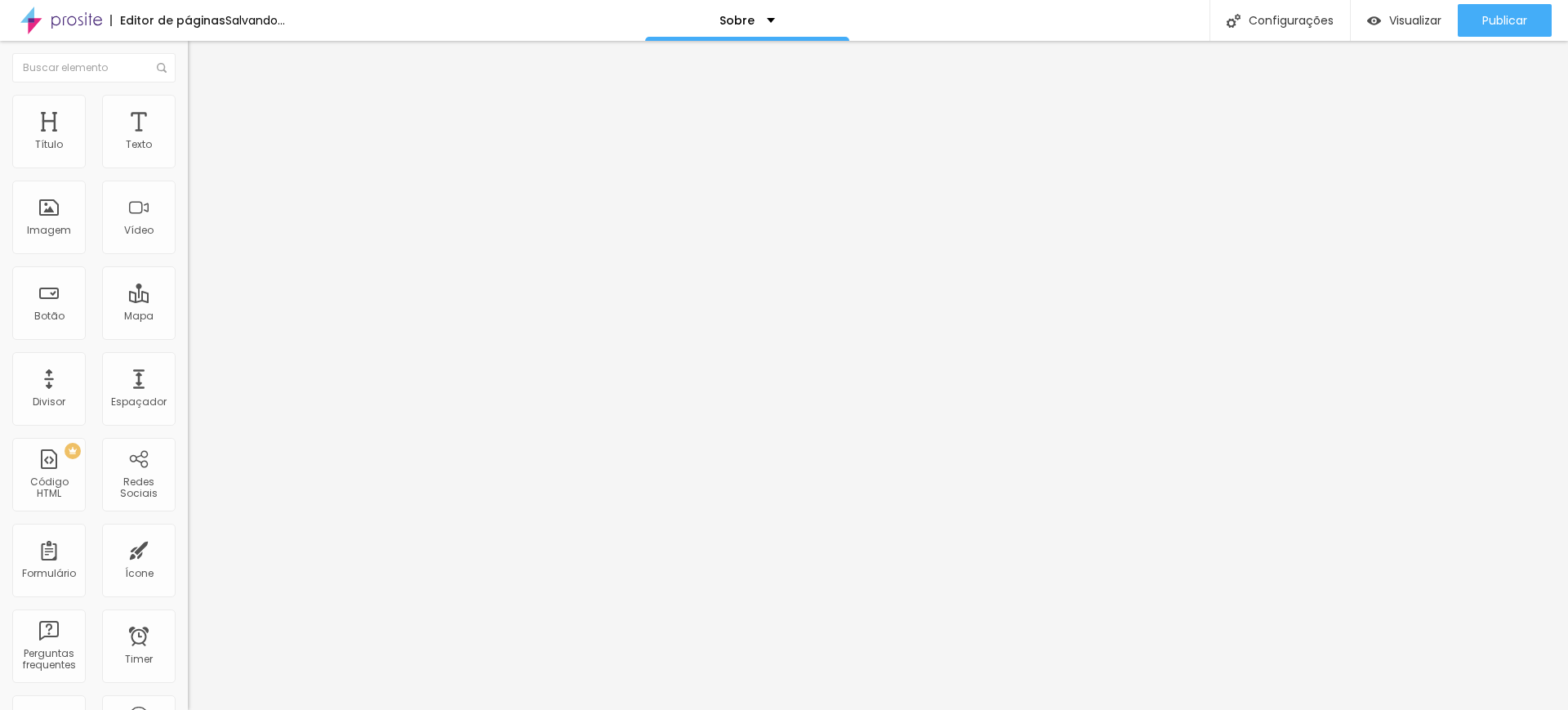
type input "1.3"
type input "0.1"
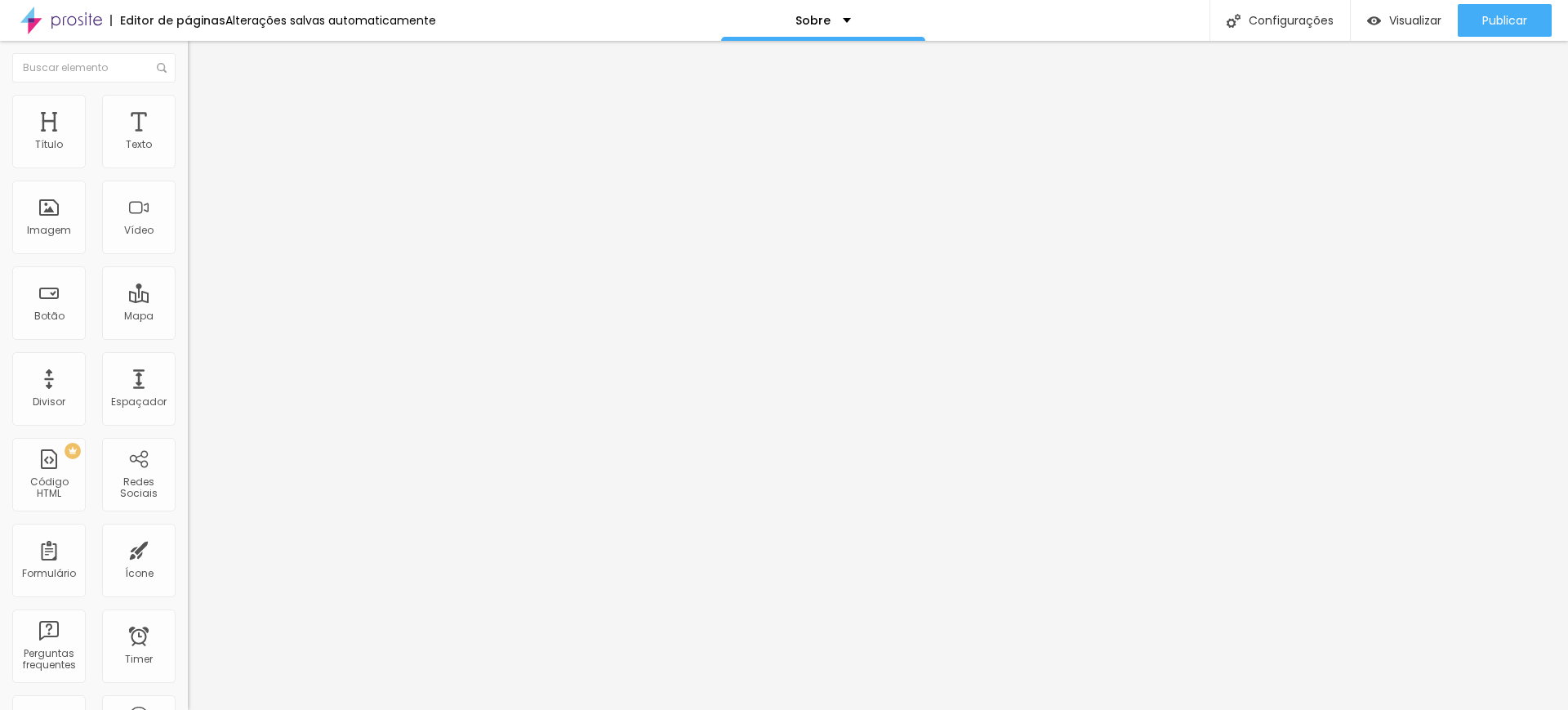
type input "0.1"
type input "1.1"
type input "1.3"
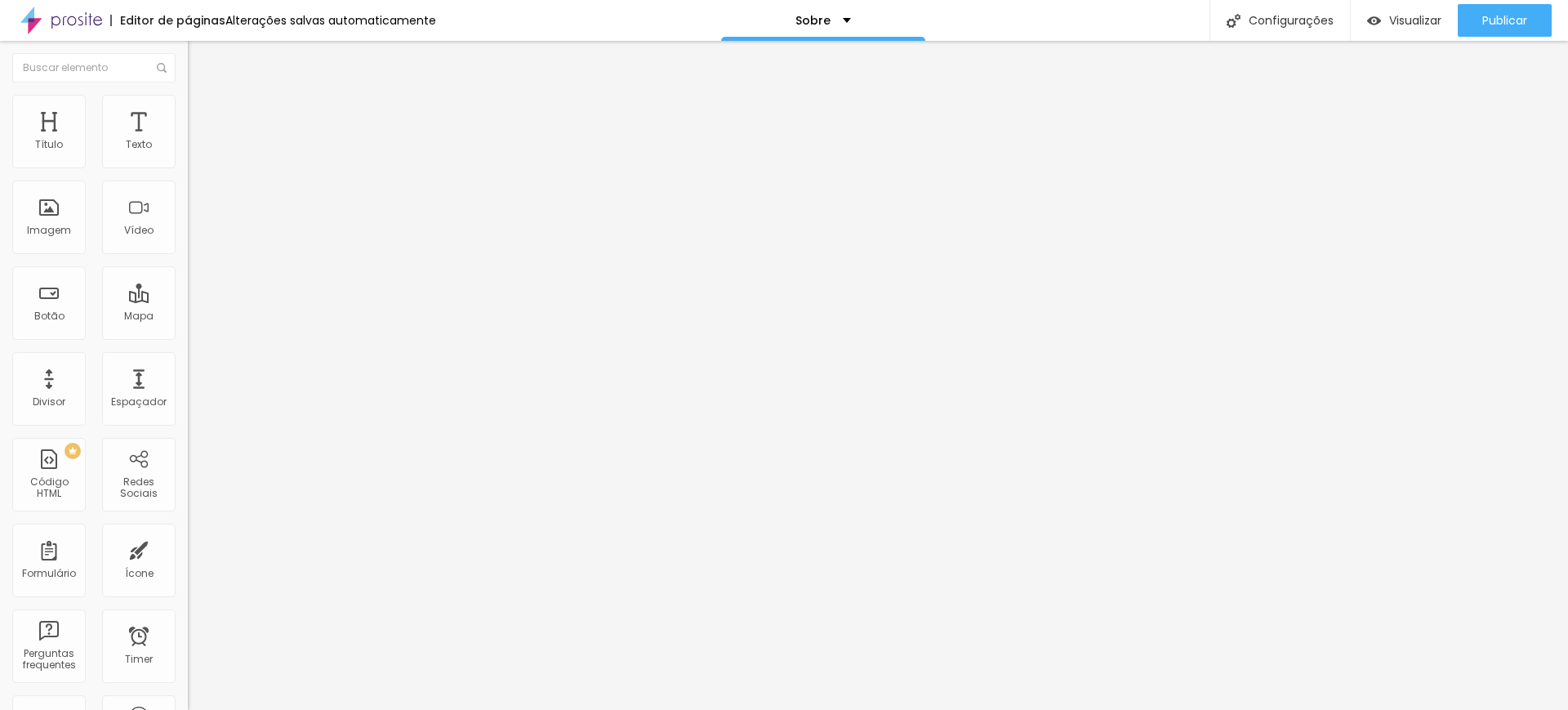
type input "1.5"
type input "1.6"
type input "1.7"
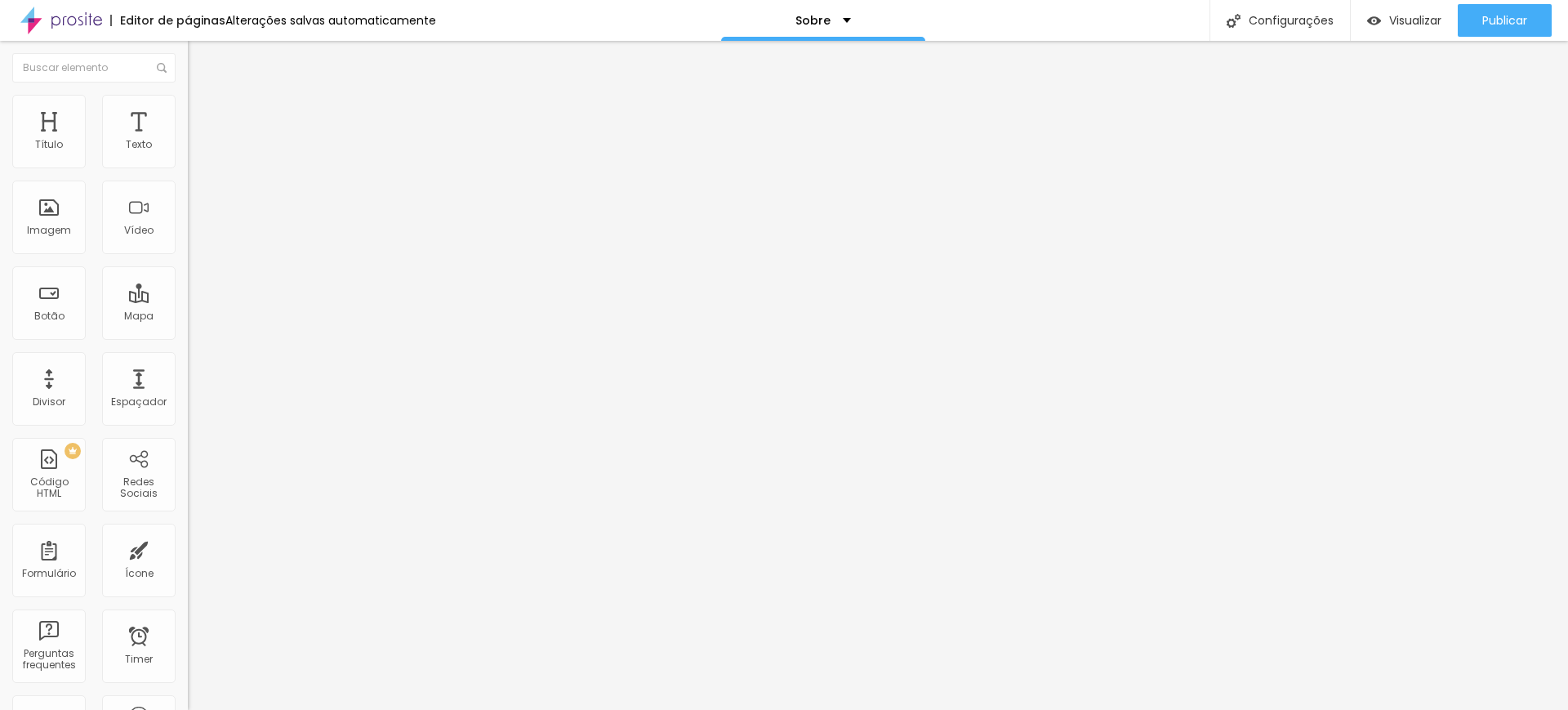
type input "1.7"
type input "1.8"
type input "2"
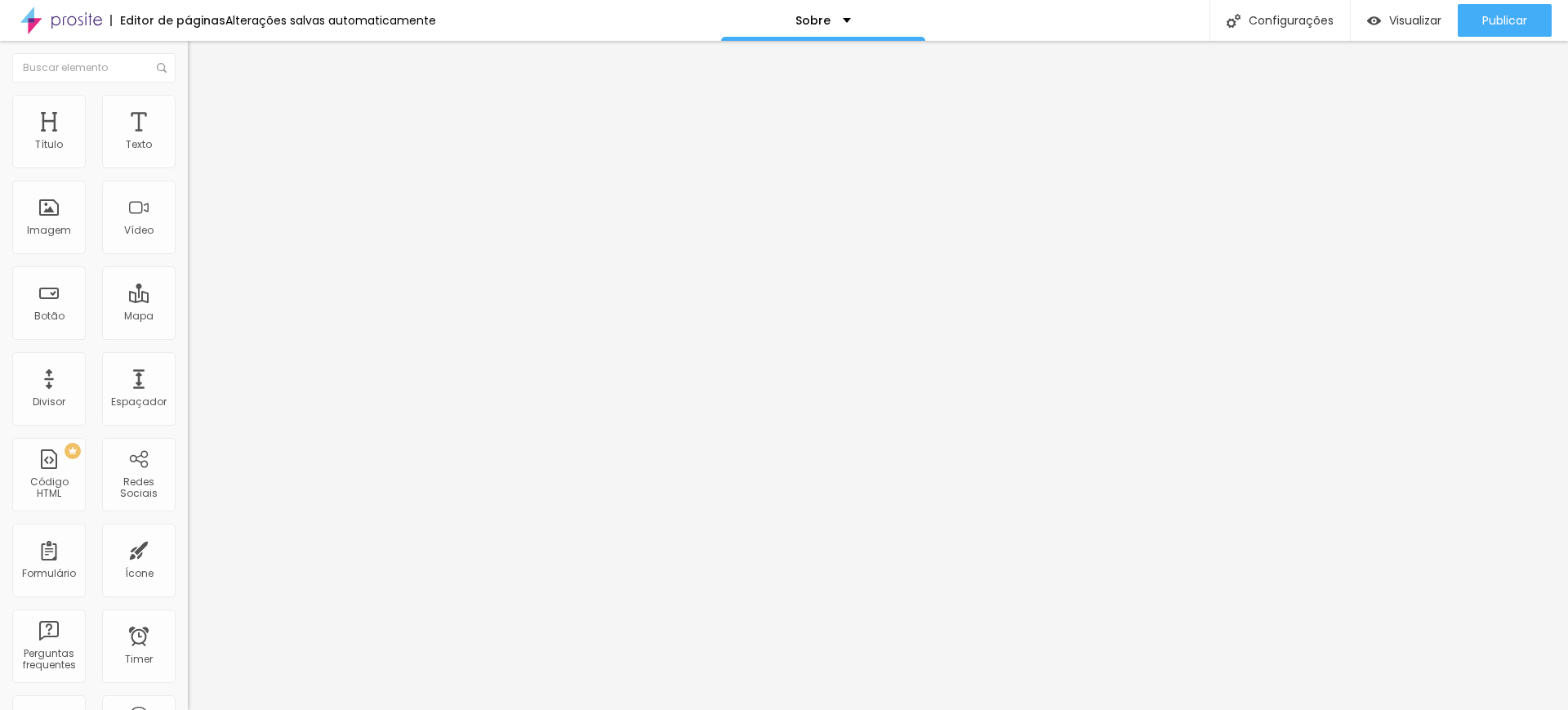
type input "2.1"
type input "2.2"
type input "2.4"
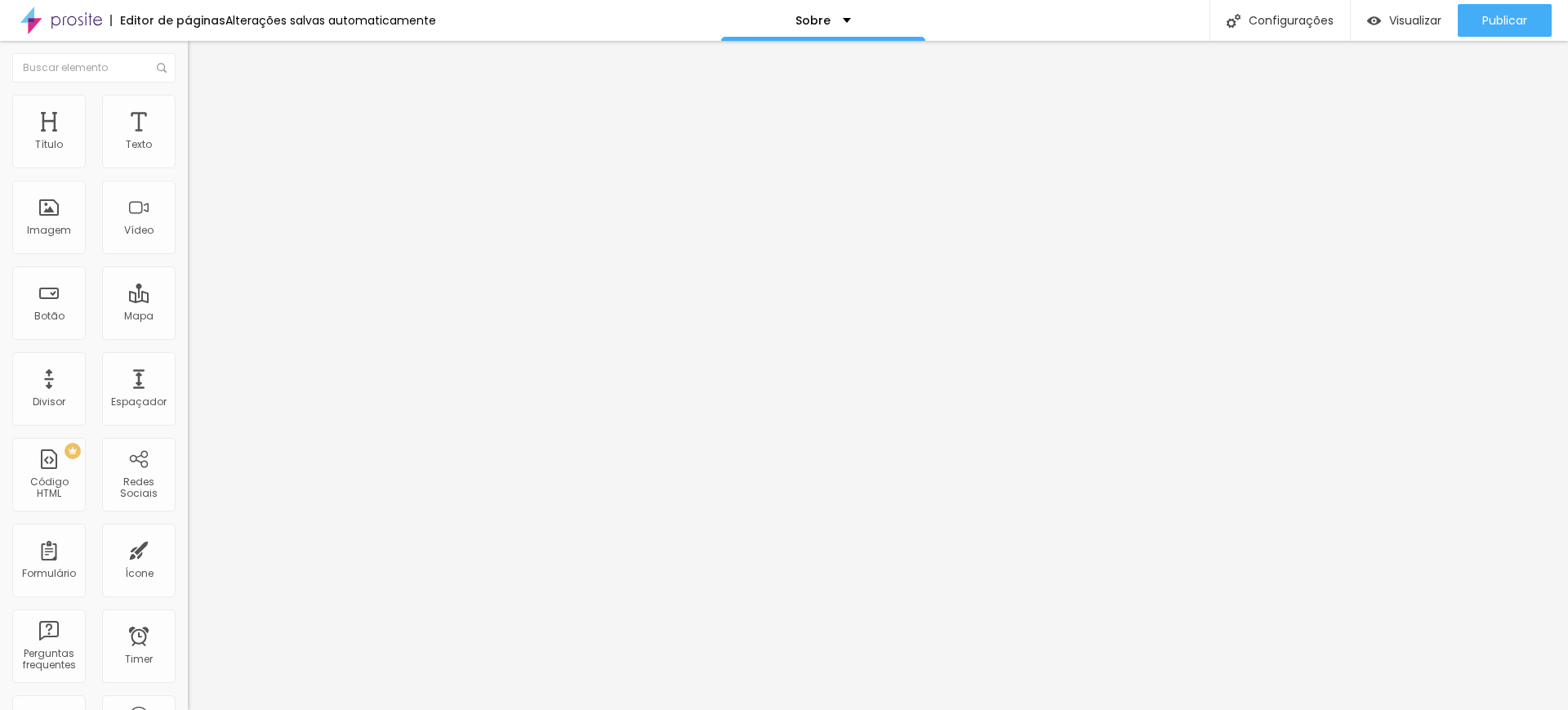
type input "2.4"
type input "2.5"
type input "2.6"
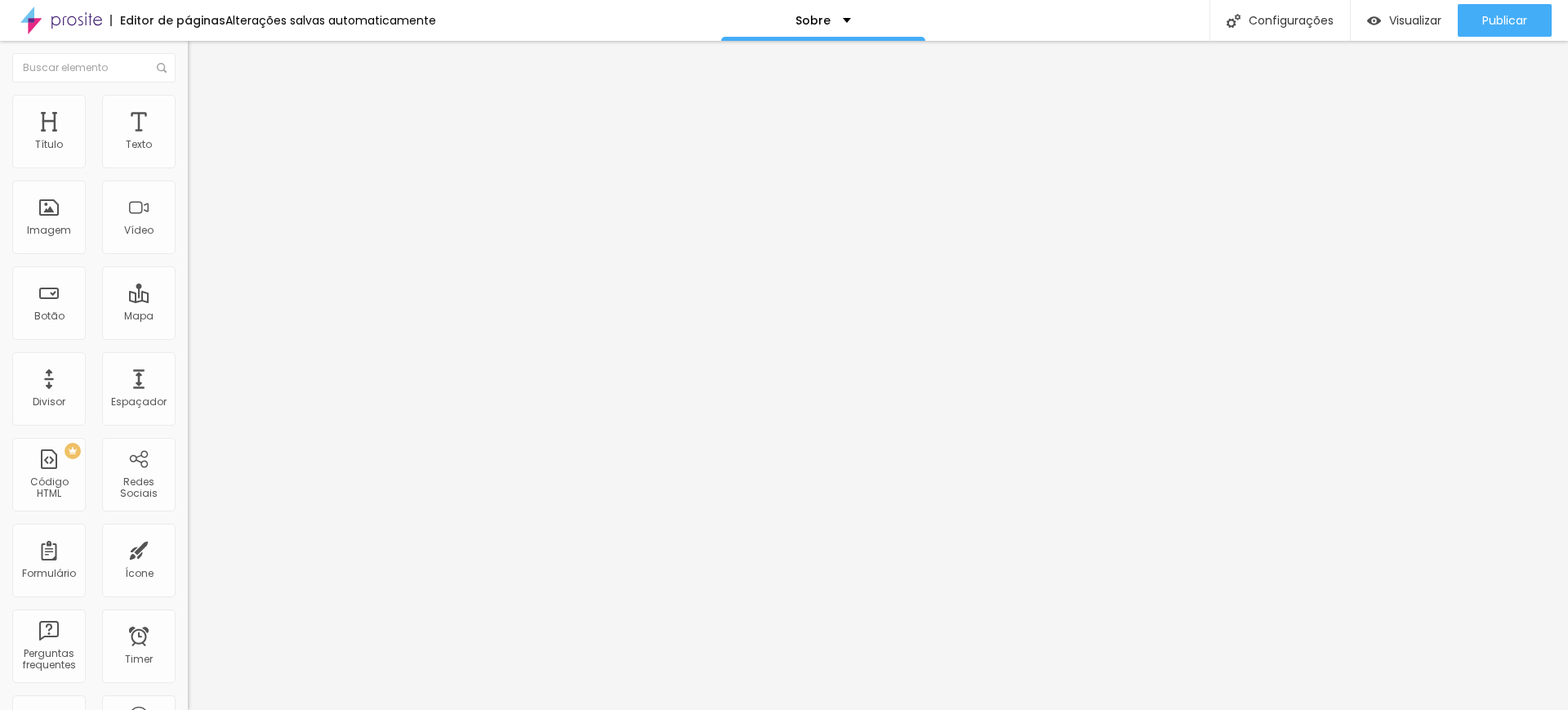
type input "2.8"
type input "3"
type input "2.9"
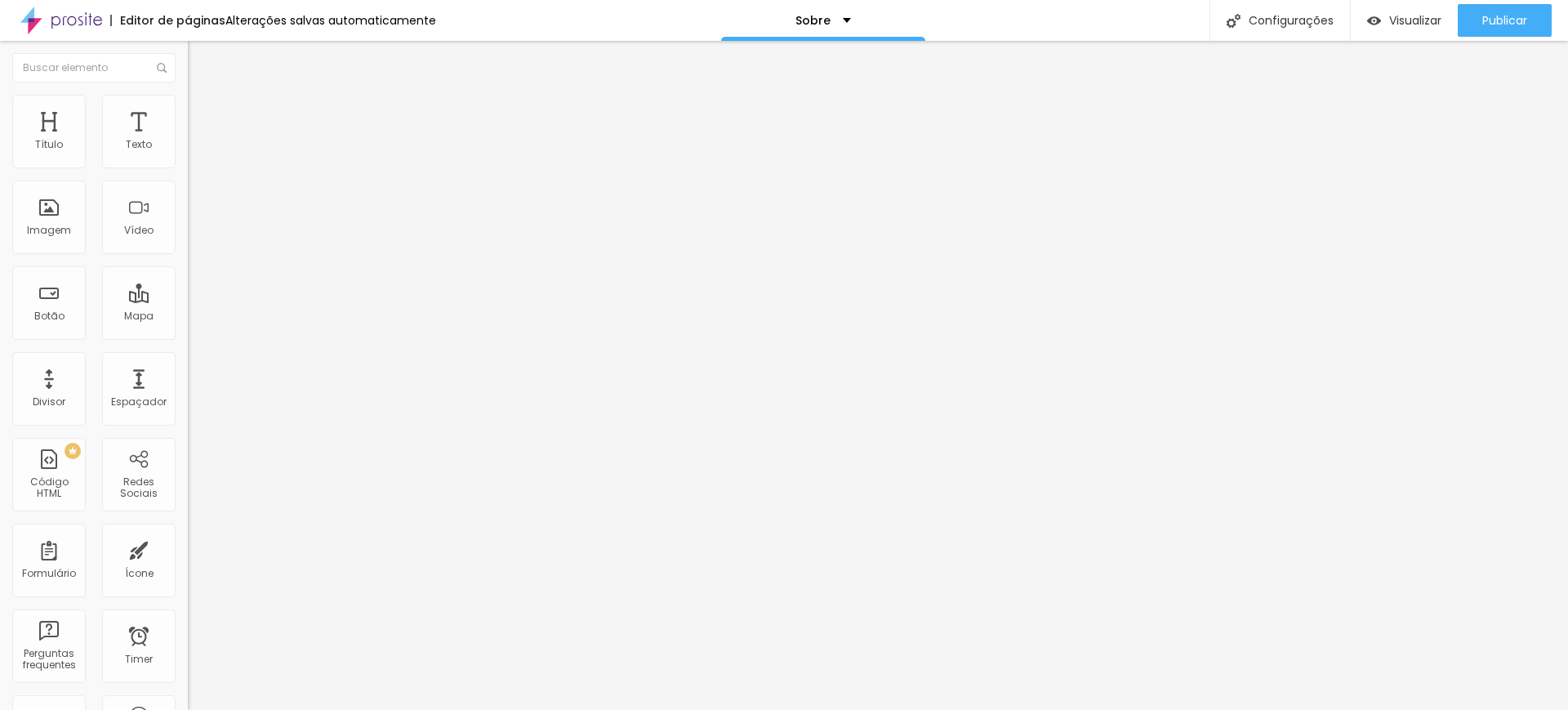
type input "2.9"
type input "2.6"
type input "2.3"
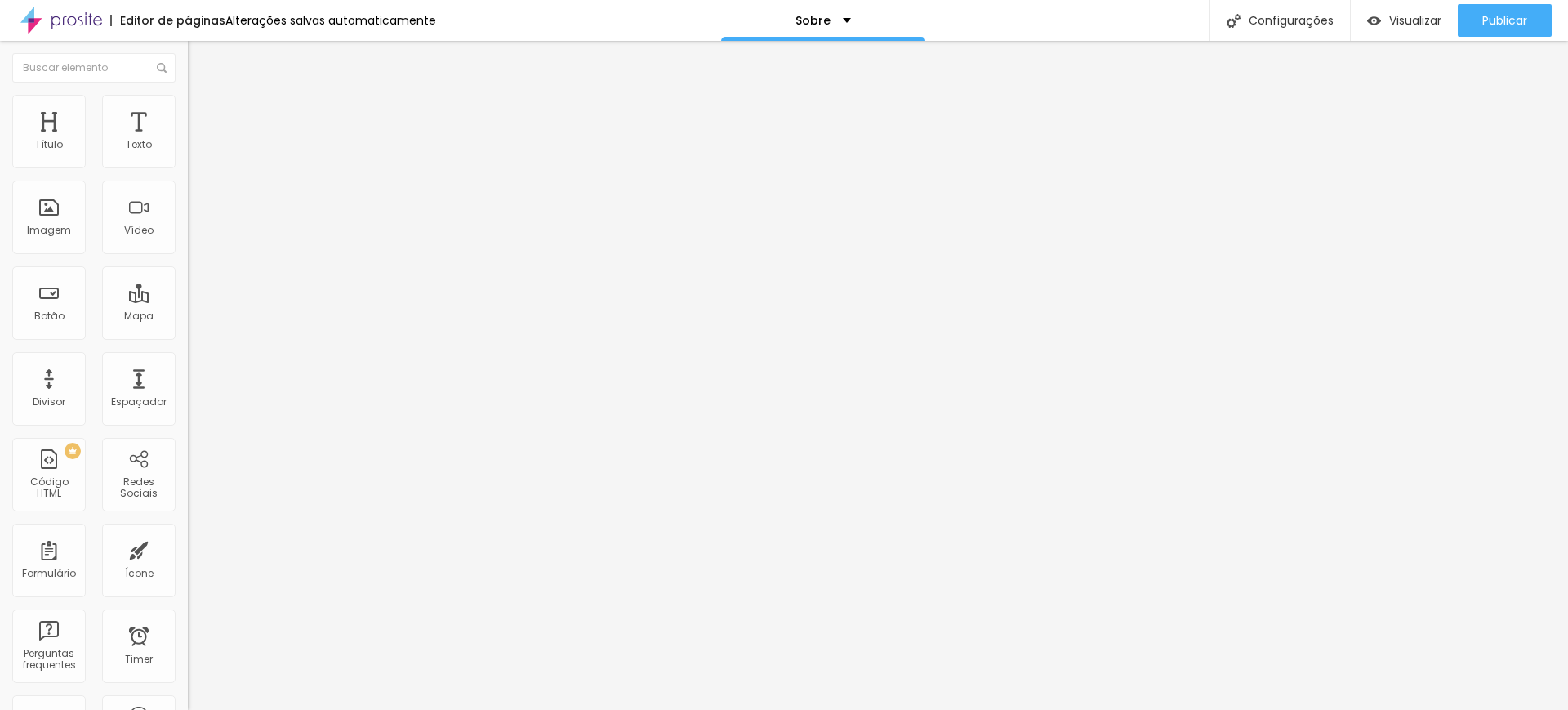
type input "2.1"
type input "1.9"
type input "1.8"
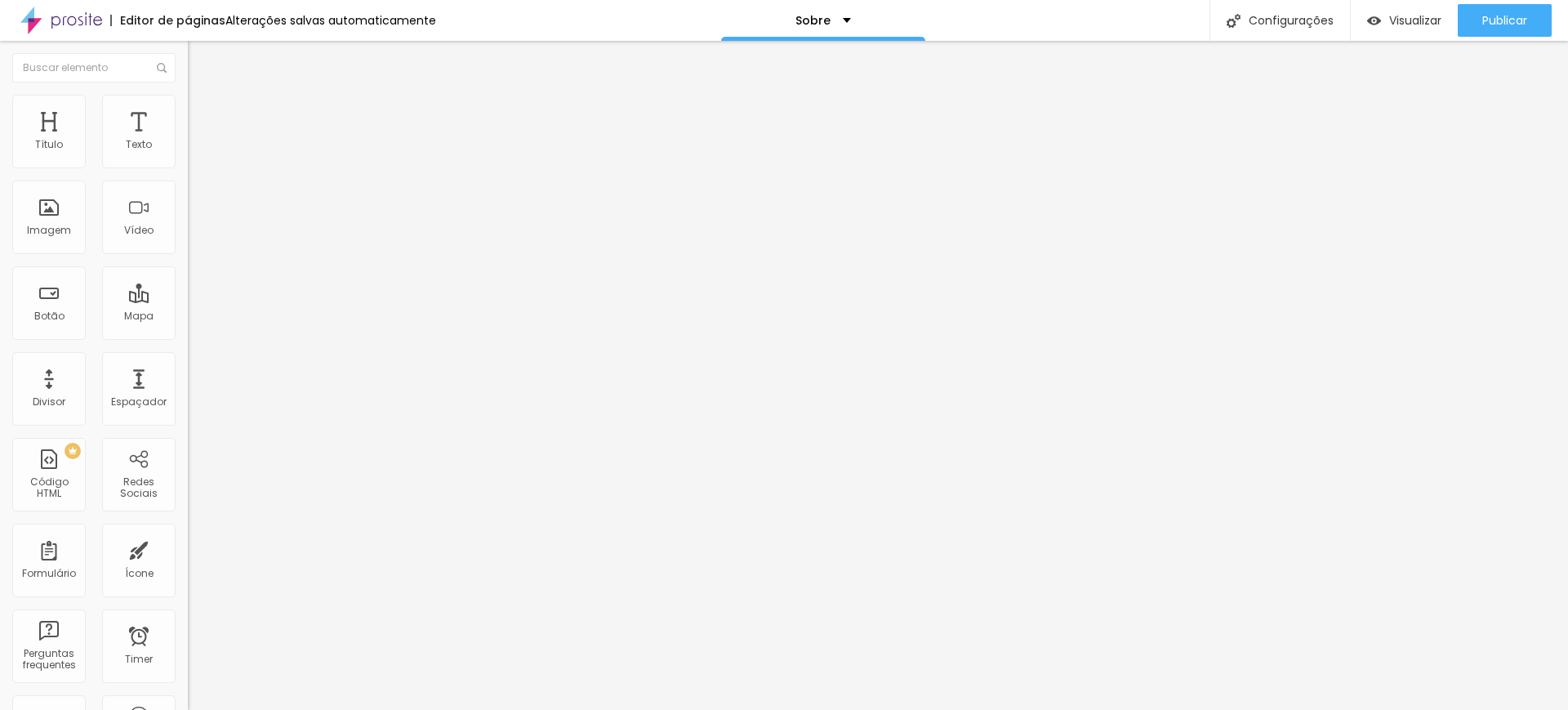
type input "1.8"
type input "1.6"
type input "1.5"
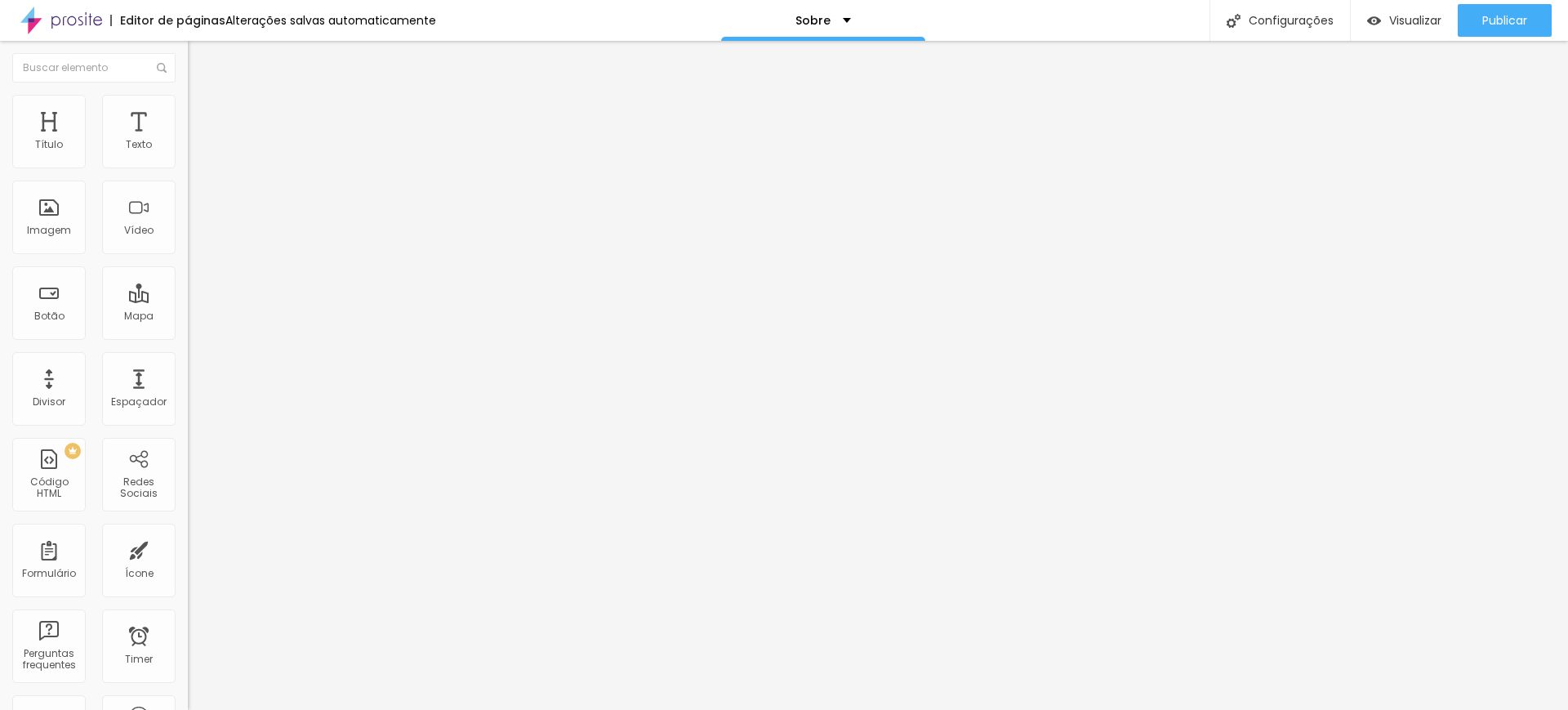
type input "1.4"
type input "1.2"
drag, startPoint x: 38, startPoint y: 194, endPoint x: 53, endPoint y: 184, distance: 18.0
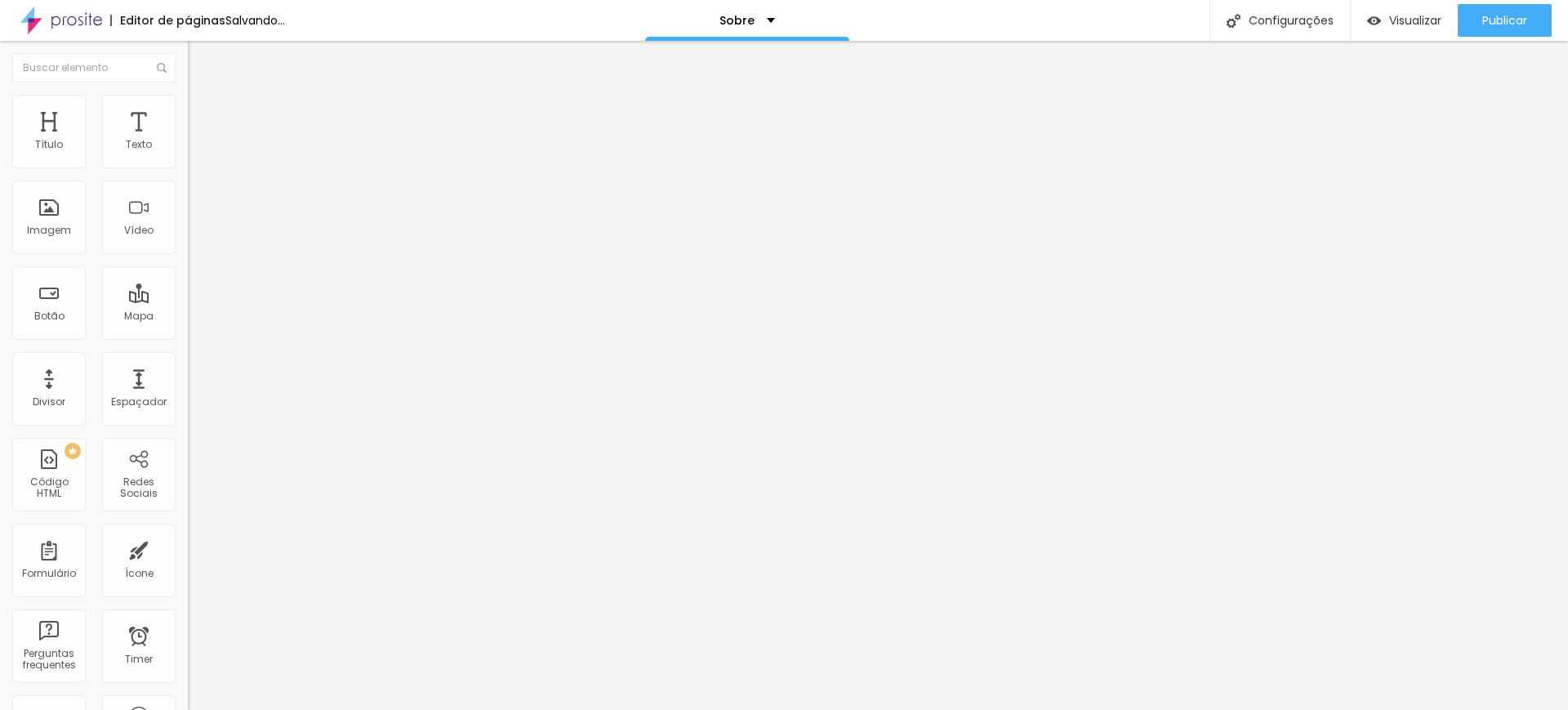
type input "1.3"
click at [188, 531] on input "range" at bounding box center [240, 538] width 105 height 13
type input "1.3"
type input "35"
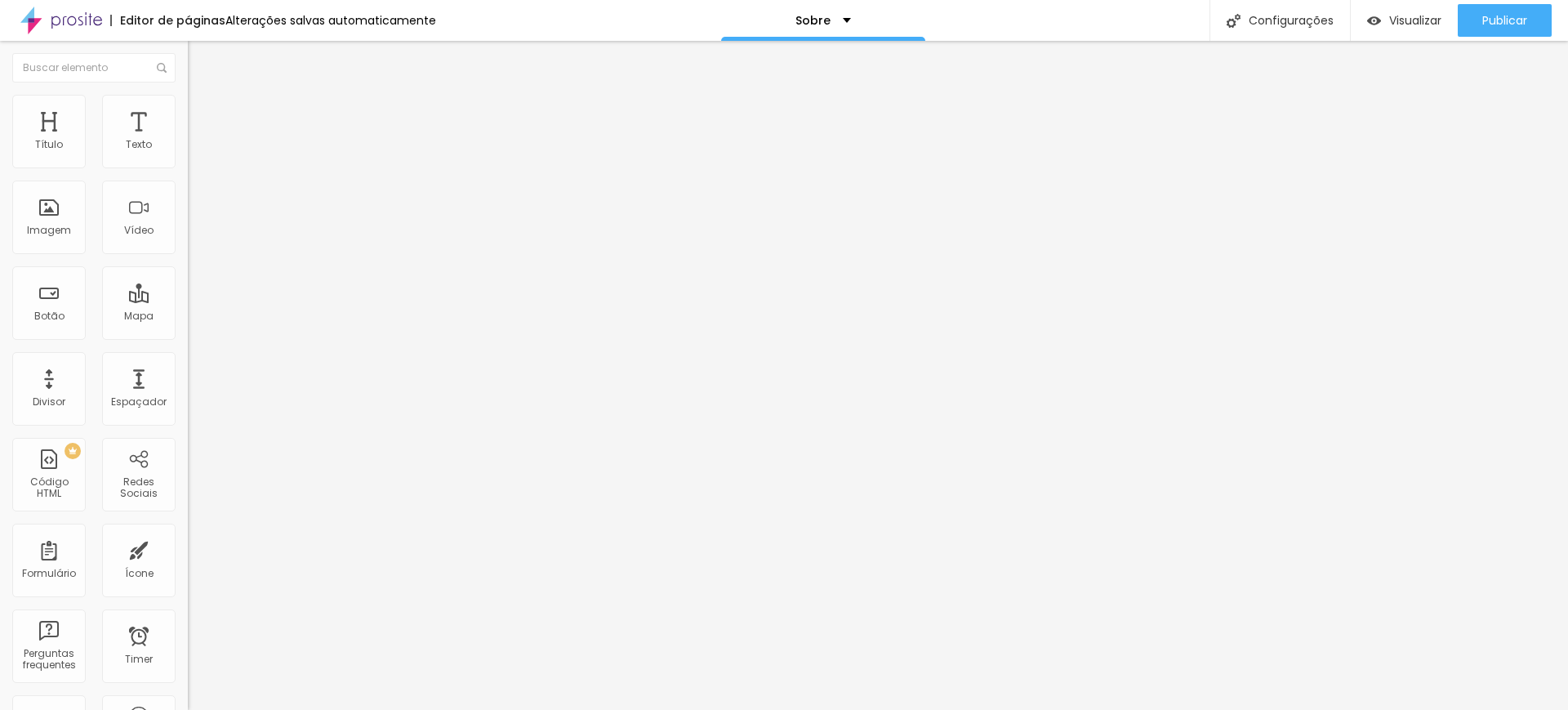
type input "37"
type input "38"
type input "39"
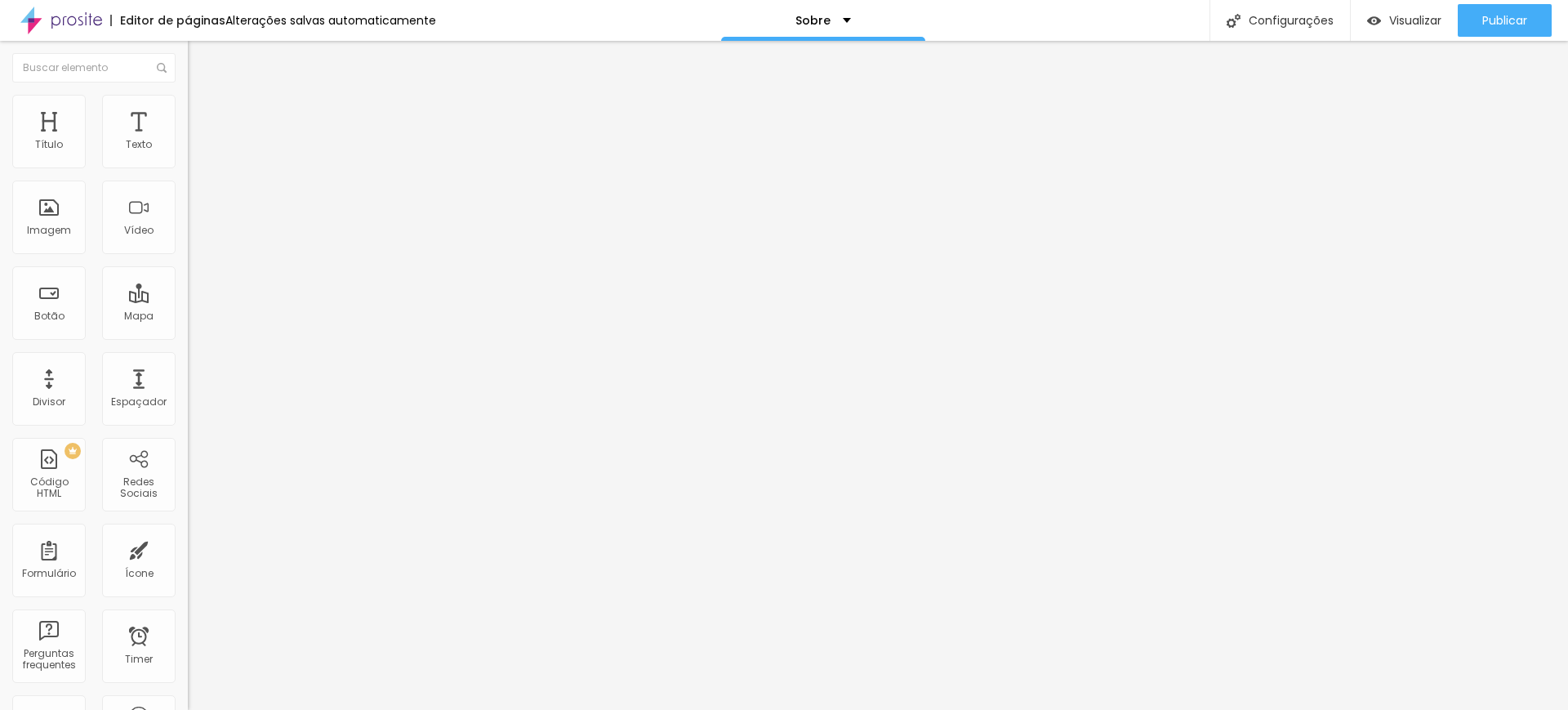
type input "39"
type input "40"
drag, startPoint x: 60, startPoint y: 342, endPoint x: 104, endPoint y: 331, distance: 45.4
click at [188, 385] on input "range" at bounding box center [240, 392] width 105 height 13
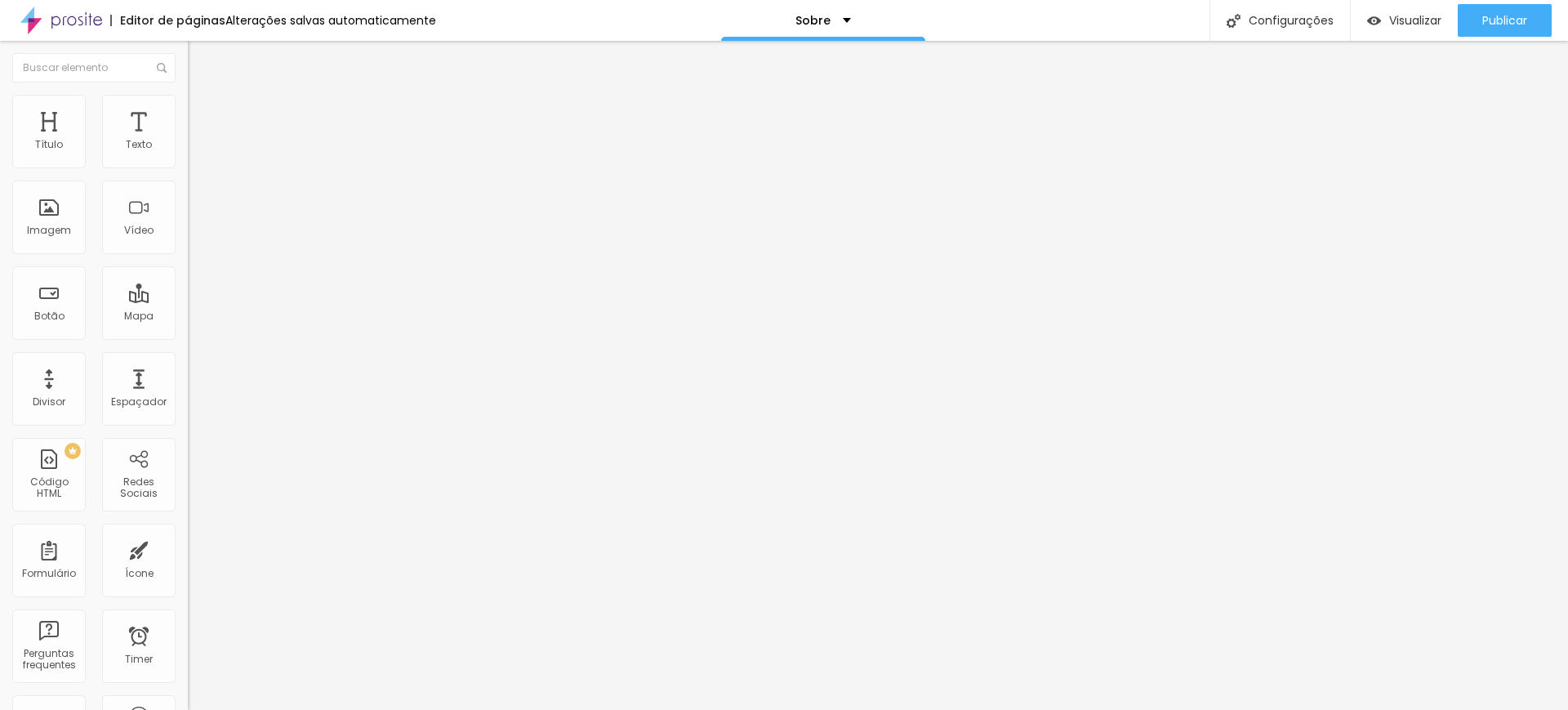
drag, startPoint x: 36, startPoint y: 437, endPoint x: 53, endPoint y: 423, distance: 22.0
drag, startPoint x: 90, startPoint y: 404, endPoint x: 75, endPoint y: 410, distance: 16.2
drag, startPoint x: 37, startPoint y: 379, endPoint x: 190, endPoint y: 349, distance: 155.9
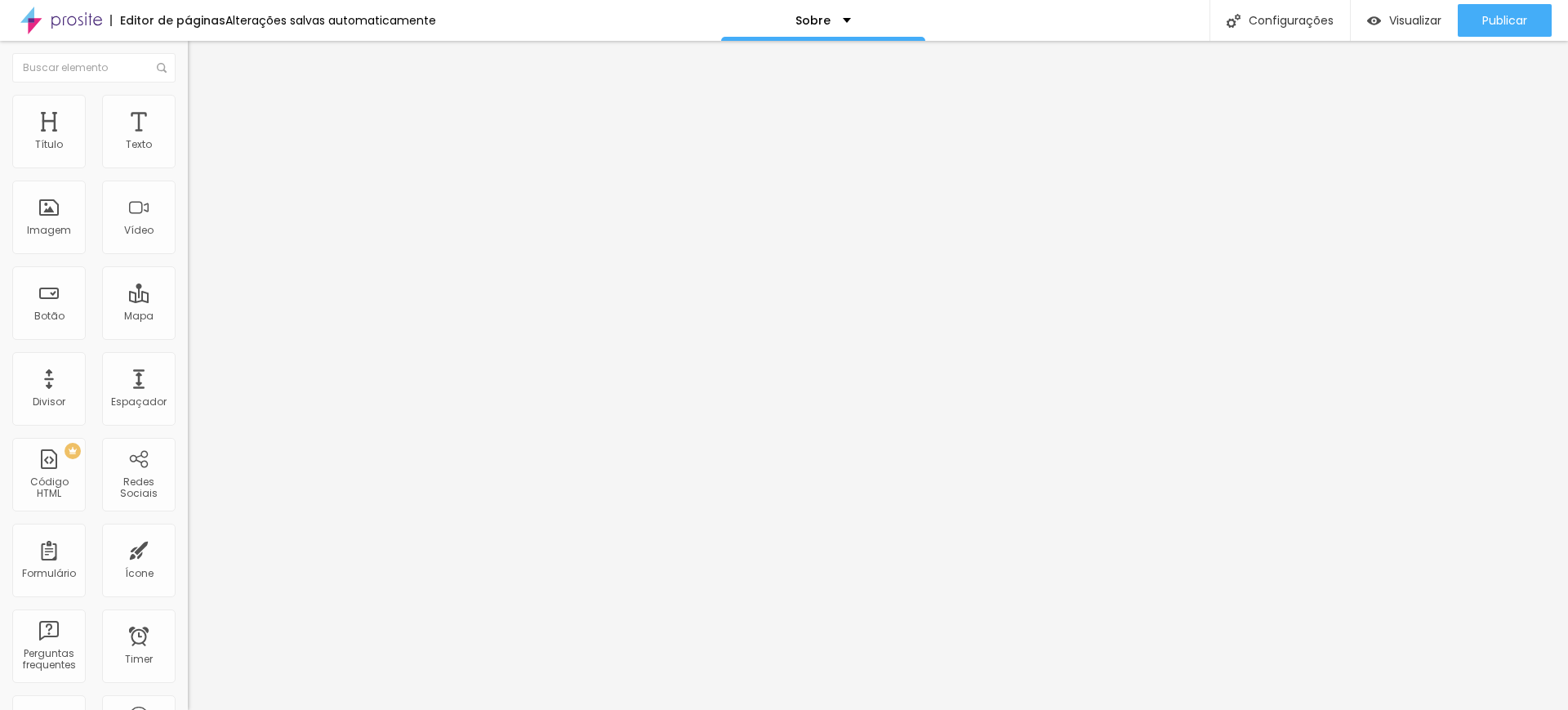
click at [190, 617] on input "range" at bounding box center [240, 624] width 105 height 13
drag, startPoint x: 140, startPoint y: 375, endPoint x: 119, endPoint y: 379, distance: 21.4
click at [188, 617] on input "range" at bounding box center [240, 624] width 105 height 13
click at [188, 105] on li "Avançado" at bounding box center [281, 103] width 188 height 17
drag, startPoint x: 37, startPoint y: 161, endPoint x: 47, endPoint y: 158, distance: 10.4
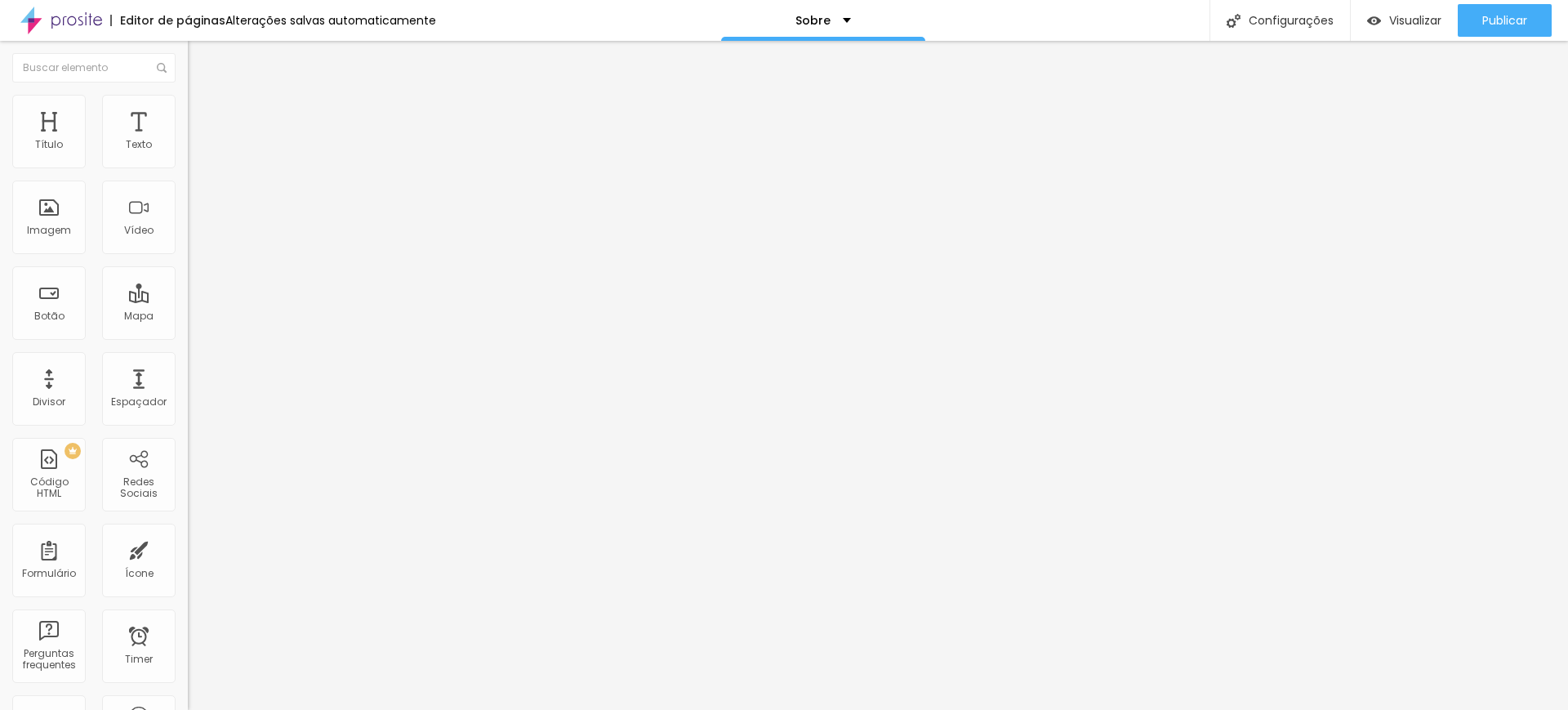
click at [188, 301] on input "range" at bounding box center [240, 307] width 105 height 13
drag, startPoint x: 41, startPoint y: 190, endPoint x: 51, endPoint y: 185, distance: 11.2
click at [188, 531] on input "range" at bounding box center [240, 538] width 105 height 13
click at [188, 100] on img at bounding box center [195, 102] width 15 height 15
drag, startPoint x: 46, startPoint y: 159, endPoint x: 65, endPoint y: 154, distance: 19.6
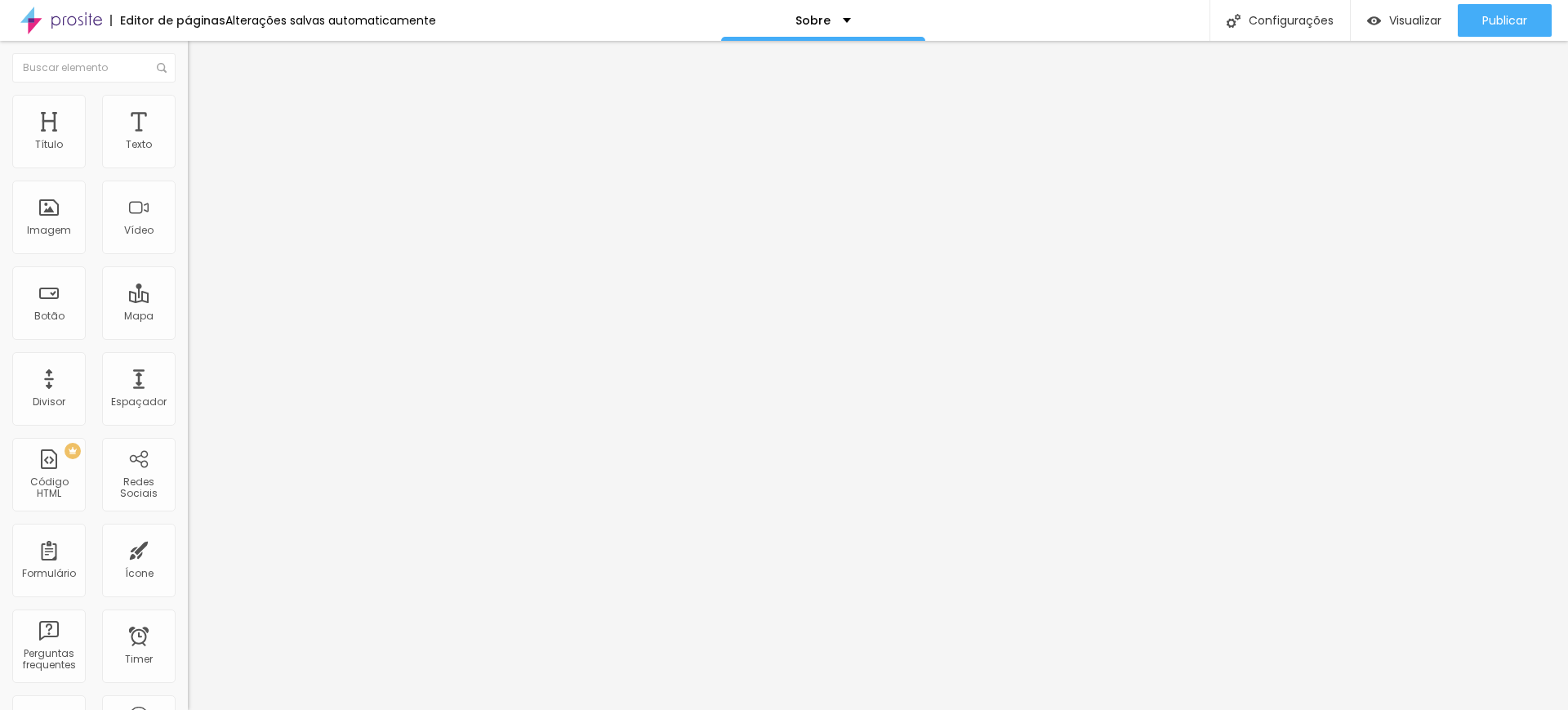
click at [188, 301] on input "range" at bounding box center [240, 307] width 105 height 13
click at [188, 531] on input "range" at bounding box center [240, 538] width 105 height 13
drag, startPoint x: 35, startPoint y: 100, endPoint x: 44, endPoint y: 98, distance: 9.2
click at [188, 93] on img at bounding box center [195, 86] width 15 height 15
click at [188, 531] on input "range" at bounding box center [240, 538] width 105 height 13
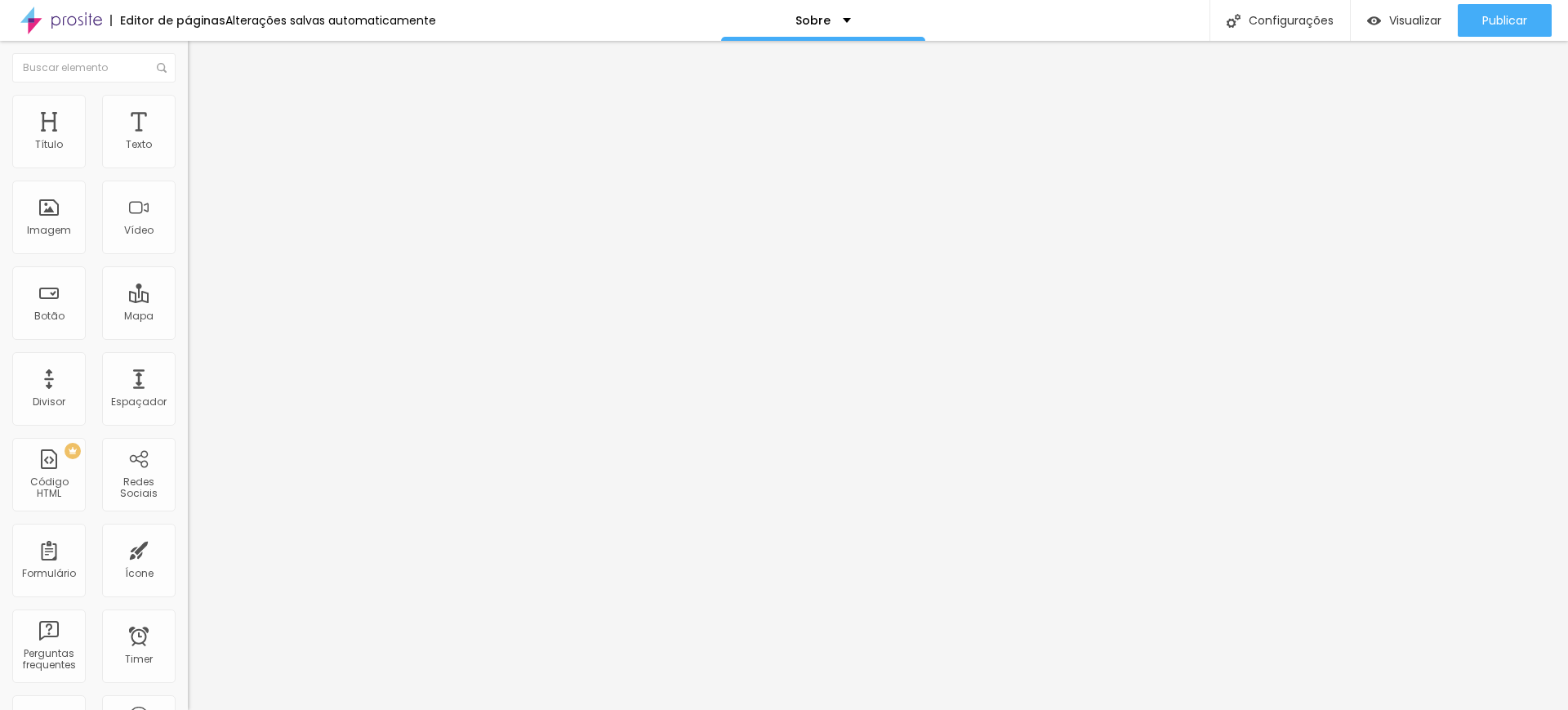
click at [203, 110] on span "Avançado" at bounding box center [229, 105] width 54 height 14
click at [188, 630] on input "text" at bounding box center [286, 639] width 196 height 17
drag, startPoint x: 67, startPoint y: 160, endPoint x: 90, endPoint y: 151, distance: 24.7
click at [188, 301] on input "range" at bounding box center [240, 307] width 105 height 13
click at [188, 531] on input "range" at bounding box center [240, 538] width 105 height 13
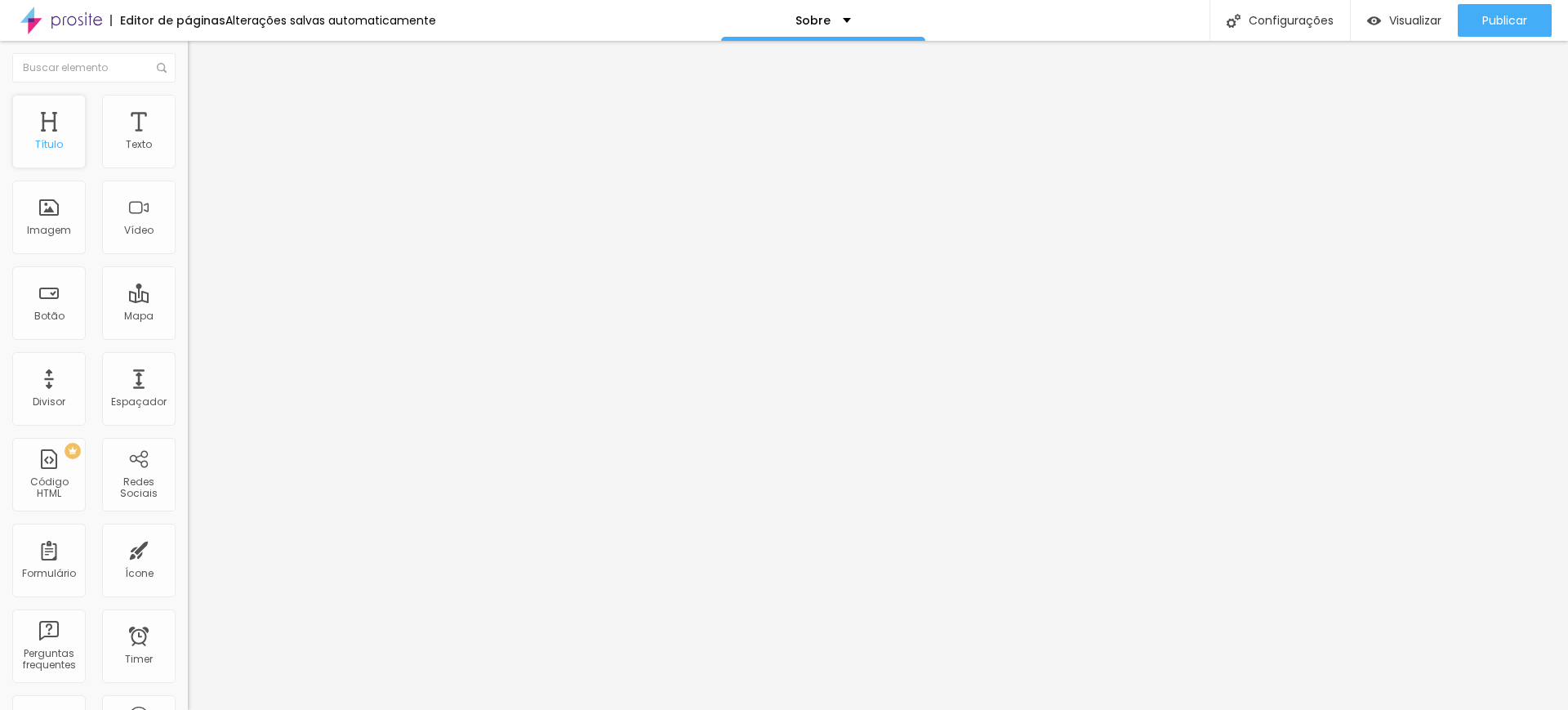
click at [55, 140] on div "Título" at bounding box center [48, 144] width 27 height 12
click at [1302, 30] on div "Configurações" at bounding box center [1279, 20] width 140 height 41
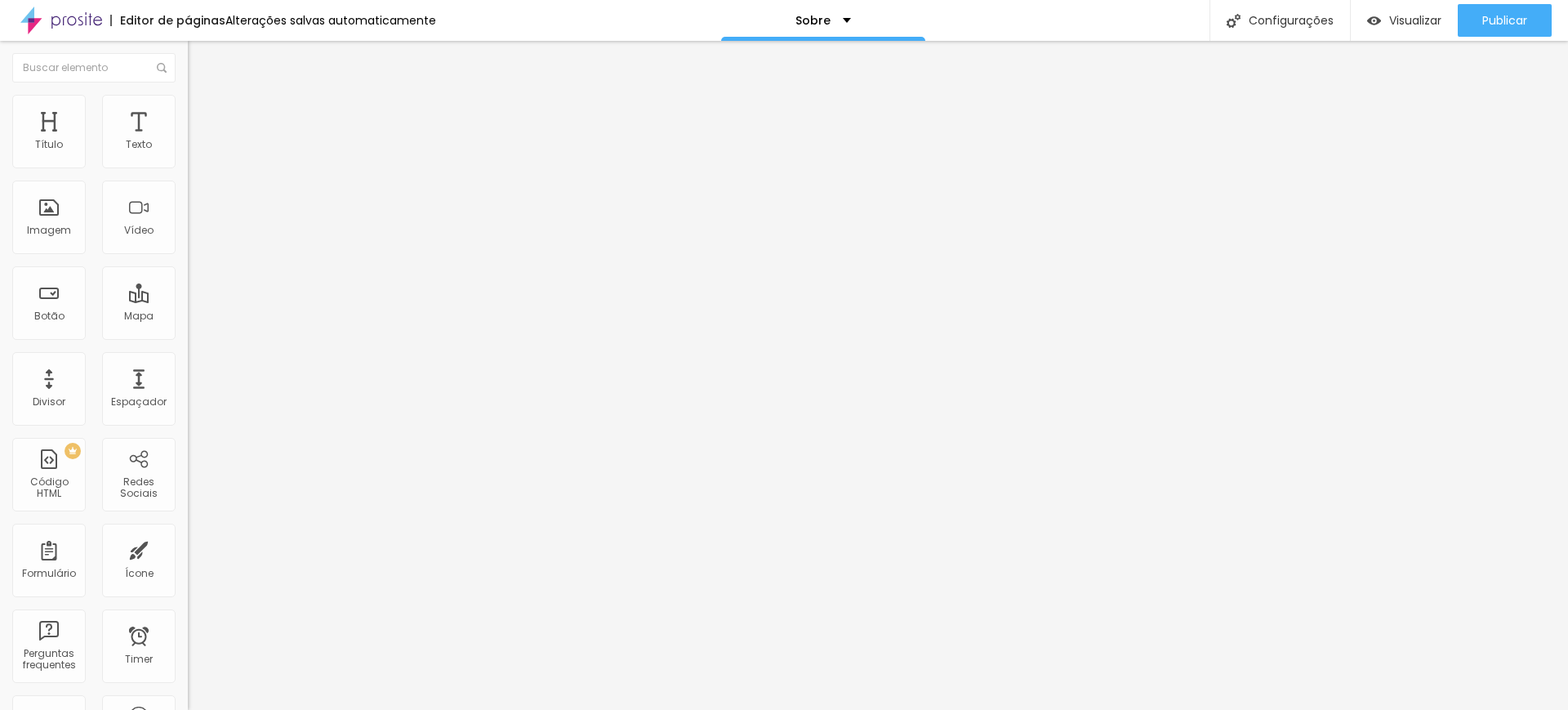
click at [784, 31] on div "Sobre" at bounding box center [823, 20] width 204 height 41
click at [1536, 19] on button "Publicar" at bounding box center [1504, 20] width 94 height 32
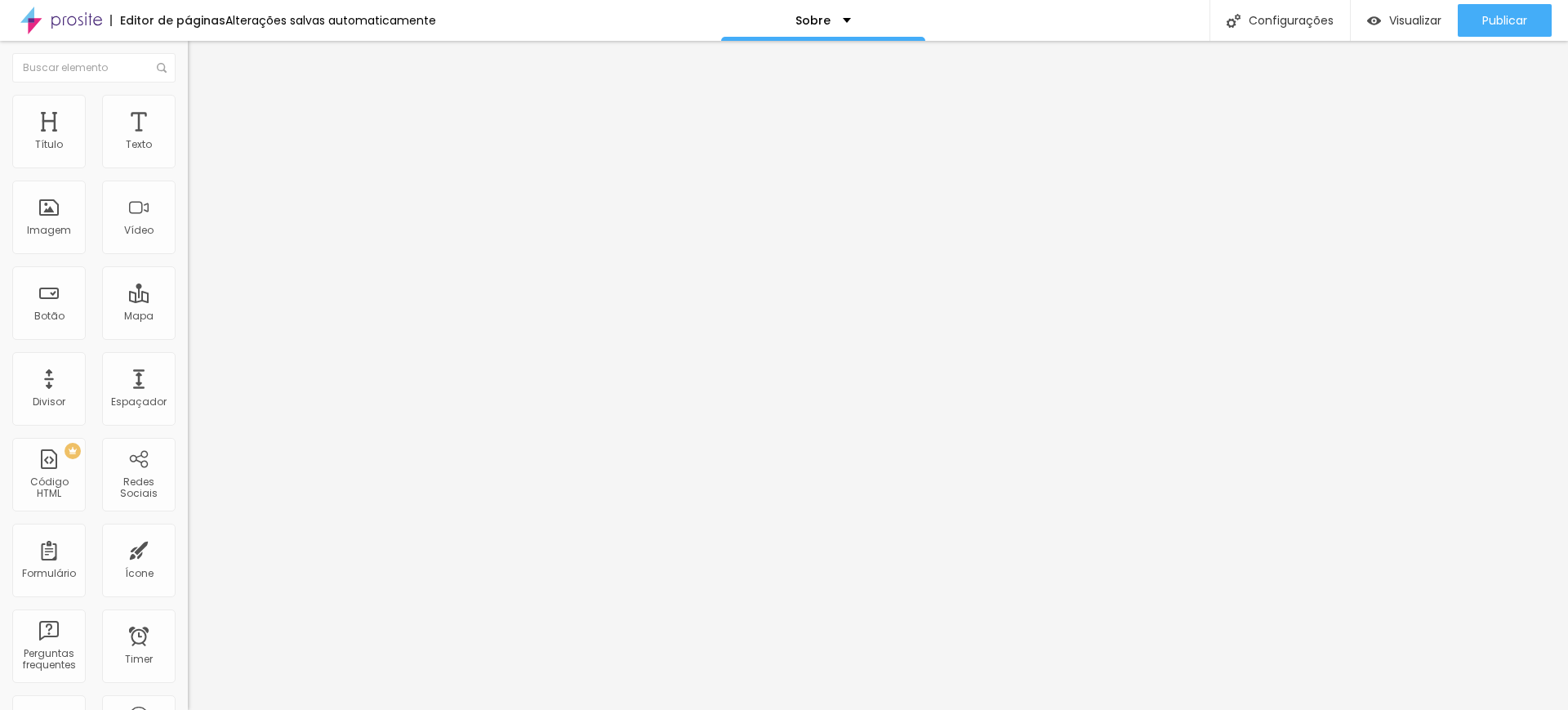
scroll to position [393, 0]
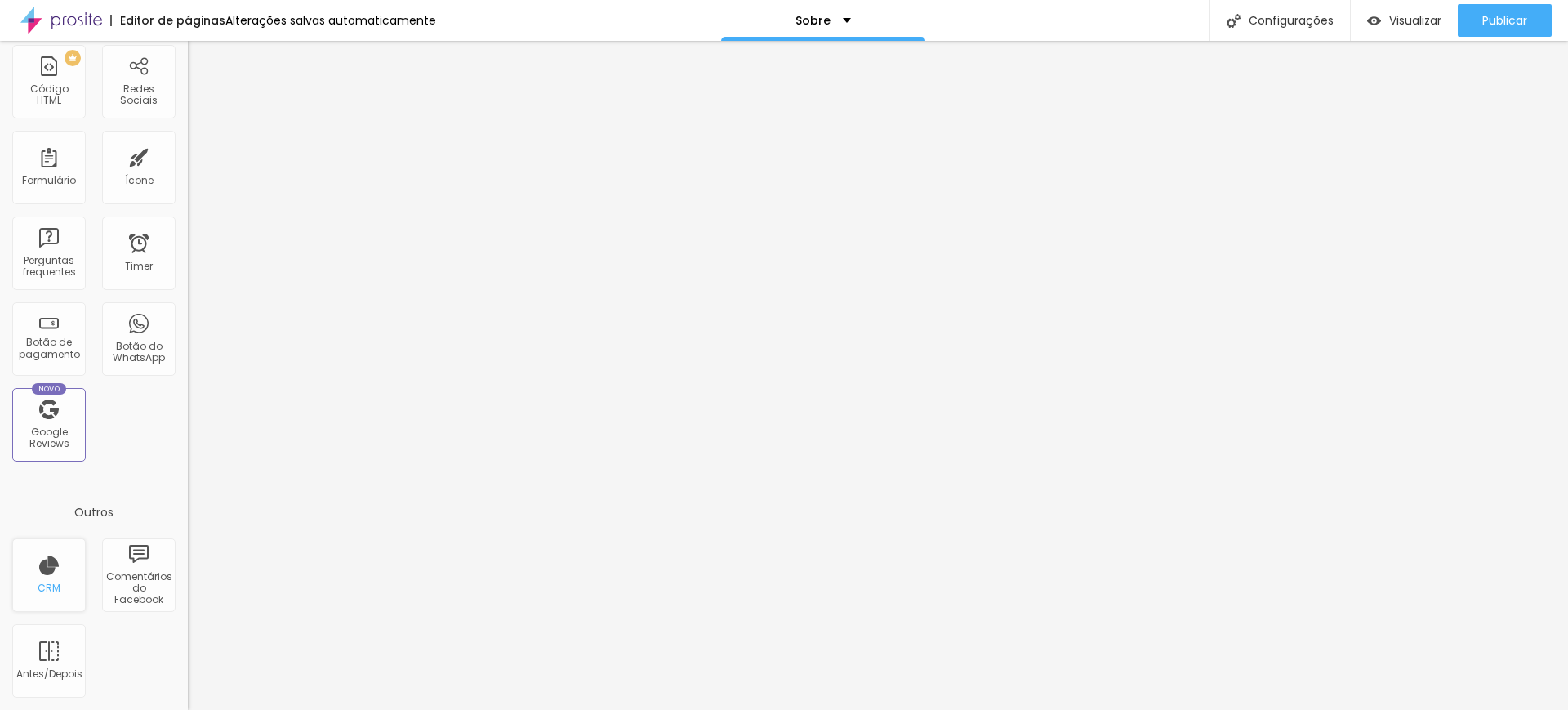
click at [53, 589] on div "CRM" at bounding box center [49, 588] width 23 height 12
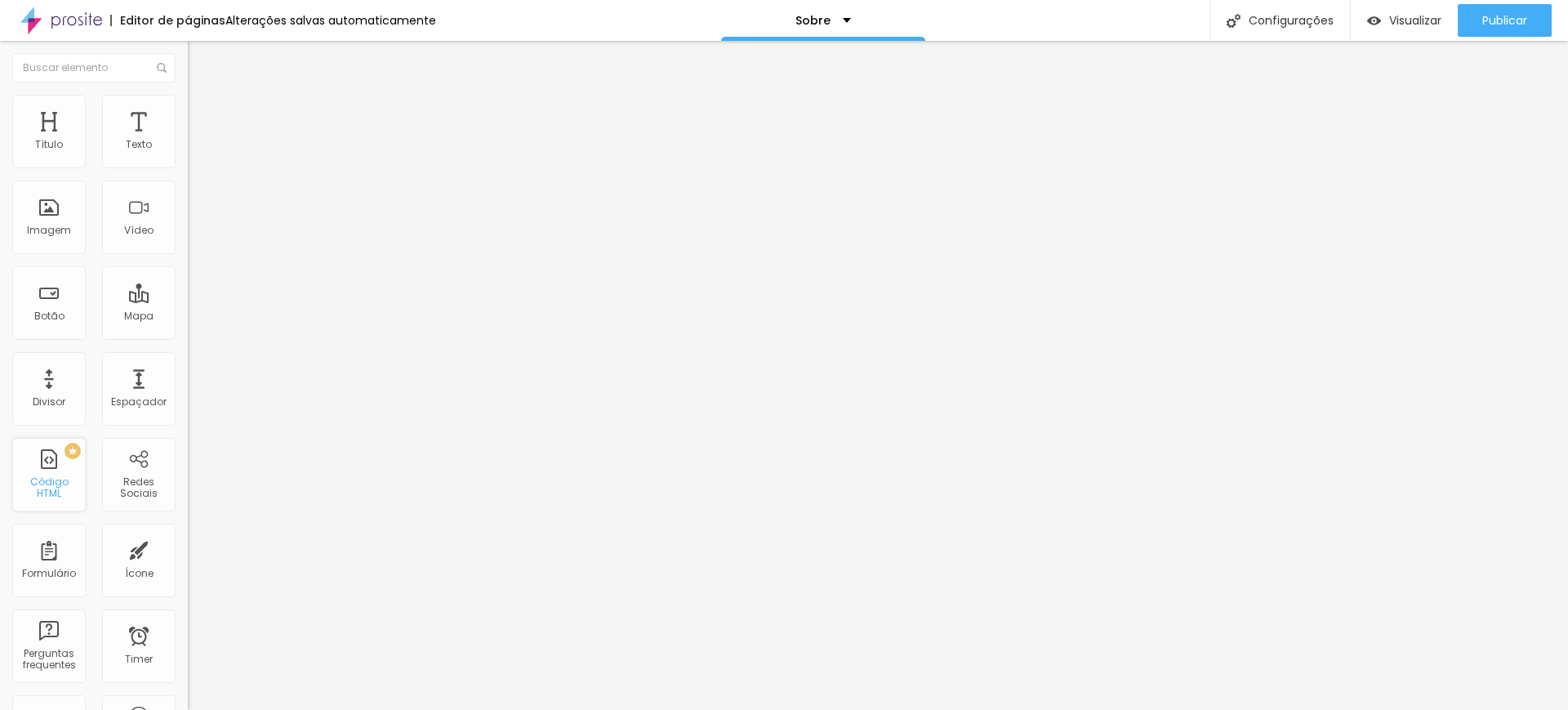
click at [66, 481] on div "Código HTML" at bounding box center [49, 488] width 65 height 24
click at [69, 449] on span "PREMIUM" at bounding box center [49, 451] width 56 height 7
click at [1264, 7] on div "Configurações" at bounding box center [1279, 20] width 140 height 41
